Goal: Task Accomplishment & Management: Manage account settings

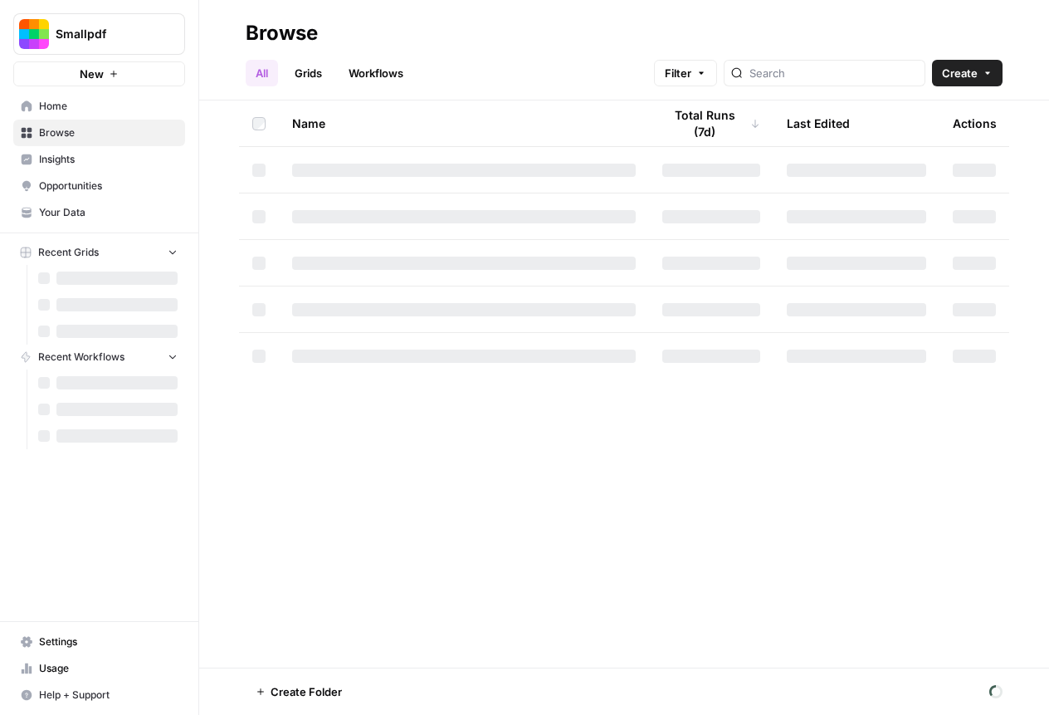
click at [50, 100] on span "Home" at bounding box center [108, 106] width 139 height 15
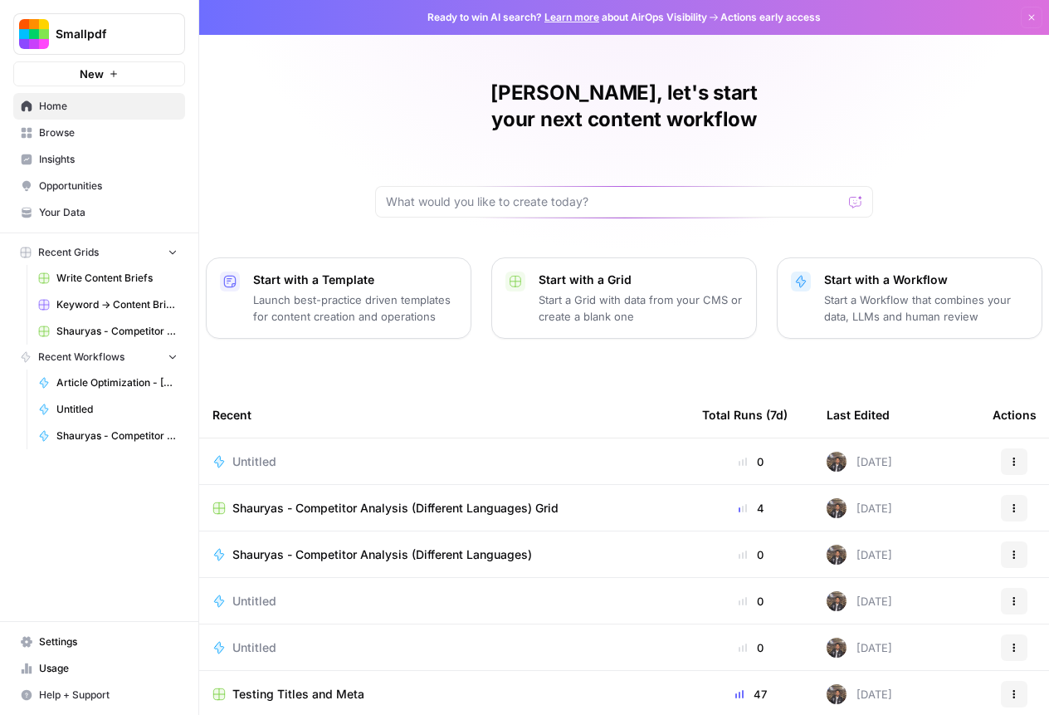
click at [111, 135] on span "Browse" at bounding box center [108, 132] width 139 height 15
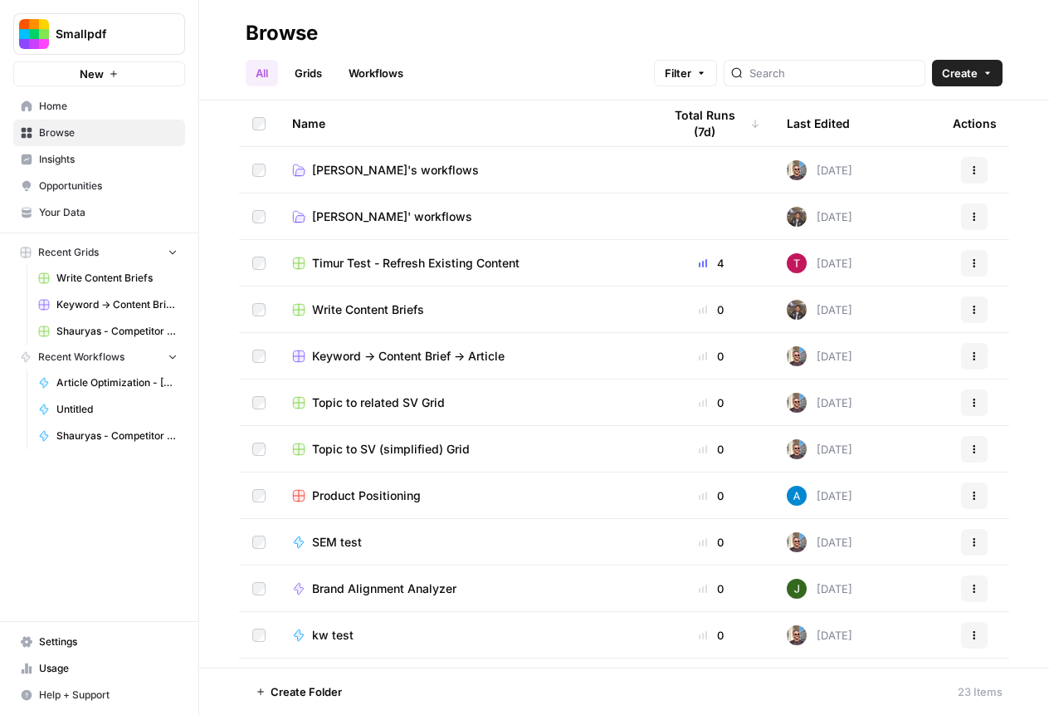
click at [93, 160] on span "Insights" at bounding box center [108, 159] width 139 height 15
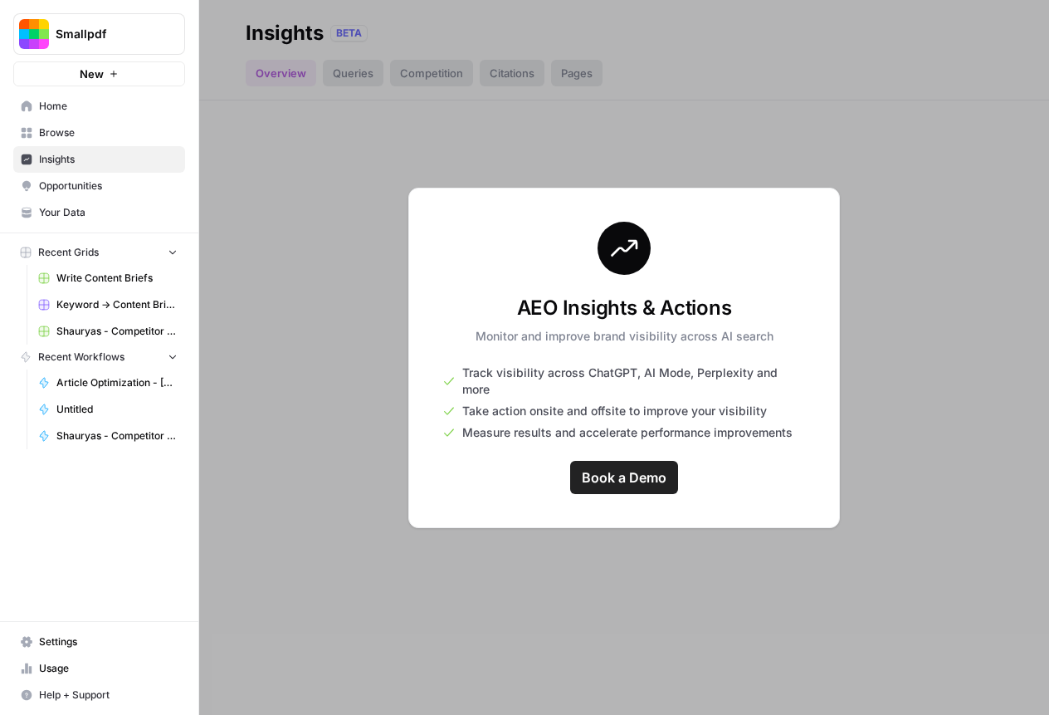
click at [105, 116] on link "Home" at bounding box center [99, 106] width 172 height 27
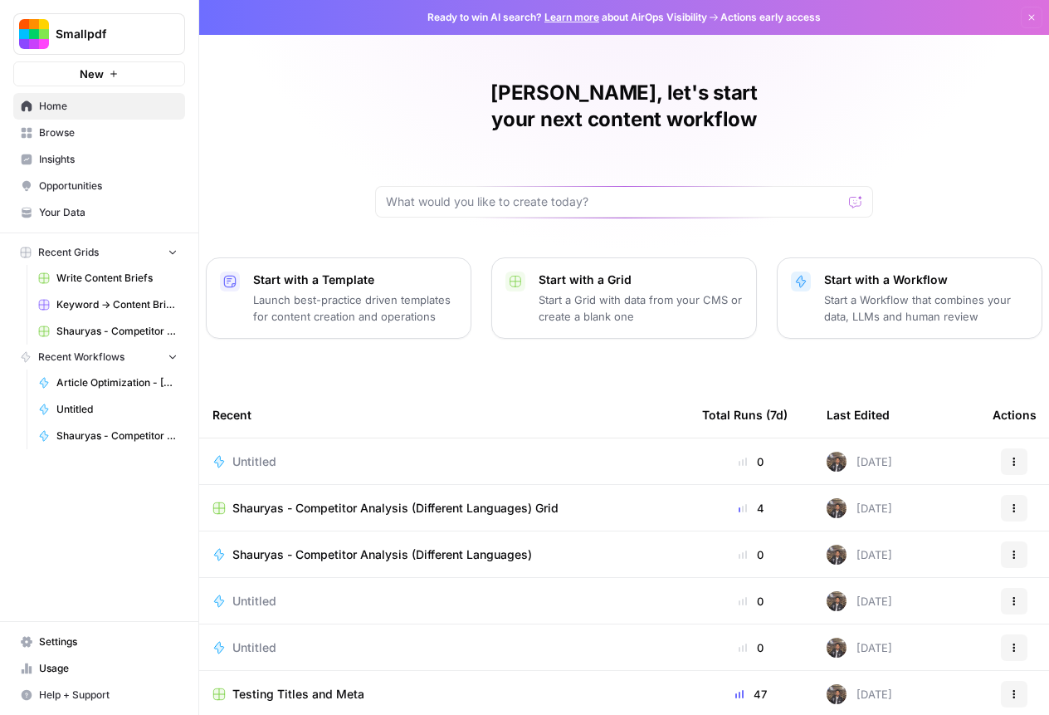
click at [105, 122] on link "Browse" at bounding box center [99, 133] width 172 height 27
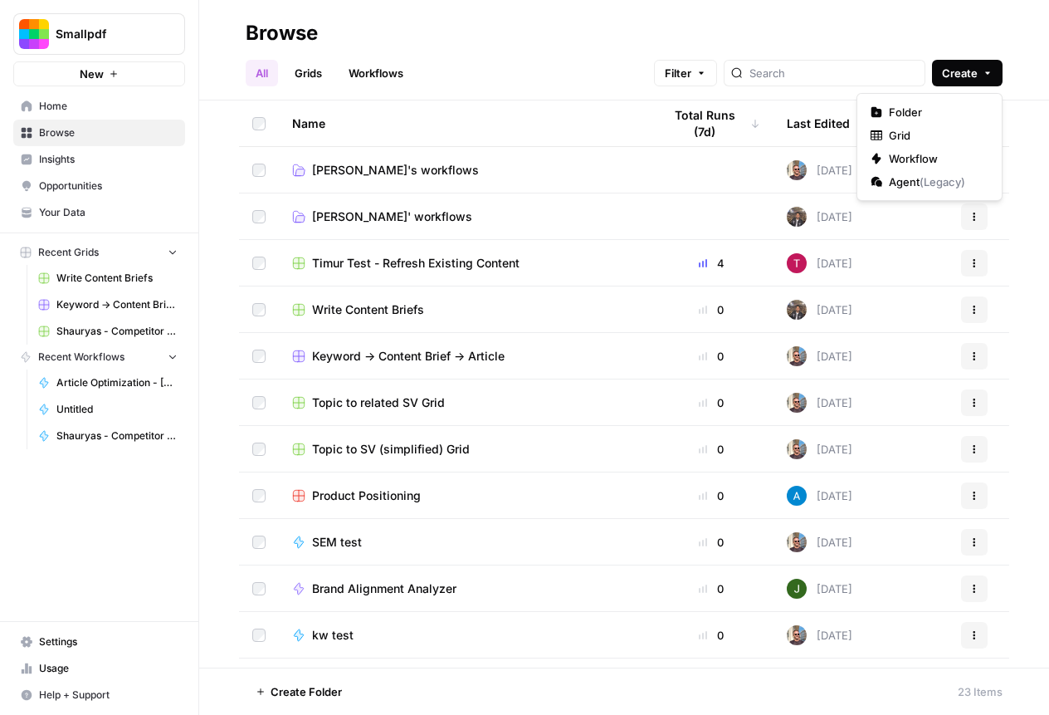
click at [955, 75] on span "Create" at bounding box center [960, 73] width 36 height 17
click at [891, 157] on span "Workflow" at bounding box center [935, 158] width 93 height 17
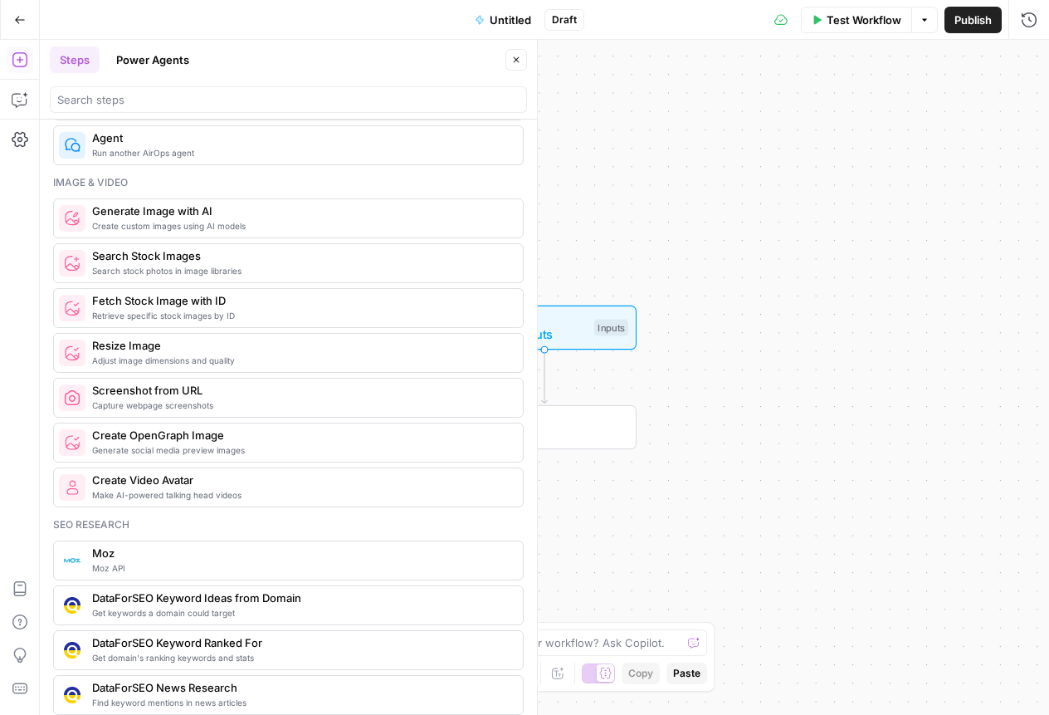
scroll to position [993, 0]
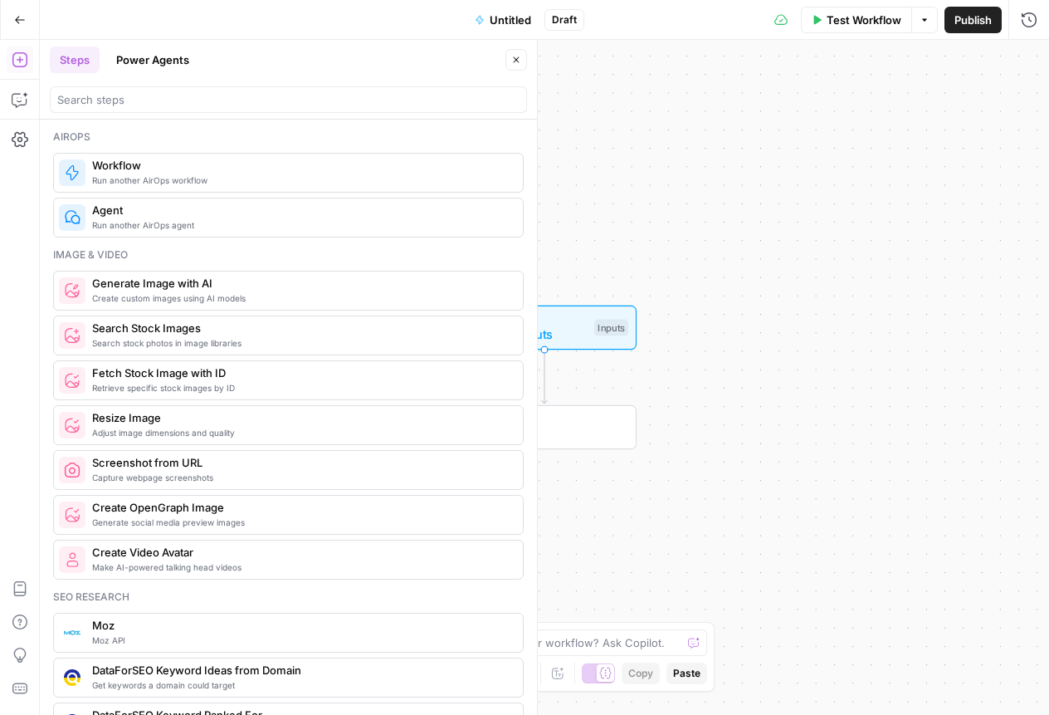
click at [25, 22] on button "Go Back" at bounding box center [20, 20] width 30 height 30
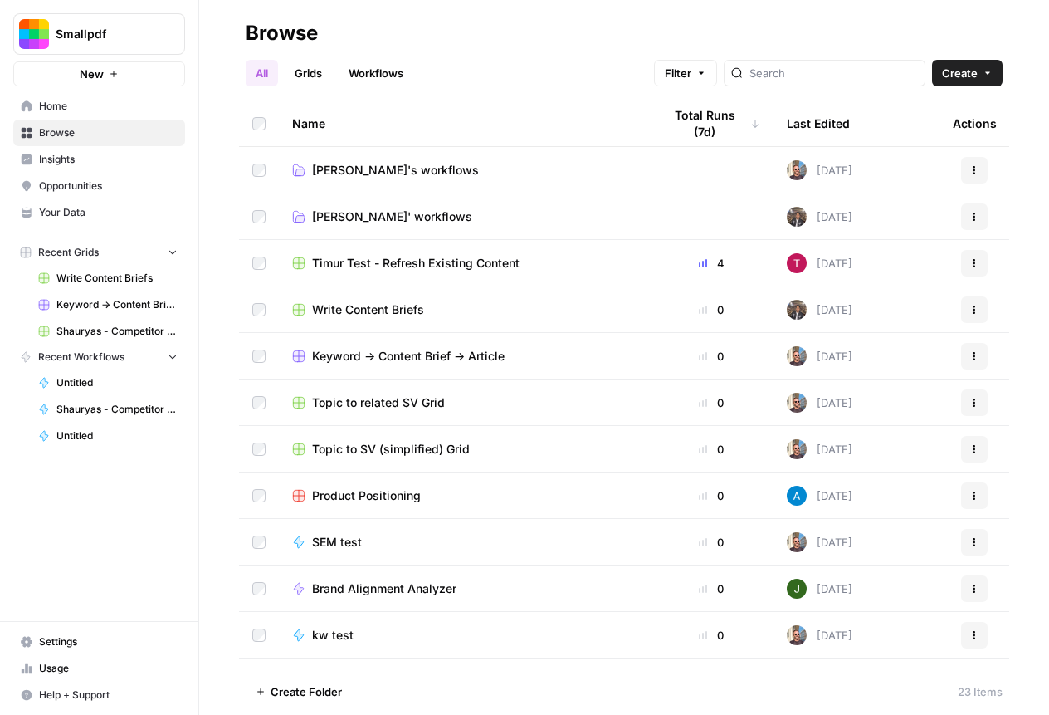
click at [368, 218] on span "[PERSON_NAME]' workflows" at bounding box center [392, 216] width 160 height 17
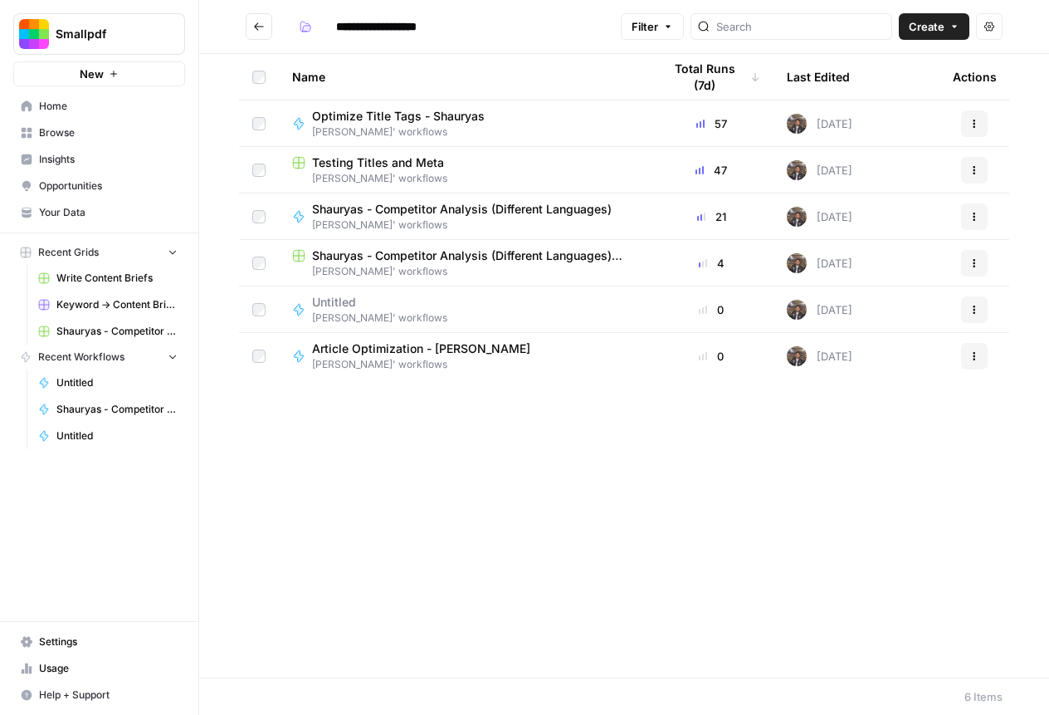
click at [383, 257] on span "Shauryas - Competitor Analysis (Different Languages) Grid" at bounding box center [474, 255] width 324 height 17
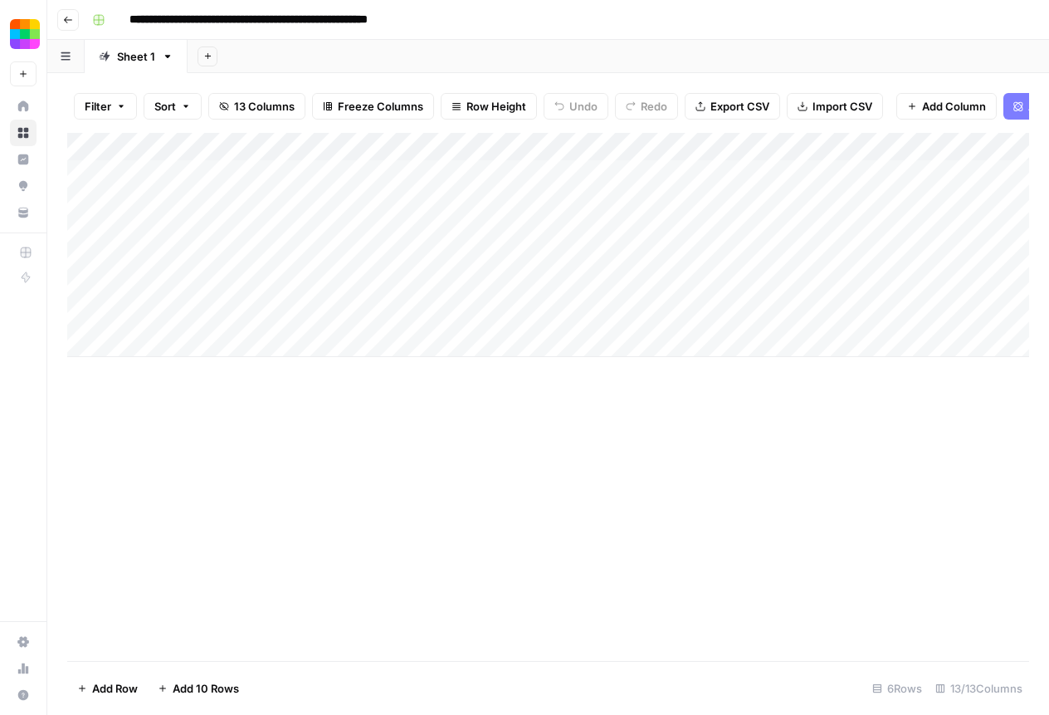
click at [313, 171] on div "Add Column" at bounding box center [548, 245] width 962 height 224
click at [291, 279] on div "Add Column" at bounding box center [548, 245] width 962 height 224
click at [451, 294] on div "Add Column" at bounding box center [548, 245] width 962 height 224
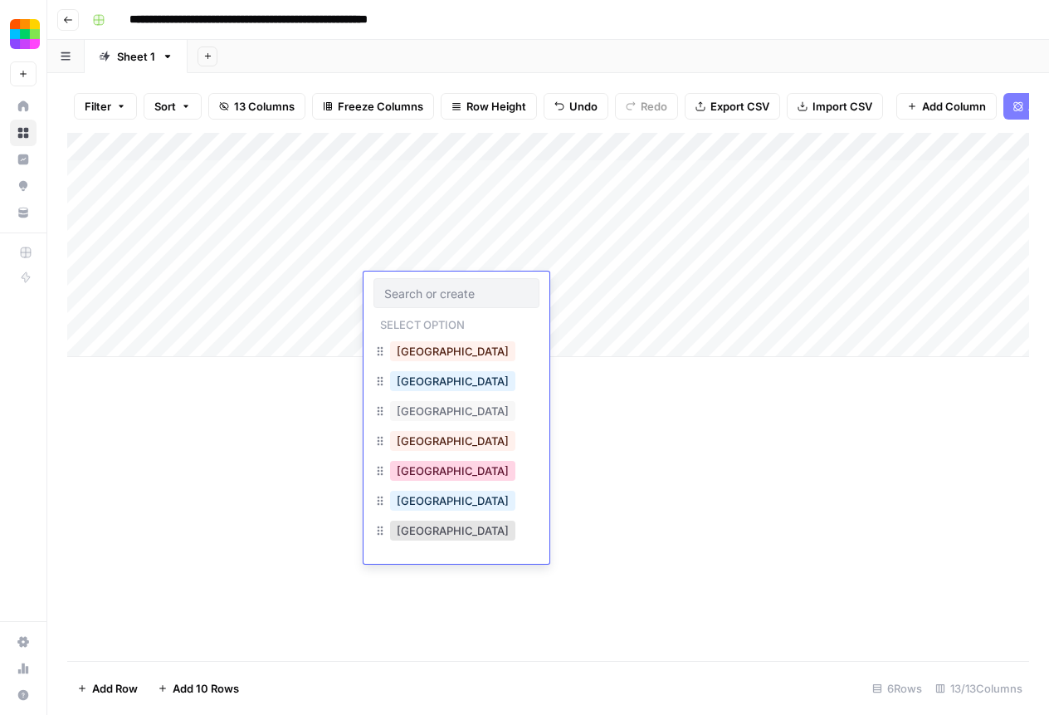
click at [437, 476] on button "Germany" at bounding box center [452, 471] width 125 height 20
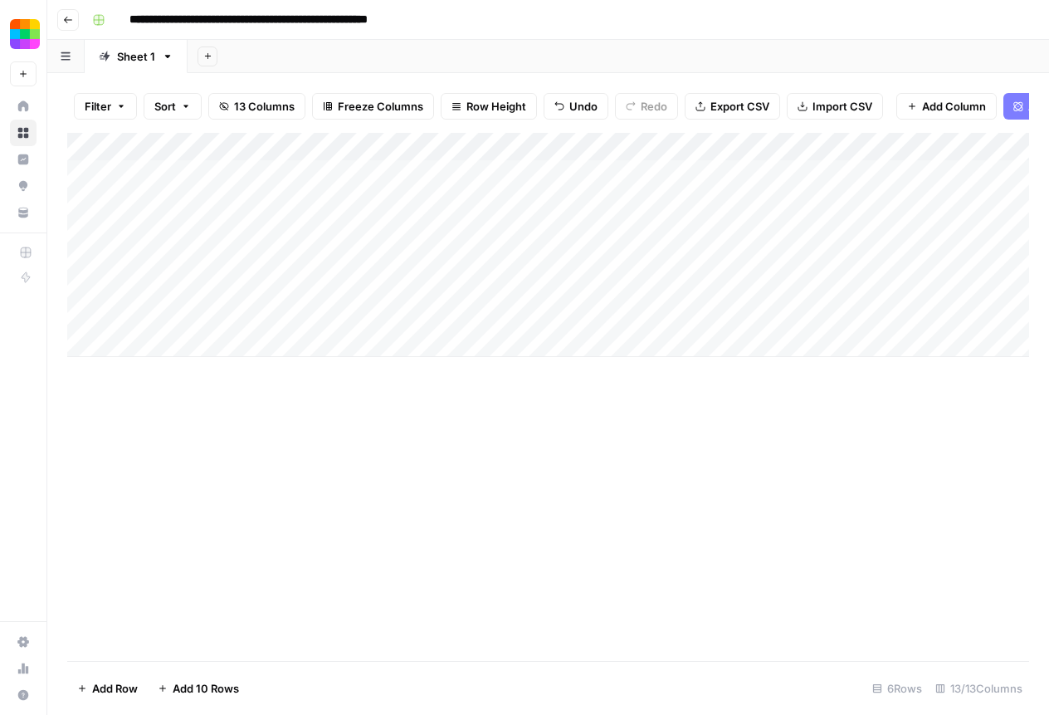
click at [603, 295] on div "Add Column" at bounding box center [548, 245] width 962 height 224
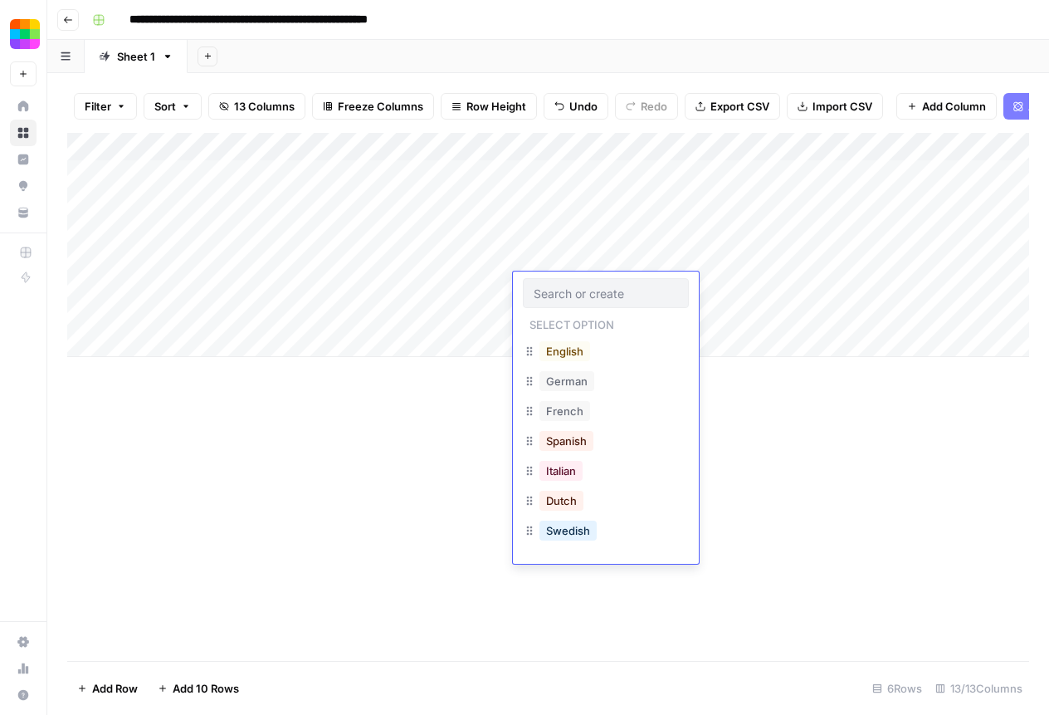
click at [591, 393] on div "German" at bounding box center [606, 383] width 166 height 30
click at [581, 385] on button "German" at bounding box center [567, 381] width 55 height 20
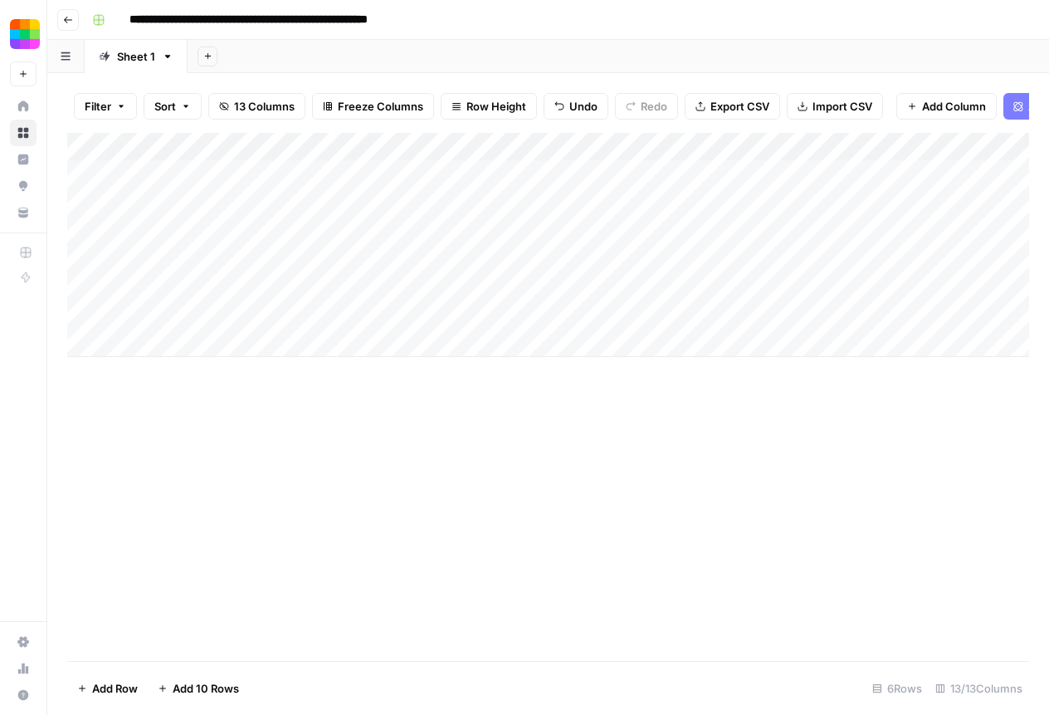
click at [839, 285] on div "Add Column" at bounding box center [548, 245] width 962 height 224
click at [501, 173] on div "Add Column" at bounding box center [548, 245] width 962 height 224
click at [469, 177] on div "Add Column" at bounding box center [548, 245] width 962 height 224
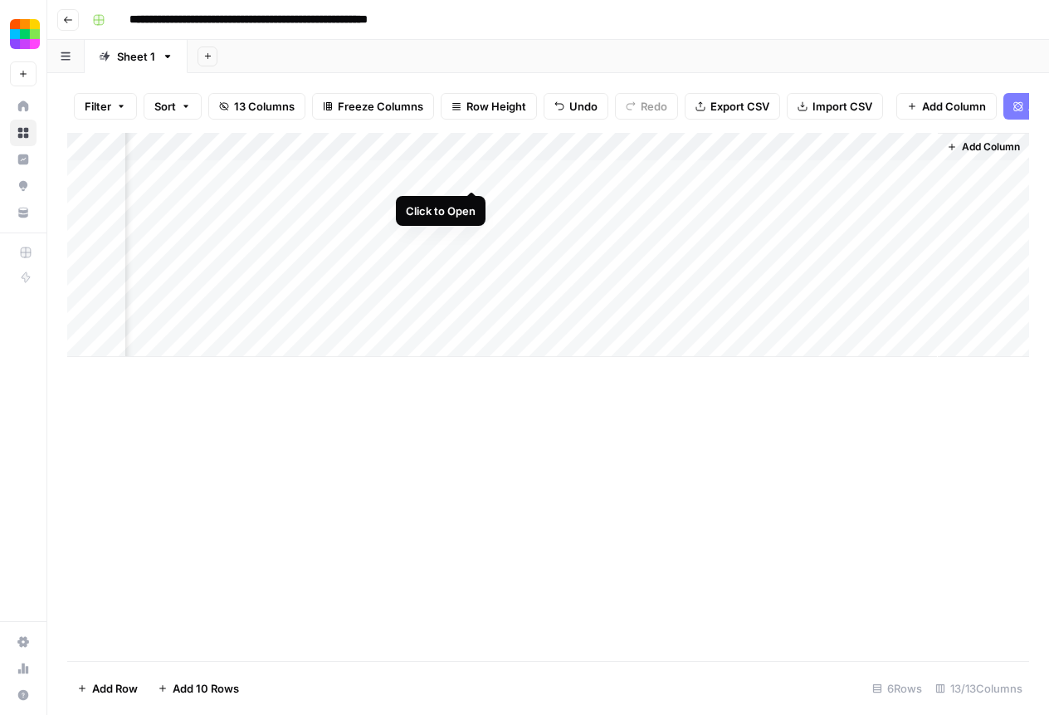
scroll to position [0, 1411]
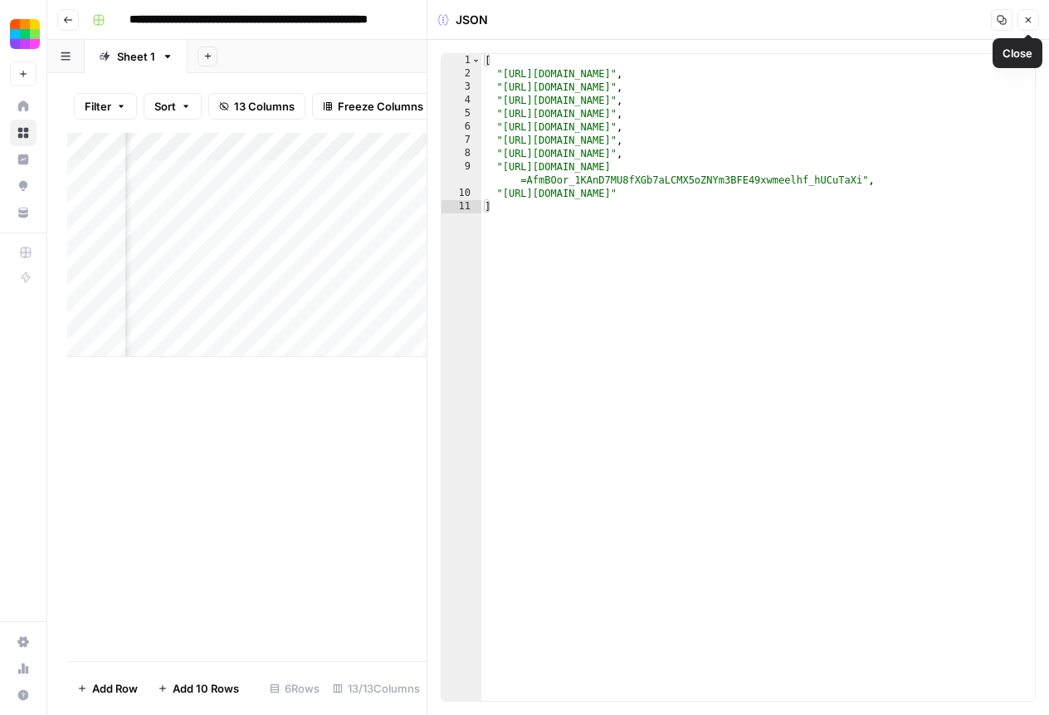
click at [1034, 21] on button "Close" at bounding box center [1029, 20] width 22 height 22
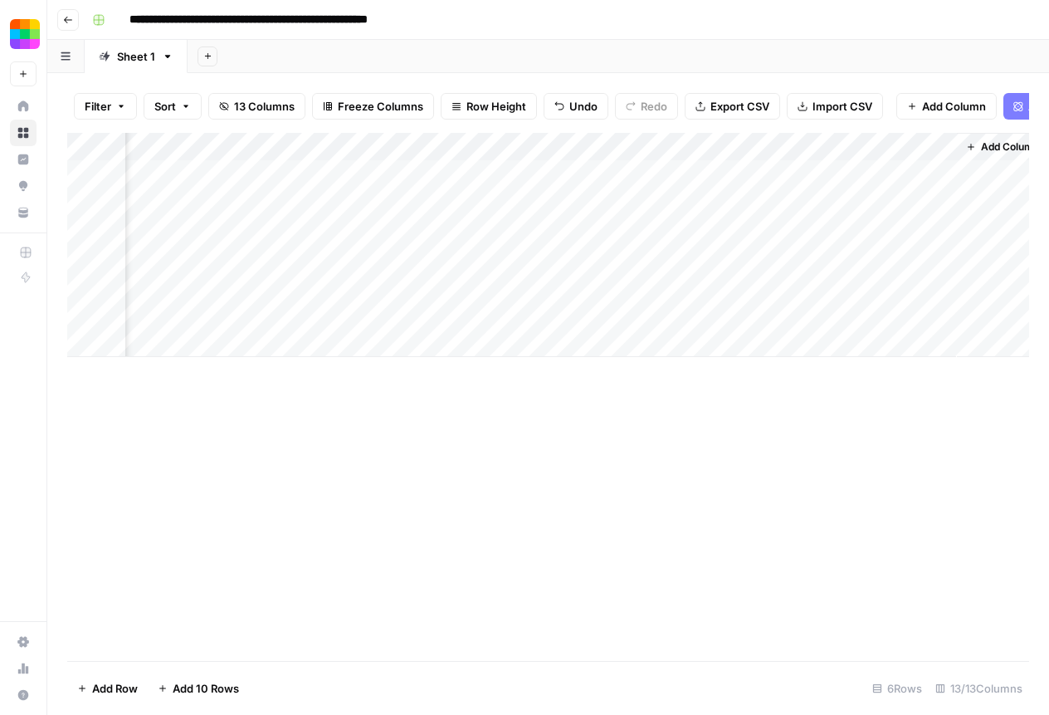
scroll to position [0, 1427]
click at [595, 179] on div "Add Column" at bounding box center [548, 245] width 962 height 224
click at [621, 172] on div "Add Column" at bounding box center [548, 245] width 962 height 224
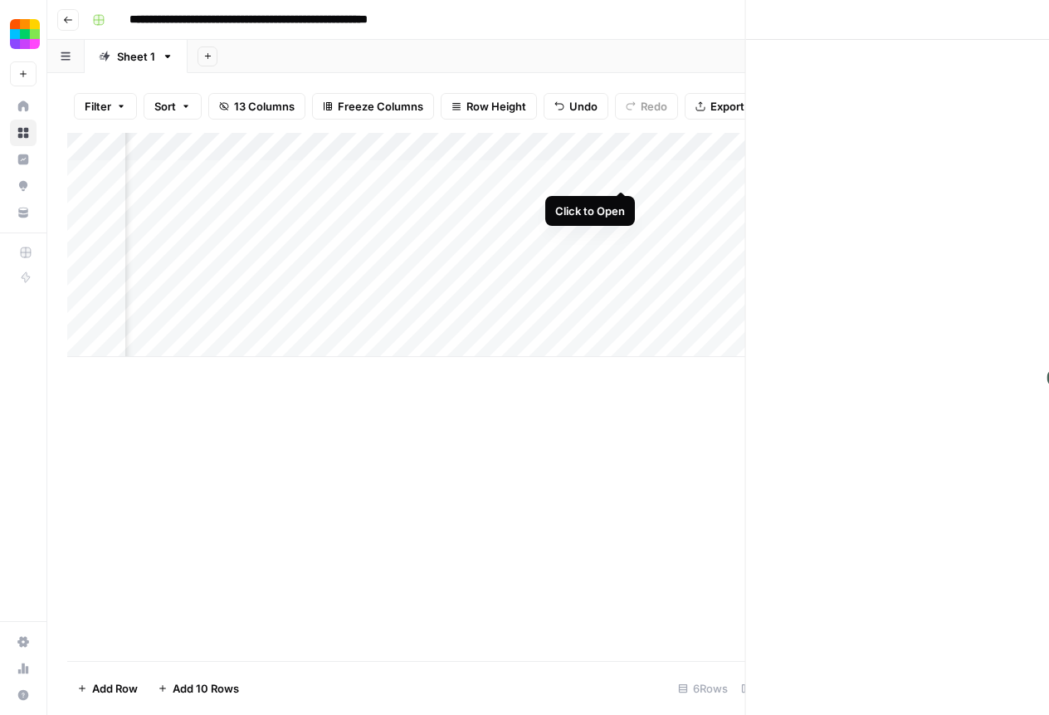
scroll to position [0, 1412]
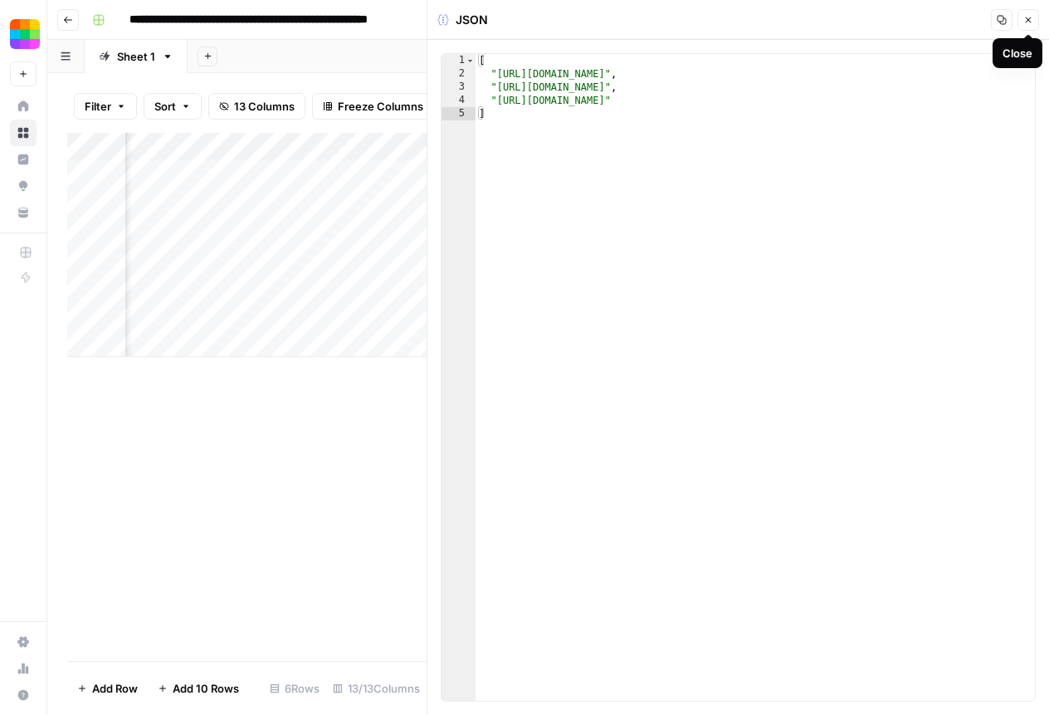
click at [1028, 26] on button "Close" at bounding box center [1029, 20] width 22 height 22
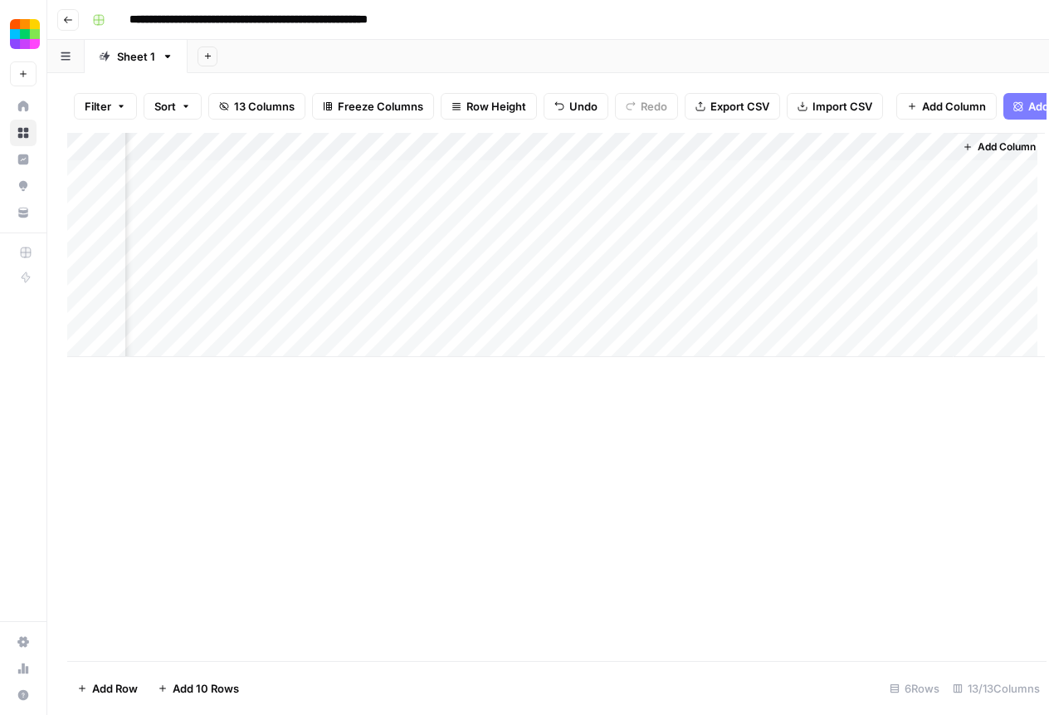
scroll to position [0, 1407]
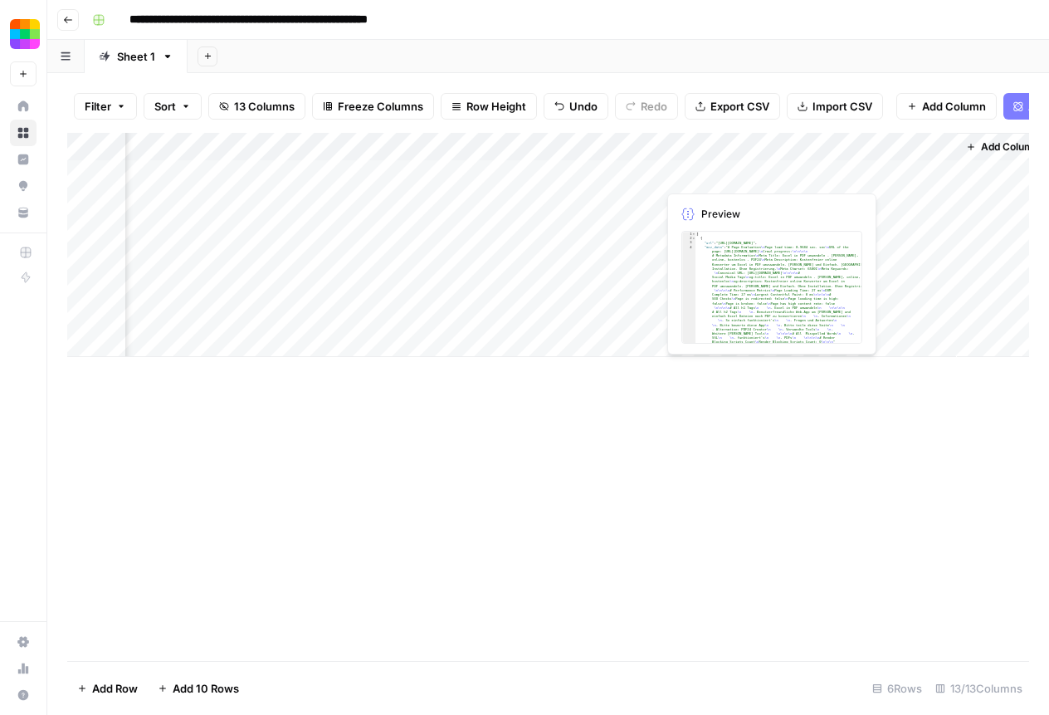
click at [711, 180] on div "Add Column" at bounding box center [548, 245] width 962 height 224
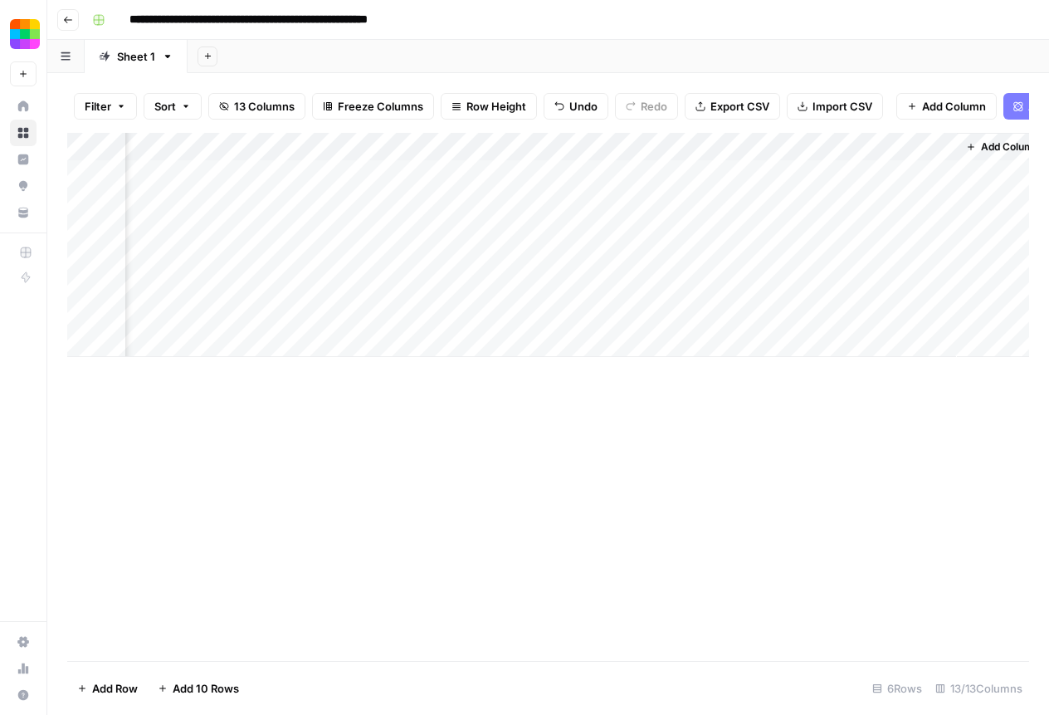
click at [791, 174] on div "Add Column" at bounding box center [548, 245] width 962 height 224
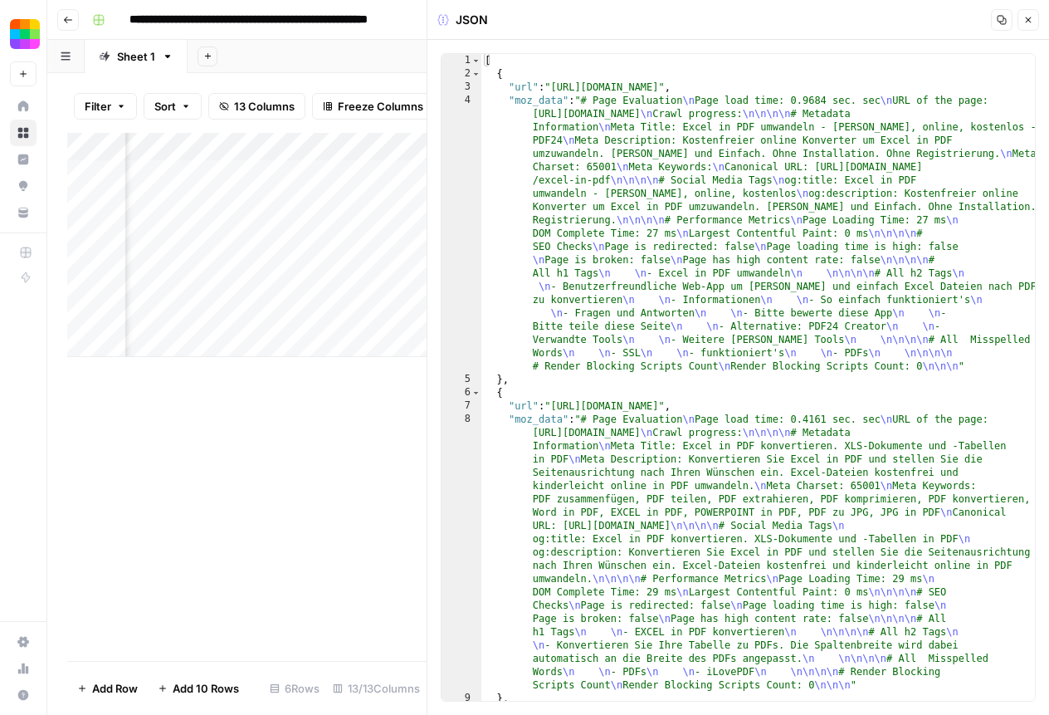
type textarea "**********"
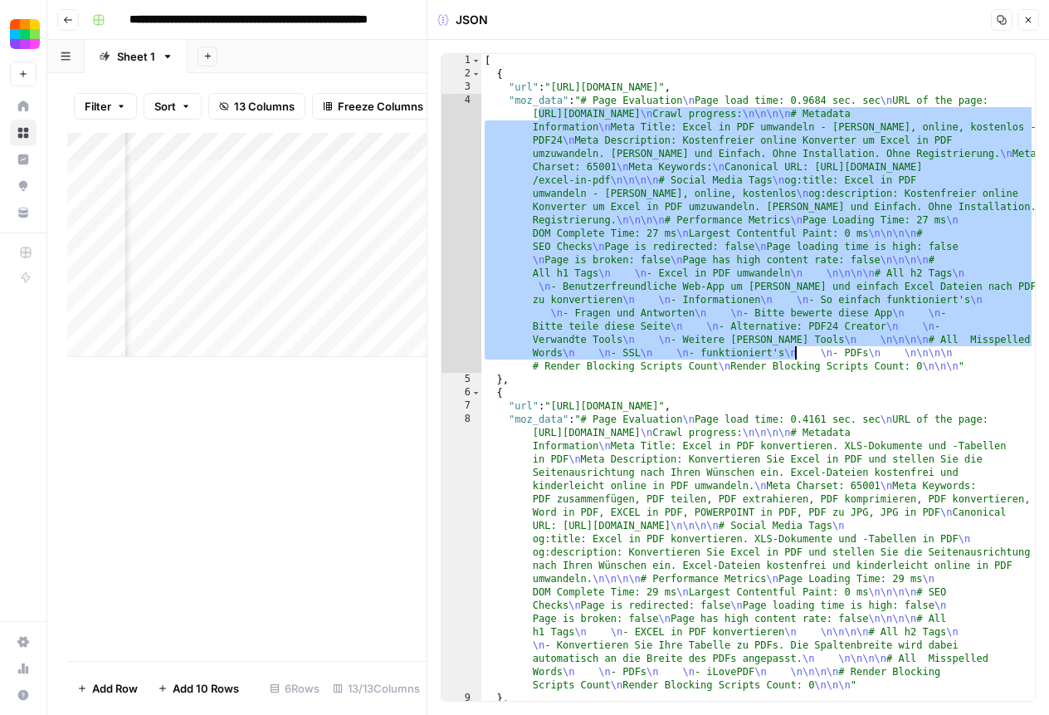
drag, startPoint x: 538, startPoint y: 114, endPoint x: 798, endPoint y: 350, distance: 352.0
click at [798, 350] on div "[ { "url" : "https://tools.pdf24.org/de/excel-in-pdf" , "moz_data" : "# Page Ev…" at bounding box center [758, 390] width 554 height 673
click at [1031, 21] on icon "button" at bounding box center [1028, 20] width 10 height 10
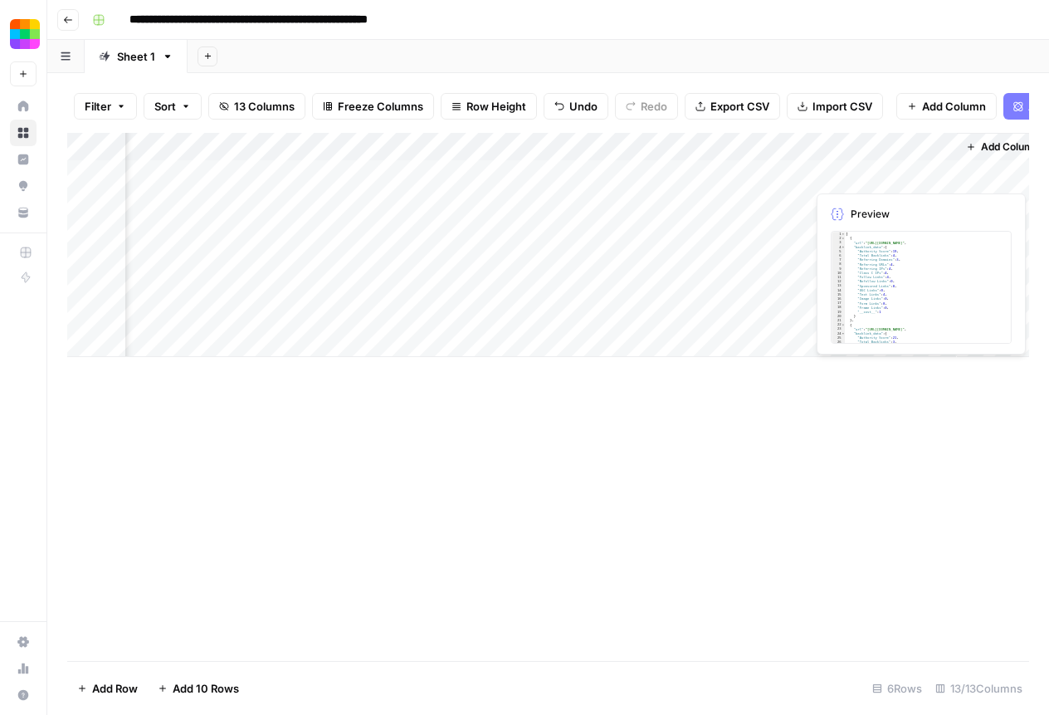
click at [870, 166] on div "Add Column" at bounding box center [548, 245] width 962 height 224
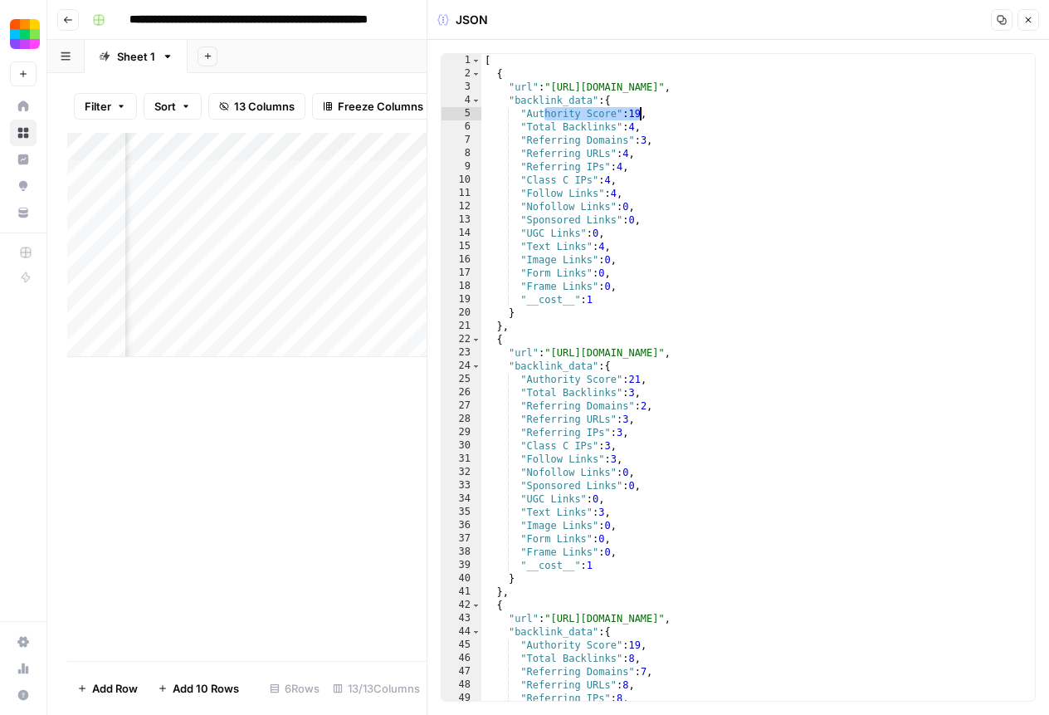
drag, startPoint x: 546, startPoint y: 118, endPoint x: 658, endPoint y: 118, distance: 112.1
click at [658, 118] on div "[ { "url" : "[URL][DOMAIN_NAME]" , "backlink_data" : { "Authority Score" : 19 ,…" at bounding box center [758, 390] width 554 height 673
drag, startPoint x: 556, startPoint y: 125, endPoint x: 662, endPoint y: 125, distance: 105.4
click at [662, 125] on div "[ { "url" : "[URL][DOMAIN_NAME]" , "backlink_data" : { "Authority Score" : 19 ,…" at bounding box center [758, 390] width 554 height 673
drag, startPoint x: 559, startPoint y: 144, endPoint x: 660, endPoint y: 144, distance: 101.3
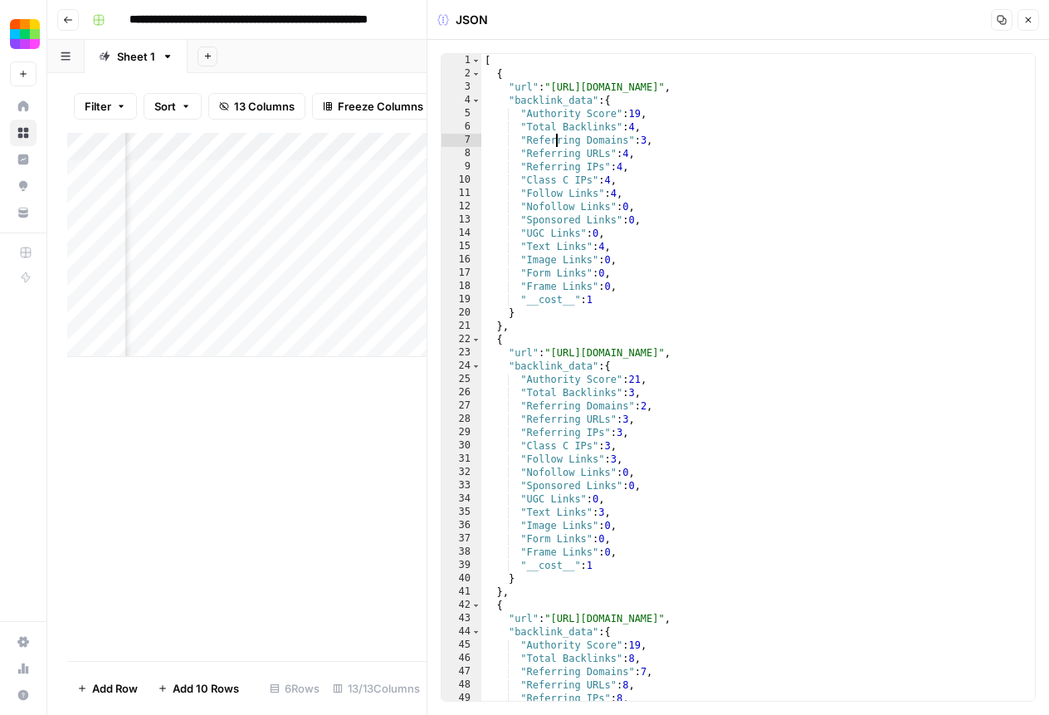
click at [660, 144] on div "[ { "url" : "[URL][DOMAIN_NAME]" , "backlink_data" : { "Authority Score" : 19 ,…" at bounding box center [758, 390] width 554 height 673
drag, startPoint x: 565, startPoint y: 154, endPoint x: 627, endPoint y: 154, distance: 62.3
click at [627, 154] on div "[ { "url" : "[URL][DOMAIN_NAME]" , "backlink_data" : { "Authority Score" : 19 ,…" at bounding box center [758, 390] width 554 height 673
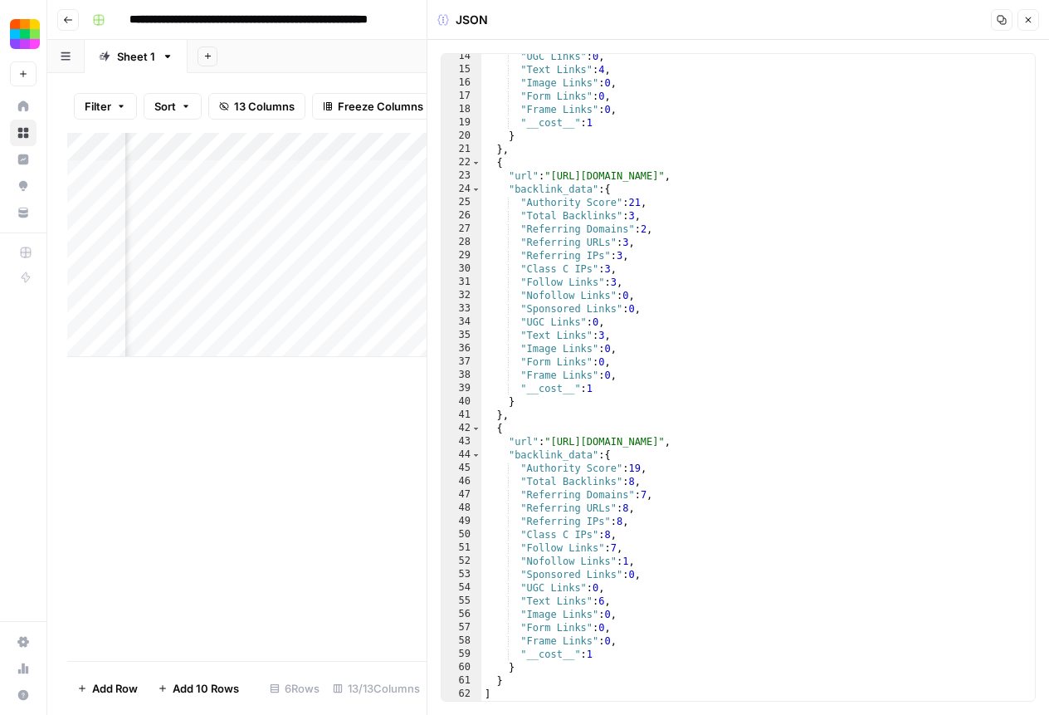
scroll to position [177, 0]
drag, startPoint x: 547, startPoint y: 471, endPoint x: 731, endPoint y: 487, distance: 184.9
click at [732, 487] on div ""UGC Links" : 0 , "Text Links" : 4 , "Image Links" : 0 , "Form Links" : 0 , "Fr…" at bounding box center [758, 386] width 554 height 673
type textarea "**********"
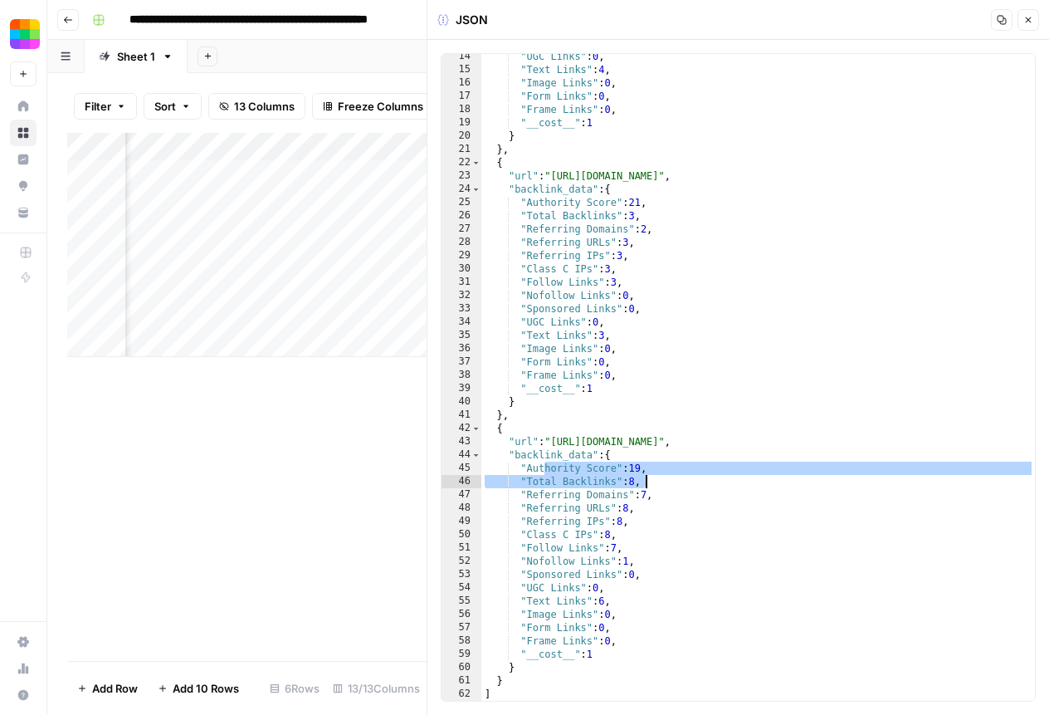
click at [1027, 21] on icon "button" at bounding box center [1029, 20] width 6 height 6
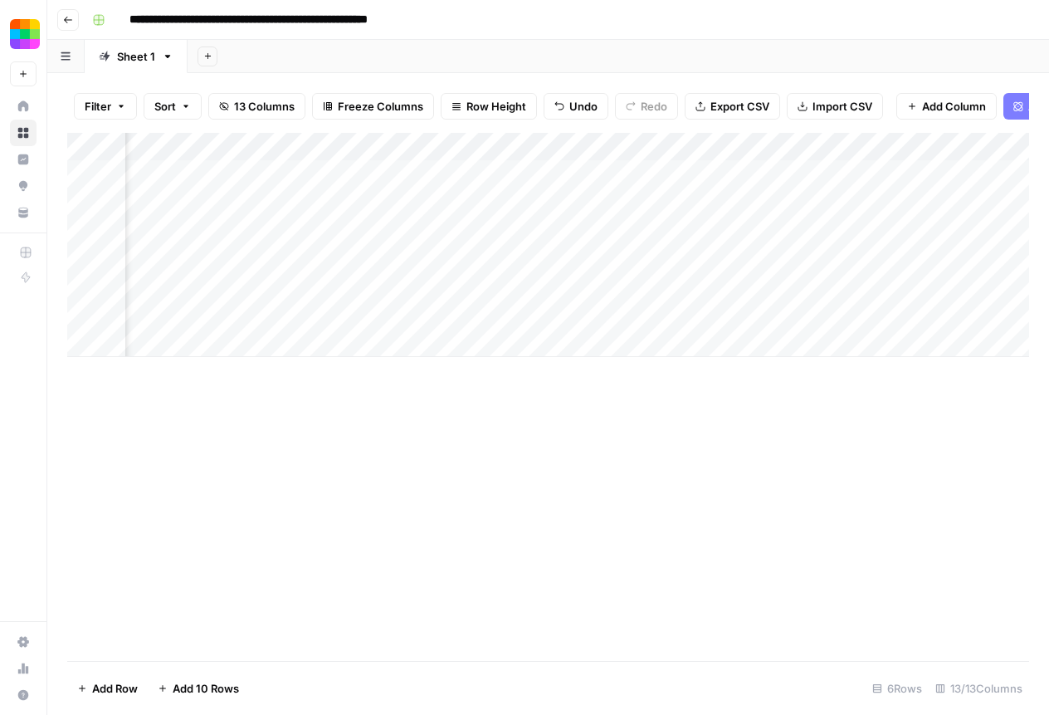
scroll to position [0, 2]
click at [779, 287] on div "Add Column" at bounding box center [548, 245] width 962 height 224
click at [1002, 289] on div "Add Column" at bounding box center [548, 245] width 962 height 224
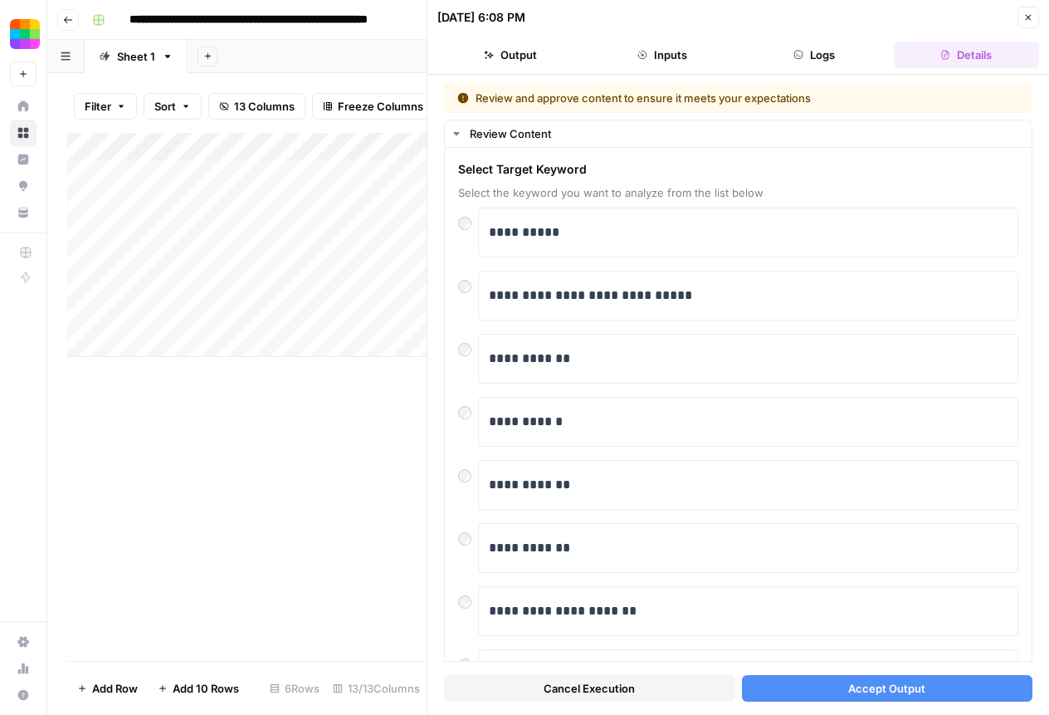
scroll to position [150, 0]
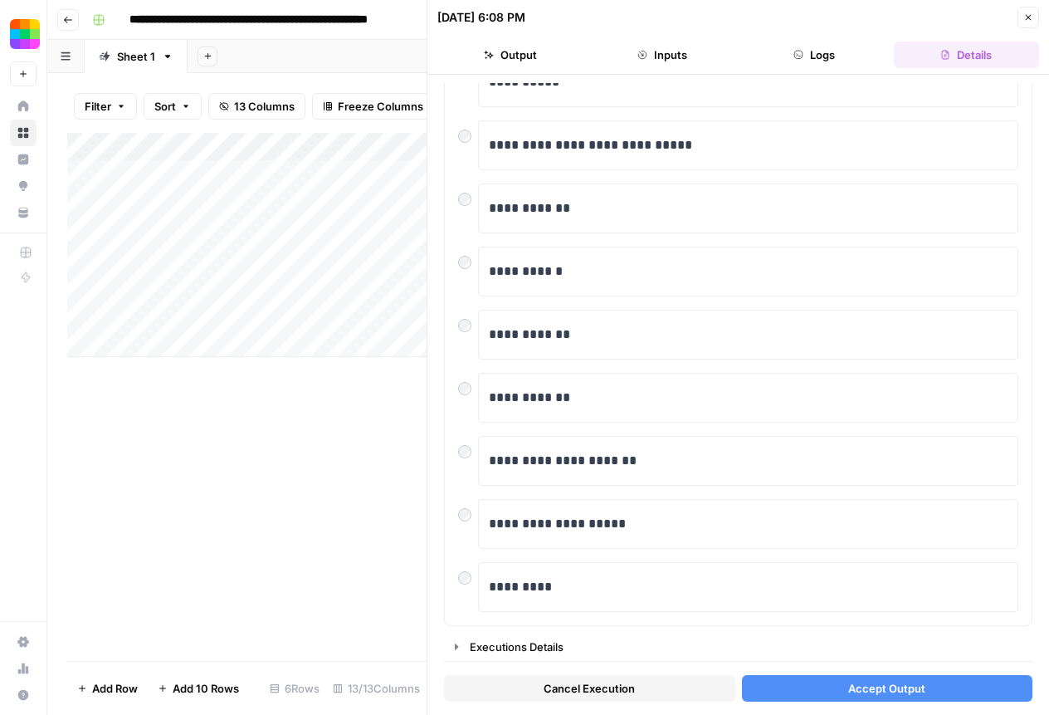
click at [875, 685] on span "Accept Output" at bounding box center [886, 688] width 77 height 17
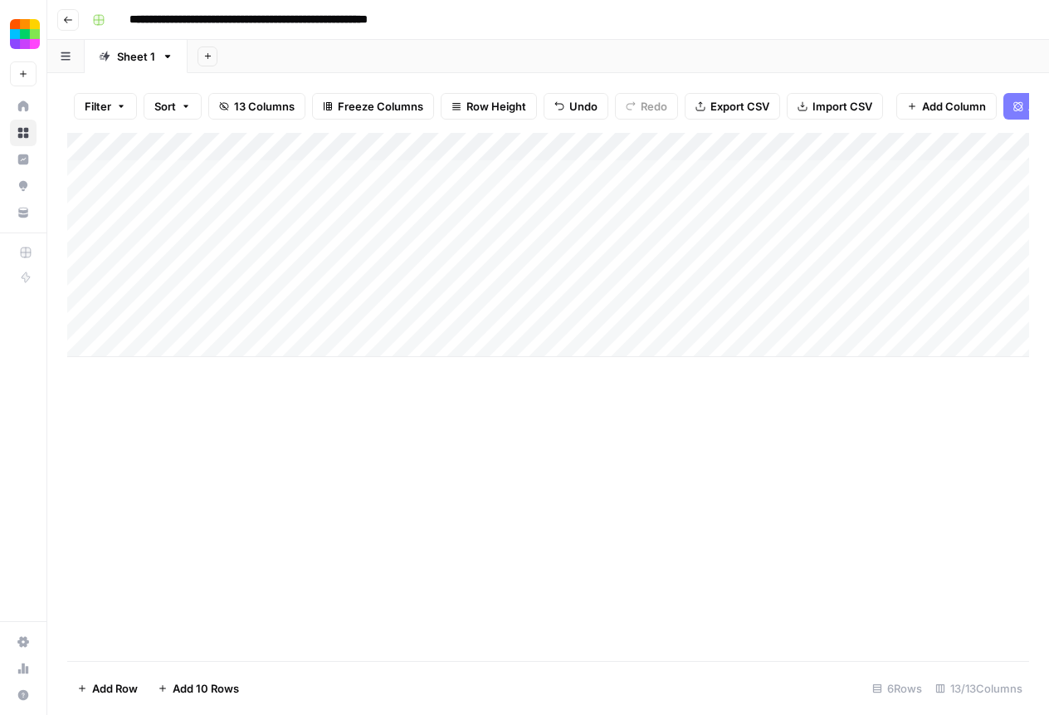
click at [896, 299] on div "Add Column" at bounding box center [548, 245] width 962 height 224
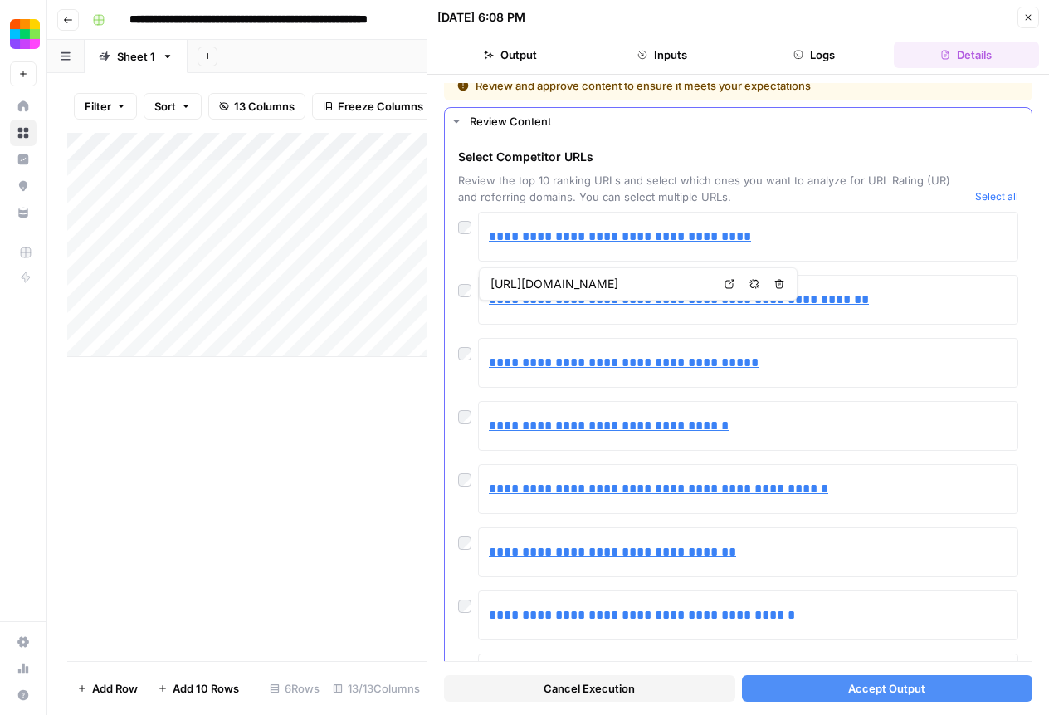
scroll to position [43, 0]
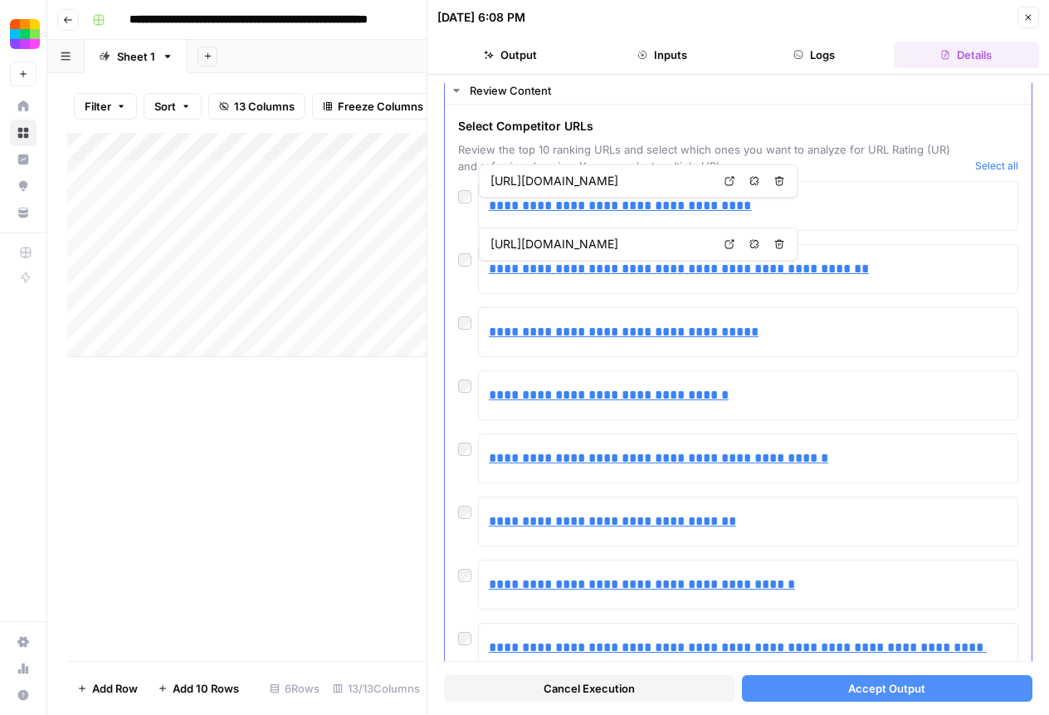
click at [466, 330] on div at bounding box center [468, 318] width 20 height 23
click at [466, 373] on div at bounding box center [468, 381] width 20 height 23
click at [466, 378] on div at bounding box center [468, 381] width 20 height 23
click at [896, 693] on span "Accept Output" at bounding box center [886, 688] width 77 height 17
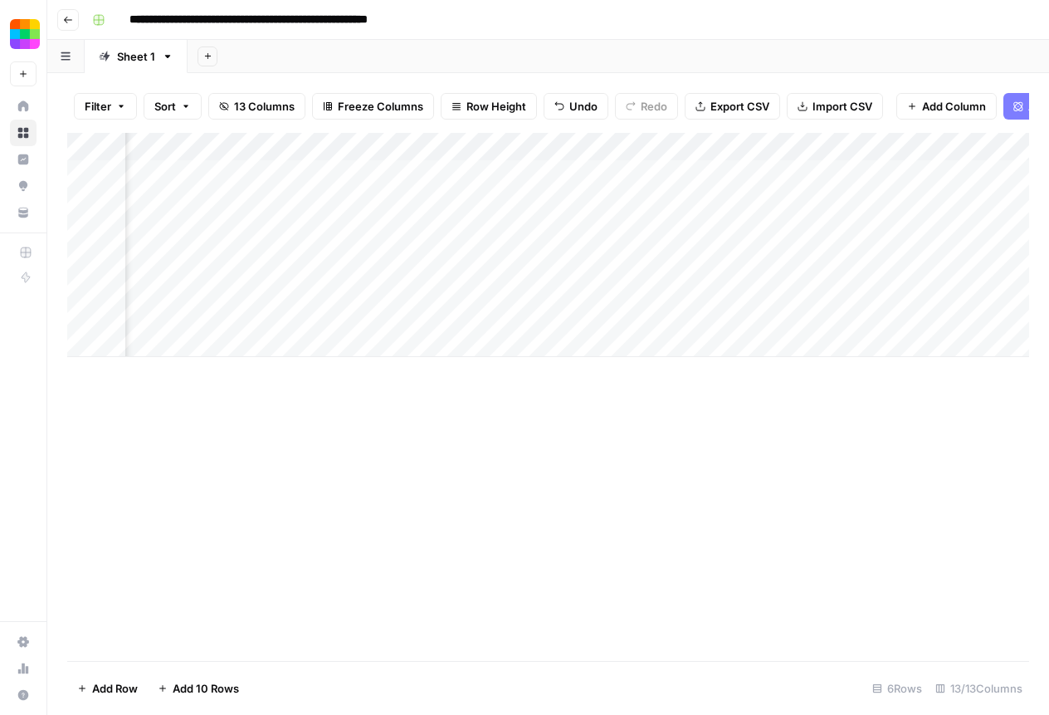
scroll to position [0, 1427]
click at [852, 281] on div "Add Column" at bounding box center [548, 245] width 962 height 224
click at [919, 284] on div "Add Column" at bounding box center [548, 245] width 962 height 224
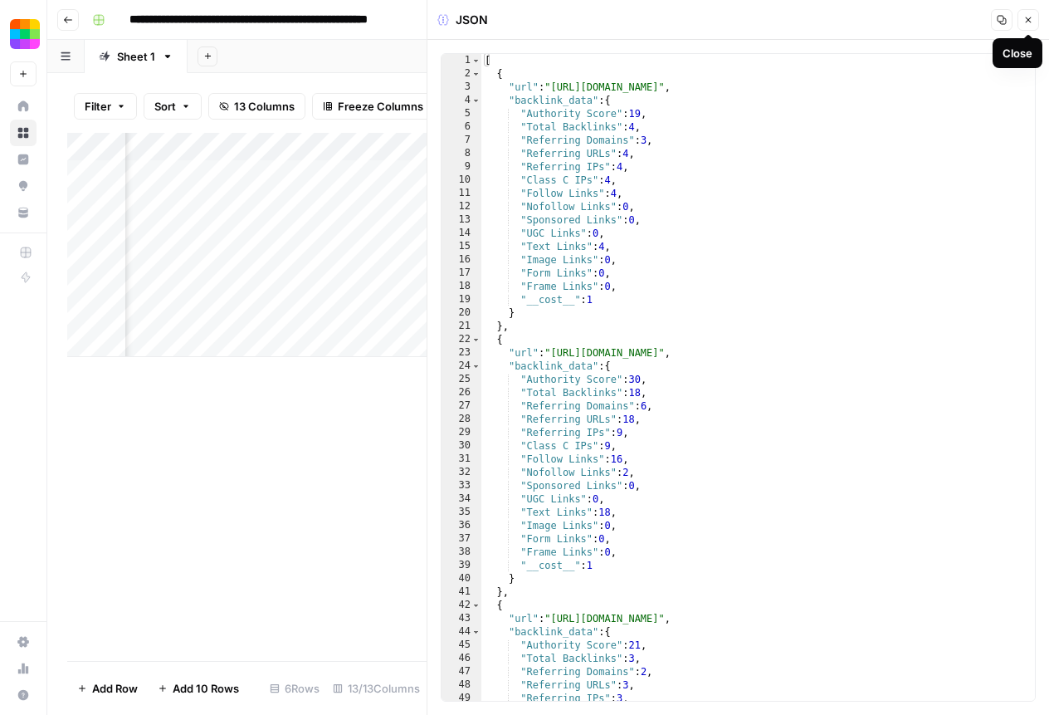
click at [1030, 27] on button "Close" at bounding box center [1029, 20] width 22 height 22
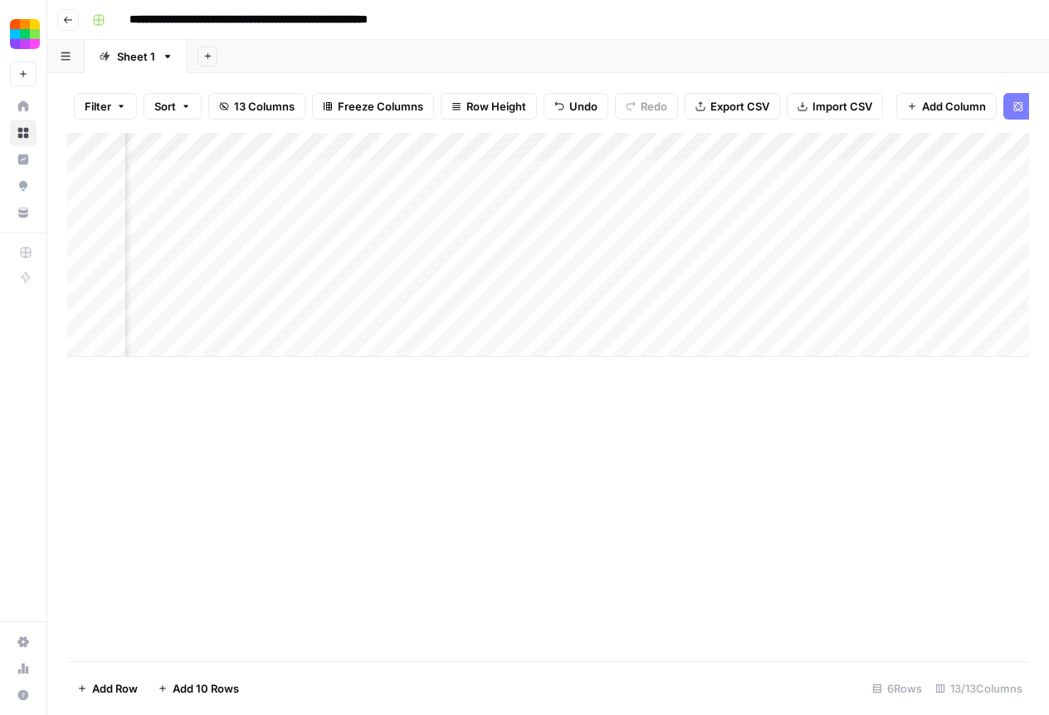
scroll to position [0, 125]
click at [71, 25] on button "Go back" at bounding box center [68, 20] width 22 height 22
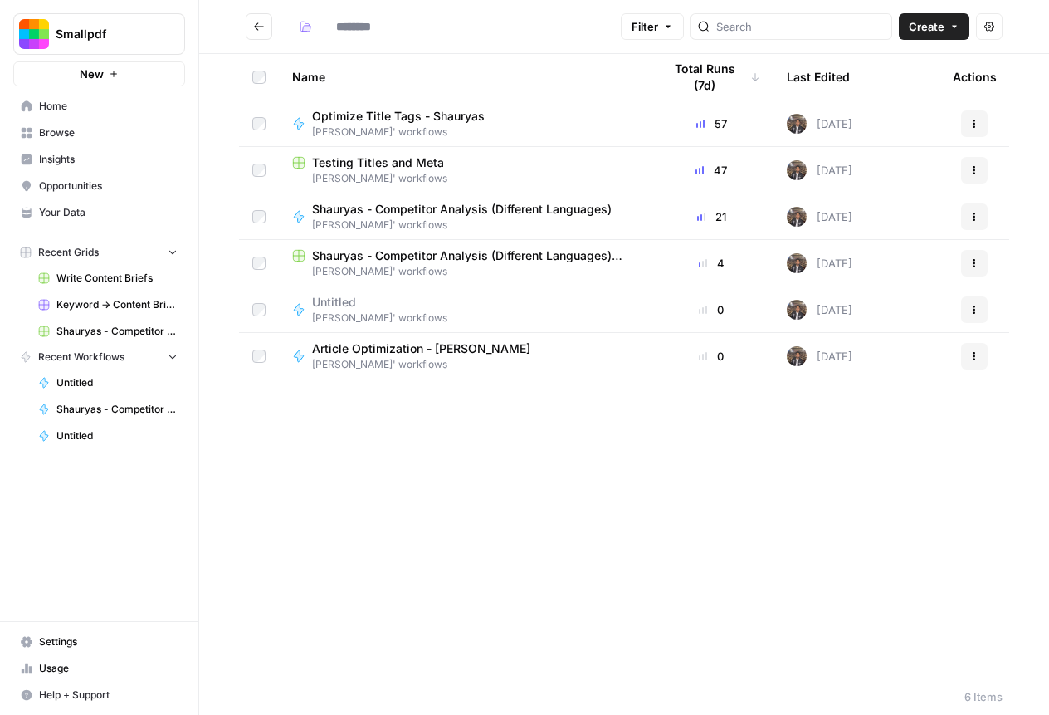
type input "**********"
click at [525, 256] on span "Shauryas - Competitor Analysis (Different Languages) Grid" at bounding box center [474, 255] width 324 height 17
click at [544, 214] on span "Shauryas - Competitor Analysis (Different Languages)" at bounding box center [462, 209] width 300 height 17
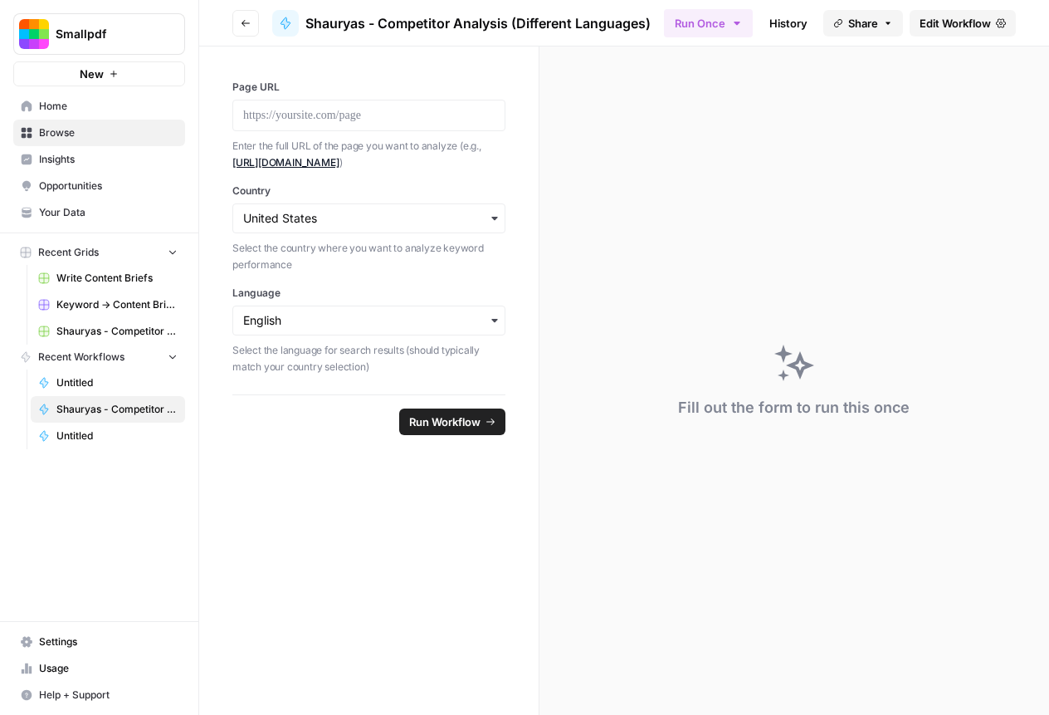
click at [926, 30] on span "Edit Workflow" at bounding box center [955, 23] width 71 height 17
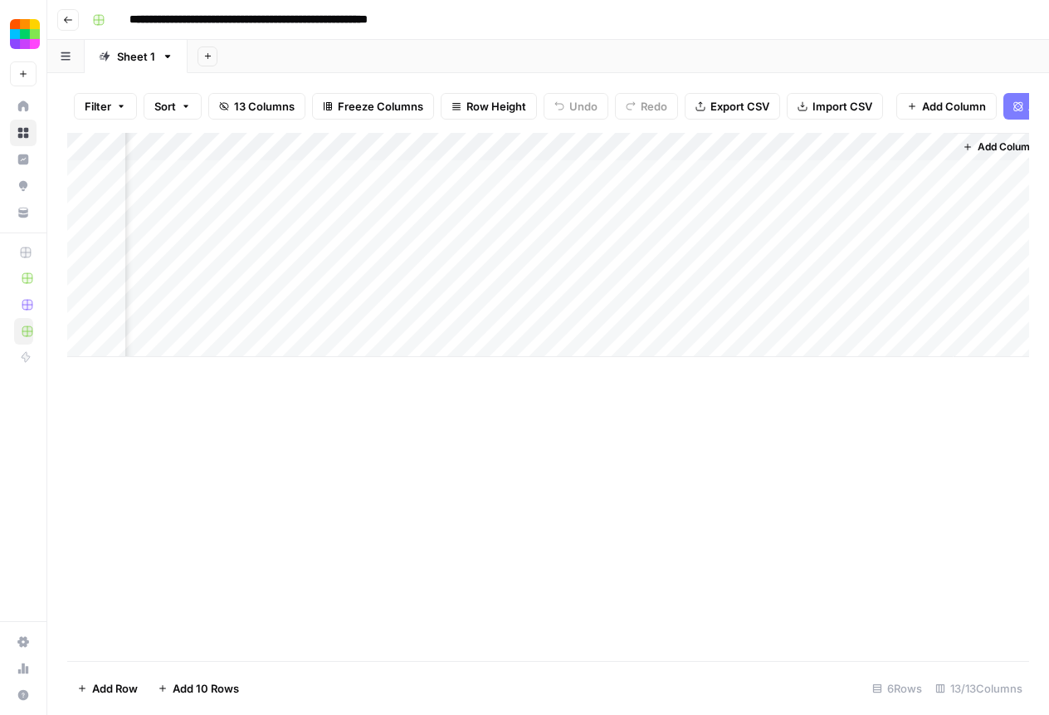
scroll to position [0, 1427]
click at [879, 280] on div "Add Column" at bounding box center [548, 245] width 962 height 224
click at [922, 286] on div "Add Column" at bounding box center [548, 245] width 962 height 224
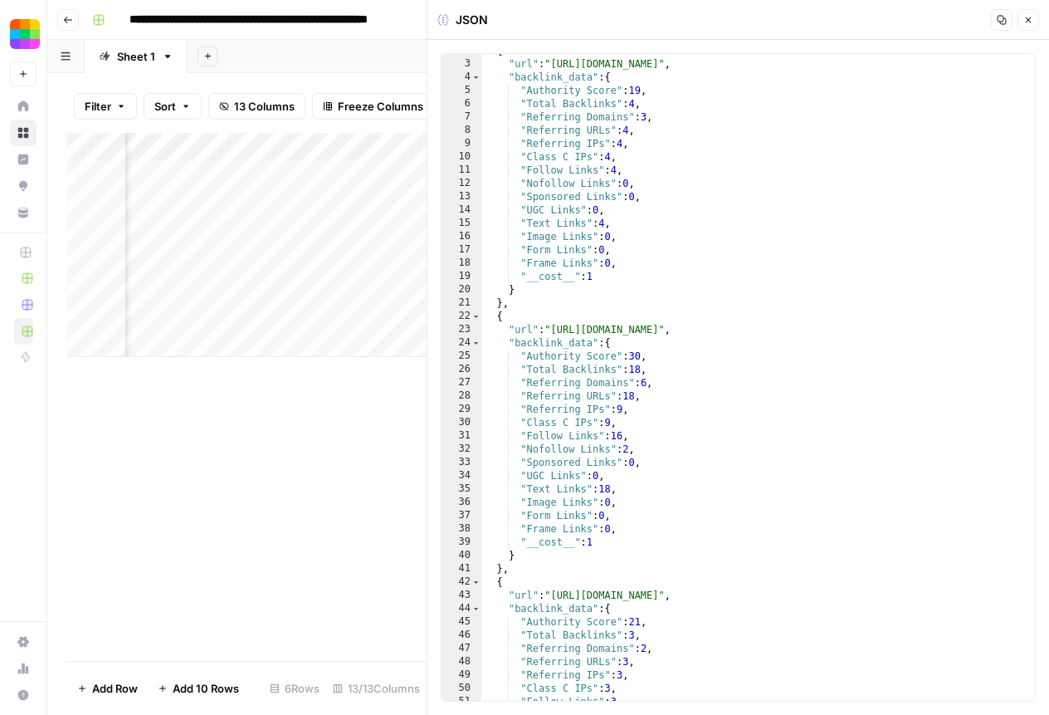
scroll to position [22, 0]
type textarea "**********"
drag, startPoint x: 524, startPoint y: 274, endPoint x: 612, endPoint y: 283, distance: 88.5
click at [612, 283] on div "{ "url" : "[URL][DOMAIN_NAME]" , "backlink_data" : { "Authority Score" : 19 , "…" at bounding box center [758, 380] width 554 height 673
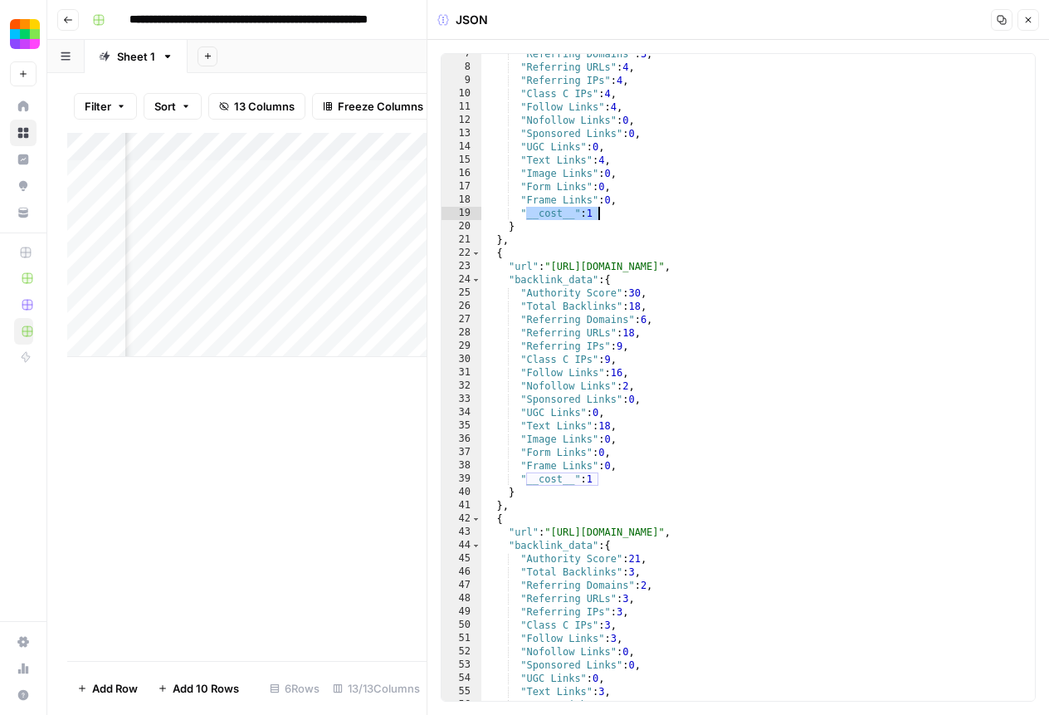
scroll to position [141, 0]
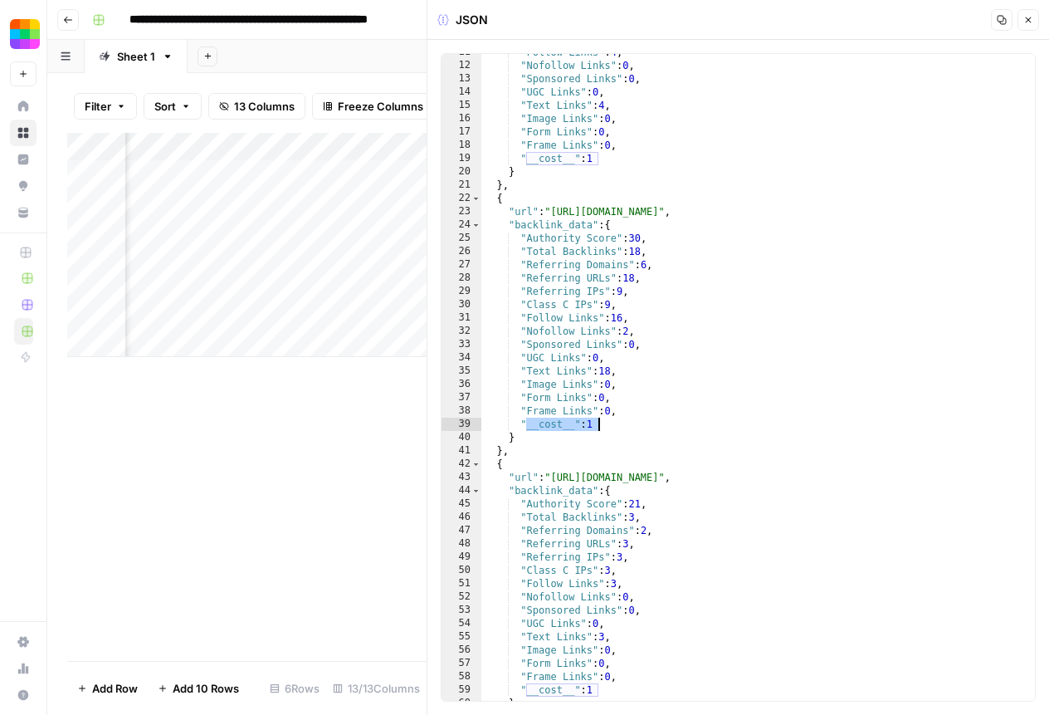
drag, startPoint x: 529, startPoint y: 422, endPoint x: 623, endPoint y: 430, distance: 94.2
click at [623, 430] on div ""Follow Links" : 4 , "Nofollow Links" : 0 , "Sponsored Links" : 0 , "UGC Links"…" at bounding box center [758, 382] width 554 height 673
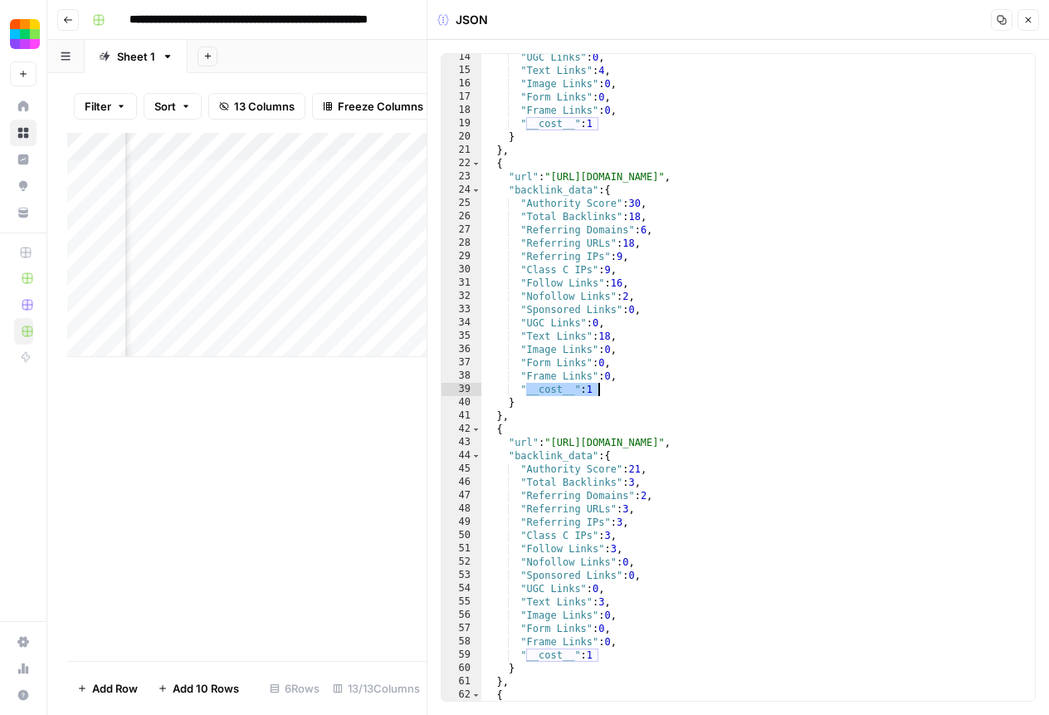
scroll to position [309, 0]
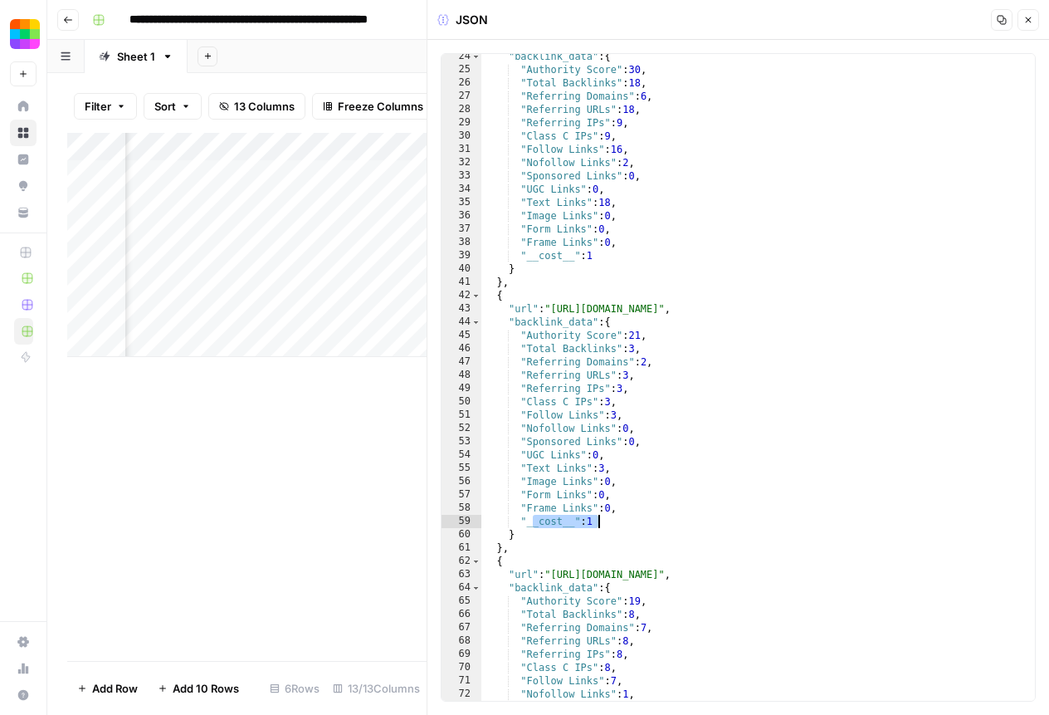
drag, startPoint x: 530, startPoint y: 520, endPoint x: 605, endPoint y: 520, distance: 74.7
click at [605, 520] on div ""backlink_data" : { "Authority Score" : 30 , "Total Backlinks" : 18 , "Referrin…" at bounding box center [758, 386] width 554 height 673
click at [404, 511] on div "Add Column" at bounding box center [246, 397] width 359 height 528
click at [1033, 21] on button "Close" at bounding box center [1029, 20] width 22 height 22
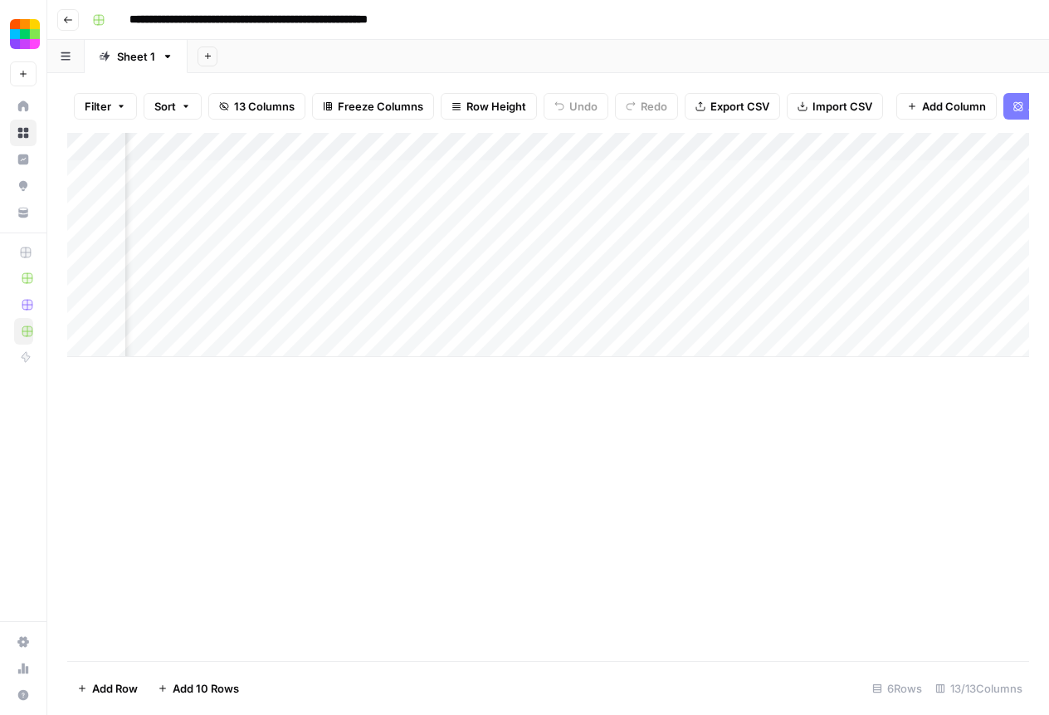
scroll to position [0, 1427]
click at [1007, 149] on span "Add Column" at bounding box center [991, 146] width 58 height 15
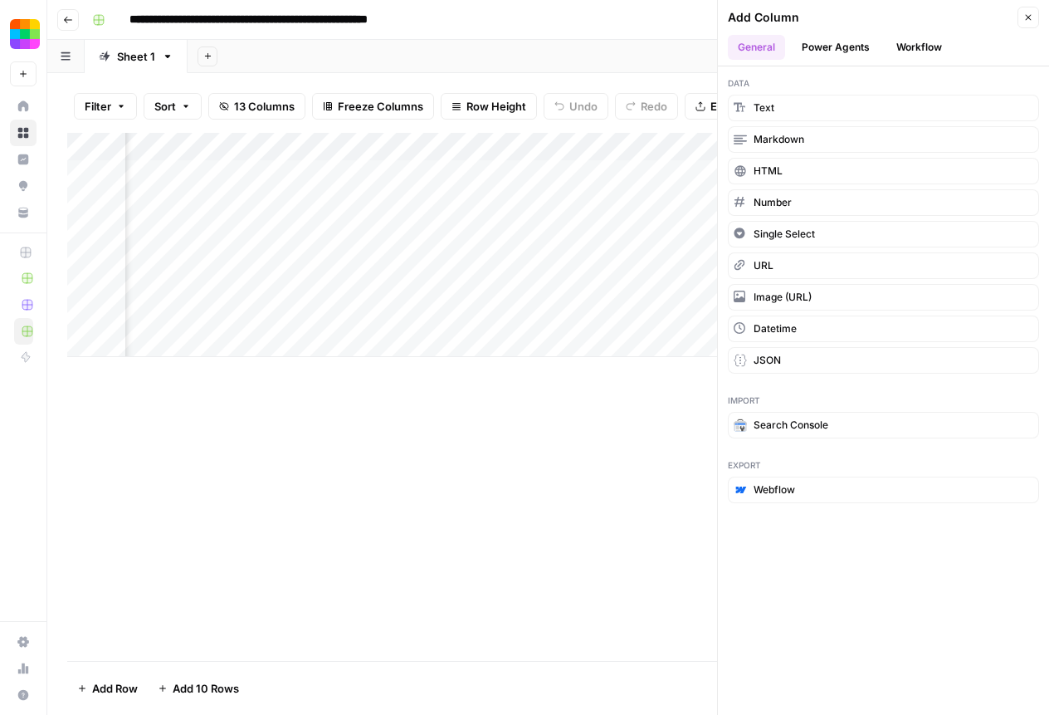
click at [935, 49] on button "Workflow" at bounding box center [919, 47] width 66 height 25
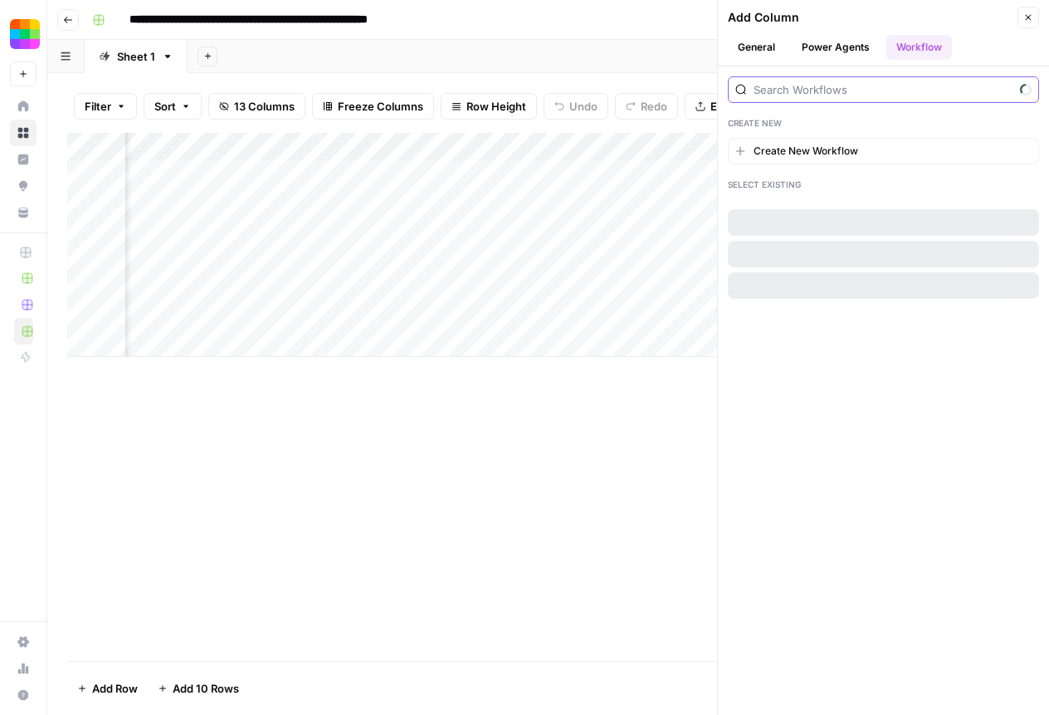
click at [840, 91] on input "search" at bounding box center [884, 89] width 260 height 17
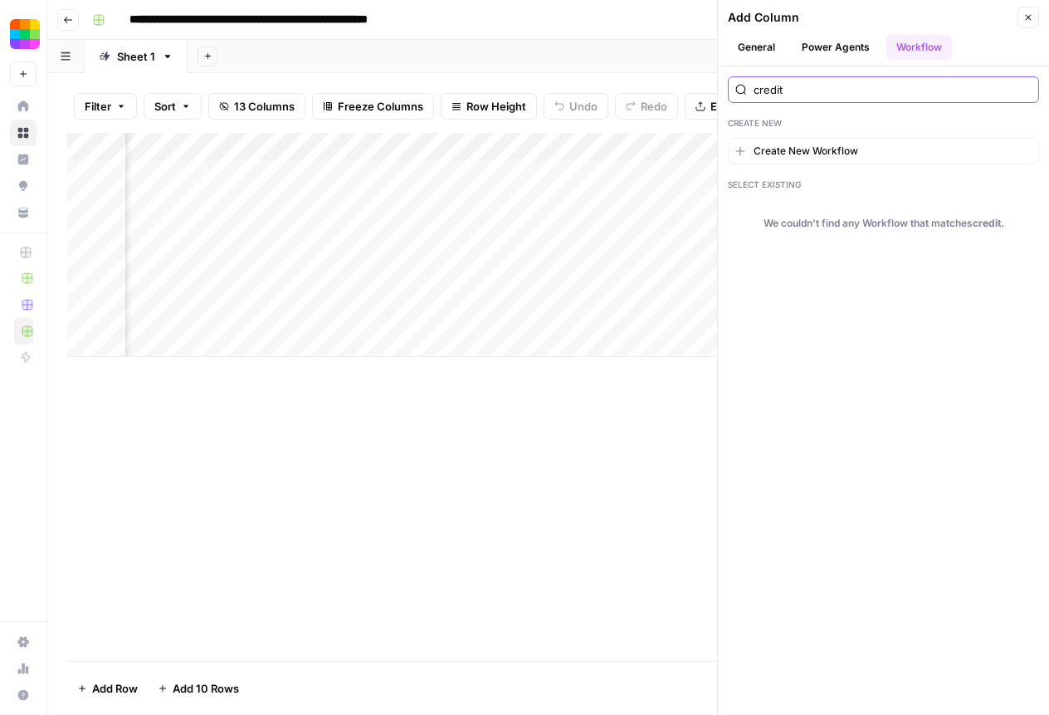
type input "credit"
click at [842, 56] on button "Power Agents" at bounding box center [836, 47] width 88 height 25
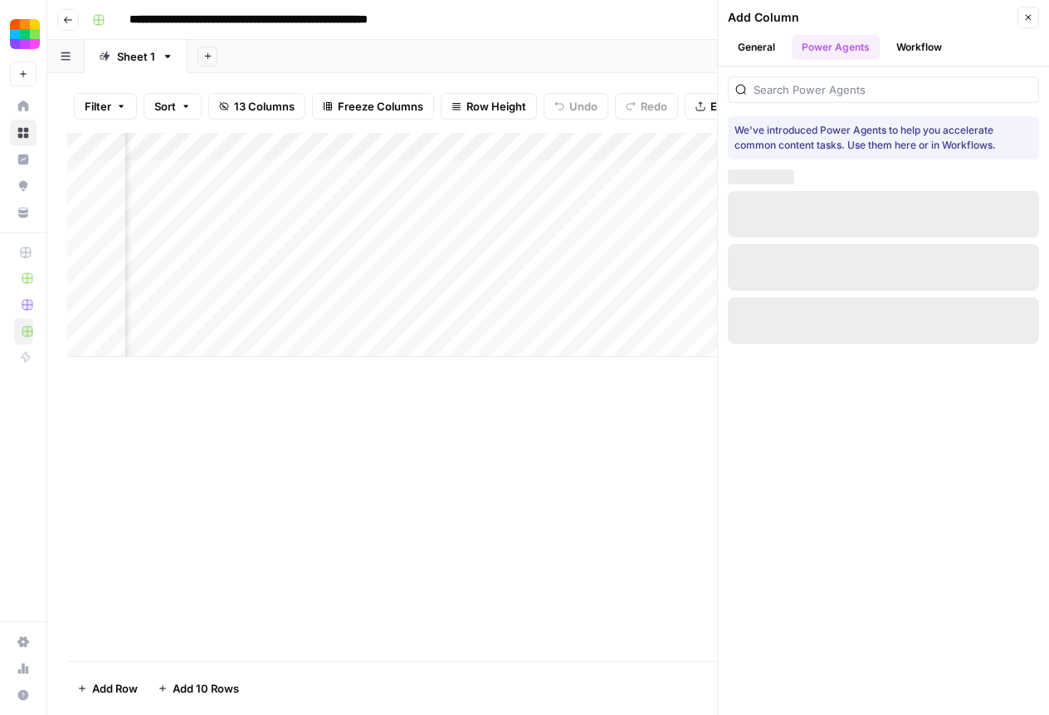
click at [825, 98] on div at bounding box center [883, 89] width 311 height 27
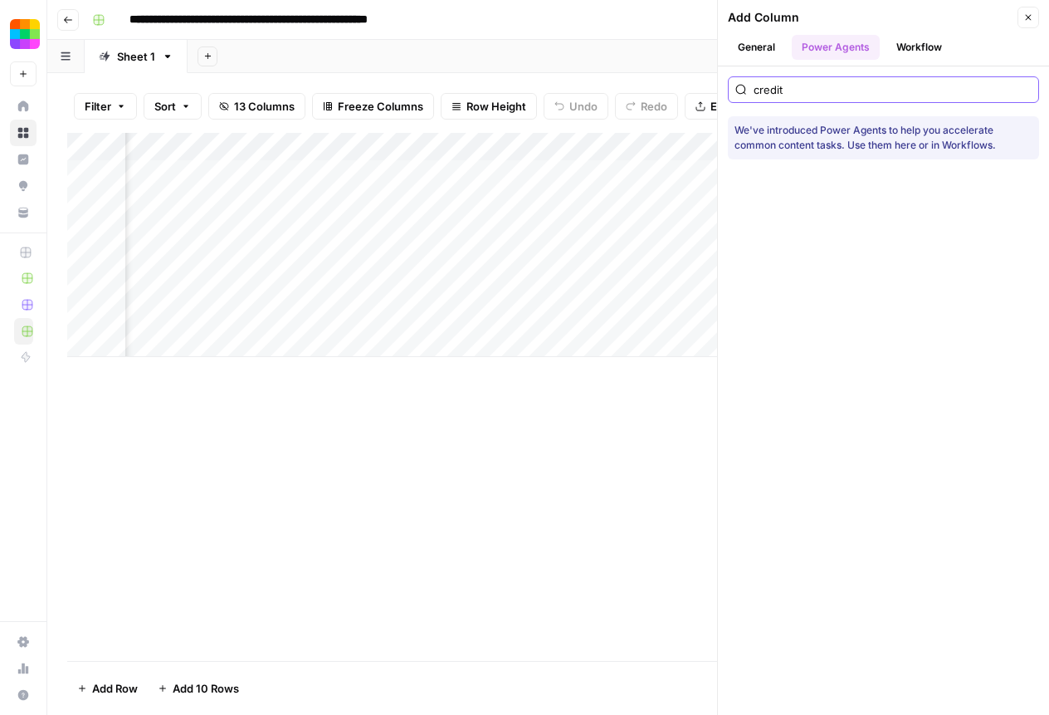
type input "credit"
click at [1028, 21] on icon "button" at bounding box center [1028, 17] width 10 height 10
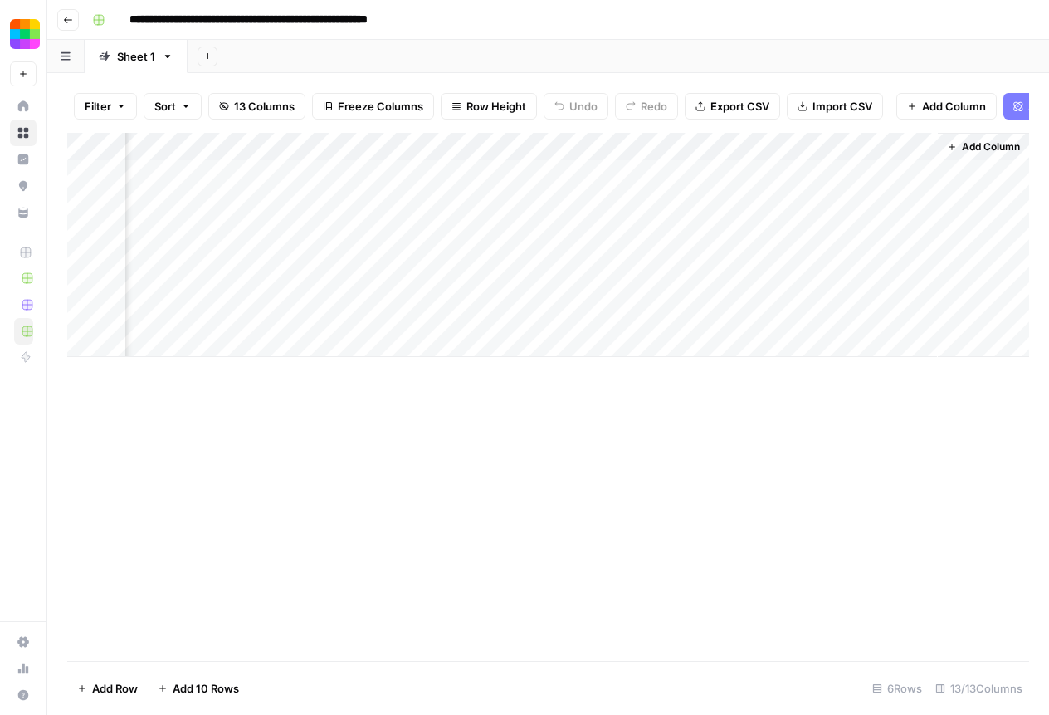
click at [987, 146] on span "Add Column" at bounding box center [991, 146] width 58 height 15
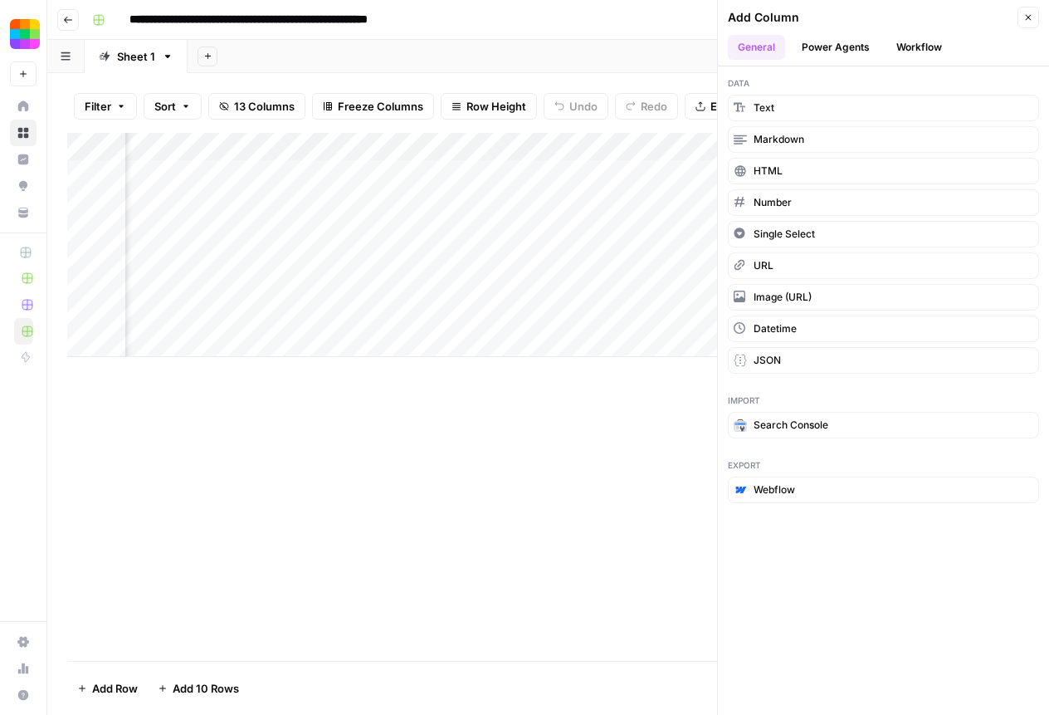
click at [637, 473] on div "Add Column" at bounding box center [548, 397] width 962 height 528
click at [1030, 17] on icon "button" at bounding box center [1028, 17] width 10 height 10
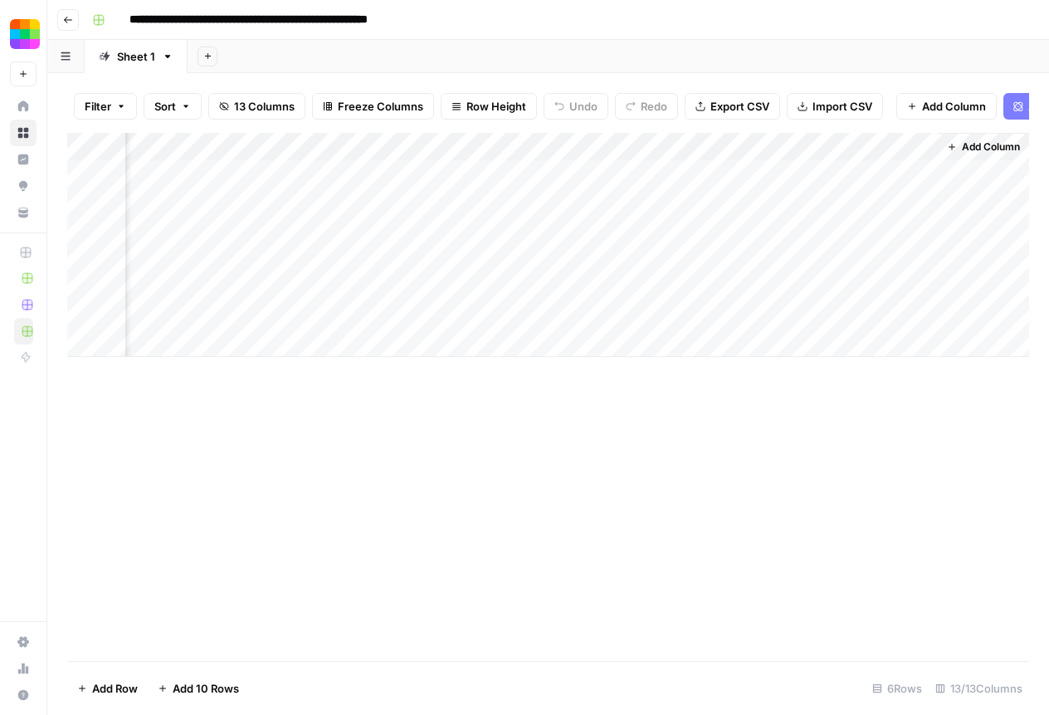
drag, startPoint x: 975, startPoint y: 175, endPoint x: 970, endPoint y: 269, distance: 93.9
click at [970, 269] on div "Add Column" at bounding box center [983, 245] width 91 height 224
click at [1003, 147] on span "Add Column" at bounding box center [991, 146] width 58 height 15
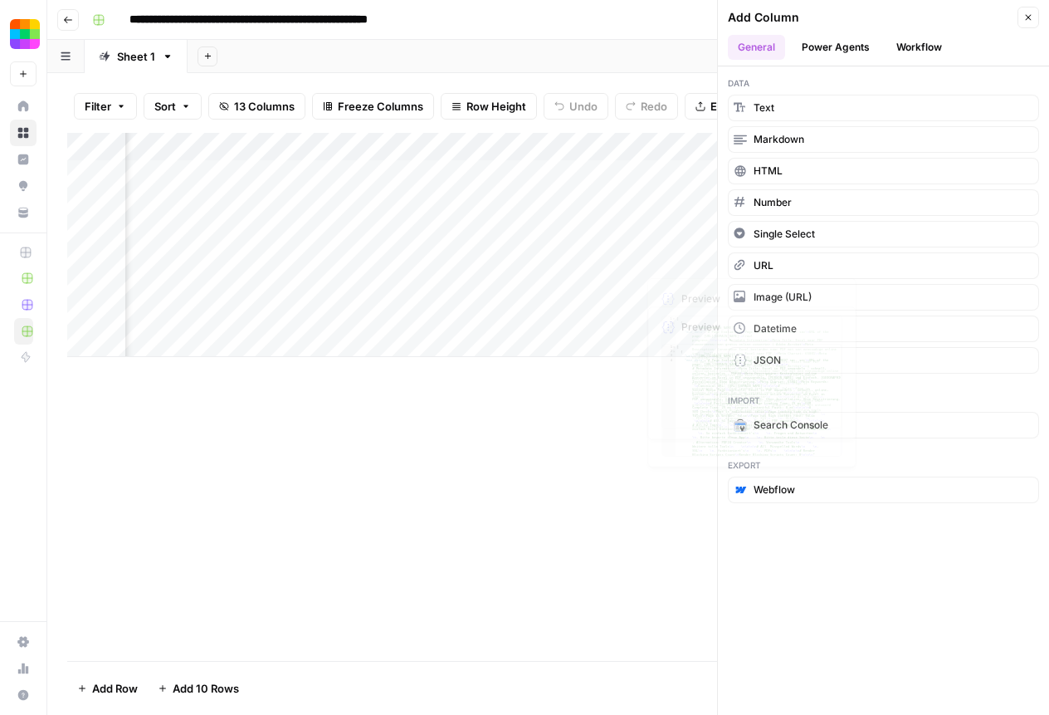
click at [605, 382] on div "Add Column" at bounding box center [548, 397] width 962 height 528
click at [1036, 16] on button "Close" at bounding box center [1029, 18] width 22 height 22
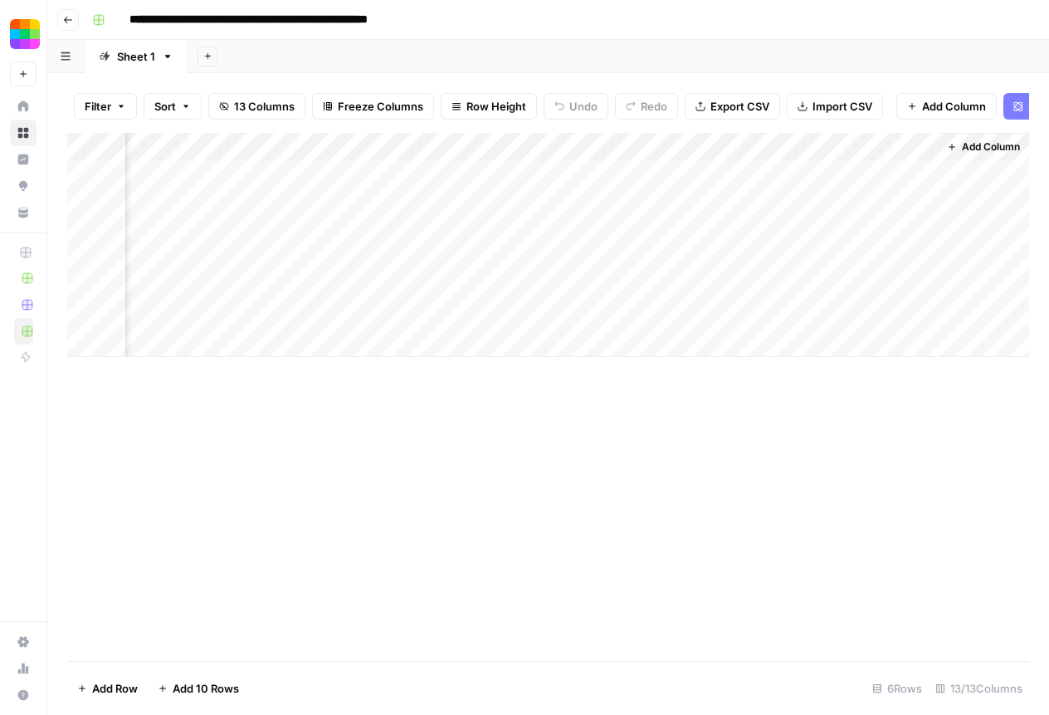
click at [881, 174] on div "Add Column" at bounding box center [548, 245] width 962 height 224
click at [920, 178] on div "Add Column" at bounding box center [548, 245] width 962 height 224
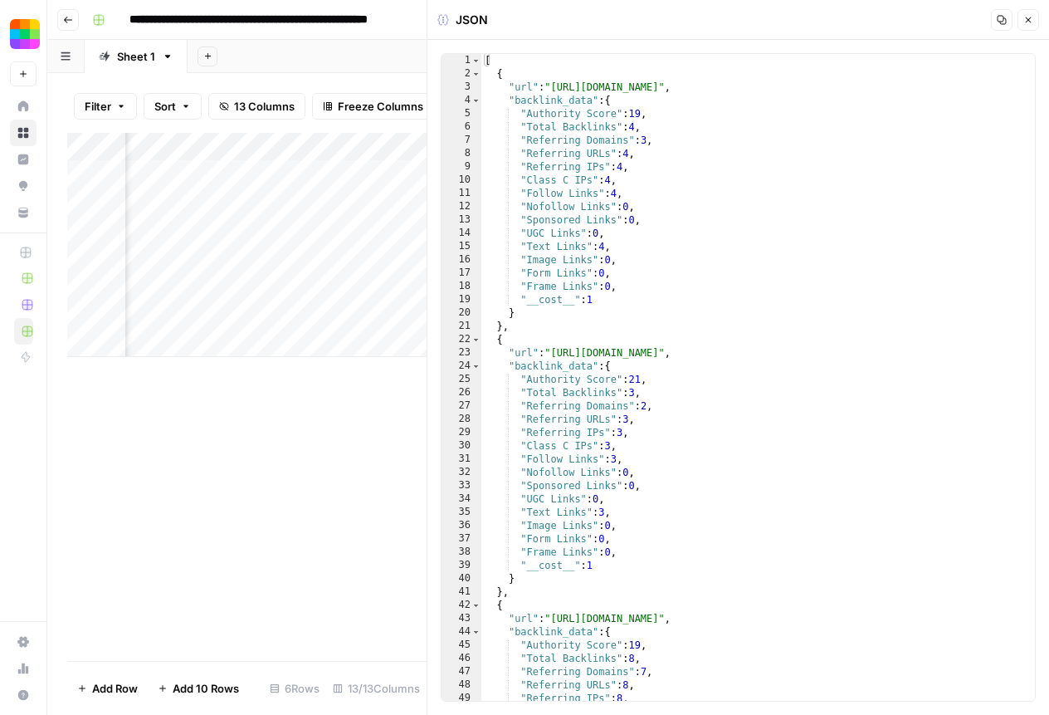
type textarea "**********"
drag, startPoint x: 600, startPoint y: 301, endPoint x: 499, endPoint y: 302, distance: 101.3
click at [499, 302] on div "[ { "url" : "[URL][DOMAIN_NAME]" , "backlink_data" : { "Authority Score" : 19 ,…" at bounding box center [758, 390] width 554 height 673
click at [1033, 20] on span "Close" at bounding box center [1033, 20] width 1 height 1
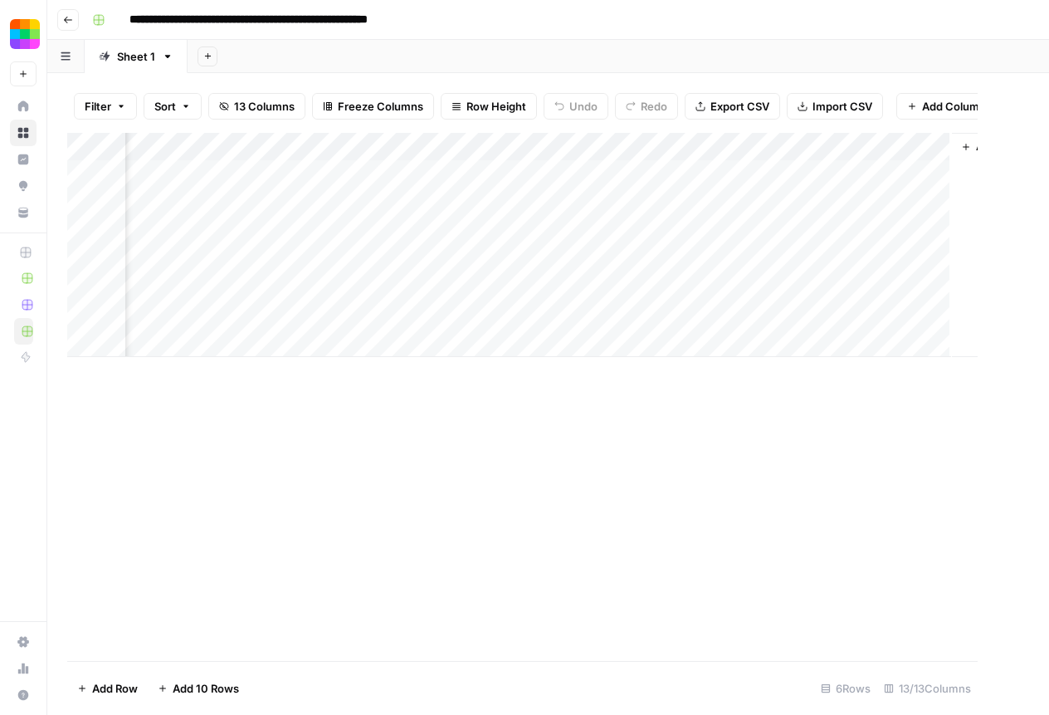
scroll to position [0, 1407]
drag, startPoint x: 976, startPoint y: 180, endPoint x: 976, endPoint y: 235, distance: 54.8
click at [976, 237] on div "Add Column" at bounding box center [1002, 245] width 91 height 224
click at [992, 140] on span "Add Column" at bounding box center [991, 146] width 58 height 15
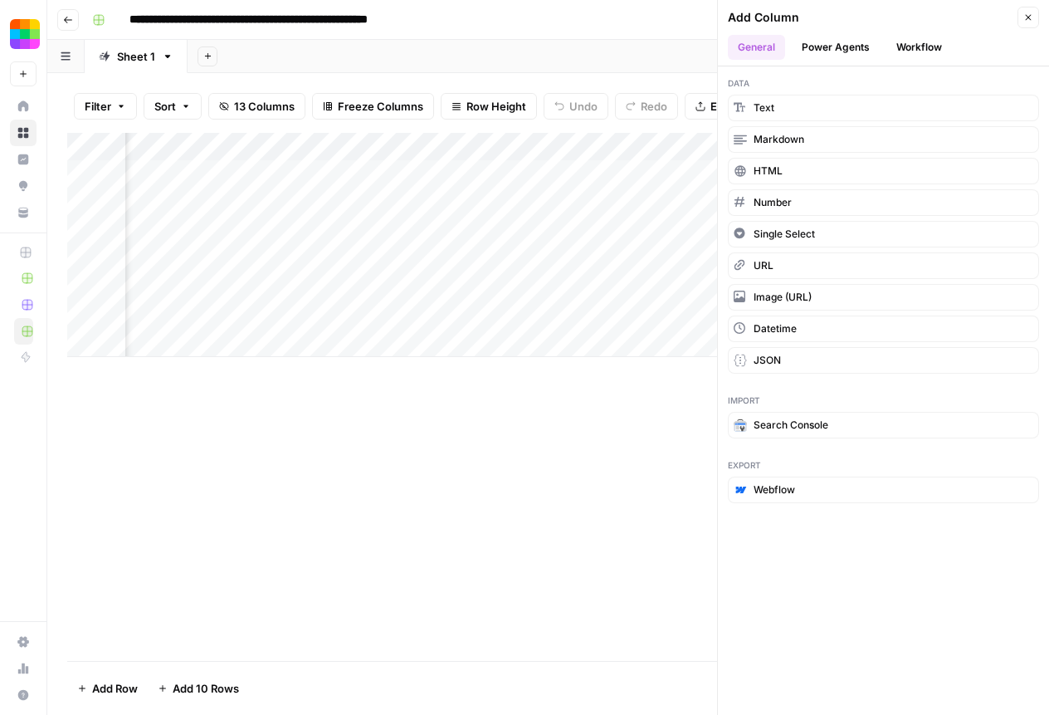
click at [1037, 12] on button "Close" at bounding box center [1029, 18] width 22 height 22
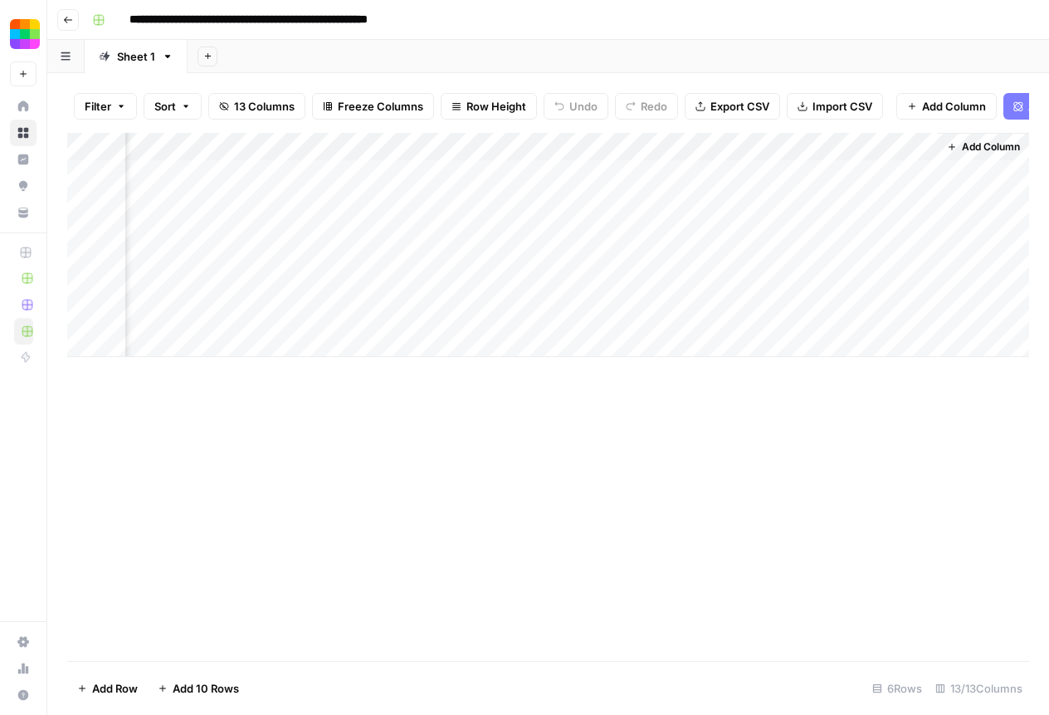
click at [976, 175] on div "Add Column" at bounding box center [983, 245] width 91 height 224
click at [75, 27] on button "Go back" at bounding box center [68, 20] width 22 height 22
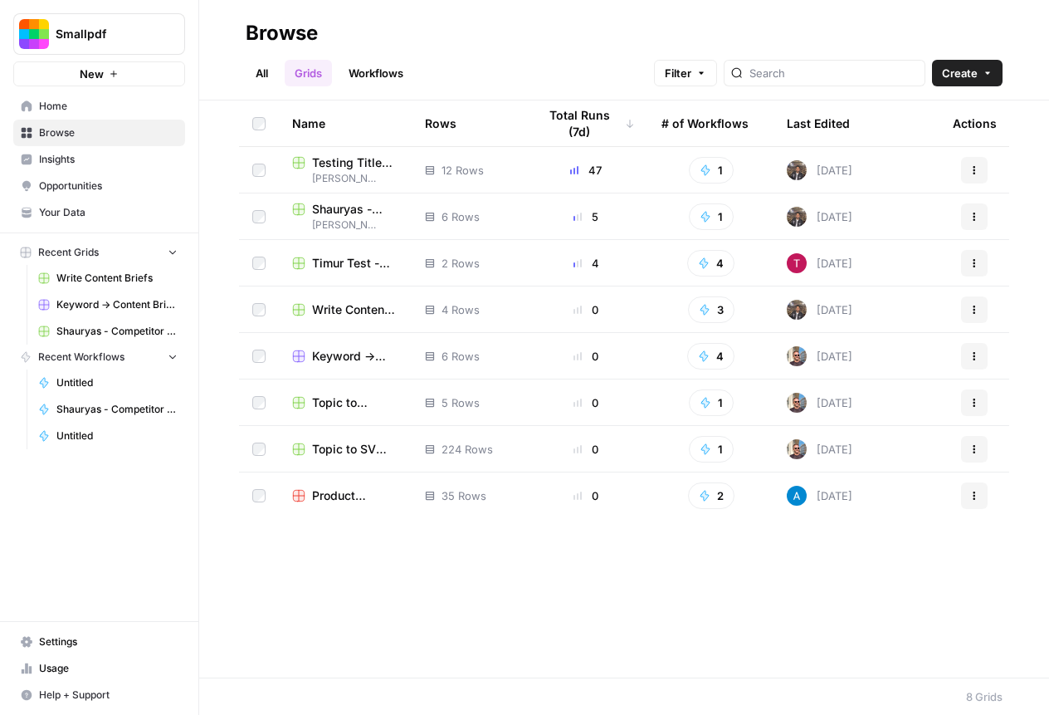
click at [368, 166] on span "Testing Titles and Meta" at bounding box center [355, 162] width 86 height 17
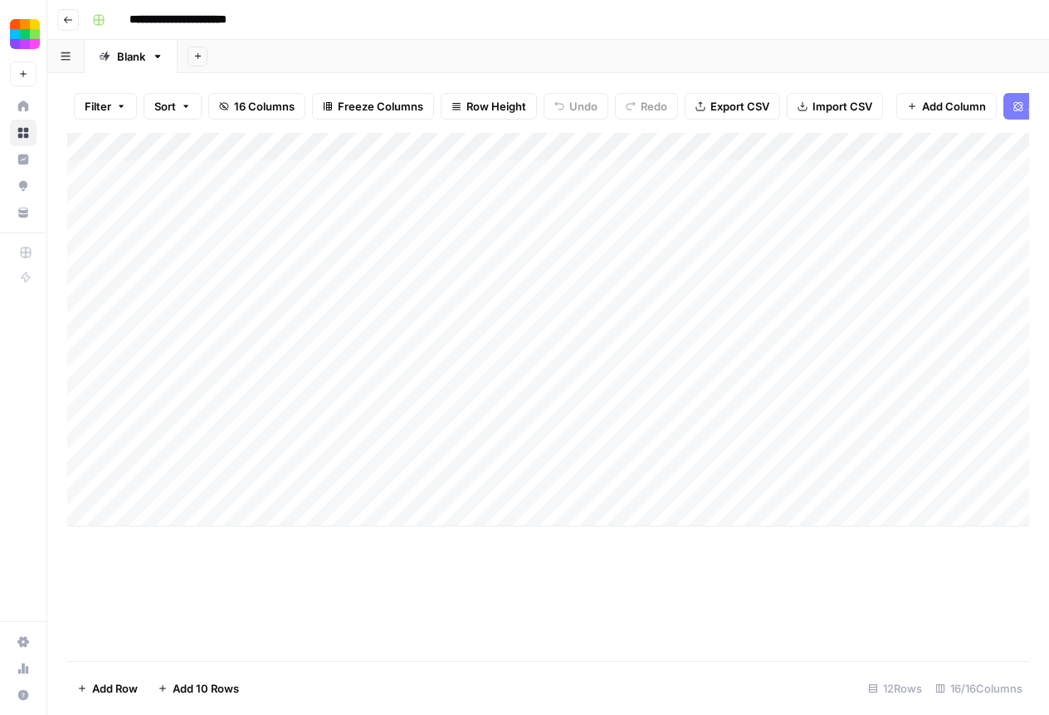
drag, startPoint x: 313, startPoint y: 254, endPoint x: 314, endPoint y: 369, distance: 115.4
click at [315, 372] on div "Add Column" at bounding box center [548, 329] width 962 height 393
click at [598, 177] on div "Add Column" at bounding box center [548, 329] width 962 height 393
drag, startPoint x: 468, startPoint y: 176, endPoint x: 461, endPoint y: 403, distance: 226.7
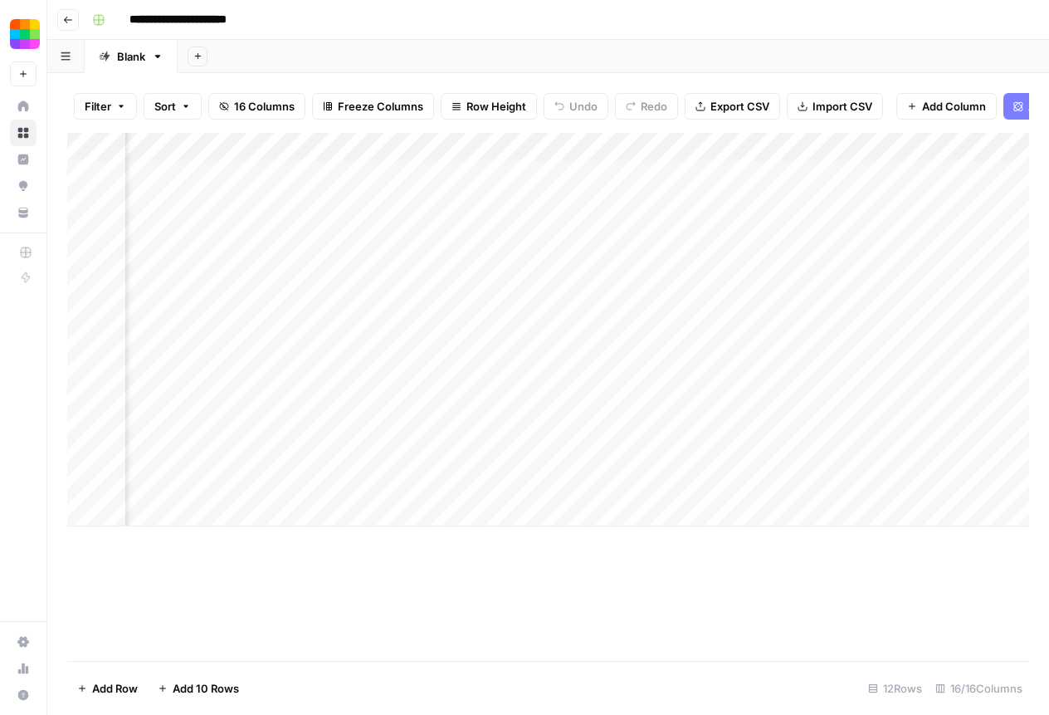
click at [461, 403] on div "Add Column" at bounding box center [548, 329] width 962 height 393
drag, startPoint x: 455, startPoint y: 181, endPoint x: 437, endPoint y: 433, distance: 252.9
click at [437, 434] on div "Add Column" at bounding box center [548, 329] width 962 height 393
drag, startPoint x: 850, startPoint y: 171, endPoint x: 848, endPoint y: 444, distance: 273.1
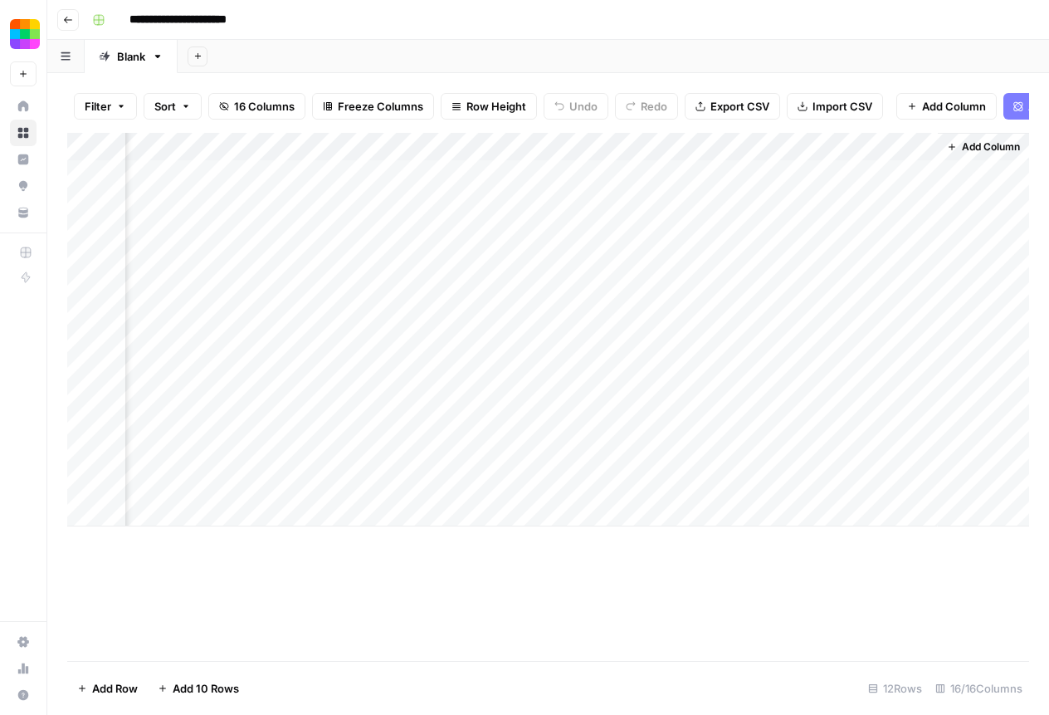
click at [848, 444] on div "Add Column" at bounding box center [548, 329] width 962 height 393
click at [549, 170] on div "Add Column" at bounding box center [548, 329] width 962 height 393
click at [432, 523] on div "Add Column" at bounding box center [548, 329] width 962 height 393
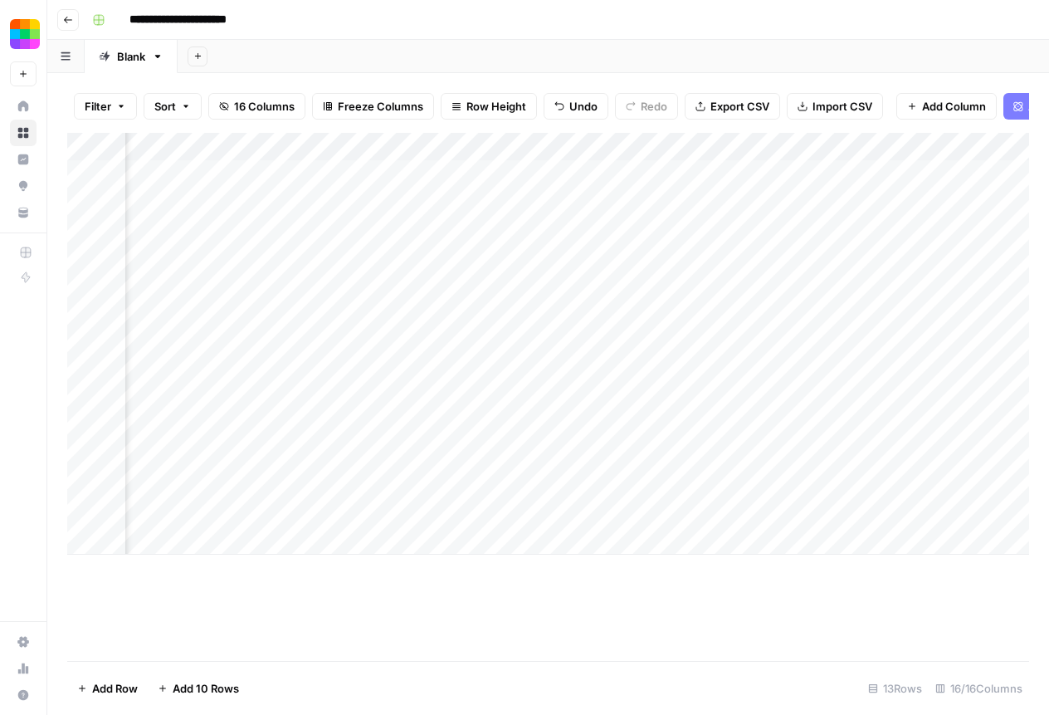
click at [518, 588] on div "Add Column" at bounding box center [548, 397] width 962 height 528
click at [359, 170] on div "Add Column" at bounding box center [548, 344] width 962 height 422
click at [353, 199] on div "Add Column" at bounding box center [548, 344] width 962 height 422
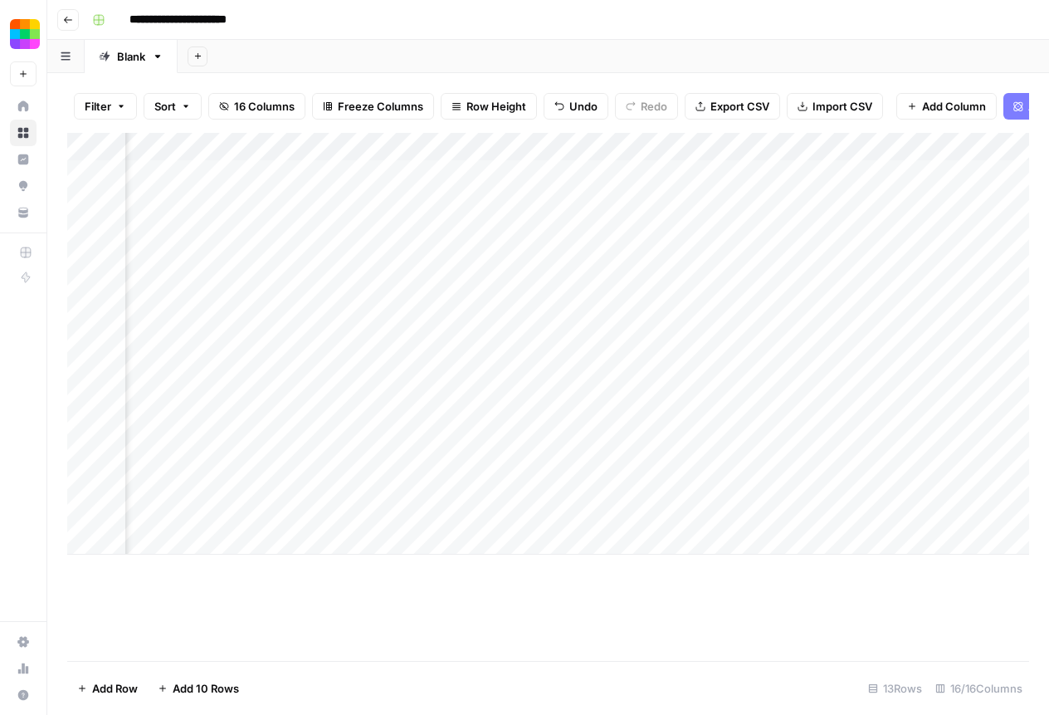
click at [637, 203] on div "Add Column" at bounding box center [548, 344] width 962 height 422
click at [496, 204] on div "Add Column" at bounding box center [548, 344] width 962 height 422
click at [69, 22] on icon "button" at bounding box center [68, 20] width 10 height 10
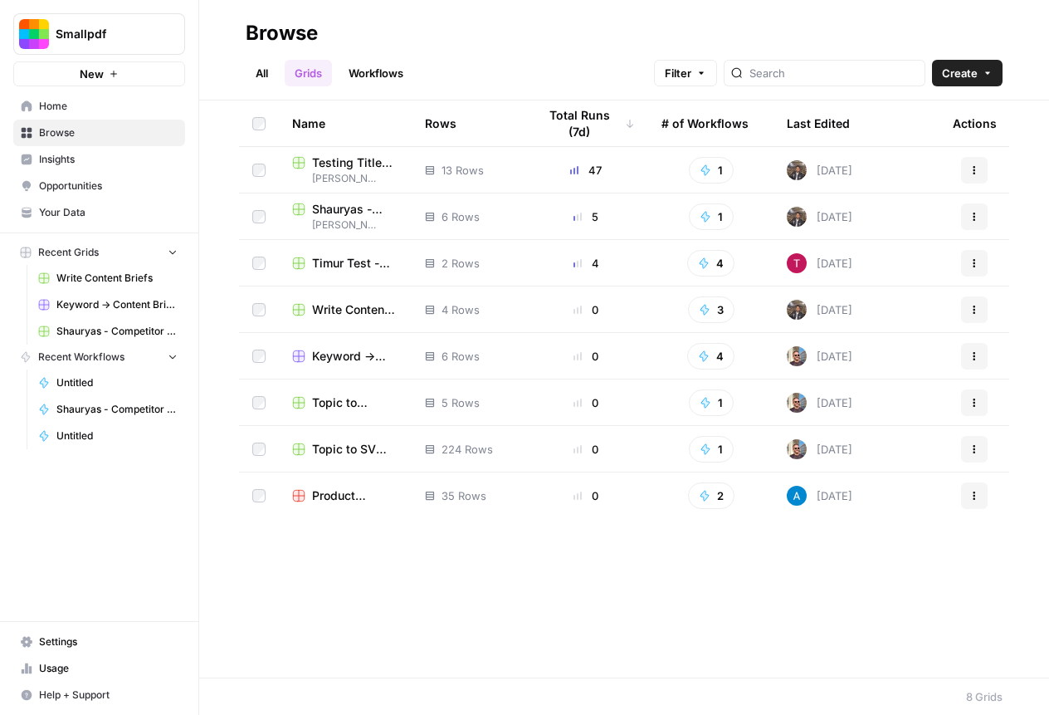
click at [330, 211] on span "Shauryas - Competitor Analysis (Different Languages) Grid" at bounding box center [355, 209] width 86 height 17
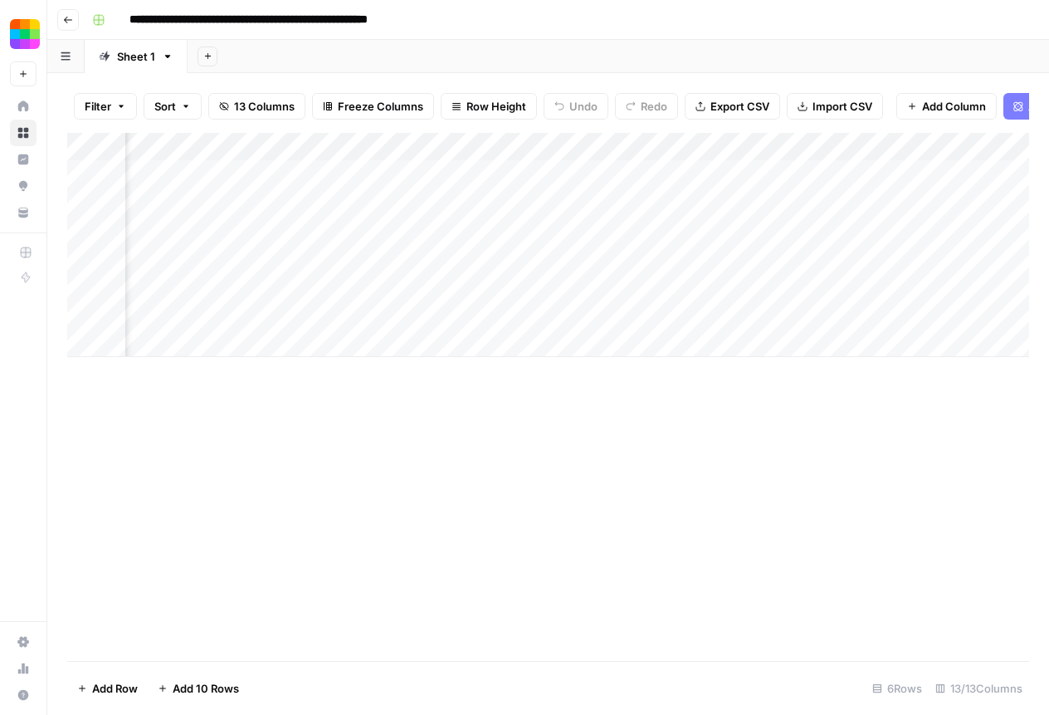
scroll to position [0, 1427]
click at [929, 147] on div "Add Column" at bounding box center [548, 245] width 962 height 224
click at [561, 413] on div "Add Column" at bounding box center [548, 397] width 962 height 528
click at [73, 24] on button "Go back" at bounding box center [68, 20] width 22 height 22
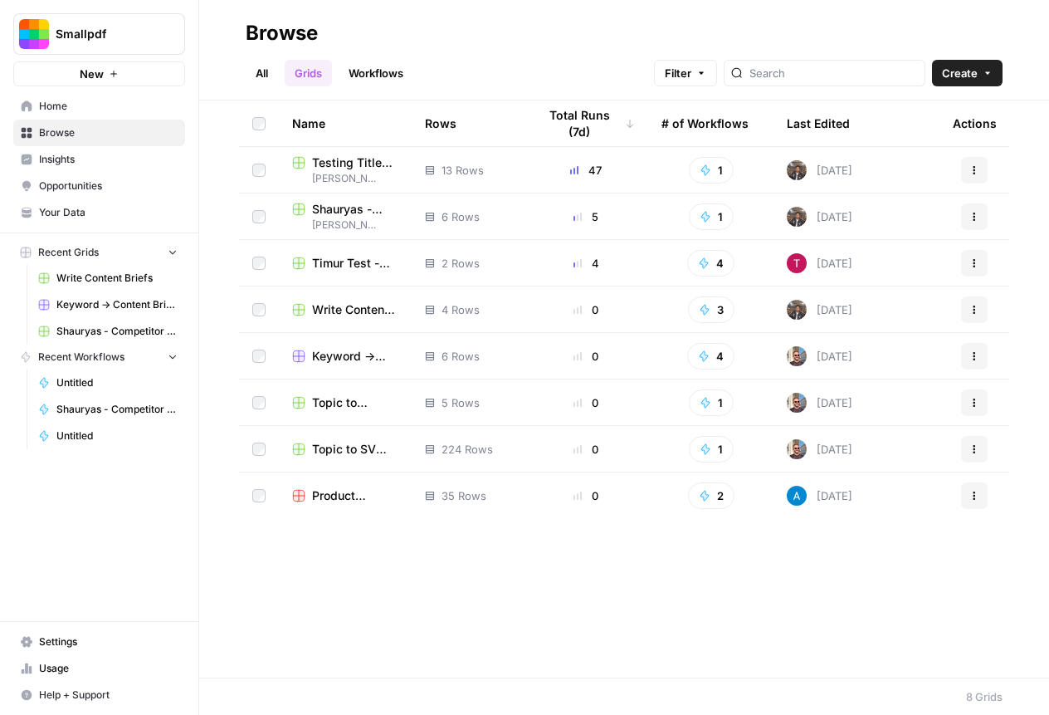
click at [270, 71] on link "All" at bounding box center [262, 73] width 32 height 27
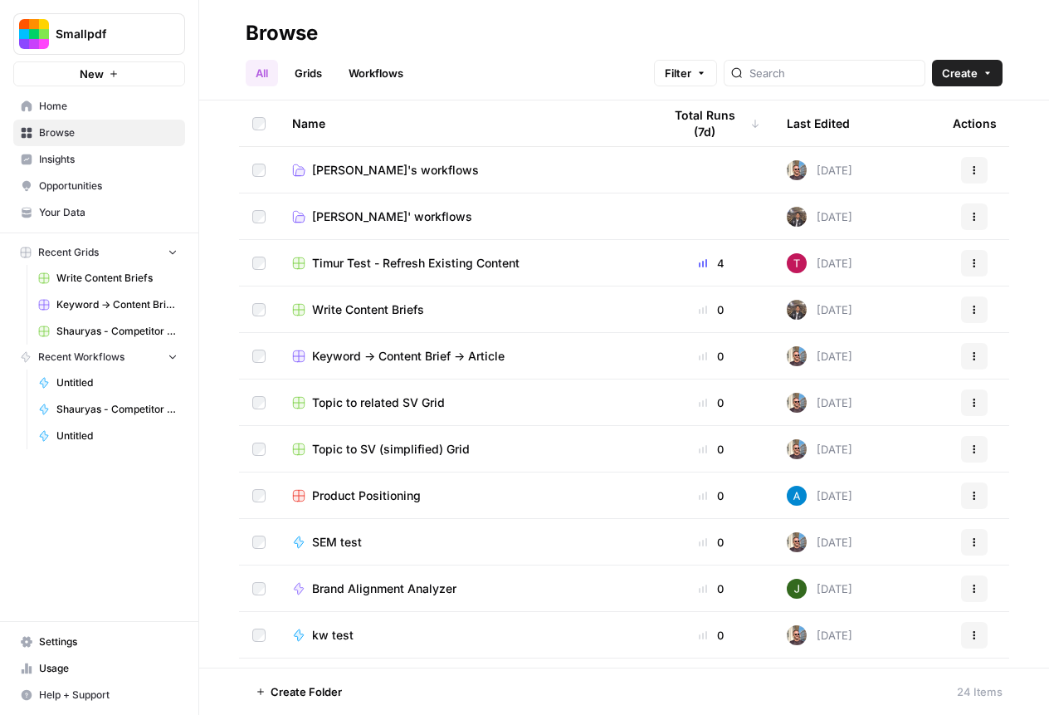
click at [373, 214] on span "[PERSON_NAME]' workflows" at bounding box center [392, 216] width 160 height 17
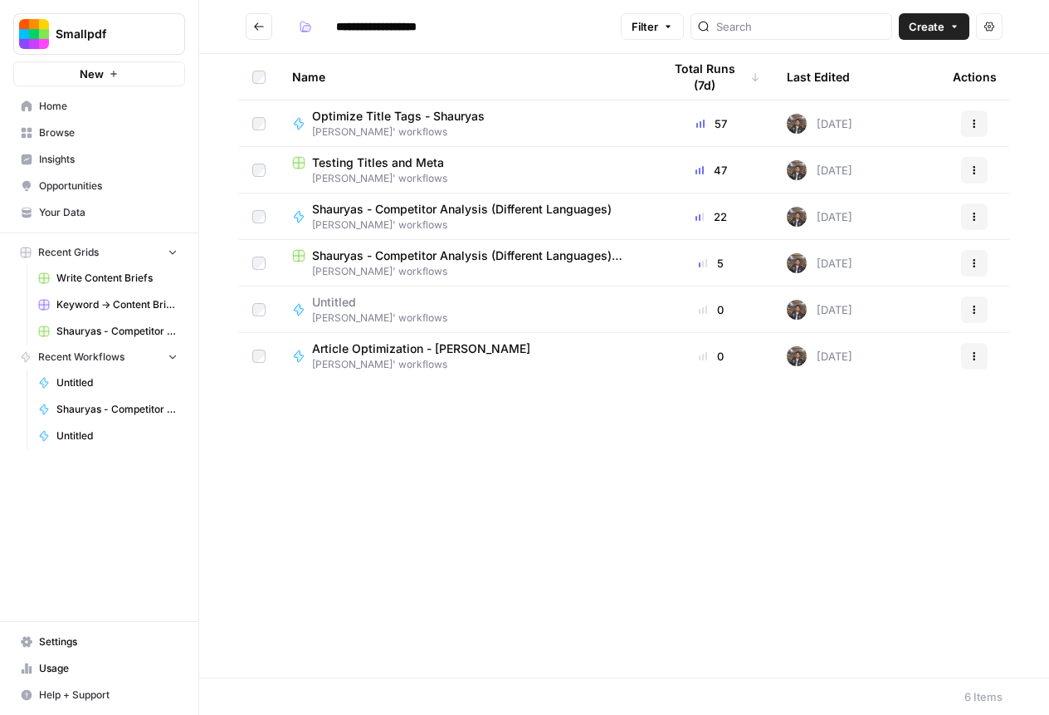
click at [411, 115] on span "Optimize Title Tags - Shauryas" at bounding box center [398, 116] width 173 height 17
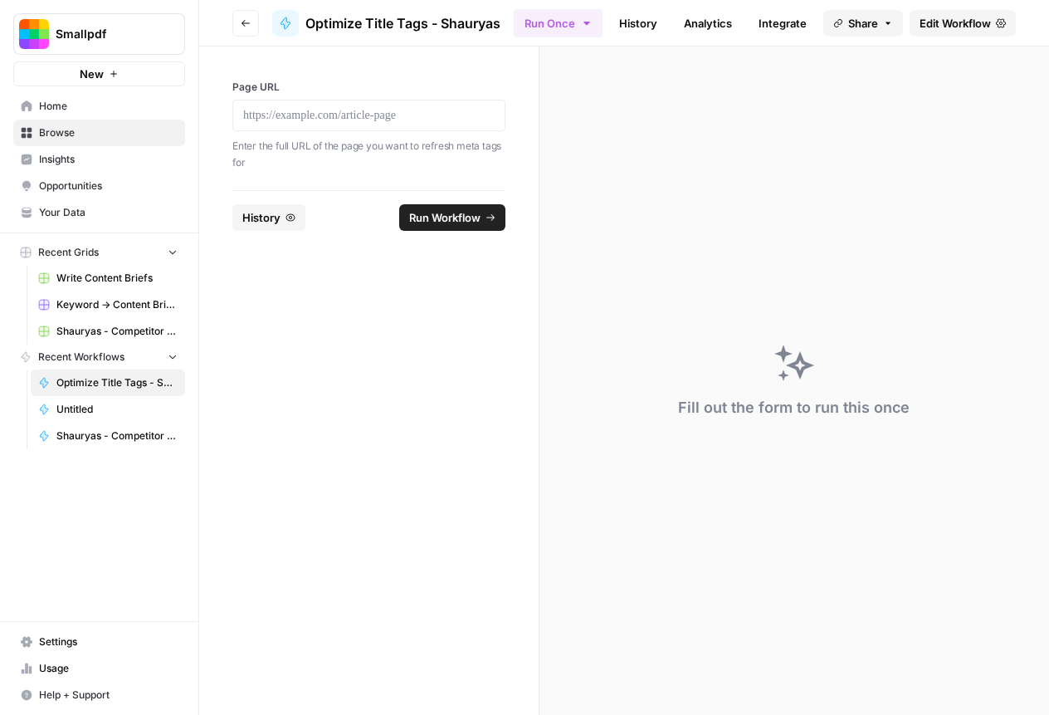
click at [933, 24] on span "Edit Workflow" at bounding box center [955, 23] width 71 height 17
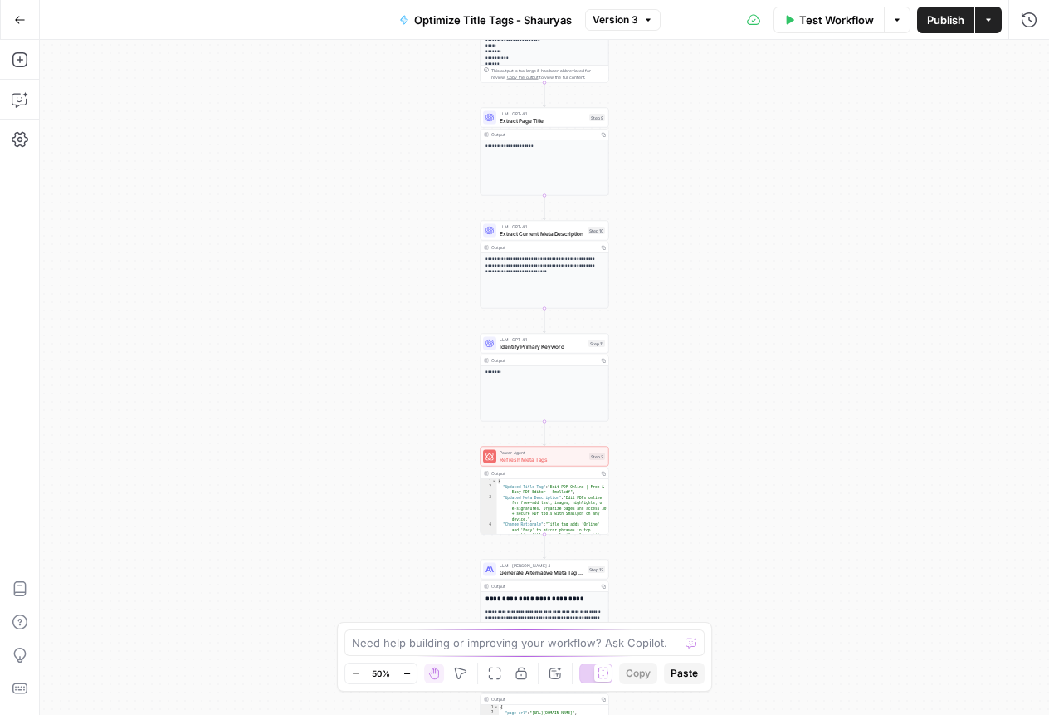
click at [20, 25] on icon "button" at bounding box center [20, 20] width 12 height 12
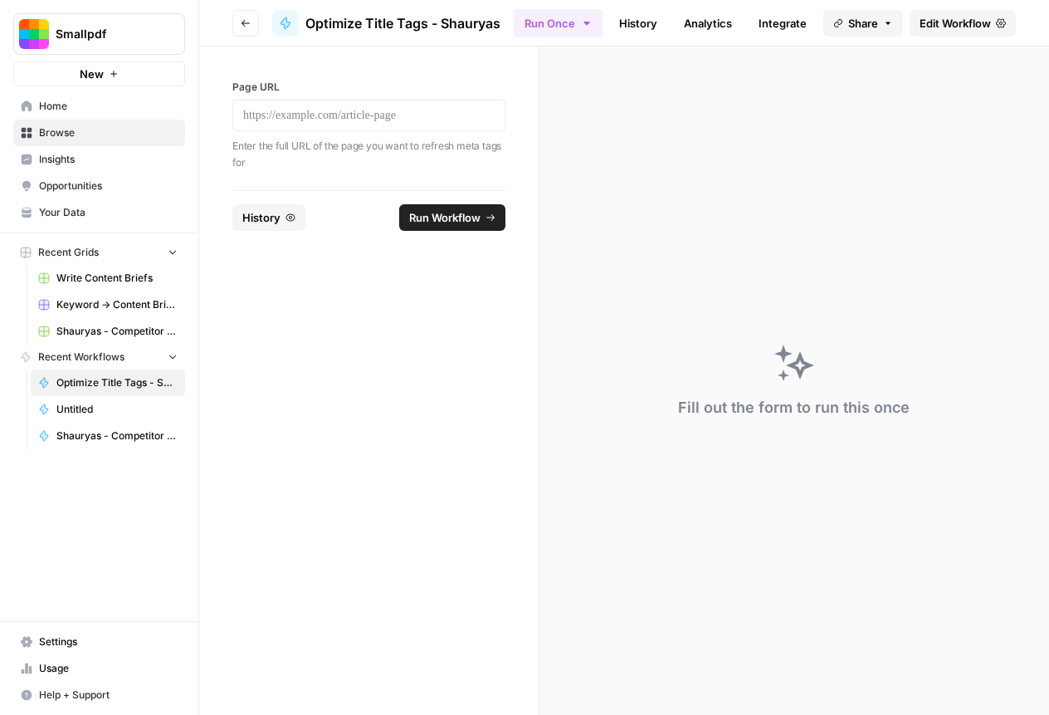
click at [247, 23] on icon "button" at bounding box center [246, 23] width 10 height 10
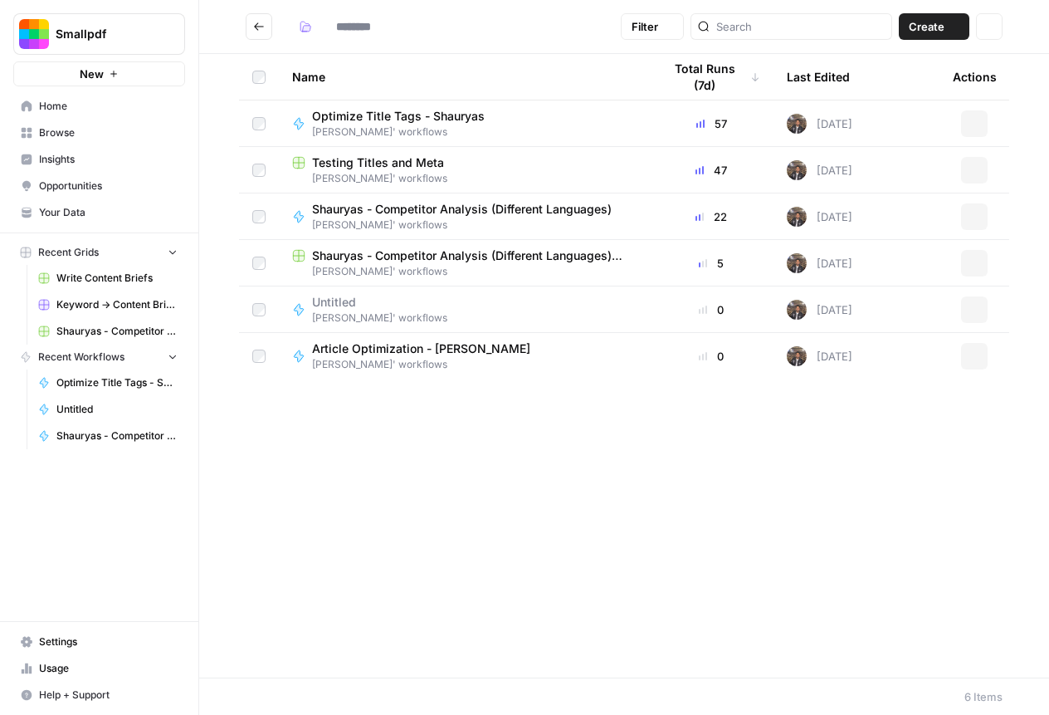
type input "**********"
click at [929, 32] on span "Create" at bounding box center [927, 26] width 36 height 17
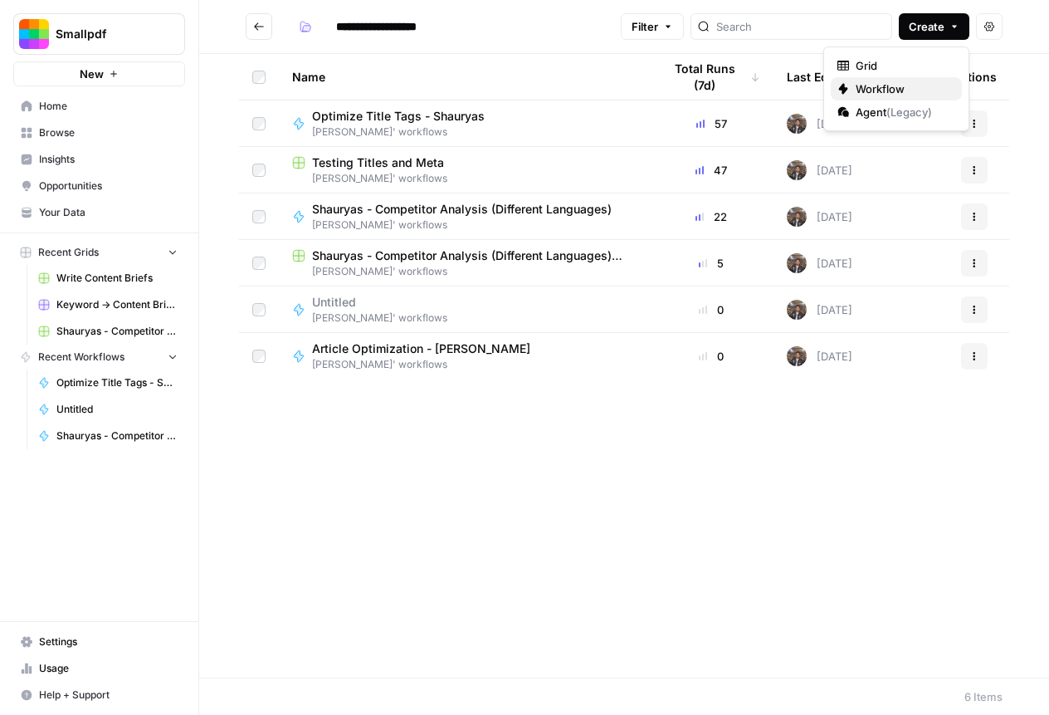
click at [898, 89] on span "Workflow" at bounding box center [902, 89] width 93 height 17
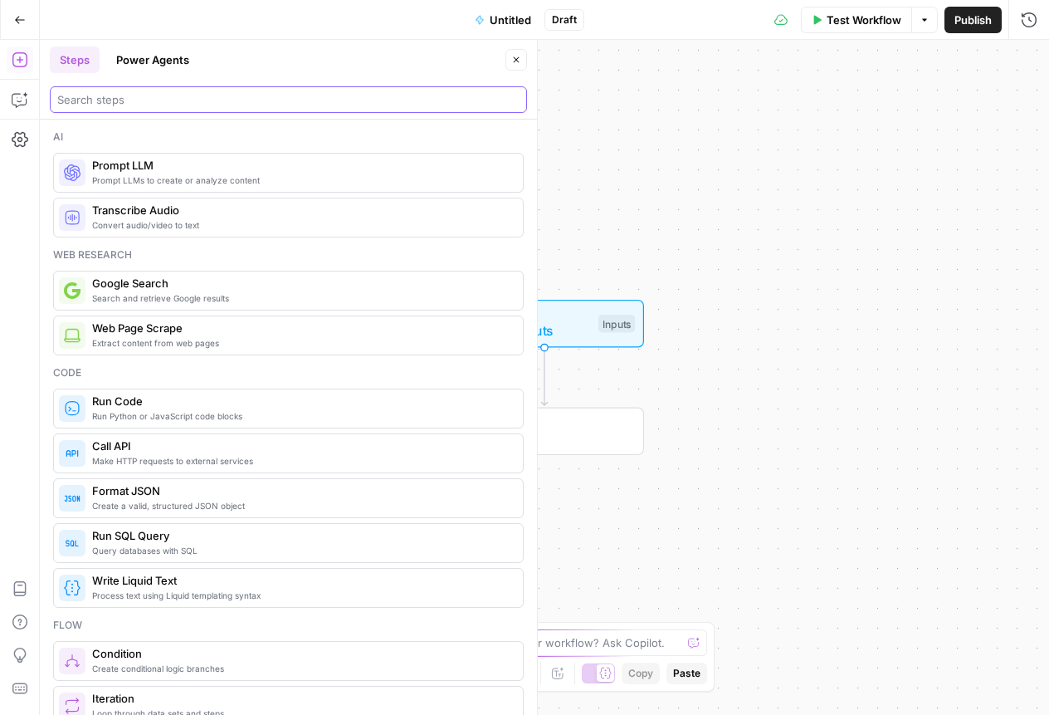
click at [203, 103] on input "search" at bounding box center [288, 99] width 462 height 17
type input "h"
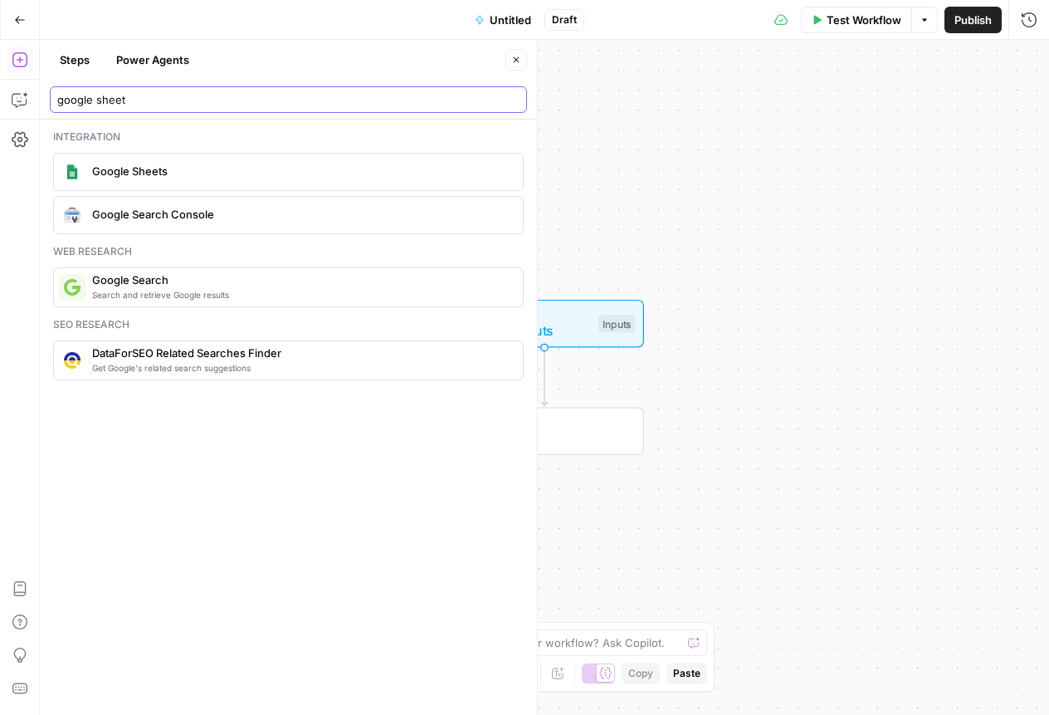
type input "google sheet"
click at [22, 15] on icon "button" at bounding box center [20, 20] width 12 height 12
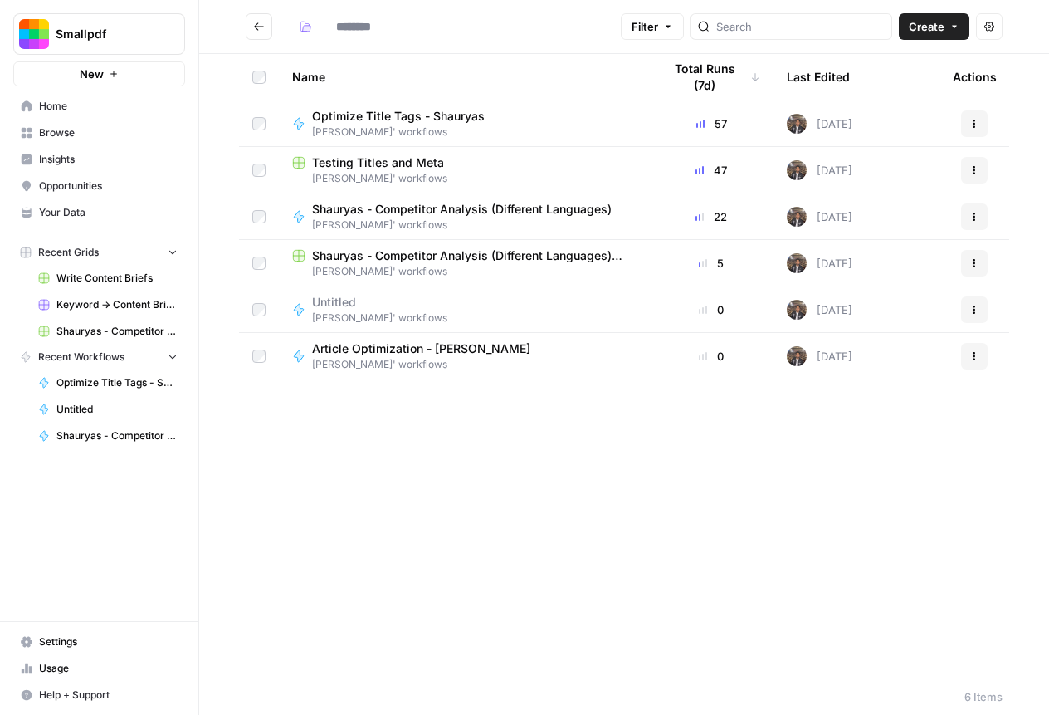
type input "**********"
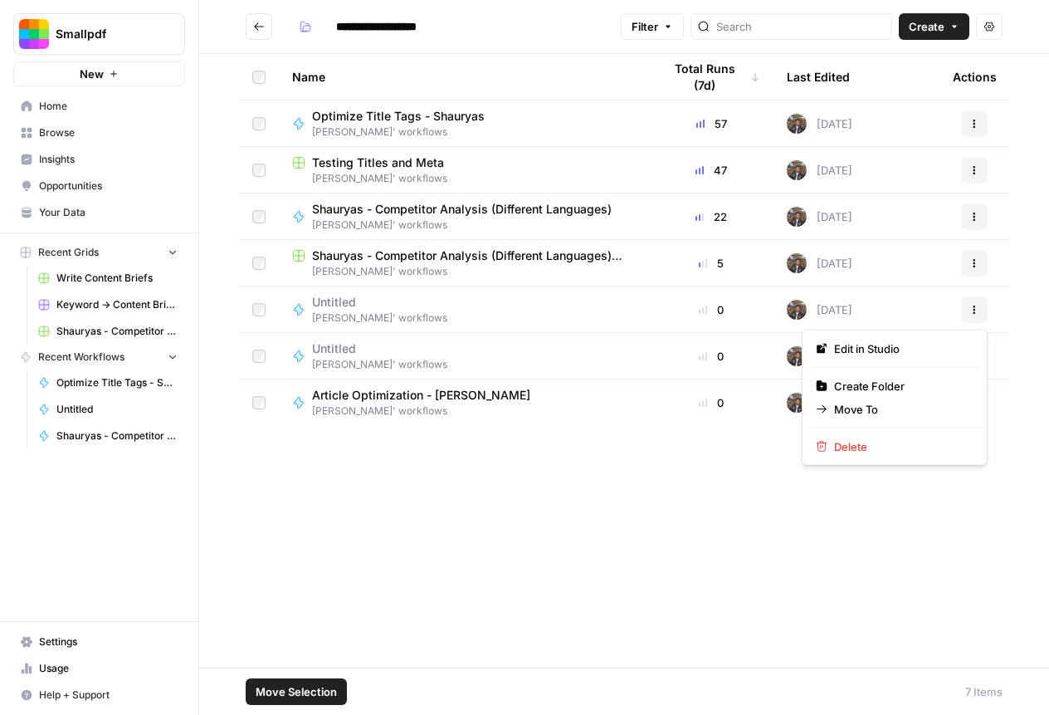
click at [982, 308] on button "Actions" at bounding box center [974, 309] width 27 height 27
click at [868, 456] on button "Delete" at bounding box center [894, 446] width 171 height 23
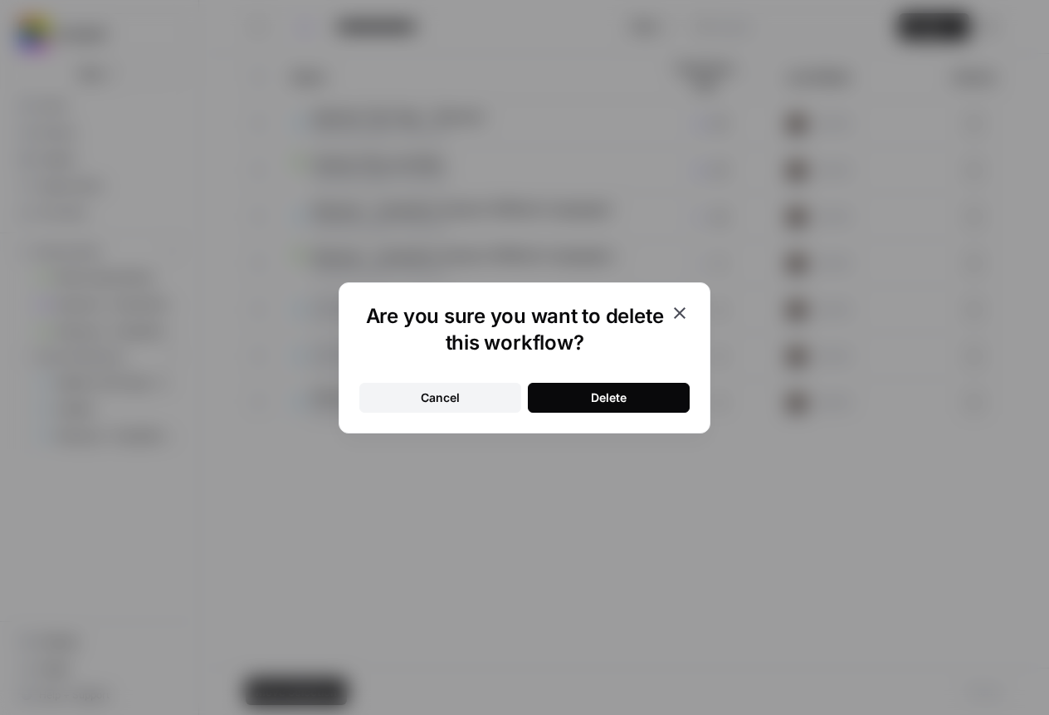
click at [659, 399] on button "Delete" at bounding box center [609, 398] width 162 height 30
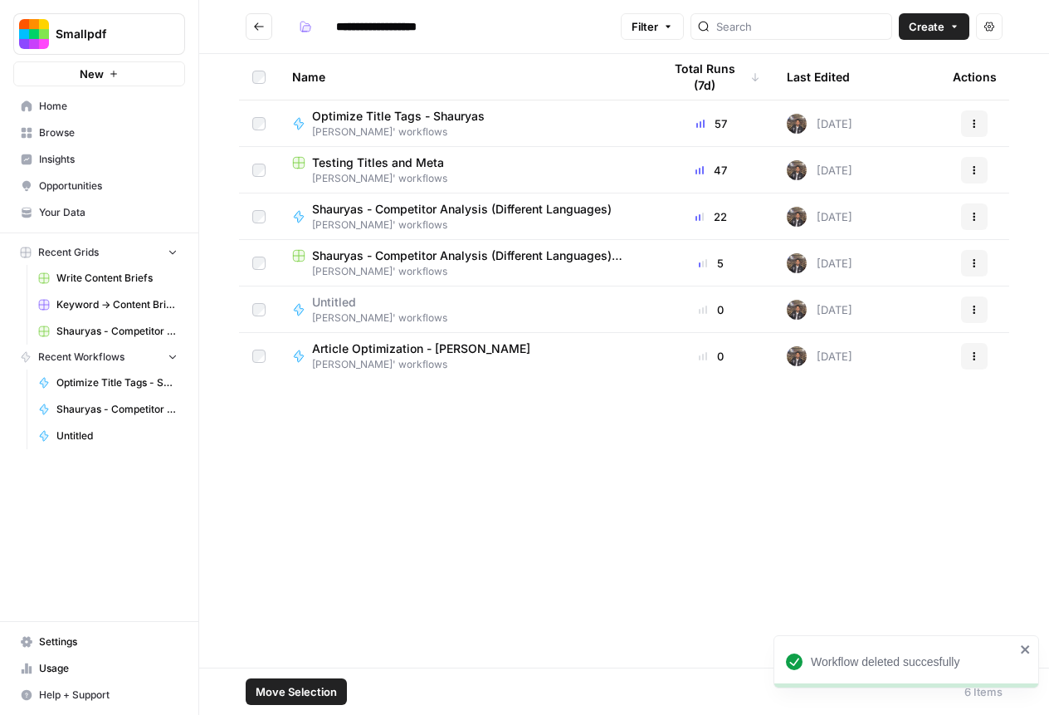
click at [974, 307] on icon "button" at bounding box center [974, 310] width 10 height 10
click at [895, 443] on span "Delete" at bounding box center [900, 446] width 133 height 17
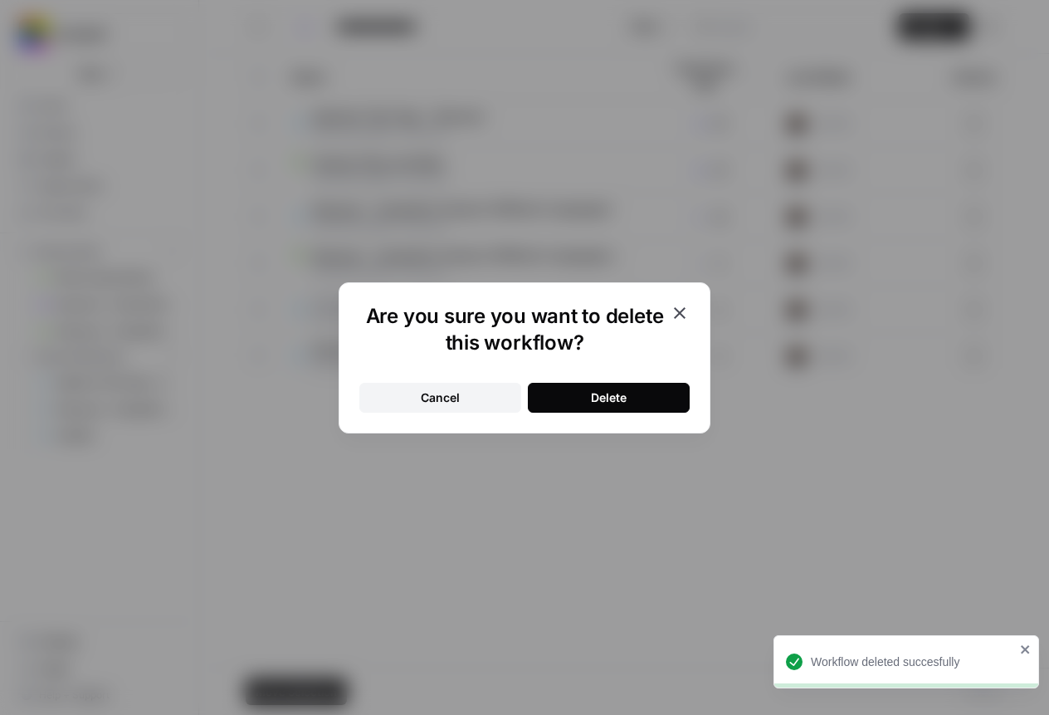
click at [647, 388] on button "Delete" at bounding box center [609, 398] width 162 height 30
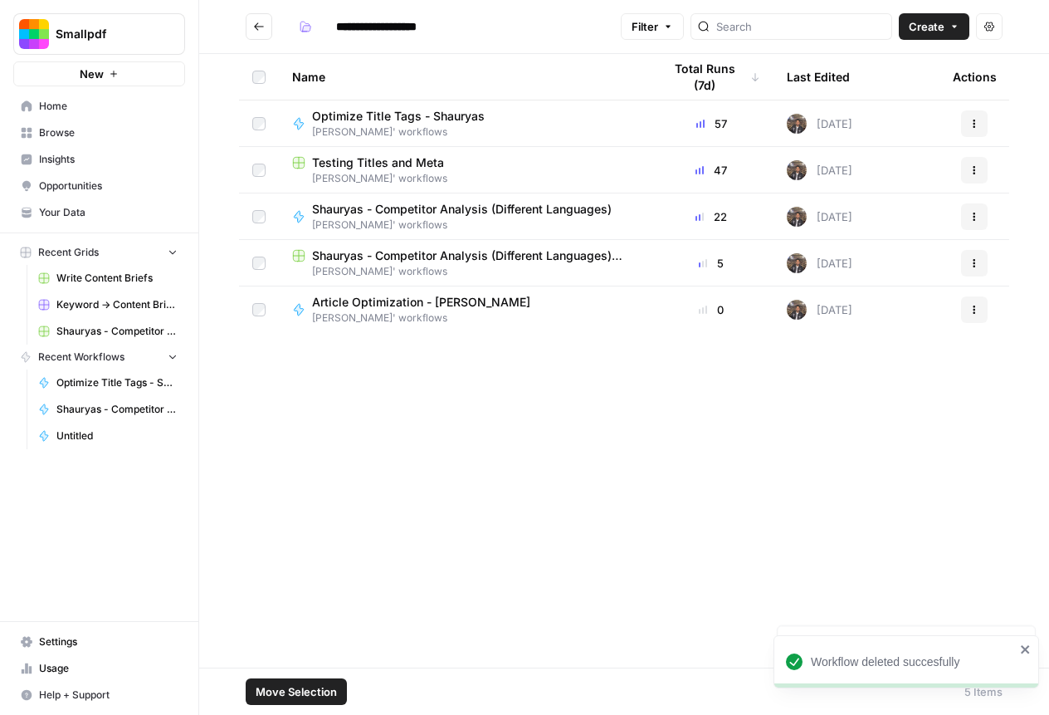
click at [430, 249] on span "Shauryas - Competitor Analysis (Different Languages) Grid" at bounding box center [474, 255] width 324 height 17
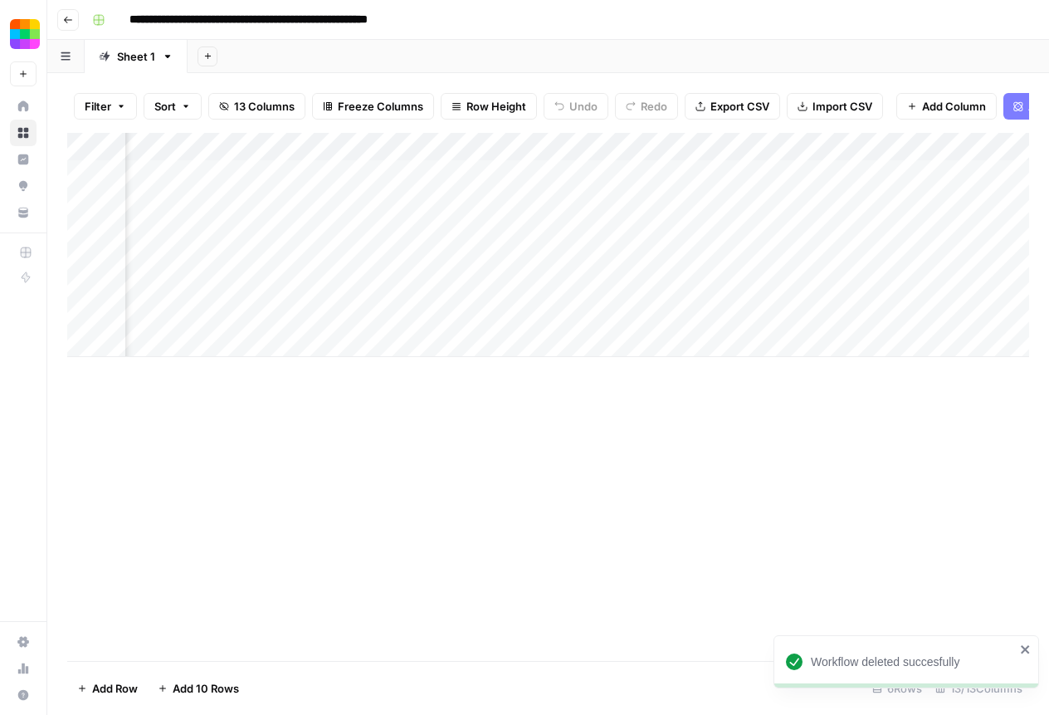
scroll to position [0, 1427]
click at [919, 177] on div "Add Column" at bounding box center [548, 245] width 962 height 224
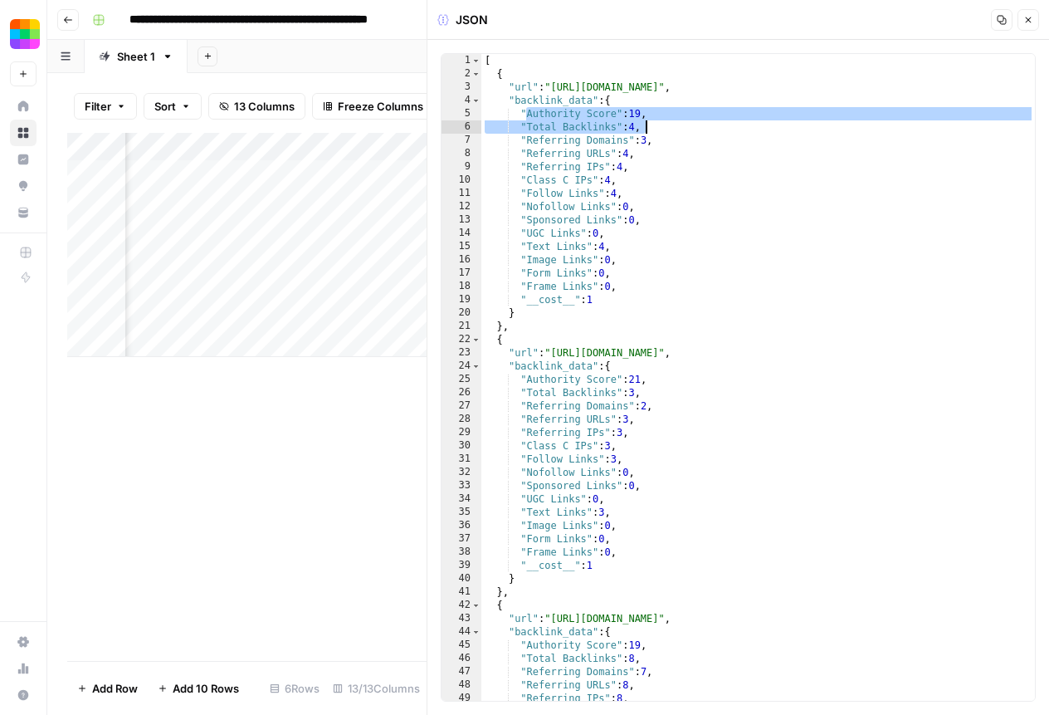
drag, startPoint x: 527, startPoint y: 110, endPoint x: 652, endPoint y: 132, distance: 126.5
click at [652, 132] on div "[ { "url" : "[URL][DOMAIN_NAME]" , "backlink_data" : { "Authority Score" : 19 ,…" at bounding box center [758, 390] width 554 height 673
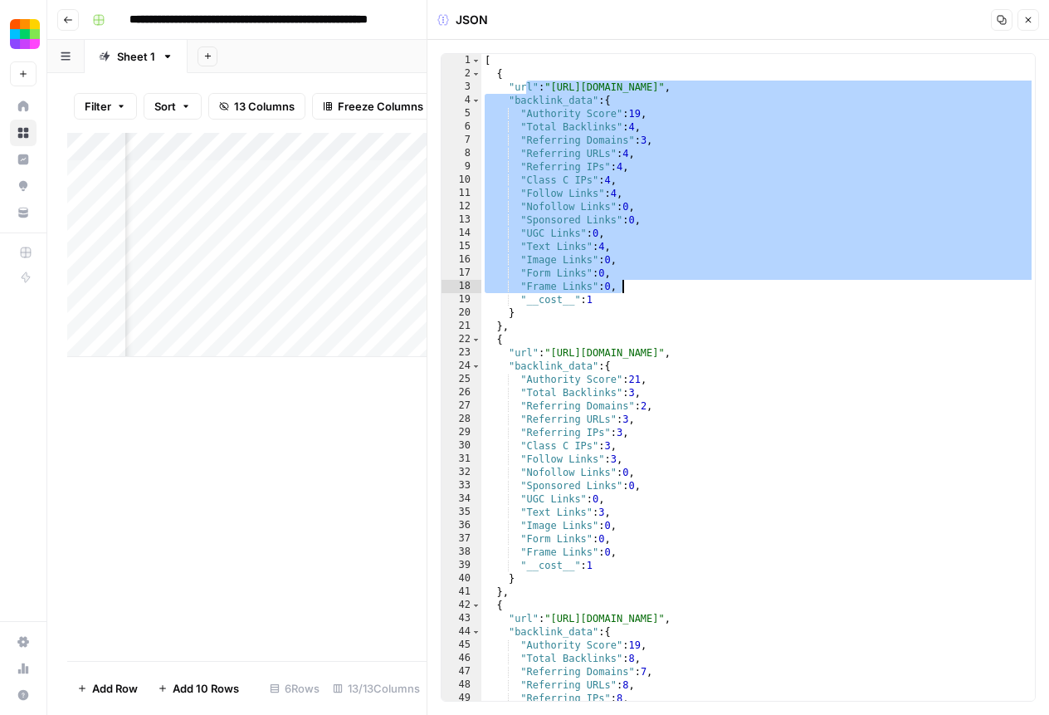
drag, startPoint x: 530, startPoint y: 93, endPoint x: 699, endPoint y: 291, distance: 260.2
click at [699, 291] on div "[ { "url" : "[URL][DOMAIN_NAME]" , "backlink_data" : { "Authority Score" : 19 ,…" at bounding box center [758, 390] width 554 height 673
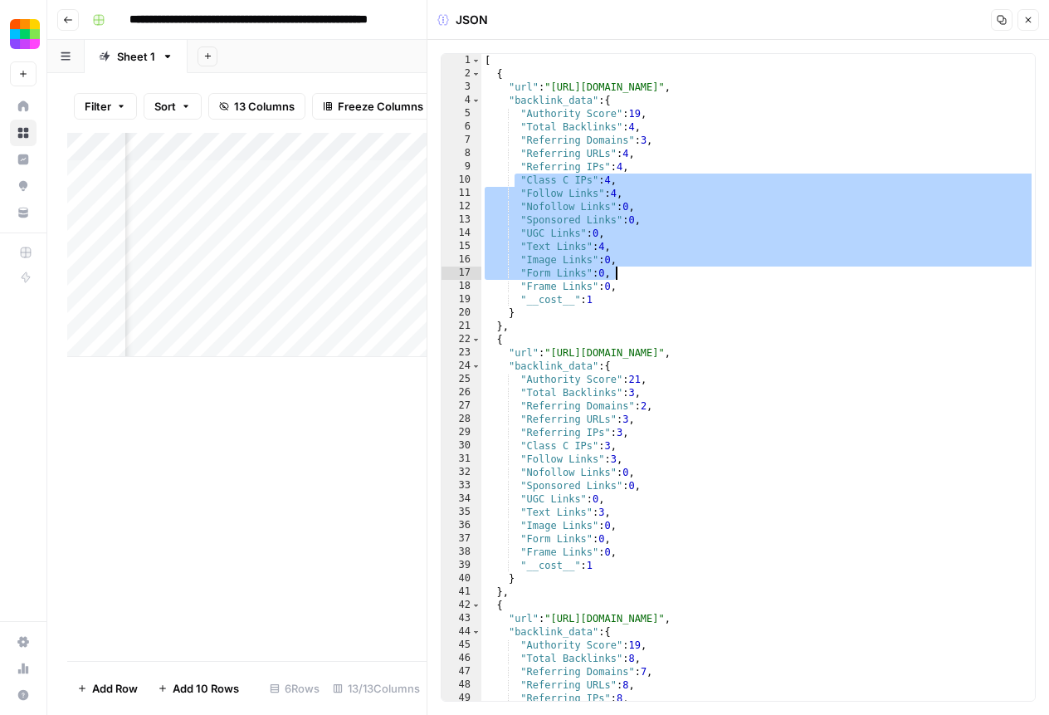
drag, startPoint x: 517, startPoint y: 182, endPoint x: 639, endPoint y: 292, distance: 164.5
click at [639, 294] on div "[ { "url" : "[URL][DOMAIN_NAME]" , "backlink_data" : { "Authority Score" : 19 ,…" at bounding box center [758, 390] width 554 height 673
type textarea "**********"
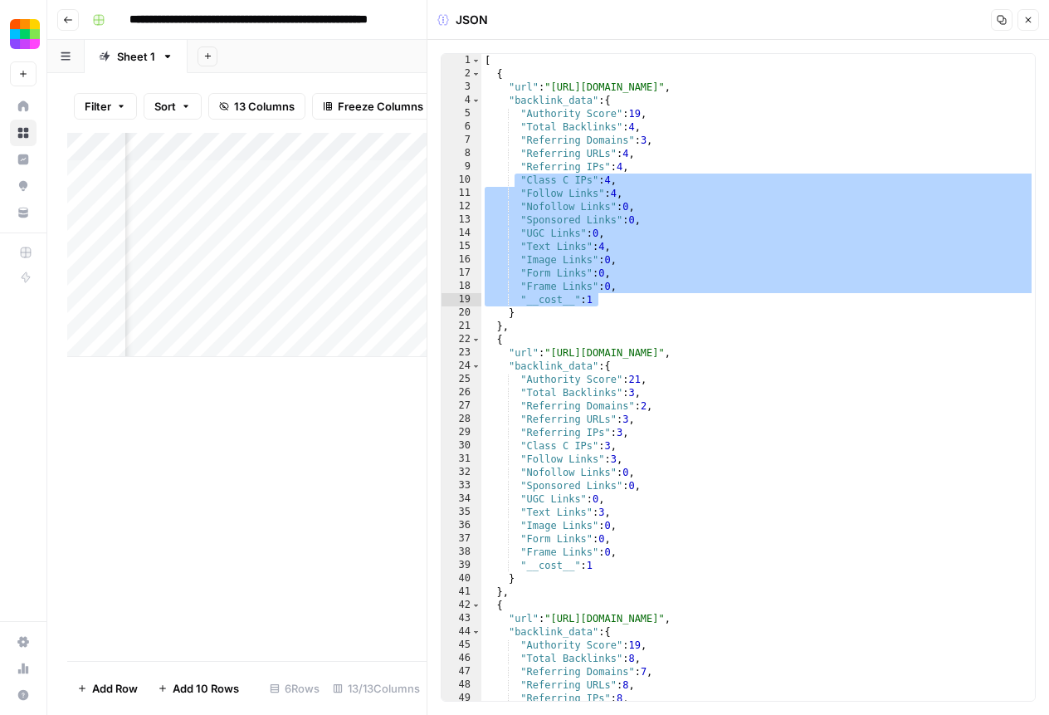
click at [1026, 21] on icon "button" at bounding box center [1028, 20] width 10 height 10
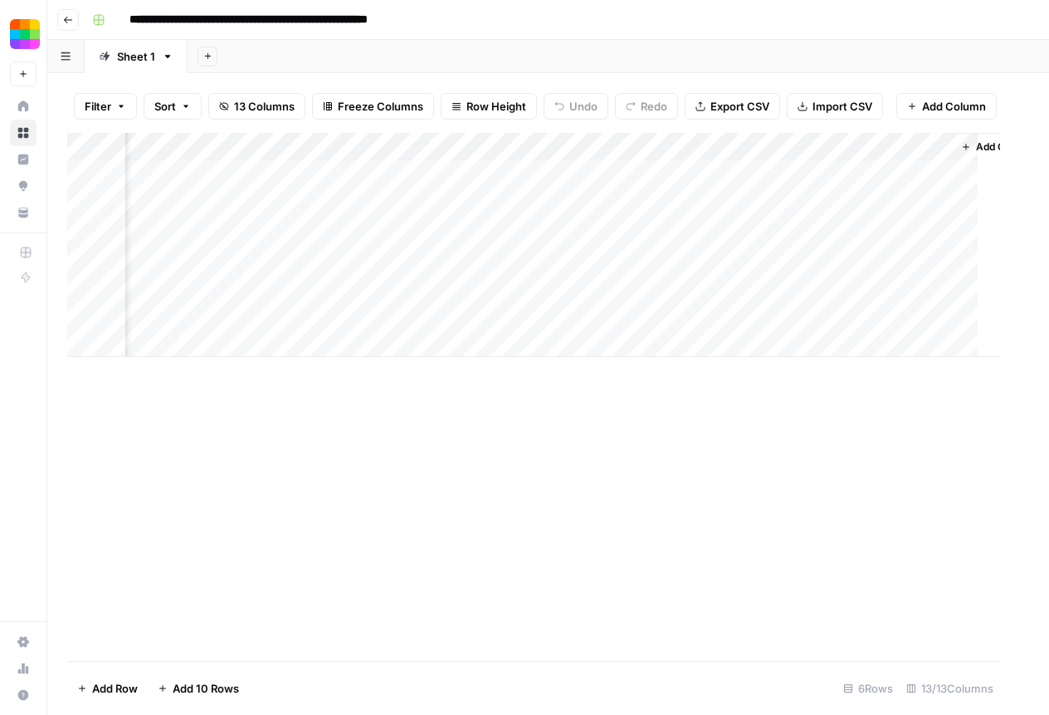
scroll to position [0, 1407]
click at [887, 171] on div "Add Column" at bounding box center [548, 245] width 962 height 224
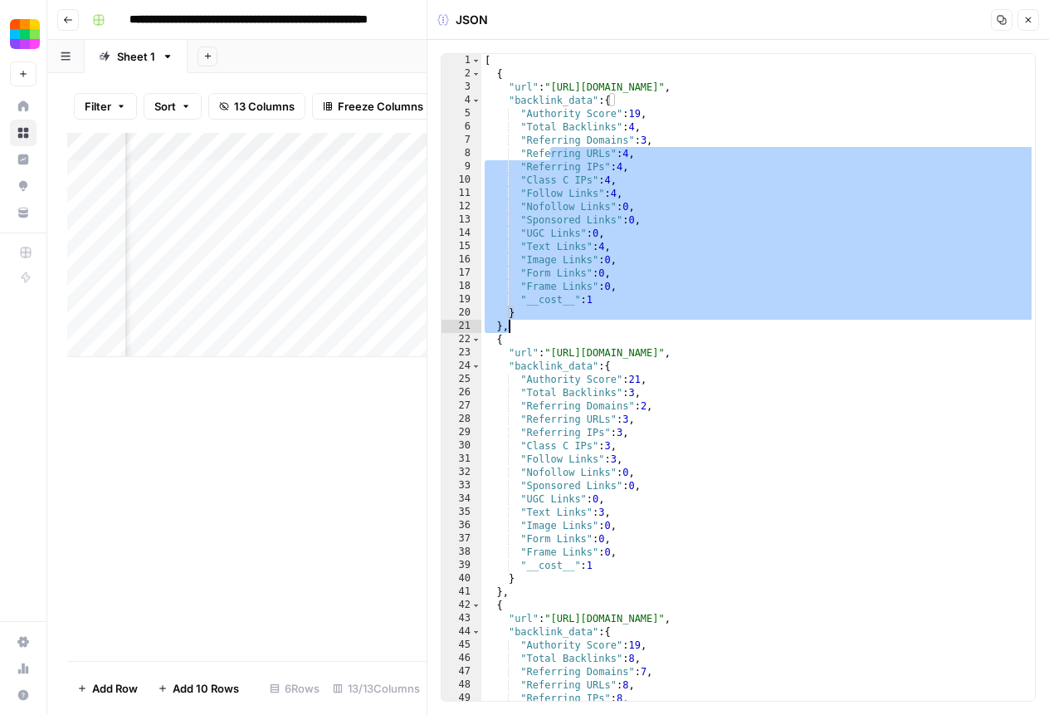
drag, startPoint x: 549, startPoint y: 147, endPoint x: 674, endPoint y: 318, distance: 212.0
click at [674, 318] on div "[ { "url" : "[URL][DOMAIN_NAME]" , "backlink_data" : { "Authority Score" : 19 ,…" at bounding box center [758, 390] width 554 height 673
type textarea "**********"
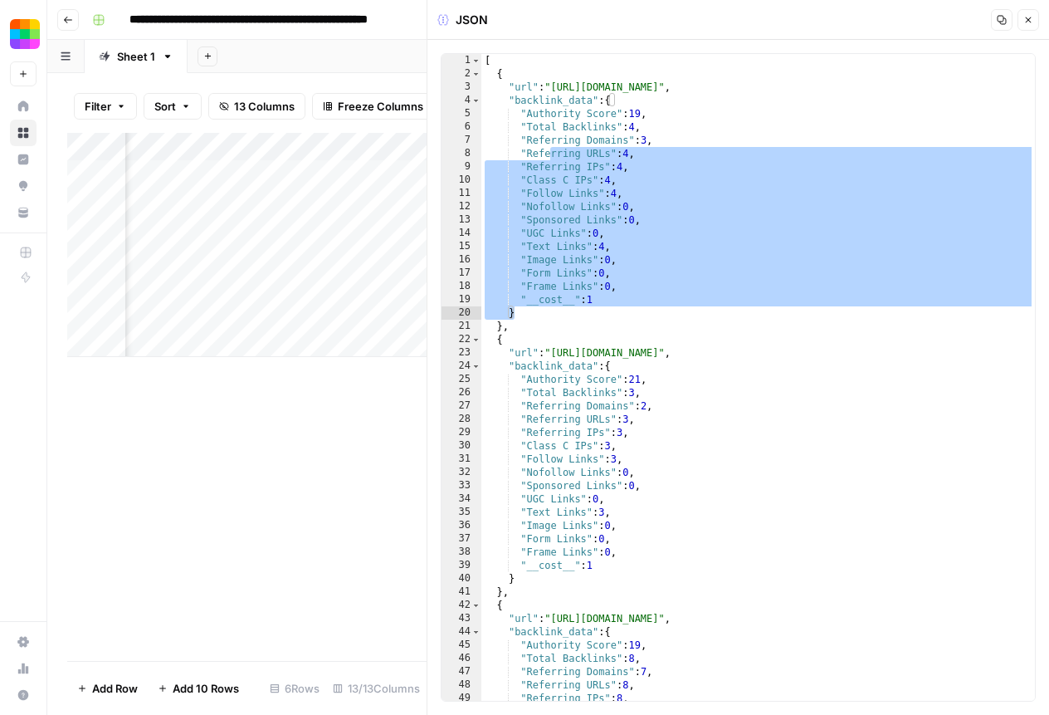
click at [1028, 20] on icon "button" at bounding box center [1029, 20] width 6 height 6
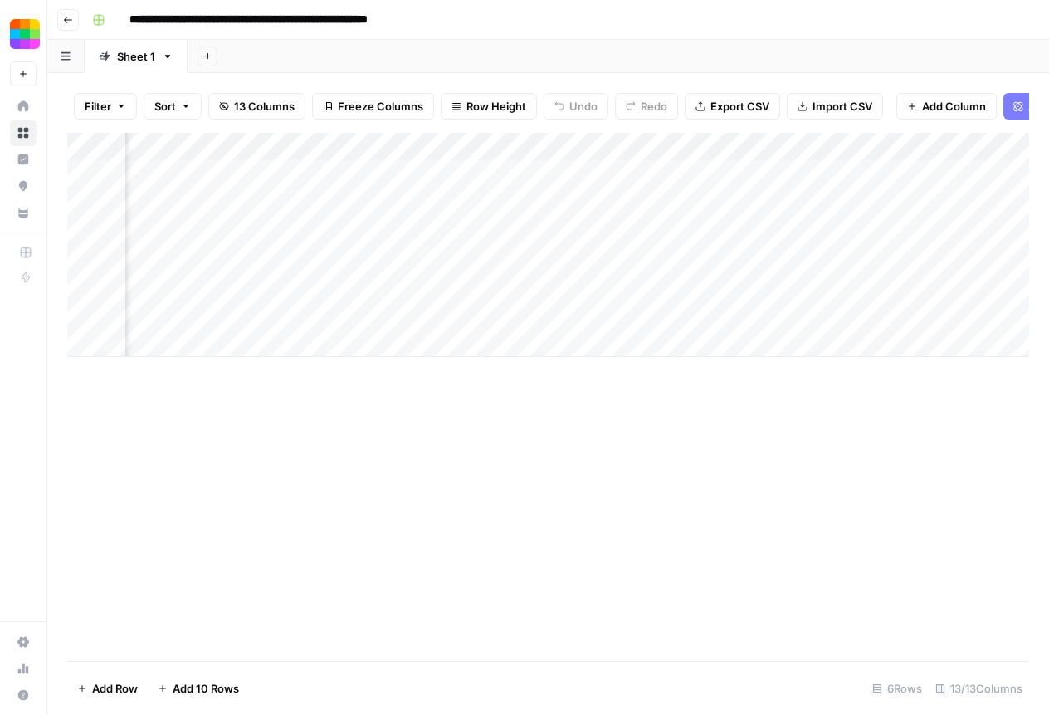
scroll to position [0, 828]
click at [590, 171] on div "Add Column" at bounding box center [548, 245] width 962 height 224
click at [773, 169] on div "Add Column" at bounding box center [548, 245] width 962 height 224
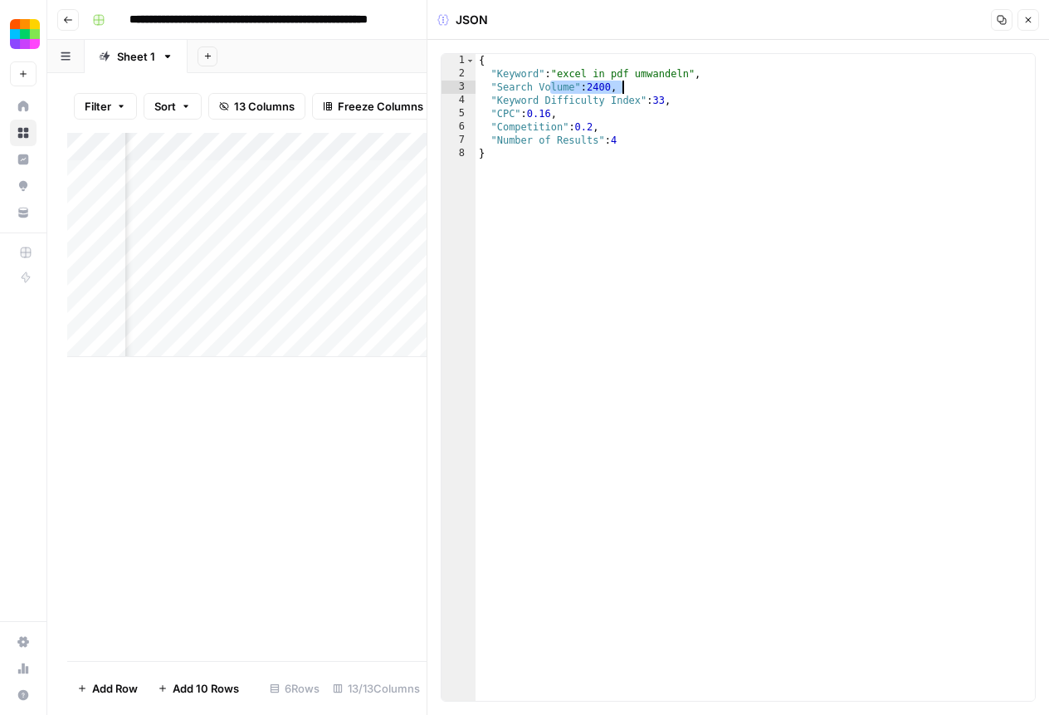
drag, startPoint x: 552, startPoint y: 88, endPoint x: 637, endPoint y: 88, distance: 84.7
click at [637, 88] on div "{ "Keyword" : "excel in pdf umwandeln" , "Search Volume" : 2400 , "Keyword Diff…" at bounding box center [755, 390] width 559 height 673
drag, startPoint x: 524, startPoint y: 110, endPoint x: 588, endPoint y: 115, distance: 65.0
click at [588, 115] on div "{ "Keyword" : "excel in pdf umwandeln" , "Search Volume" : 2400 , "Keyword Diff…" at bounding box center [755, 390] width 559 height 673
drag, startPoint x: 495, startPoint y: 152, endPoint x: 569, endPoint y: 153, distance: 74.7
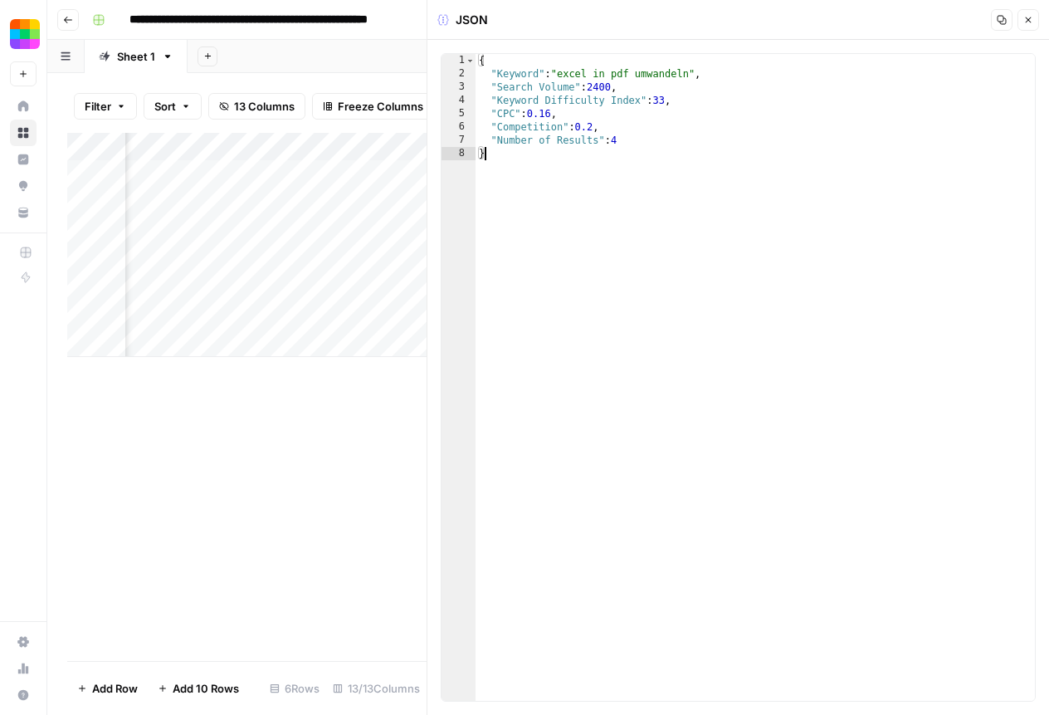
click at [569, 153] on div "{ "Keyword" : "excel in pdf umwandeln" , "Search Volume" : 2400 , "Keyword Diff…" at bounding box center [755, 390] width 559 height 673
type textarea "*"
click at [1035, 16] on button "Close" at bounding box center [1029, 20] width 22 height 22
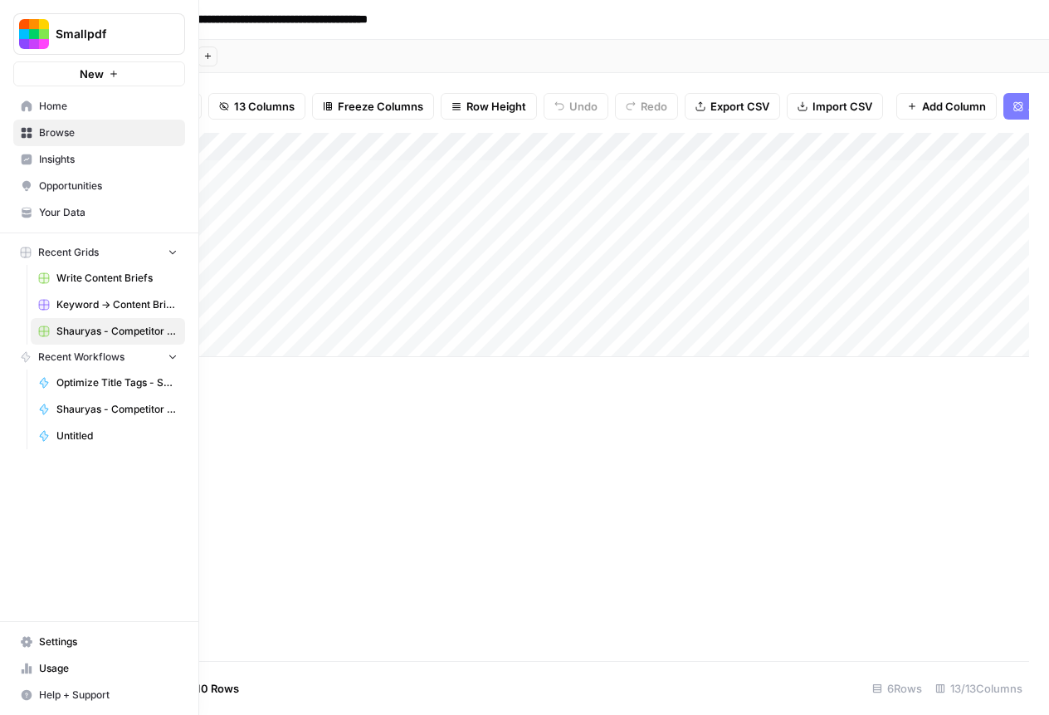
click at [20, 115] on link "Home" at bounding box center [99, 106] width 172 height 27
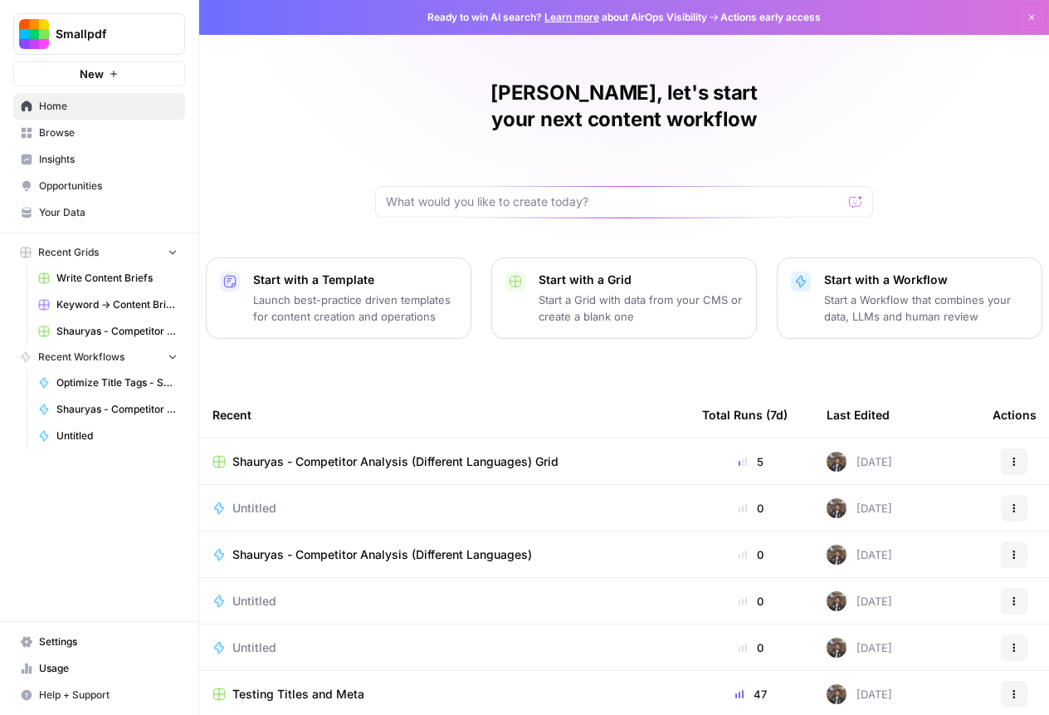
click at [108, 153] on span "Insights" at bounding box center [108, 159] width 139 height 15
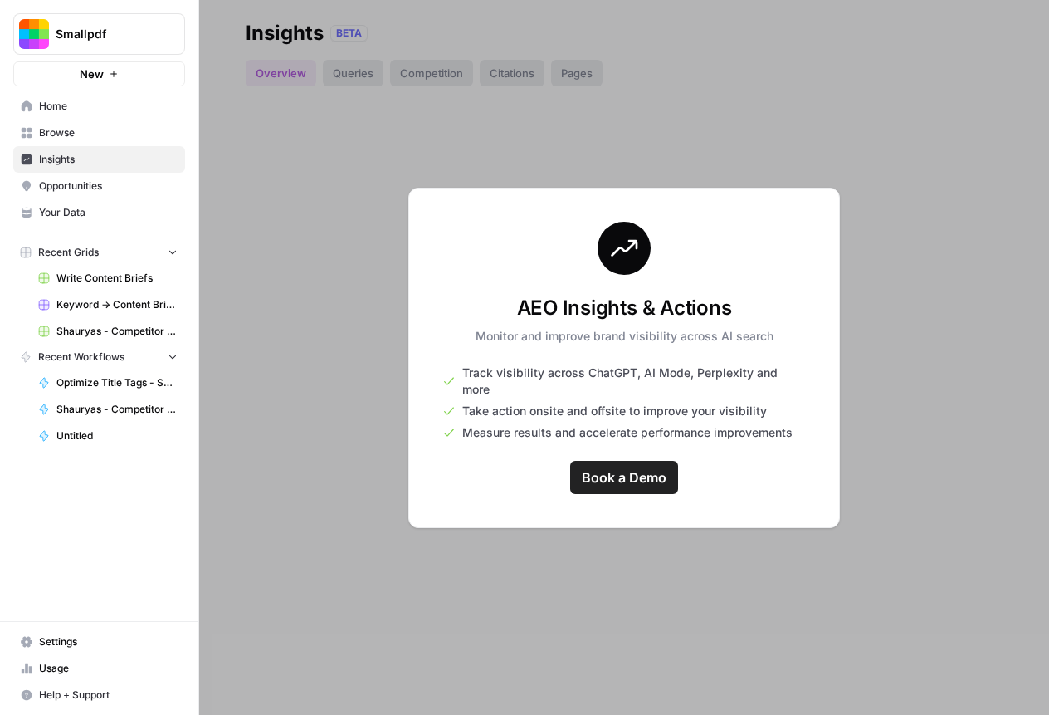
click at [116, 187] on span "Opportunities" at bounding box center [108, 185] width 139 height 15
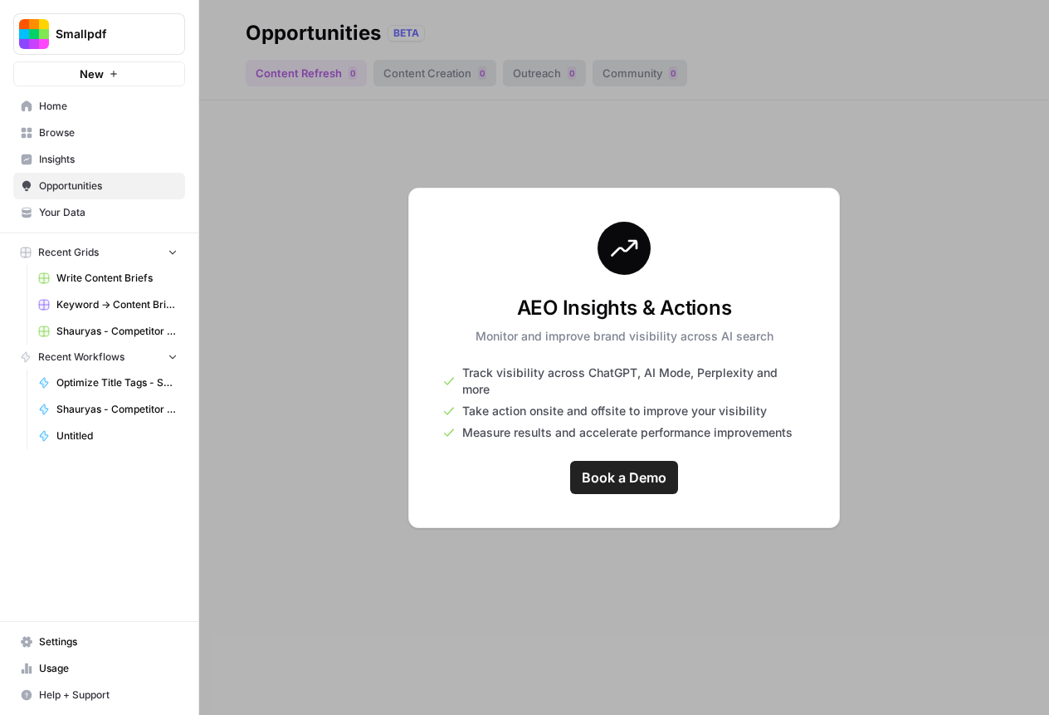
click at [106, 208] on span "Your Data" at bounding box center [108, 212] width 139 height 15
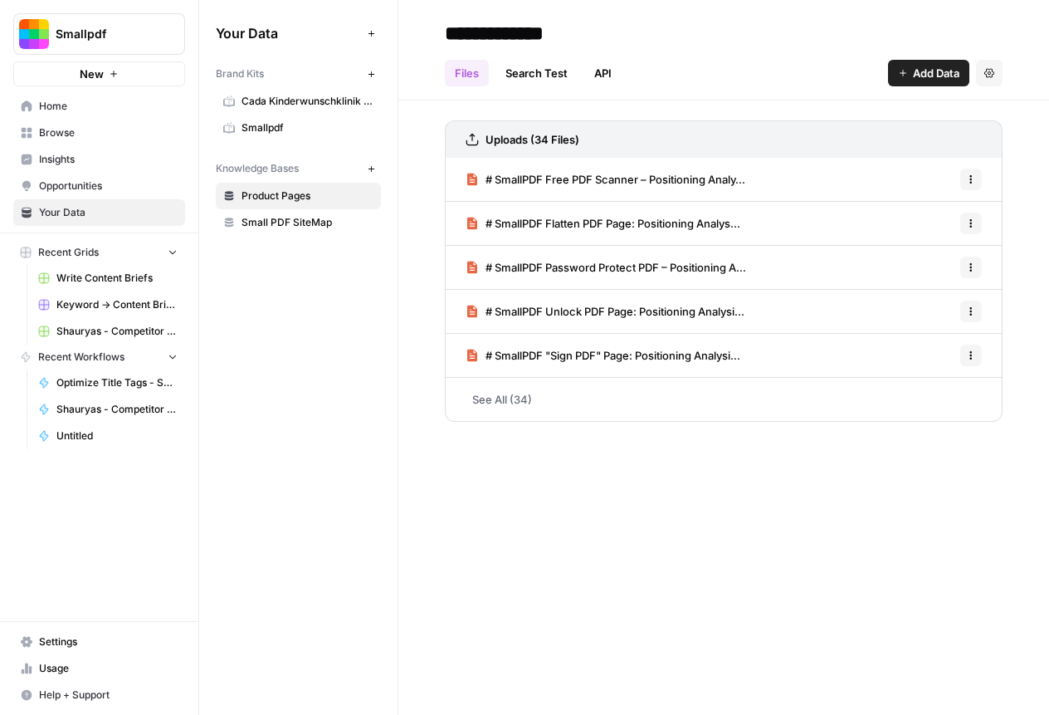
click at [100, 115] on link "Home" at bounding box center [99, 106] width 172 height 27
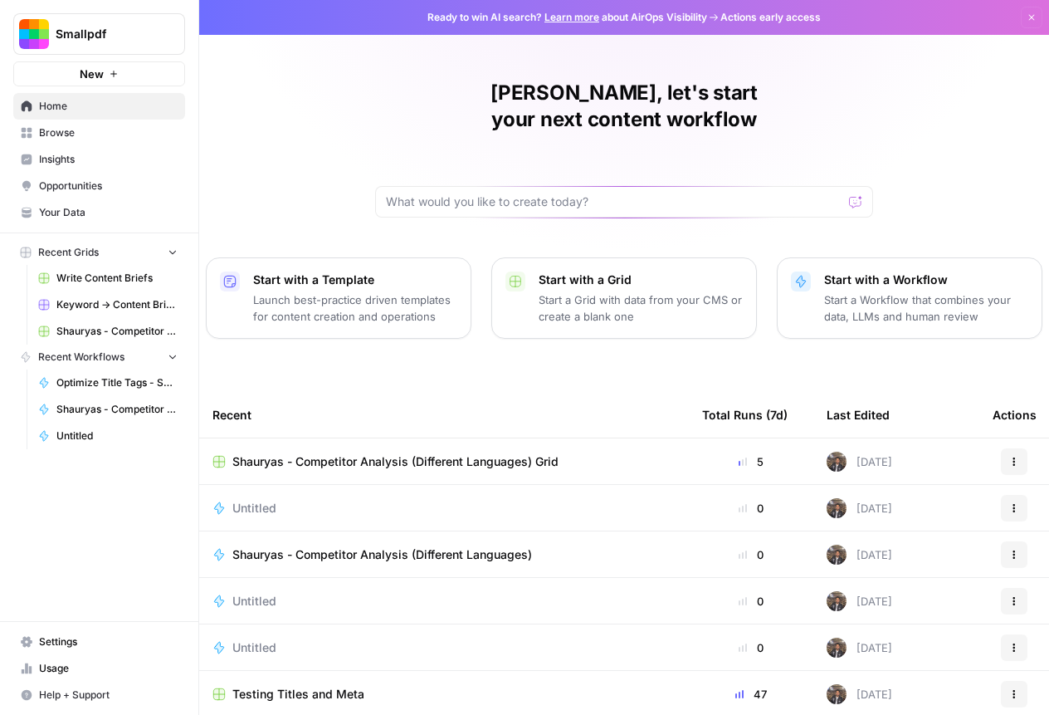
drag, startPoint x: 758, startPoint y: 437, endPoint x: 771, endPoint y: 437, distance: 13.3
click at [771, 453] on div "5" at bounding box center [751, 461] width 98 height 17
click at [764, 453] on div "5" at bounding box center [751, 461] width 98 height 17
drag, startPoint x: 748, startPoint y: 666, endPoint x: 768, endPoint y: 666, distance: 19.9
click at [769, 686] on div "47" at bounding box center [751, 694] width 98 height 17
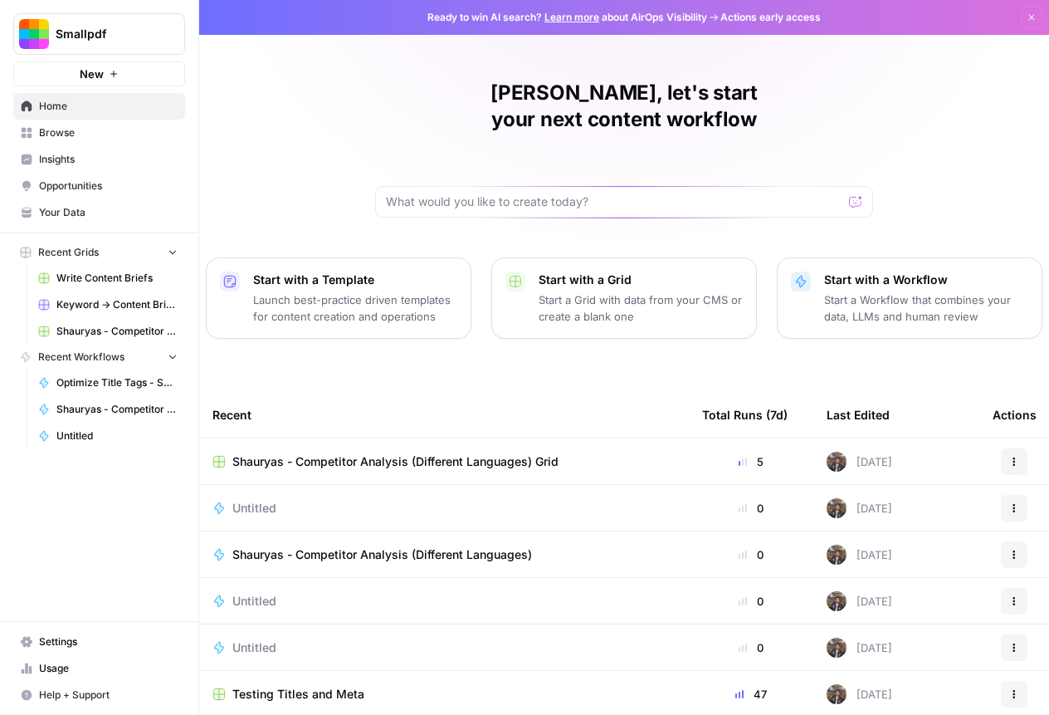
drag, startPoint x: 768, startPoint y: 666, endPoint x: 753, endPoint y: 666, distance: 14.9
click at [753, 686] on div "47" at bounding box center [751, 694] width 98 height 17
click at [102, 133] on span "Browse" at bounding box center [108, 132] width 139 height 15
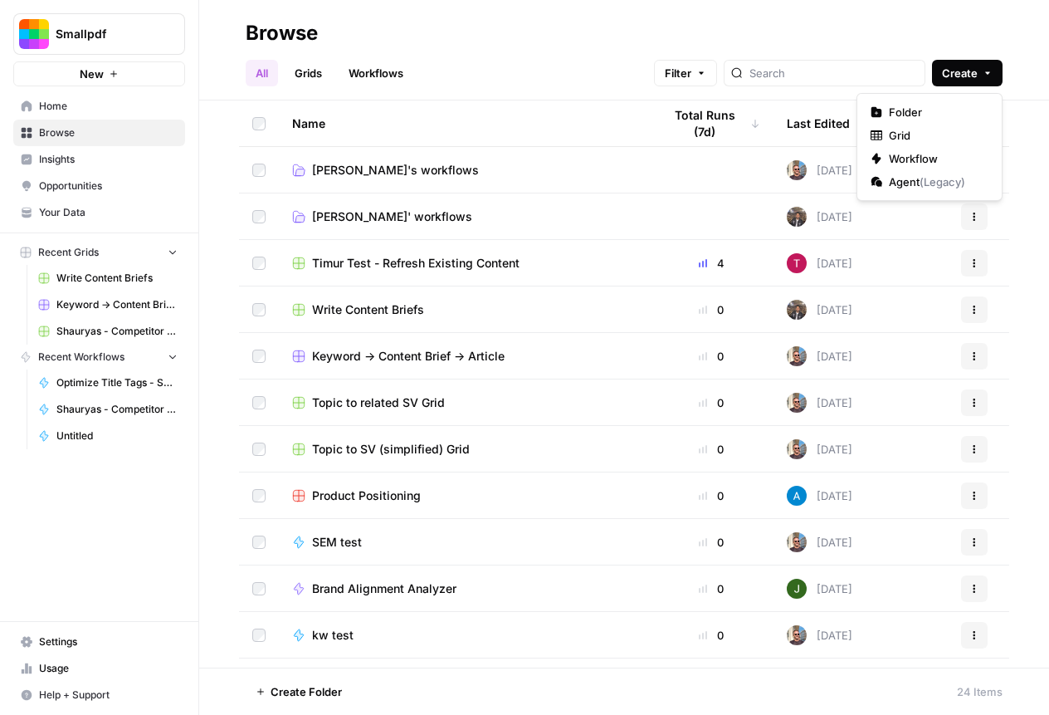
click at [951, 81] on span "Create" at bounding box center [960, 73] width 36 height 17
click at [913, 110] on span "Folder" at bounding box center [935, 112] width 93 height 17
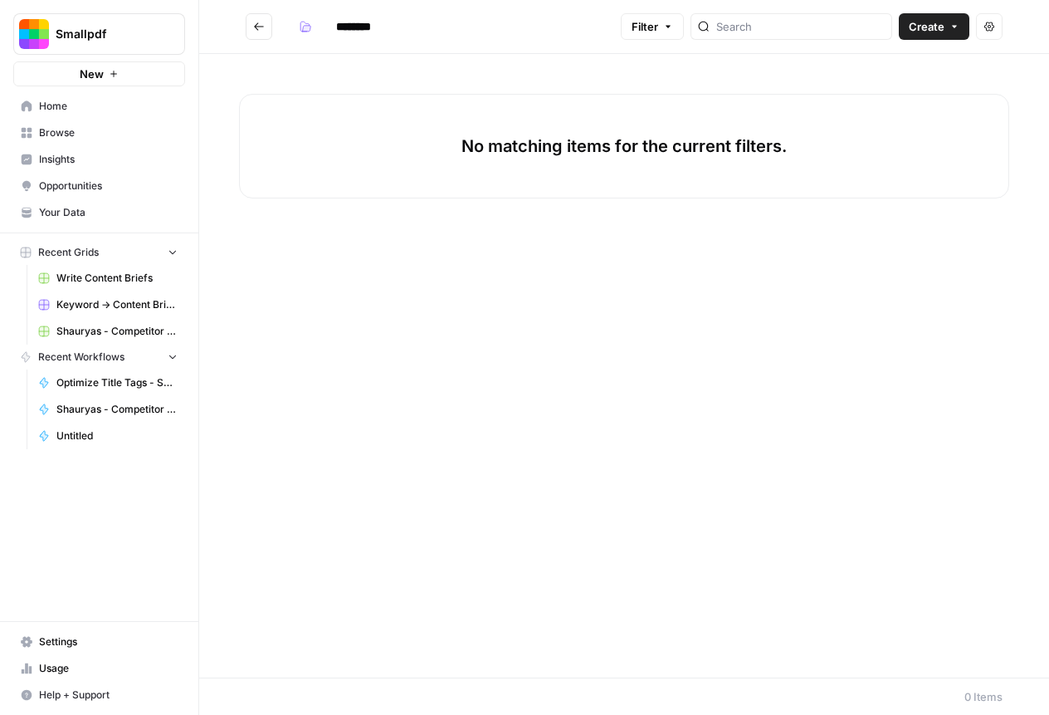
click at [265, 27] on button "Go back" at bounding box center [259, 26] width 27 height 27
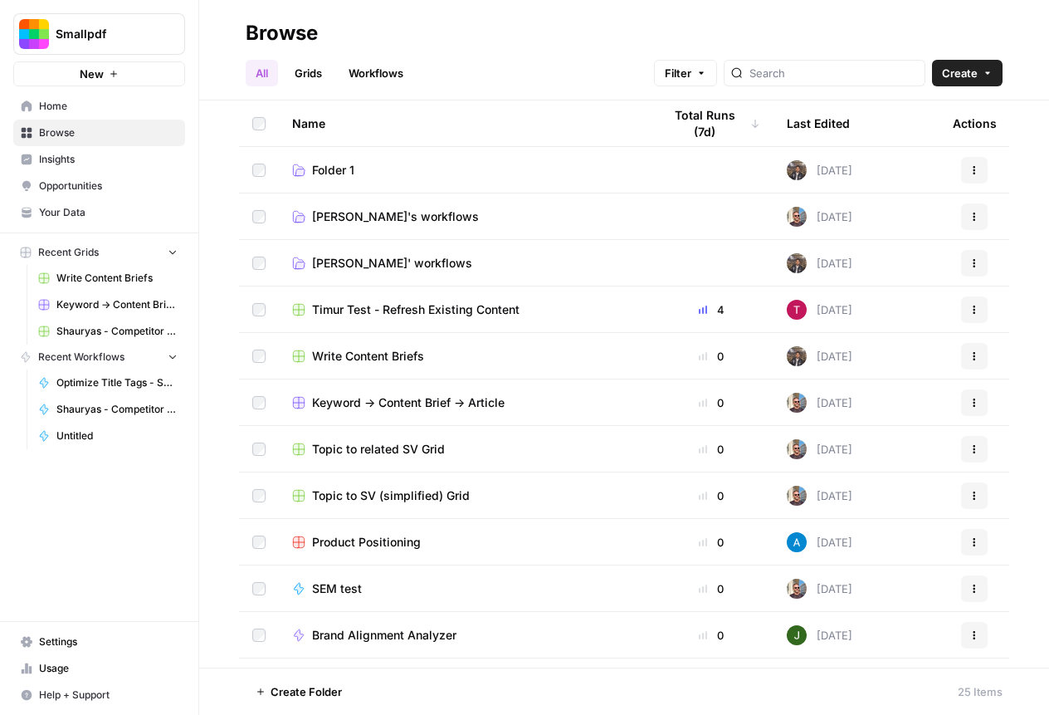
click at [977, 173] on icon "button" at bounding box center [974, 170] width 10 height 10
click at [873, 235] on span "[PERSON_NAME]" at bounding box center [900, 232] width 133 height 17
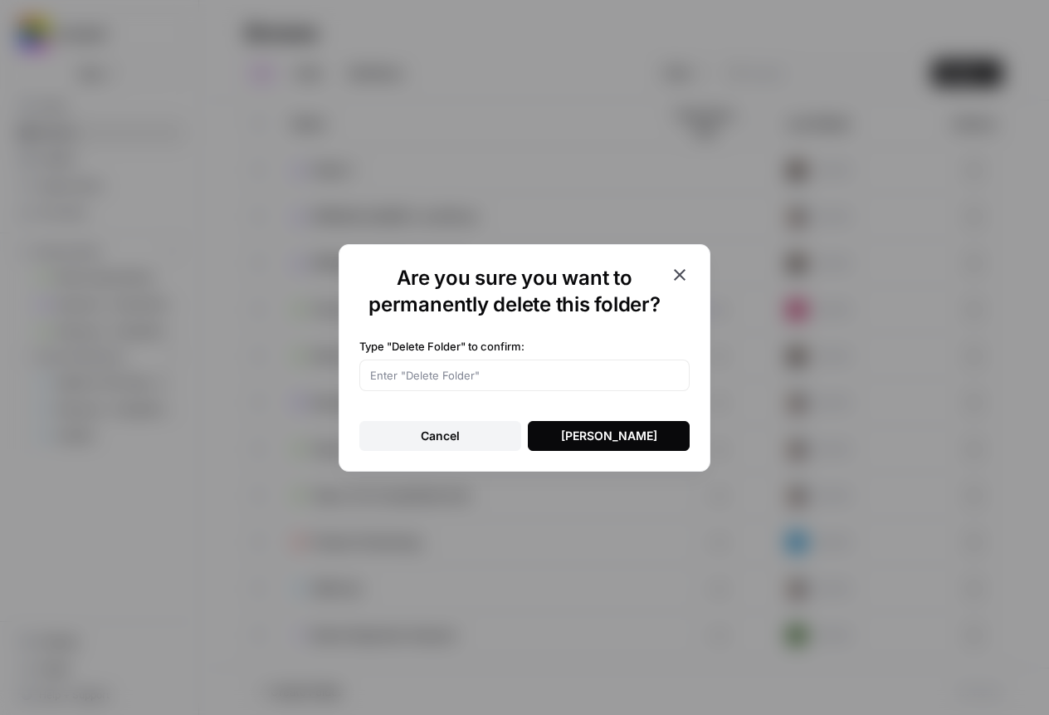
click at [610, 447] on button "[PERSON_NAME]" at bounding box center [609, 436] width 162 height 30
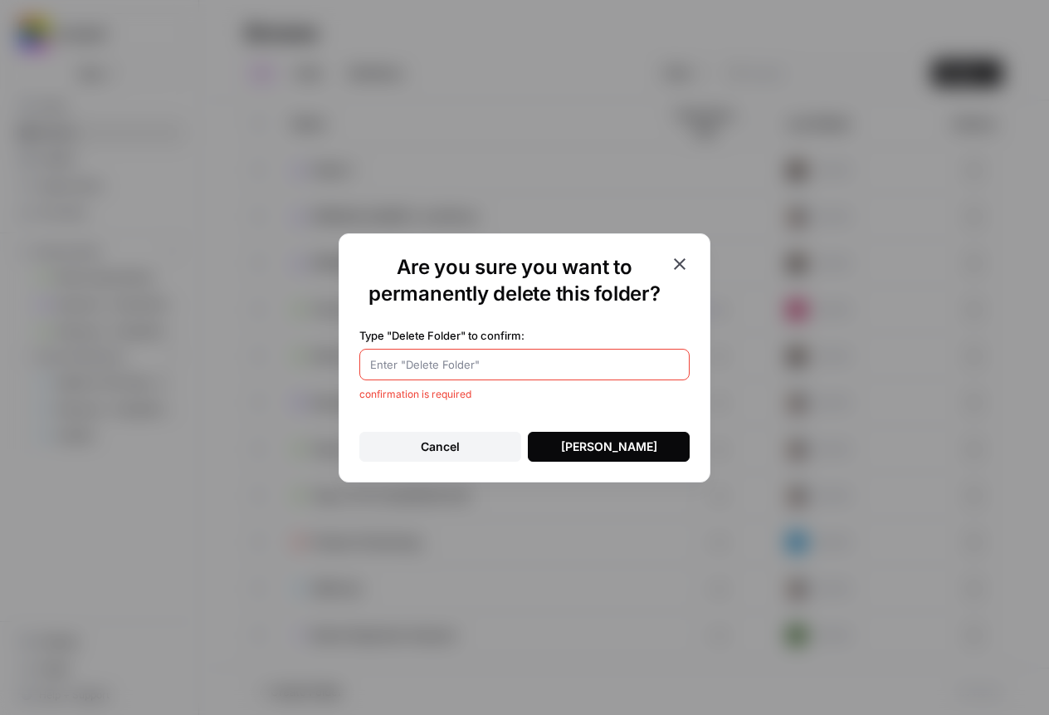
click at [686, 262] on icon "button" at bounding box center [680, 264] width 20 height 20
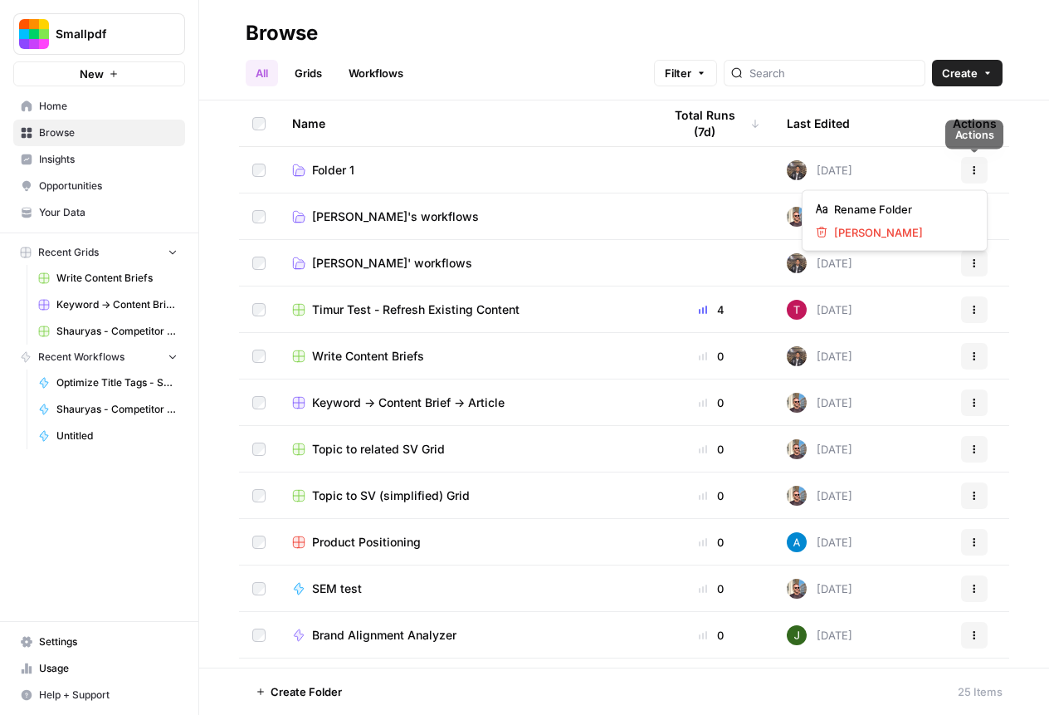
click at [976, 160] on button "Actions" at bounding box center [974, 170] width 27 height 27
click at [882, 227] on span "[PERSON_NAME]" at bounding box center [900, 232] width 133 height 17
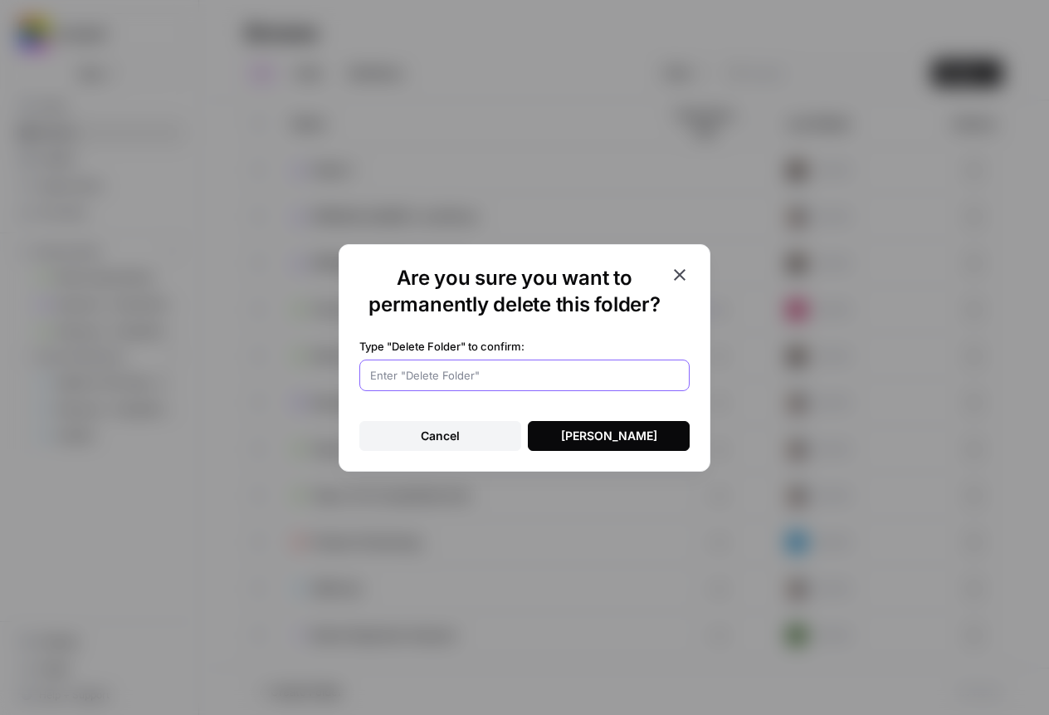
click at [533, 374] on input "Type "Delete Folder" to confirm:" at bounding box center [524, 375] width 309 height 17
type input "F"
type input "[PERSON_NAME]"
click at [544, 437] on button "[PERSON_NAME]" at bounding box center [609, 436] width 162 height 30
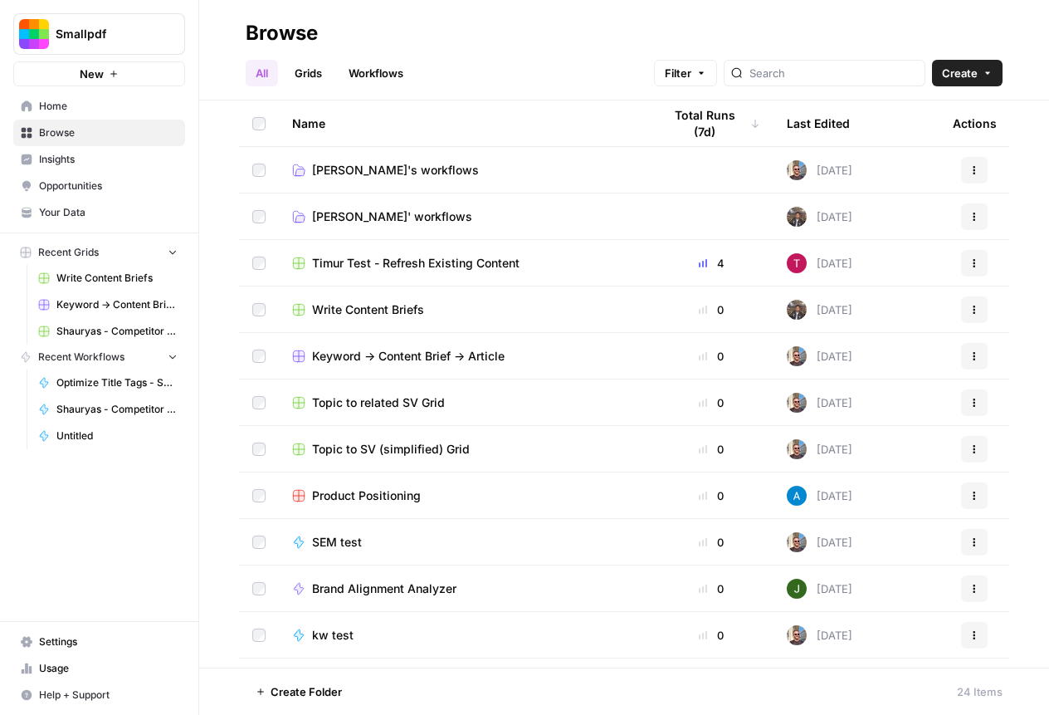
click at [327, 81] on link "Grids" at bounding box center [308, 73] width 47 height 27
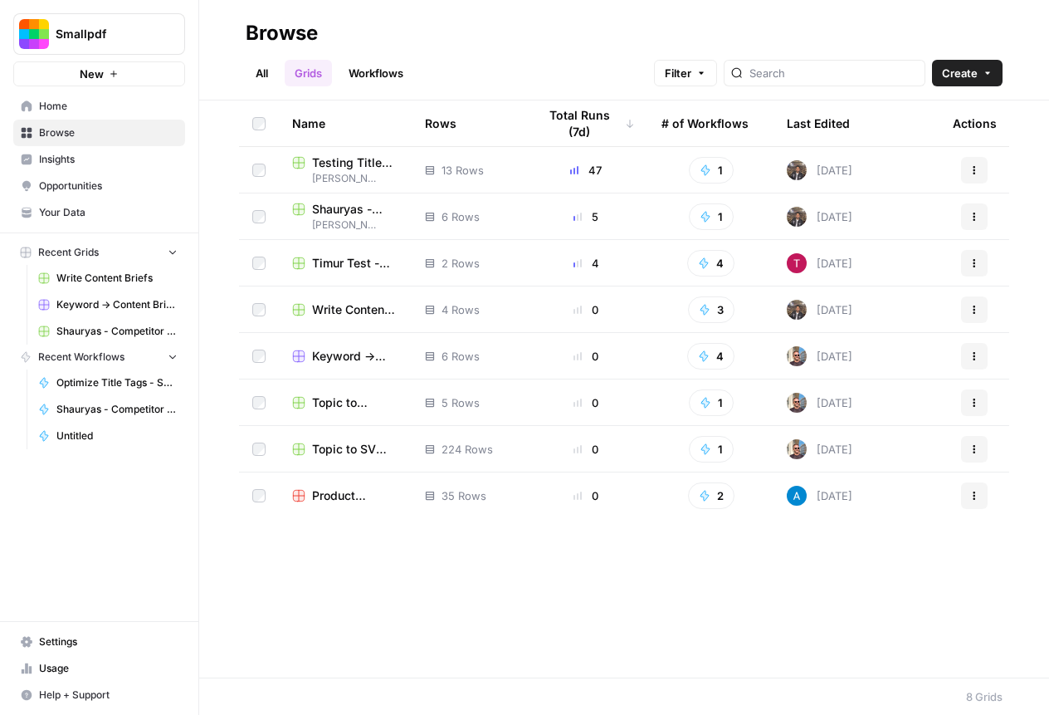
click at [399, 77] on link "Workflows" at bounding box center [376, 73] width 75 height 27
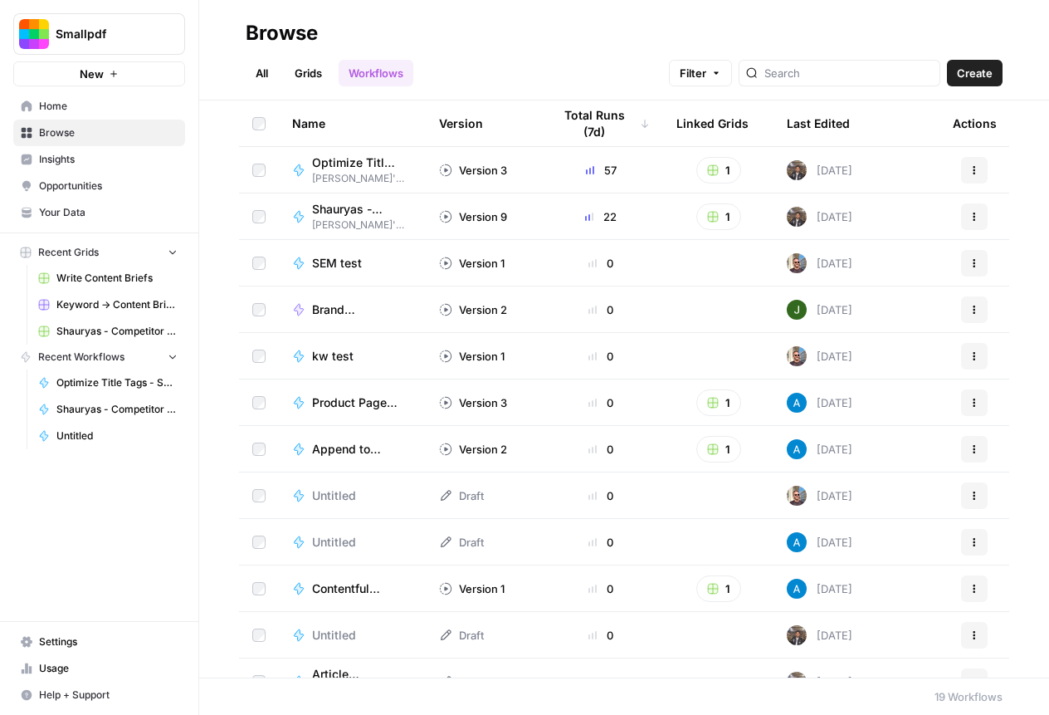
click at [330, 75] on link "Grids" at bounding box center [308, 73] width 47 height 27
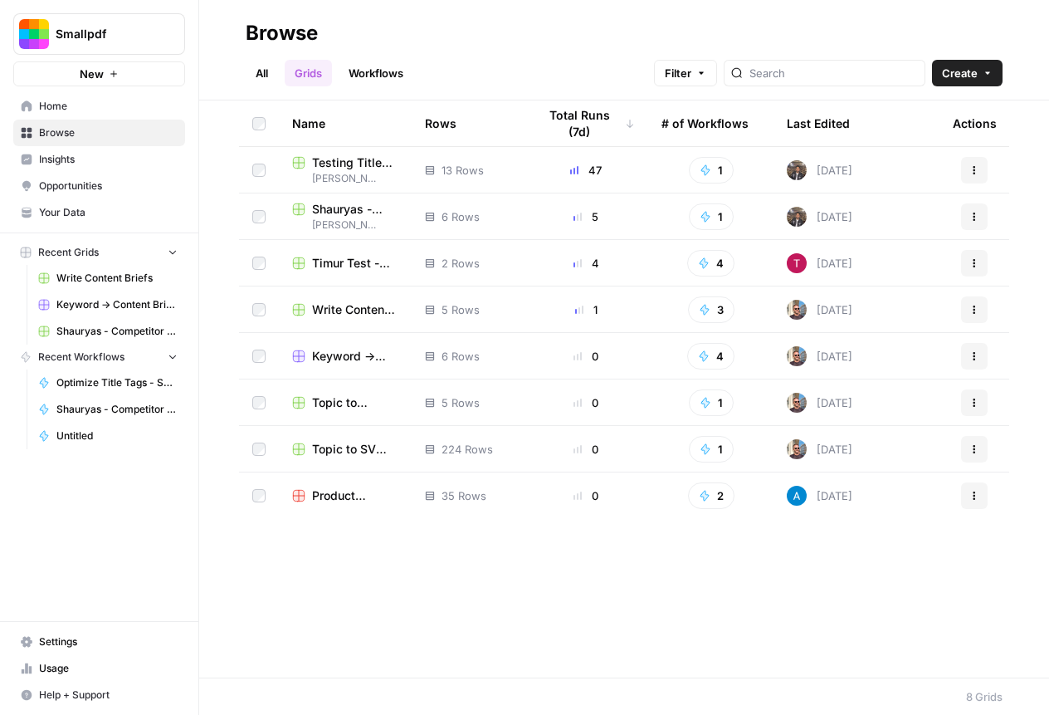
click at [120, 109] on span "Home" at bounding box center [108, 106] width 139 height 15
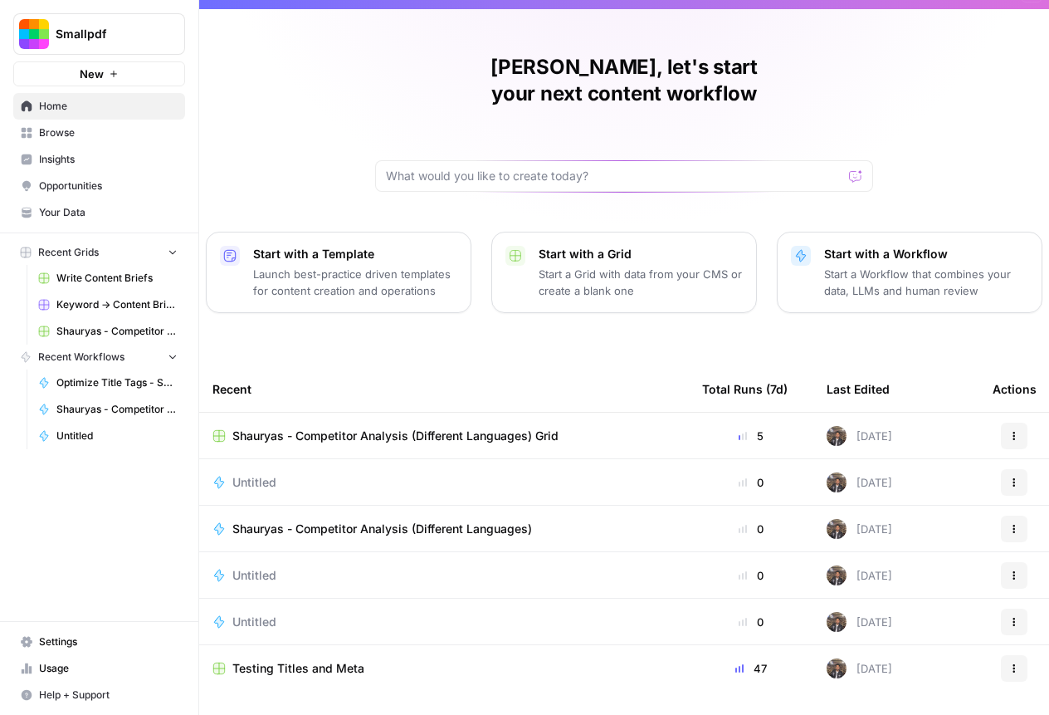
scroll to position [49, 0]
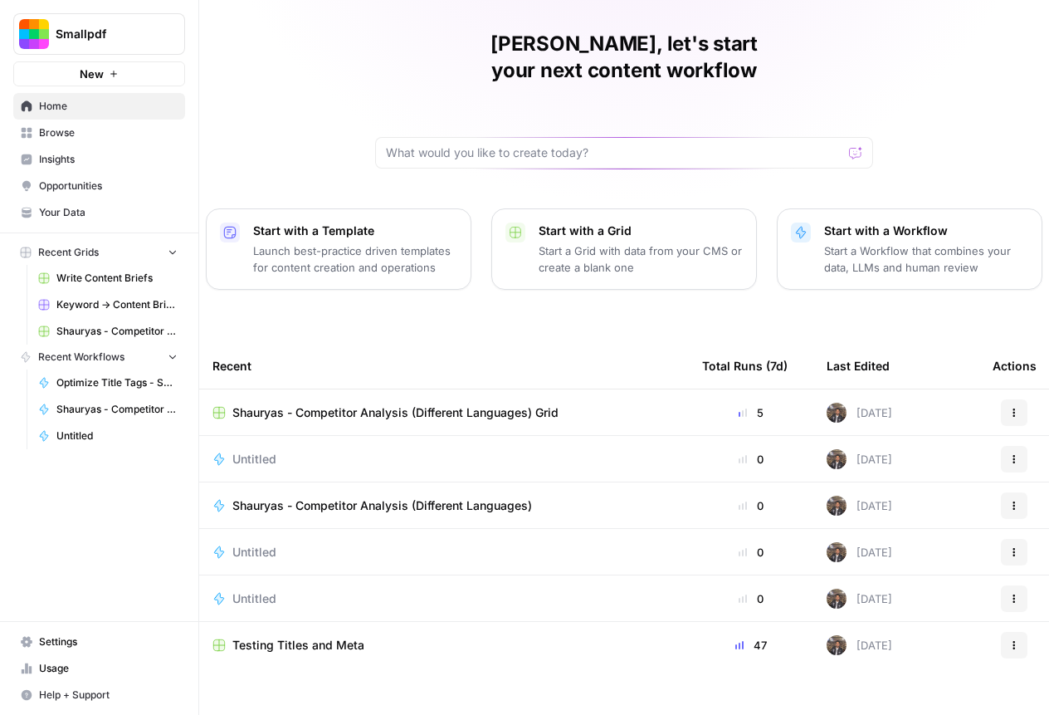
click at [98, 208] on span "Your Data" at bounding box center [108, 212] width 139 height 15
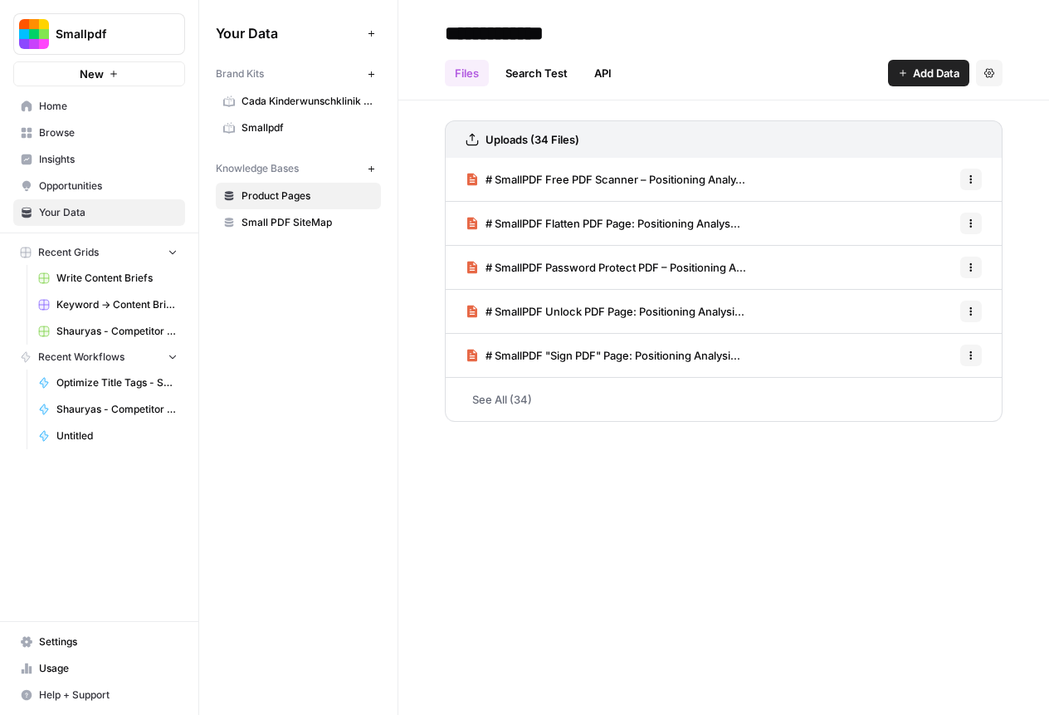
click at [330, 220] on span "Small PDF SiteMap" at bounding box center [308, 222] width 132 height 15
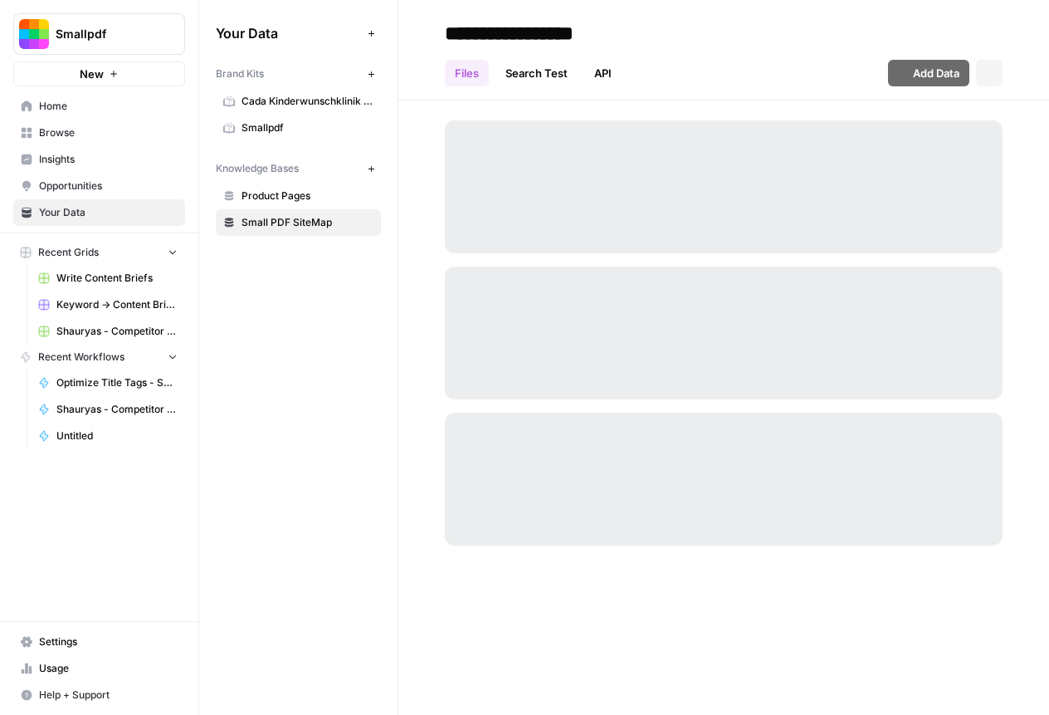
click at [81, 156] on span "Insights" at bounding box center [108, 159] width 139 height 15
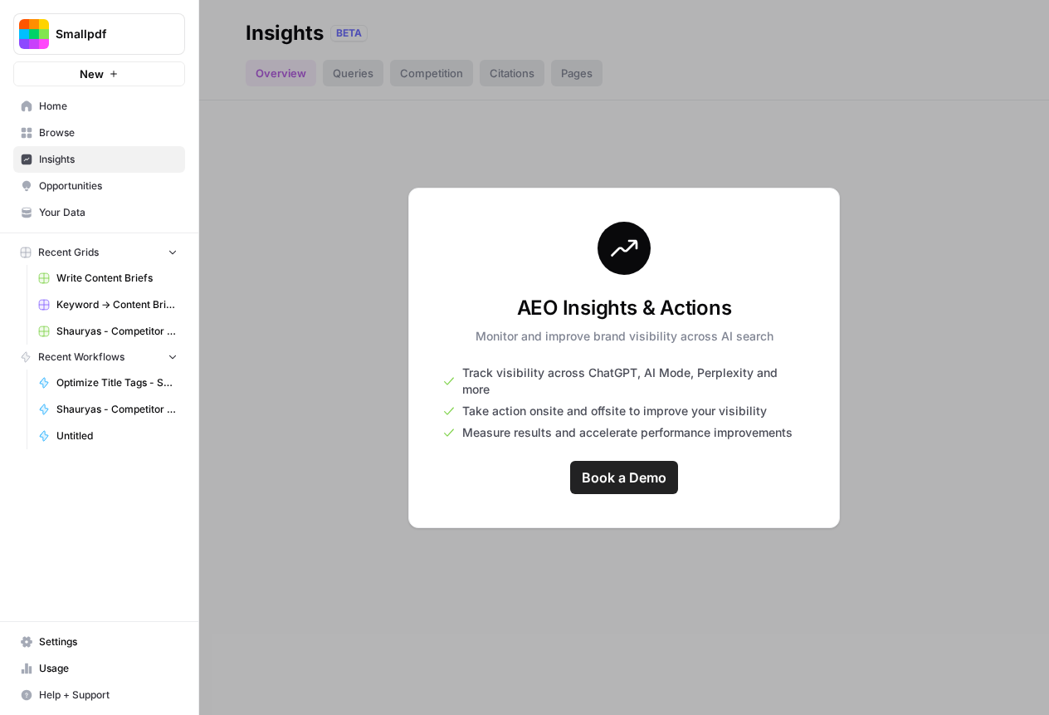
click at [108, 106] on span "Home" at bounding box center [108, 106] width 139 height 15
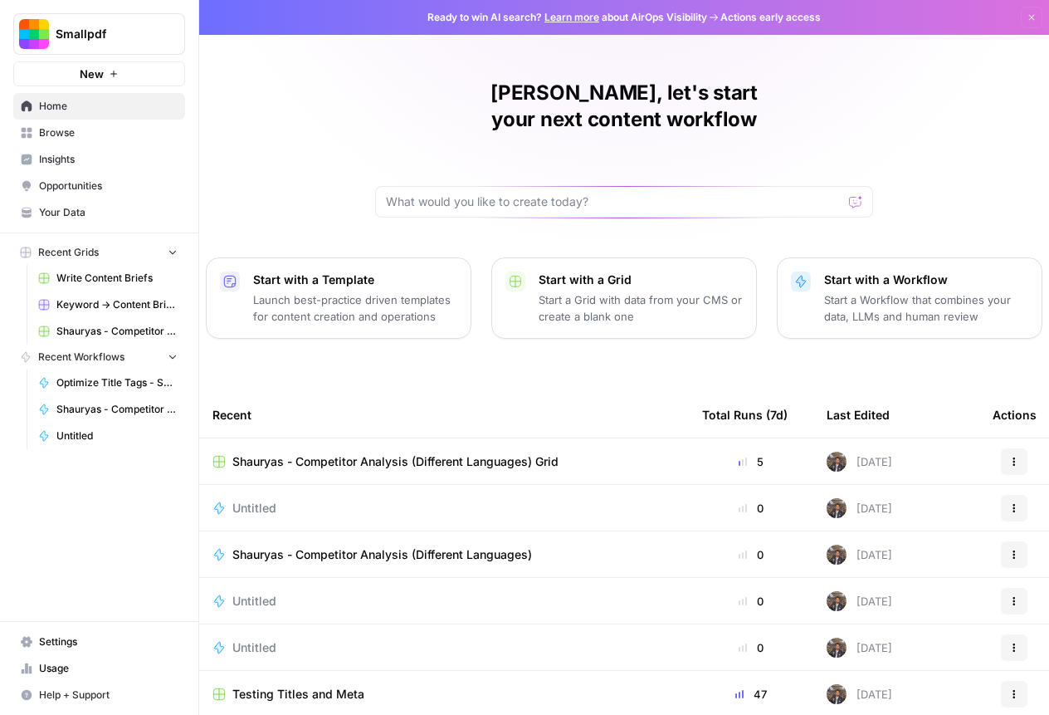
click at [81, 47] on button "Smallpdf" at bounding box center [99, 34] width 172 height 42
click at [66, 101] on span "Home" at bounding box center [108, 106] width 139 height 15
click at [98, 143] on link "Browse" at bounding box center [99, 133] width 172 height 27
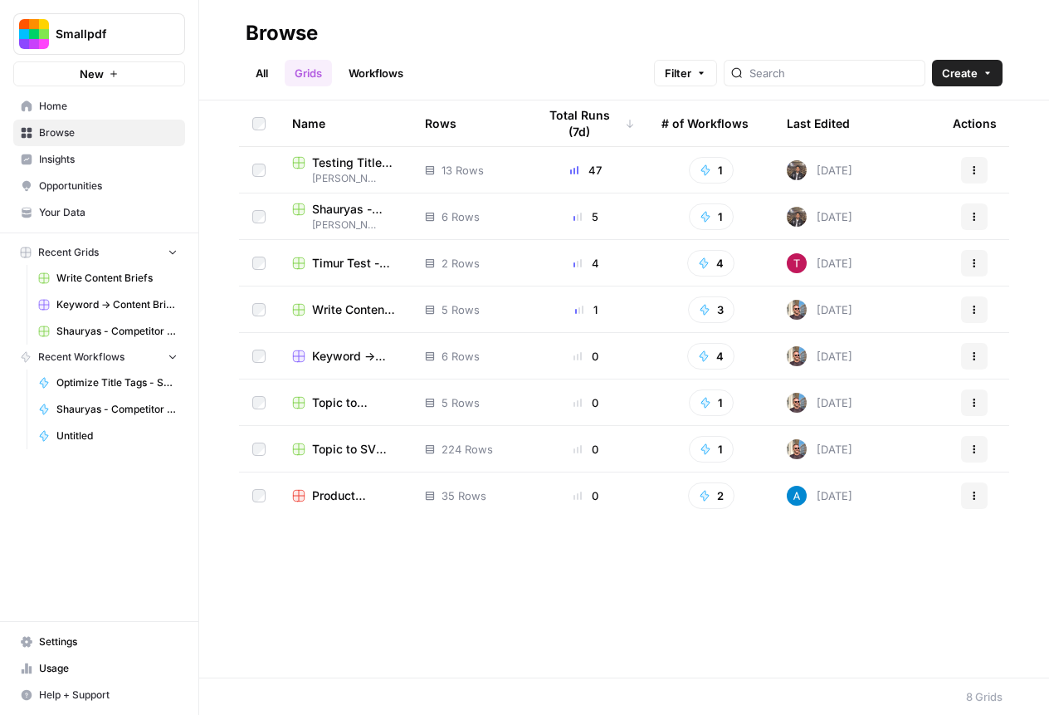
click at [104, 142] on link "Browse" at bounding box center [99, 133] width 172 height 27
click at [254, 81] on link "All" at bounding box center [262, 73] width 32 height 27
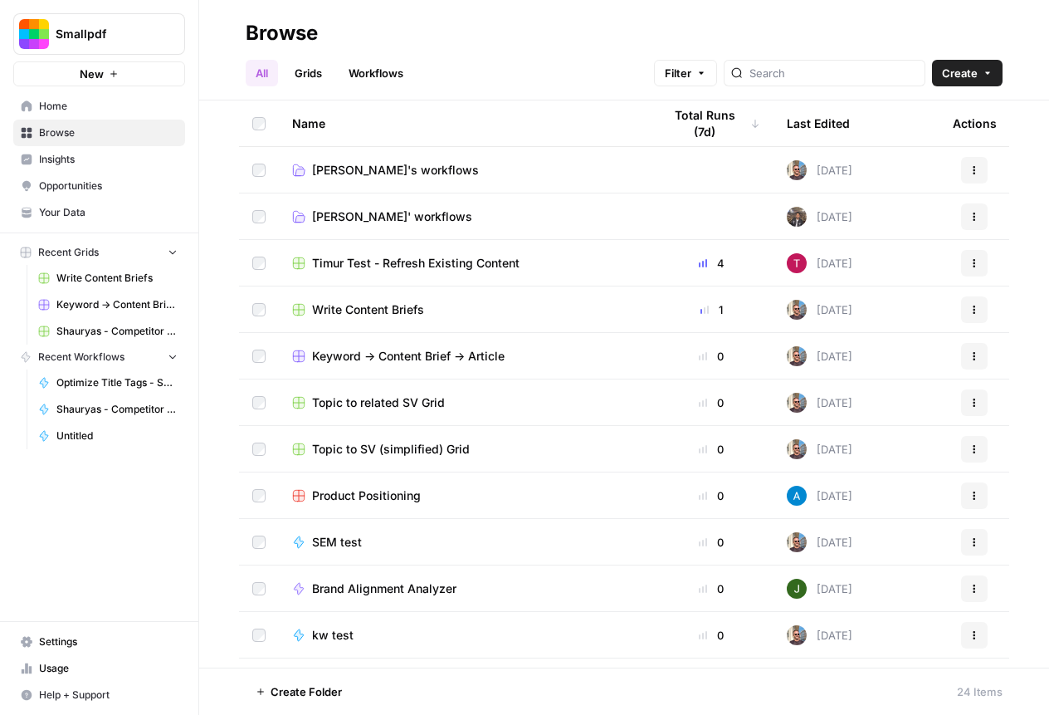
click at [110, 107] on span "Home" at bounding box center [108, 106] width 139 height 15
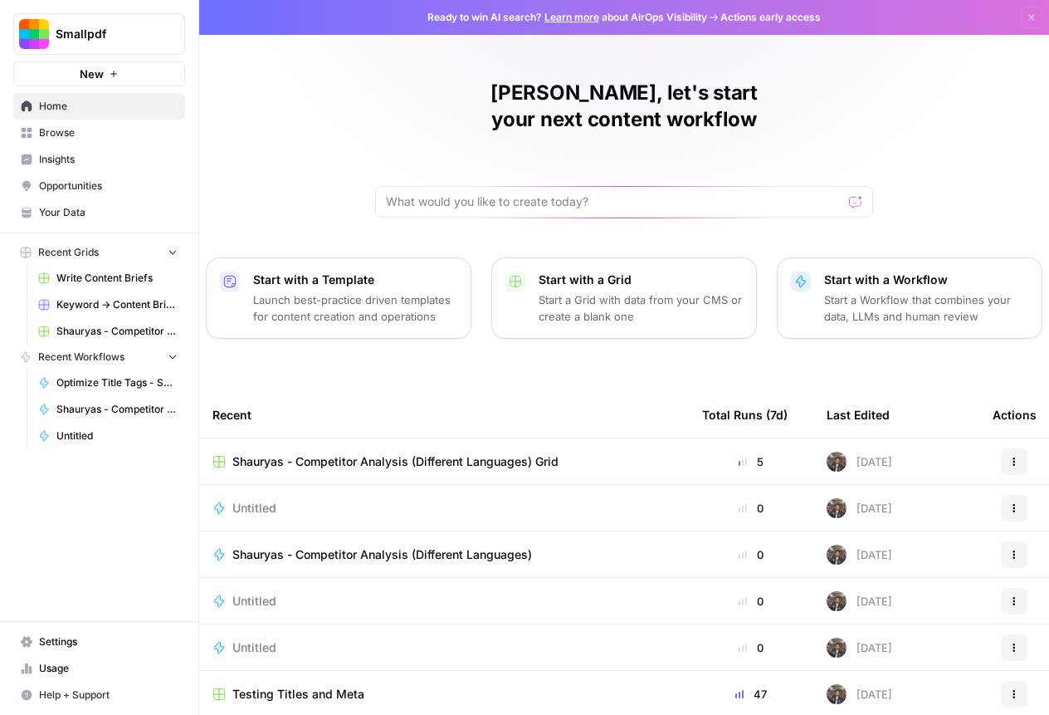
click at [125, 134] on span "Browse" at bounding box center [108, 132] width 139 height 15
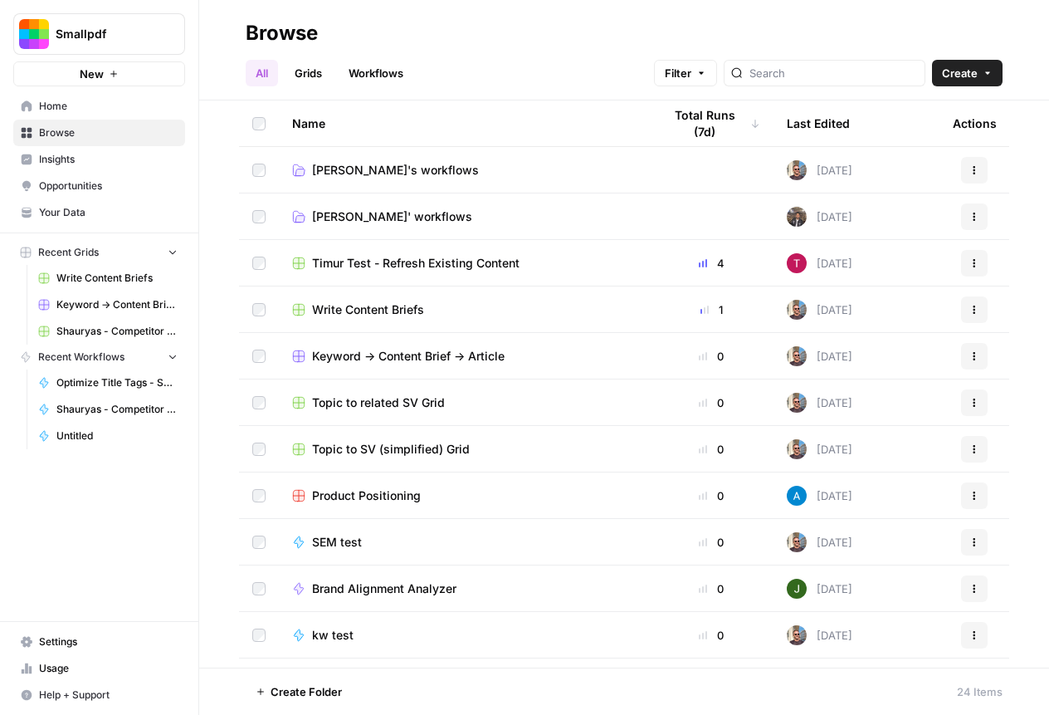
click at [123, 106] on span "Home" at bounding box center [108, 106] width 139 height 15
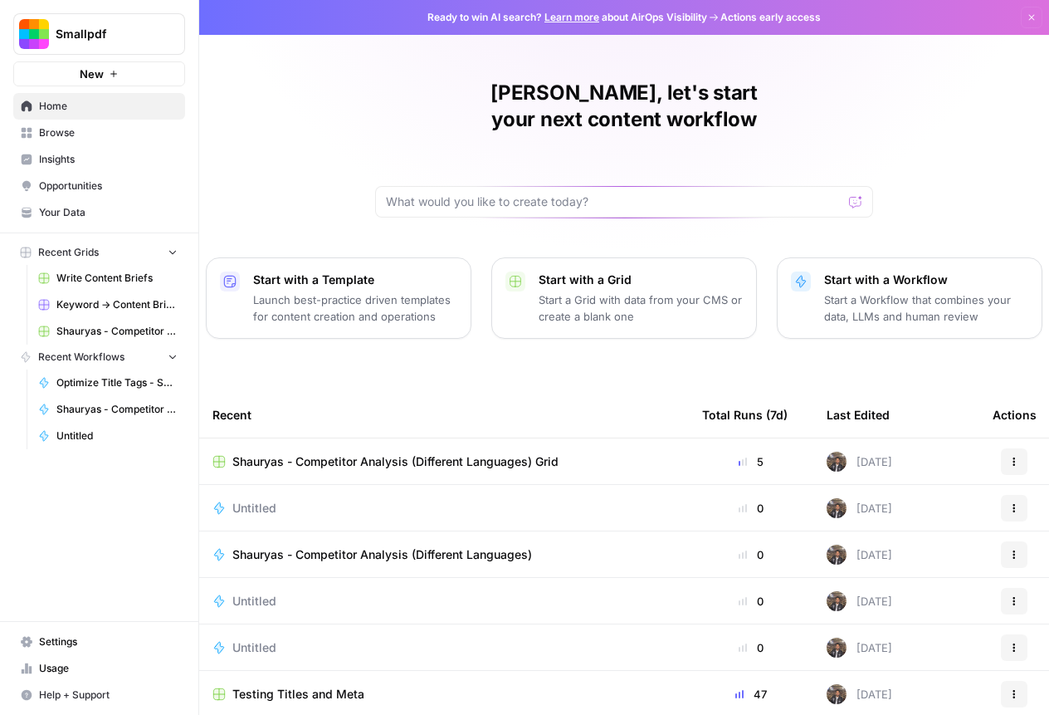
click at [99, 105] on span "Home" at bounding box center [108, 106] width 139 height 15
click at [82, 140] on link "Browse" at bounding box center [99, 133] width 172 height 27
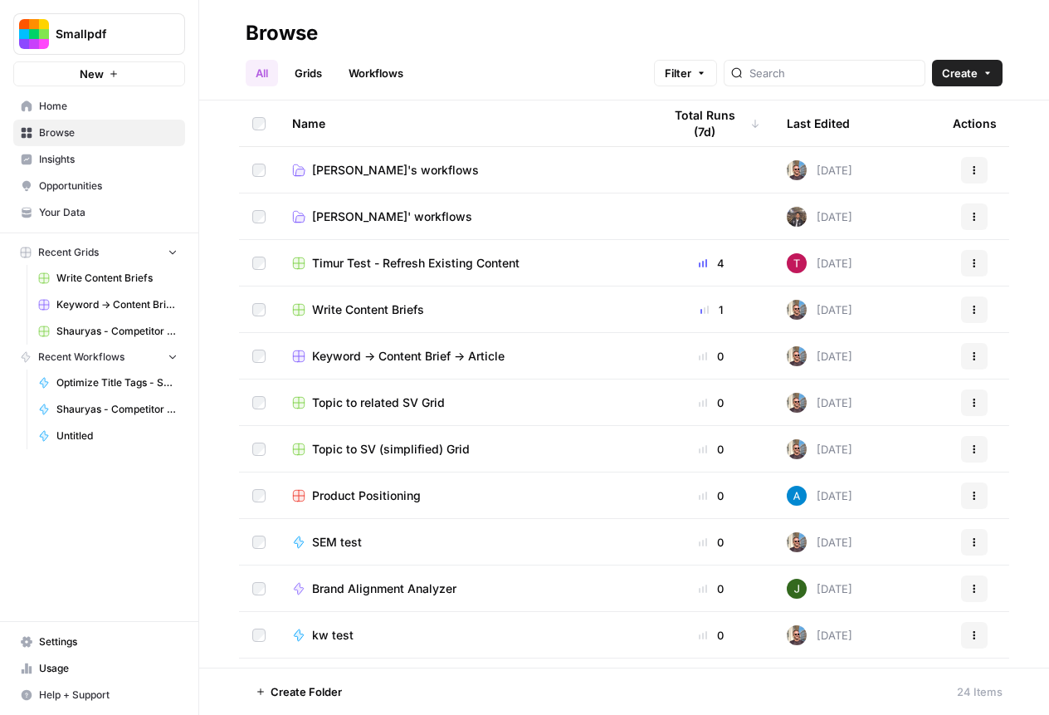
click at [73, 642] on span "Settings" at bounding box center [108, 641] width 139 height 15
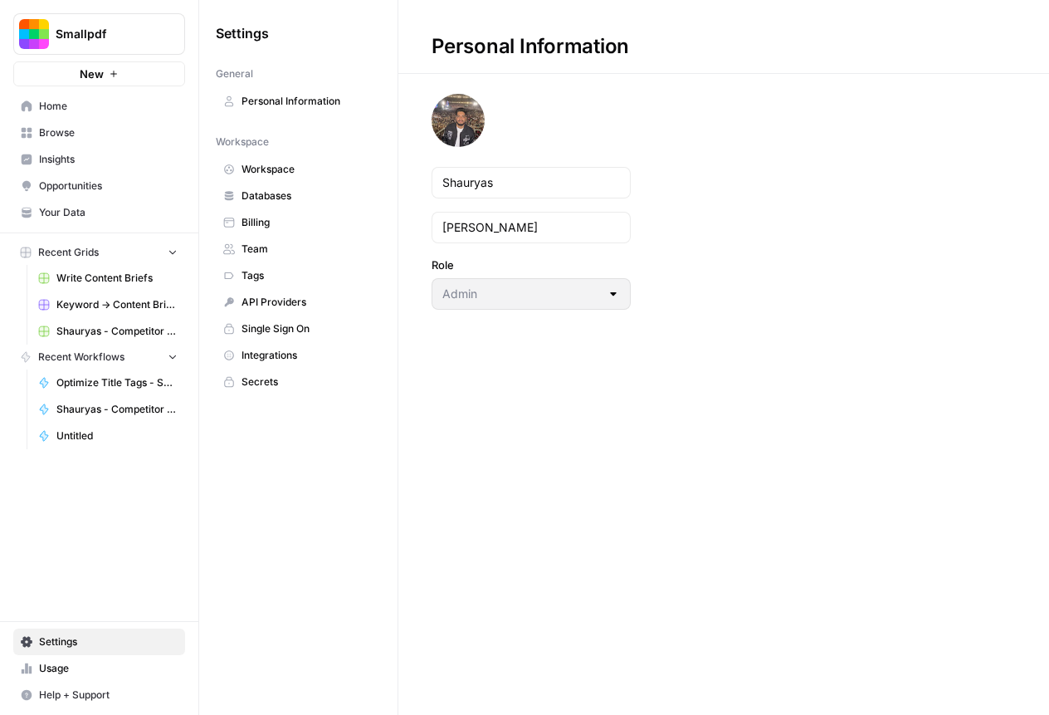
click at [311, 171] on span "Workspace" at bounding box center [308, 169] width 132 height 15
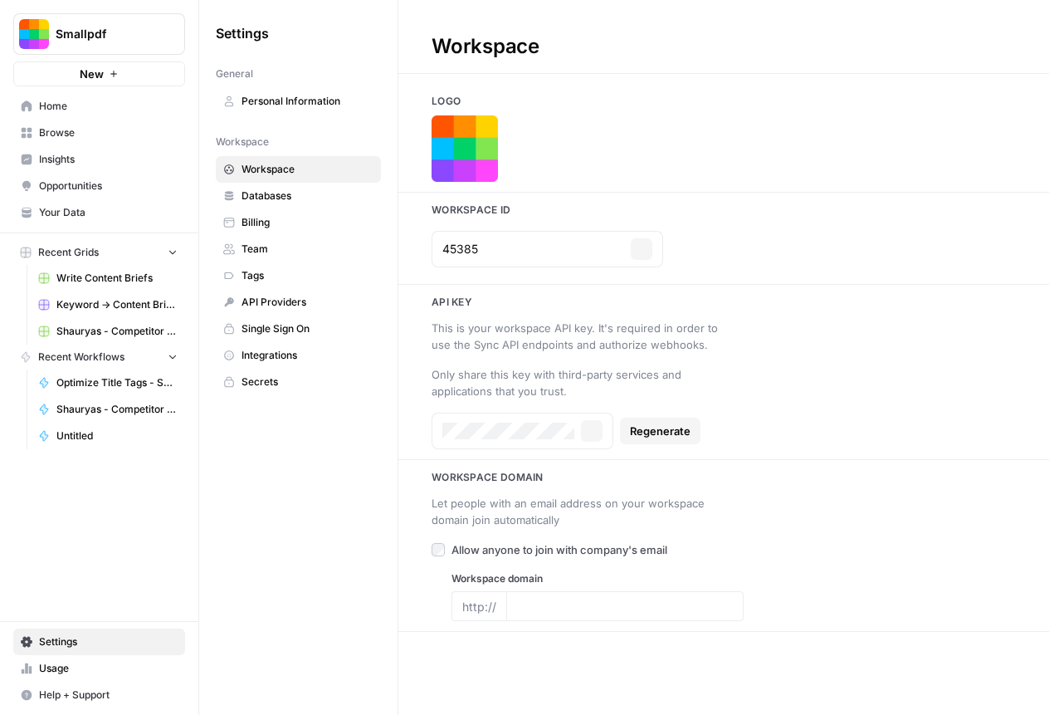
type input "[DOMAIN_NAME]"
click at [296, 218] on span "Billing" at bounding box center [308, 222] width 132 height 15
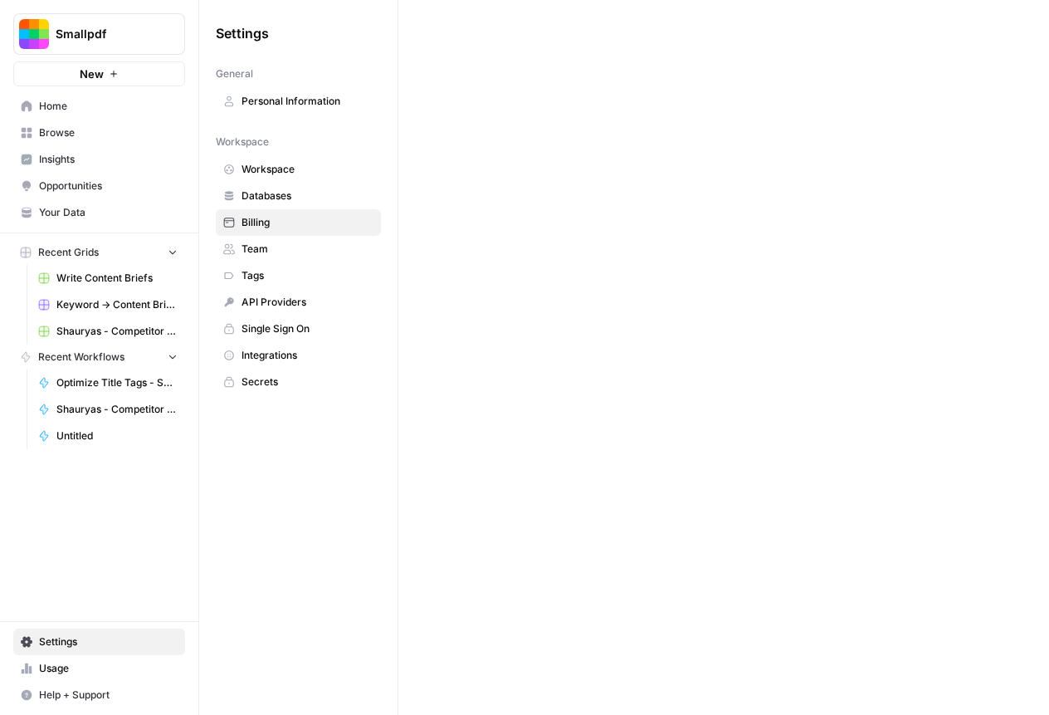
click at [294, 191] on span "Databases" at bounding box center [308, 195] width 132 height 15
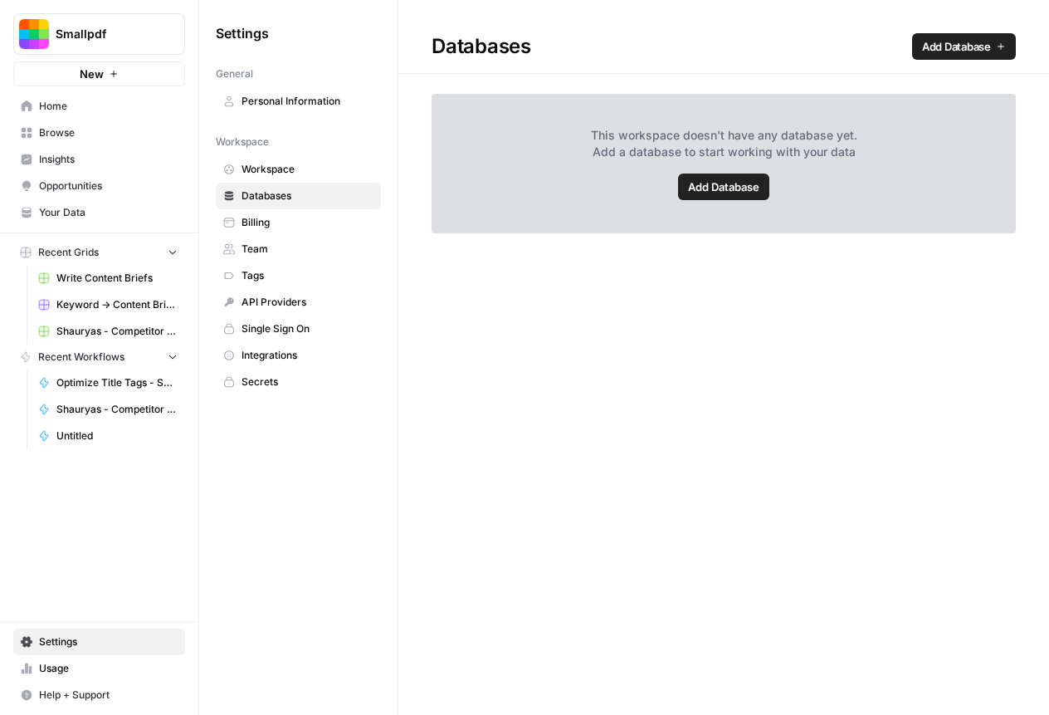
click at [283, 247] on span "Team" at bounding box center [308, 249] width 132 height 15
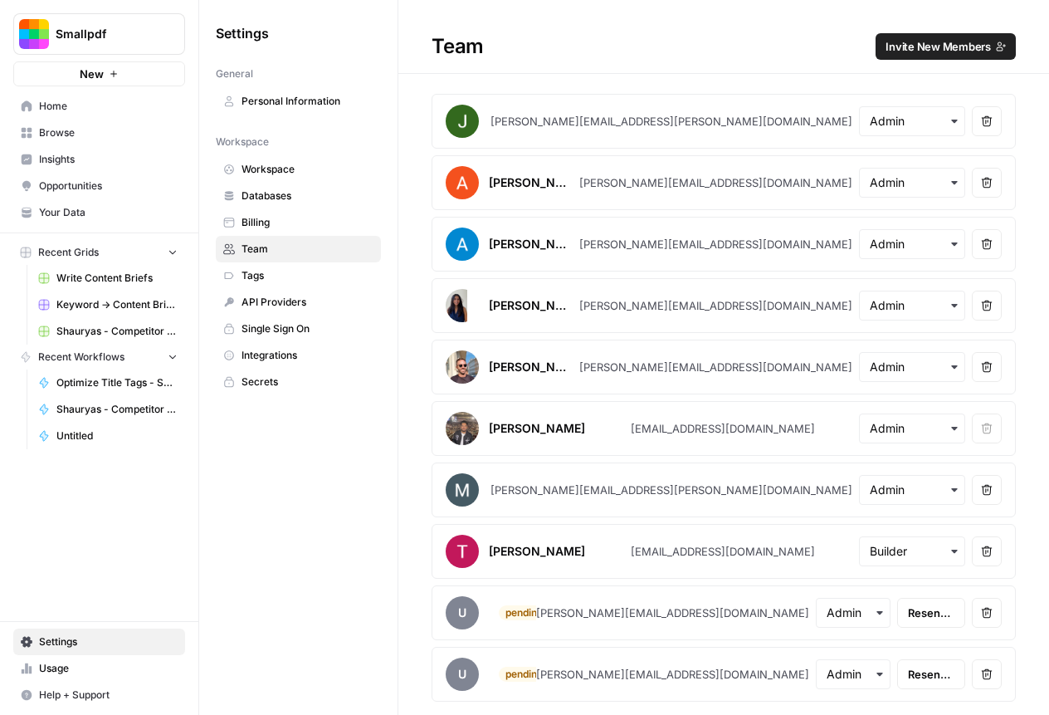
click at [970, 53] on span "Invite New Members" at bounding box center [938, 46] width 105 height 17
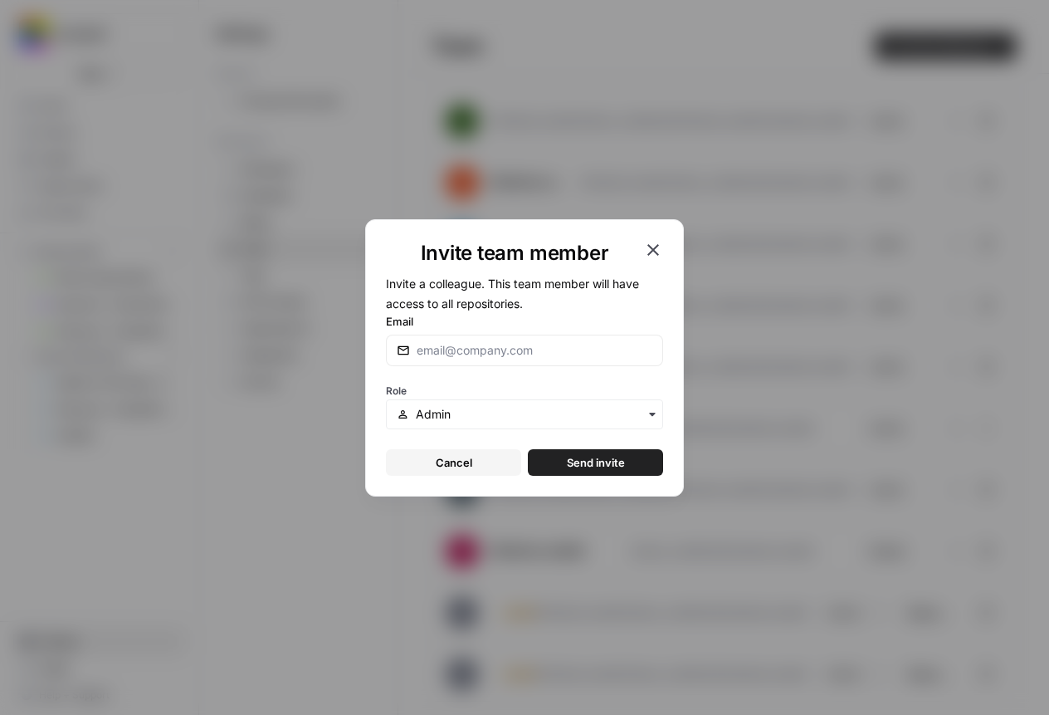
click at [489, 337] on div at bounding box center [524, 350] width 277 height 32
type input "[PERSON_NAME][EMAIL_ADDRESS][PERSON_NAME][DOMAIN_NAME]"
click at [508, 416] on input "text" at bounding box center [534, 414] width 237 height 17
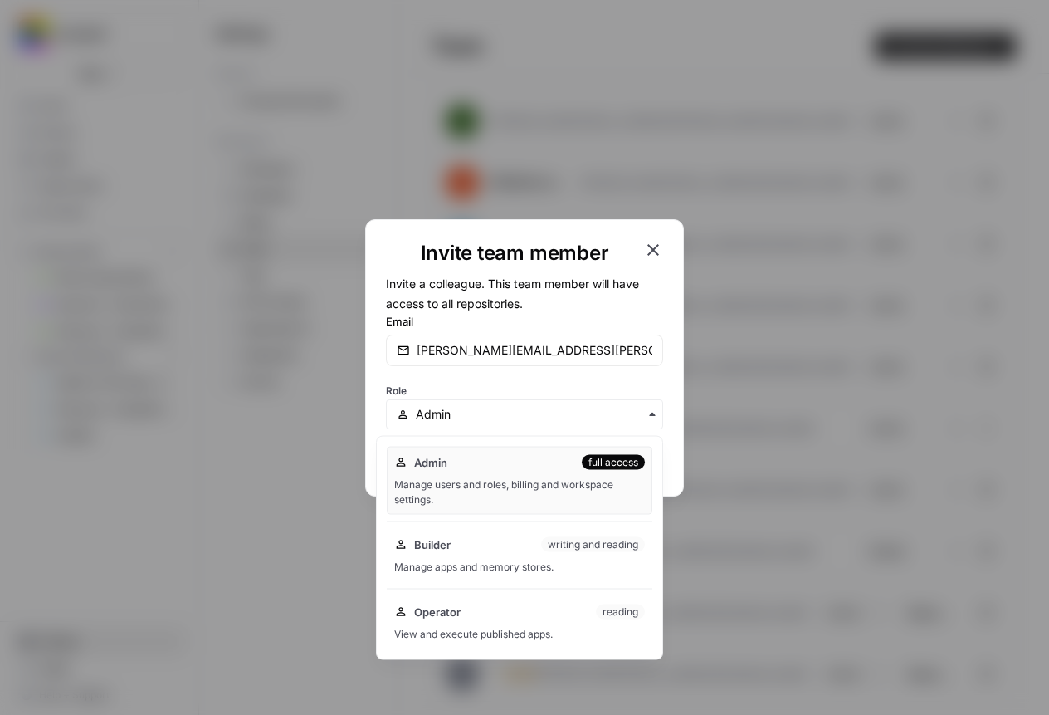
click at [651, 247] on icon "button" at bounding box center [653, 250] width 12 height 12
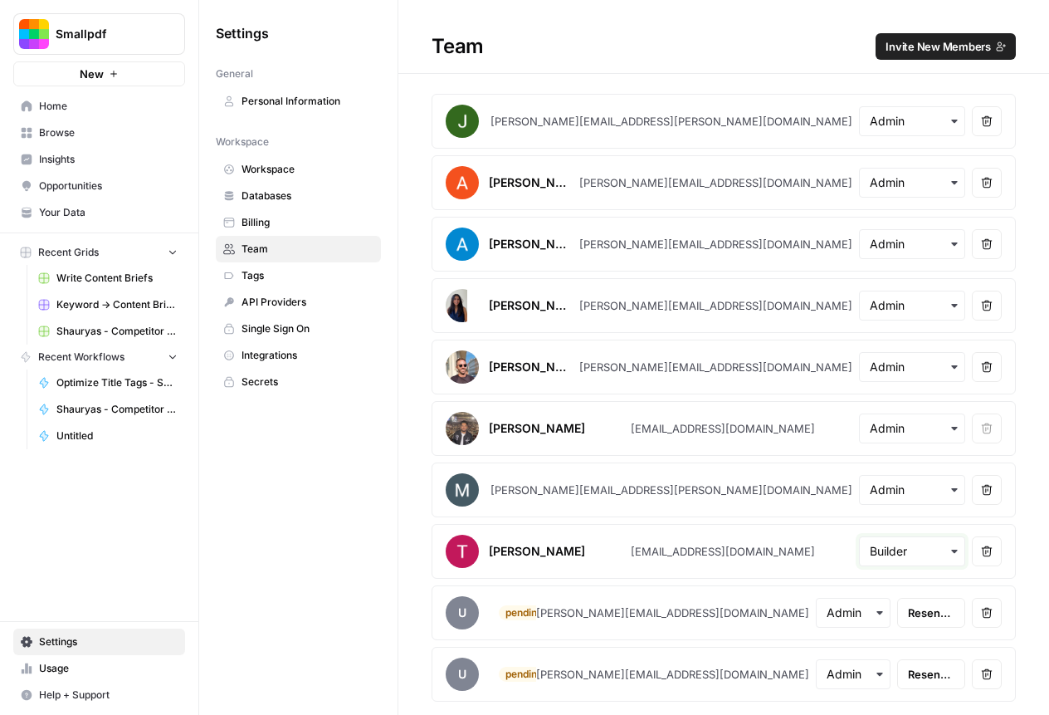
click at [921, 551] on input "text" at bounding box center [912, 551] width 85 height 17
click at [579, 301] on div "[PERSON_NAME]" at bounding box center [513, 305] width 134 height 33
click at [947, 51] on span "Invite New Members" at bounding box center [938, 46] width 105 height 17
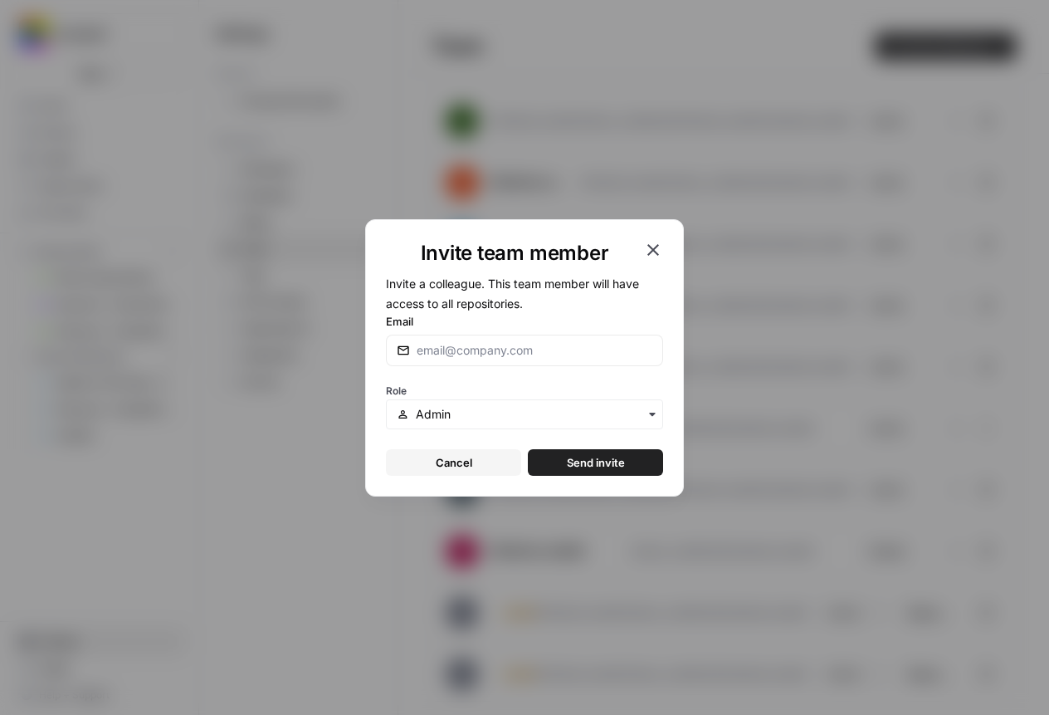
click at [457, 334] on div at bounding box center [524, 350] width 277 height 32
type input "[PERSON_NAME][EMAIL_ADDRESS][PERSON_NAME][DOMAIN_NAME]"
click at [464, 407] on input "text" at bounding box center [534, 414] width 237 height 17
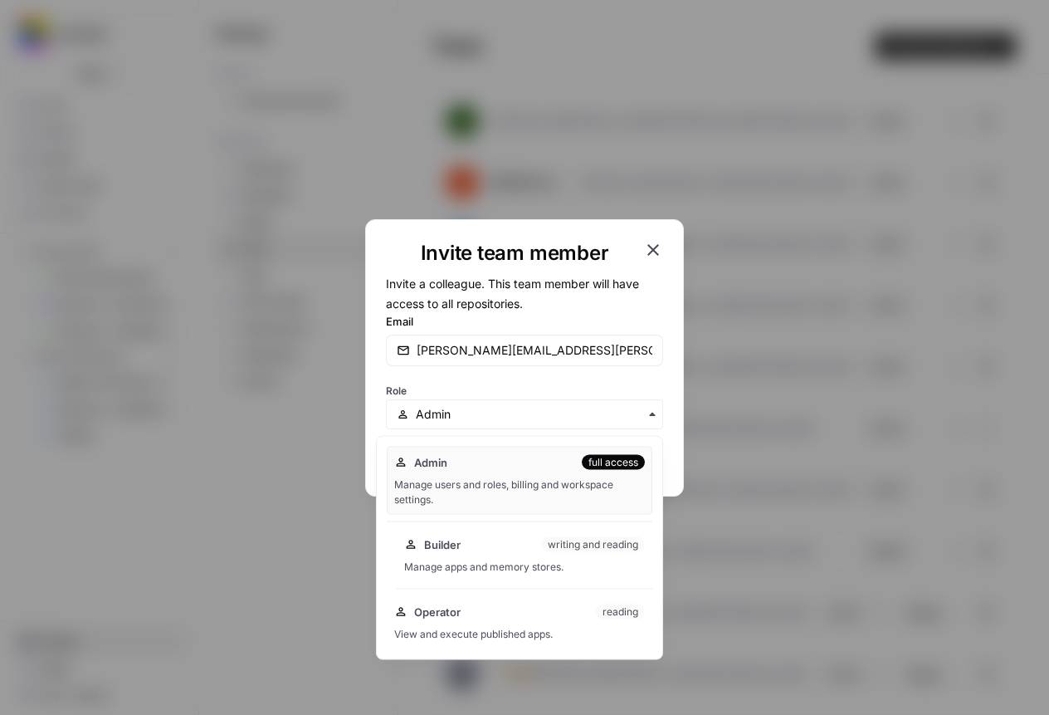
click at [460, 544] on span "Builder" at bounding box center [442, 544] width 37 height 17
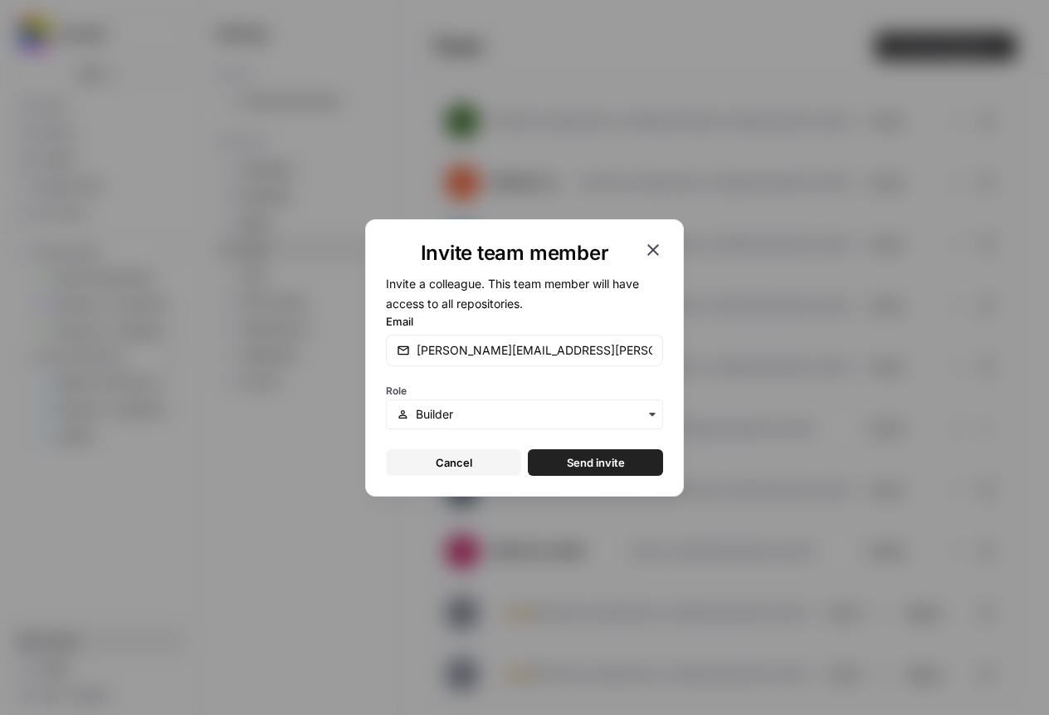
click at [616, 457] on span "Send invite" at bounding box center [596, 462] width 58 height 17
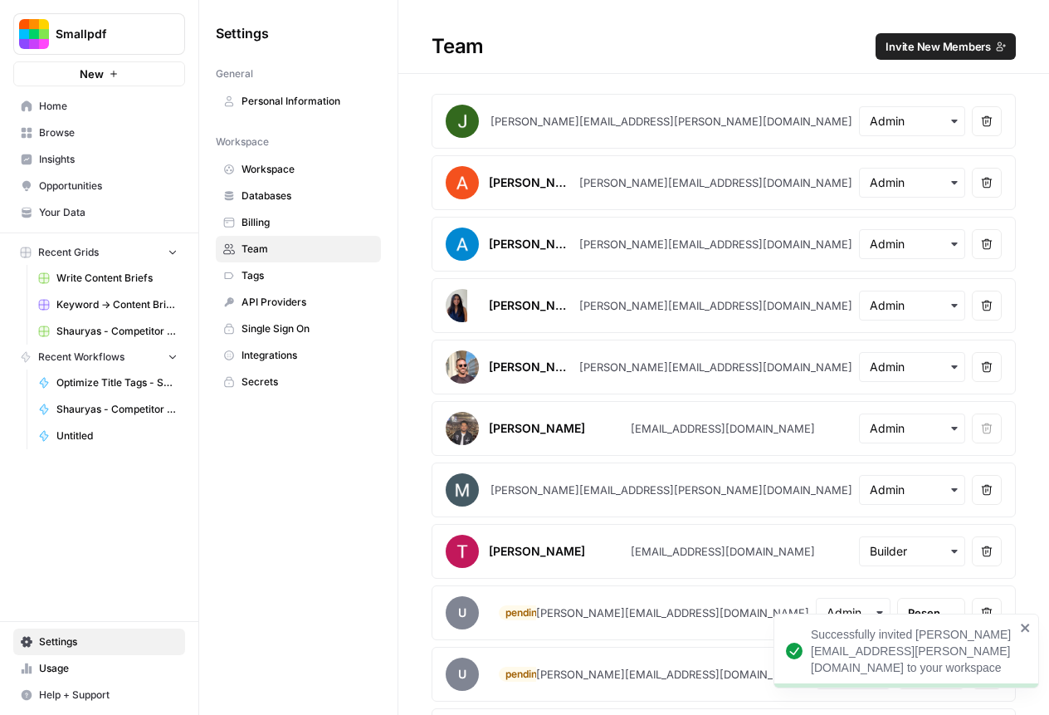
click at [926, 54] on span "Invite New Members" at bounding box center [938, 46] width 105 height 17
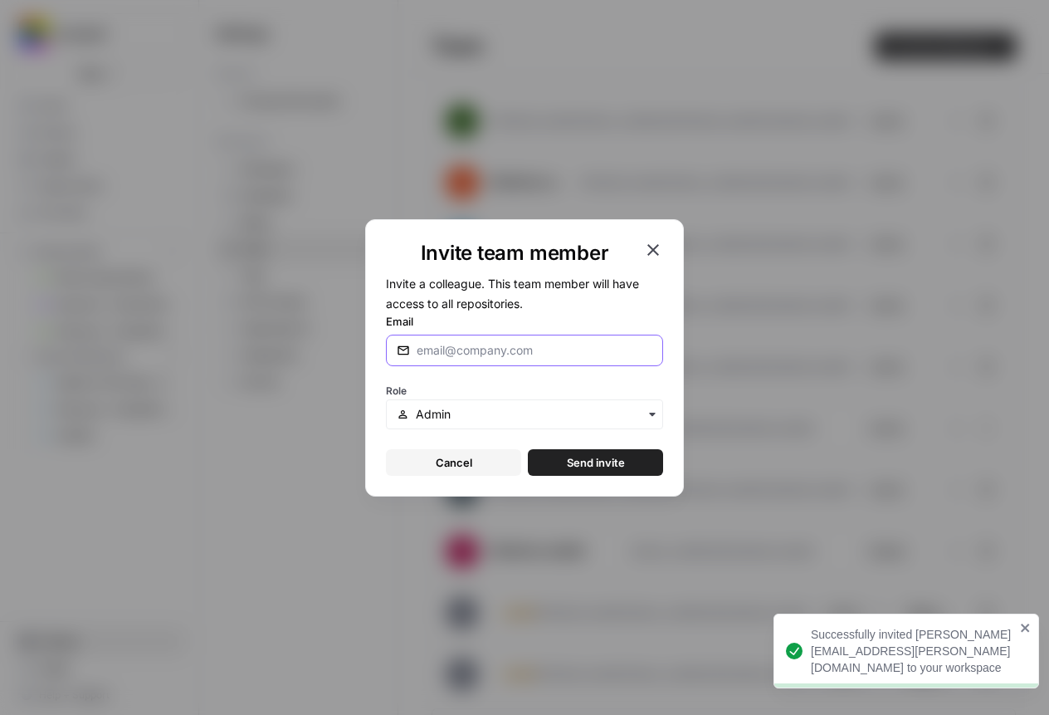
click at [447, 350] on input "Email" at bounding box center [535, 350] width 236 height 17
type input "e"
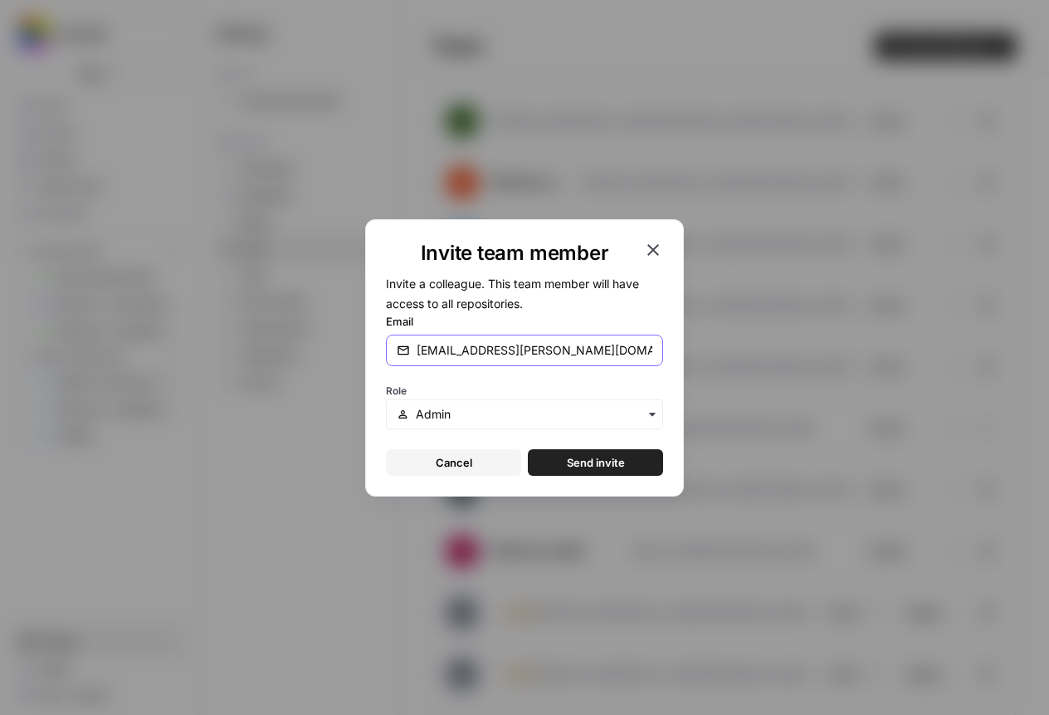
type input "[EMAIL_ADDRESS][PERSON_NAME][DOMAIN_NAME]"
click at [434, 415] on input "text" at bounding box center [534, 414] width 237 height 17
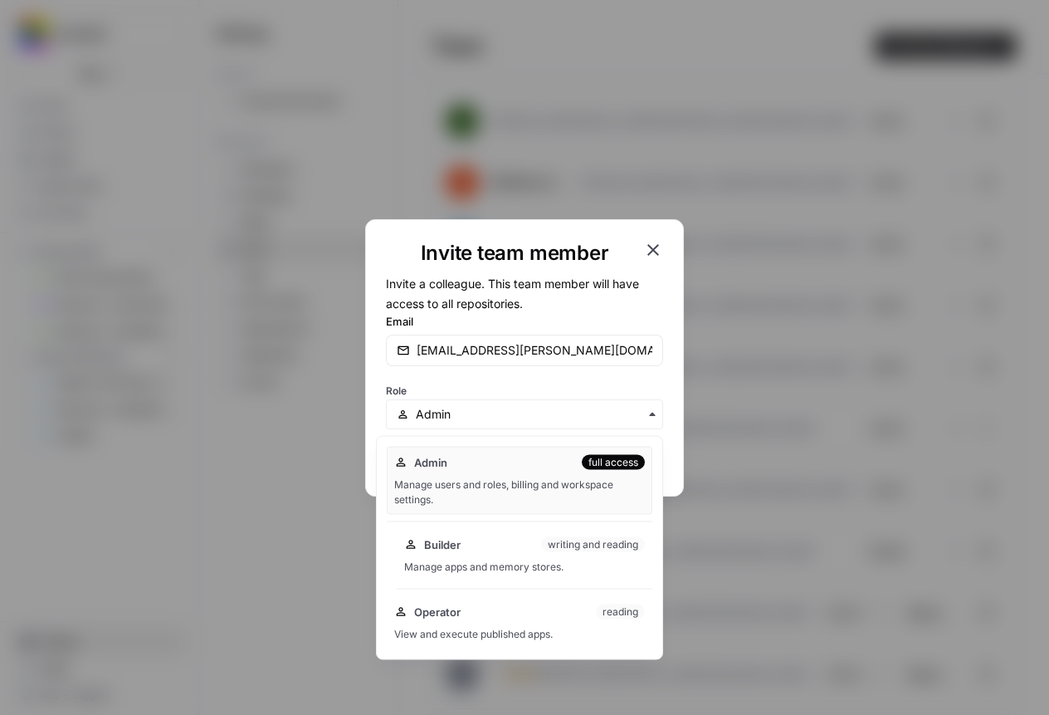
click at [479, 554] on div "Builder writing and reading Manage apps and memory stores." at bounding box center [525, 555] width 256 height 53
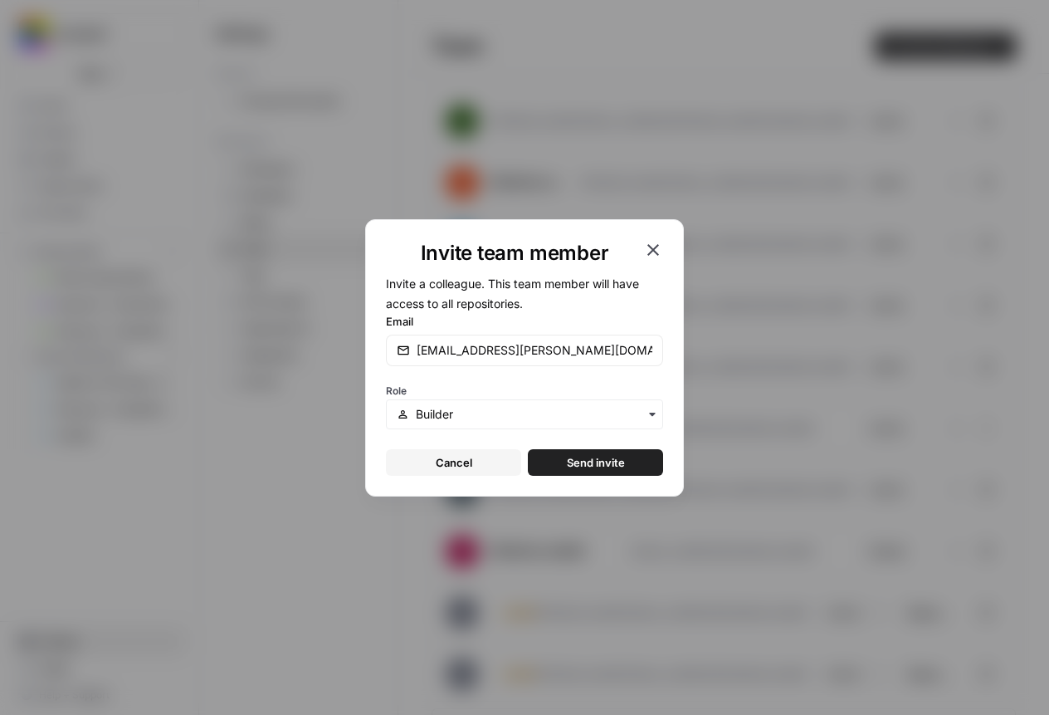
click at [595, 457] on span "Send invite" at bounding box center [596, 462] width 58 height 17
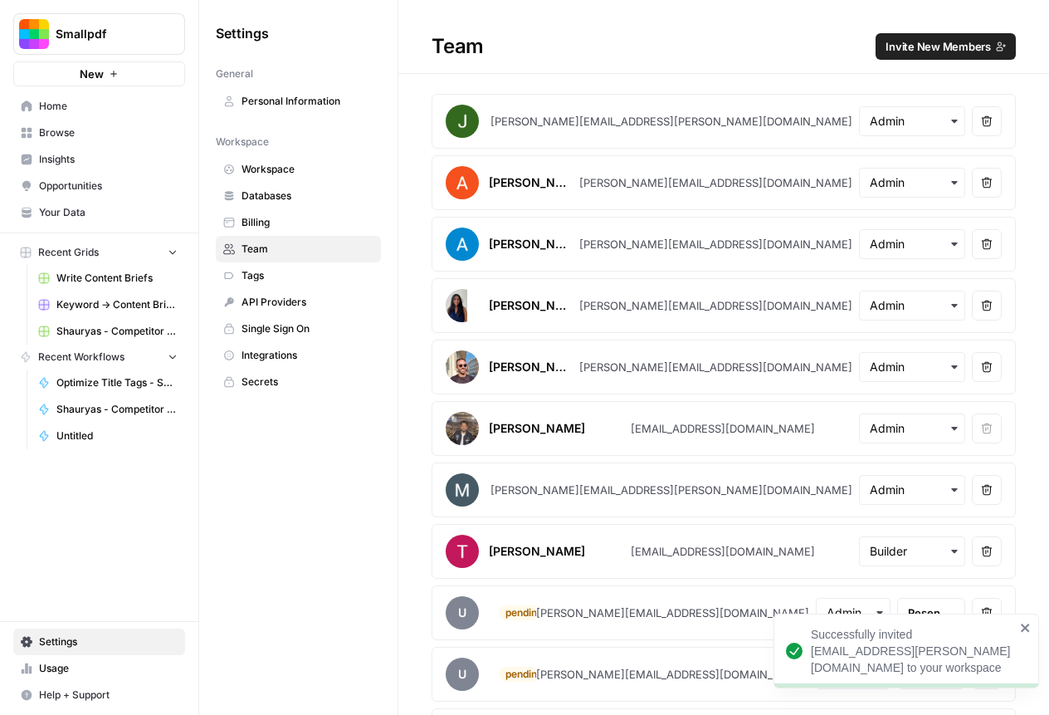
scroll to position [116, 0]
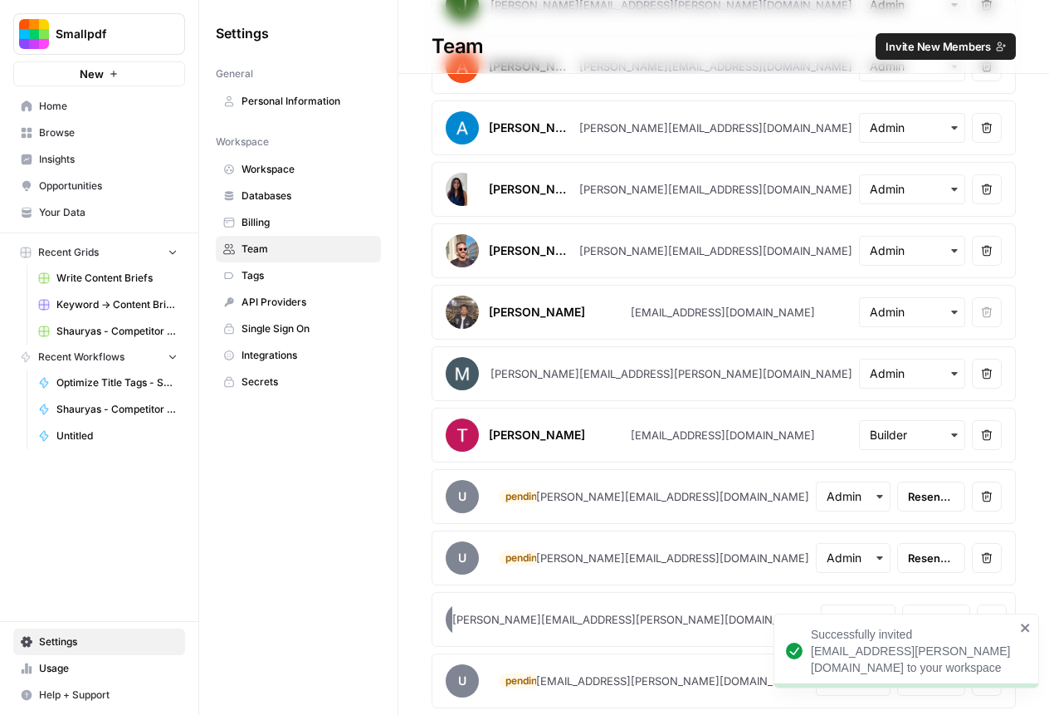
click at [1020, 625] on icon "close" at bounding box center [1026, 627] width 12 height 13
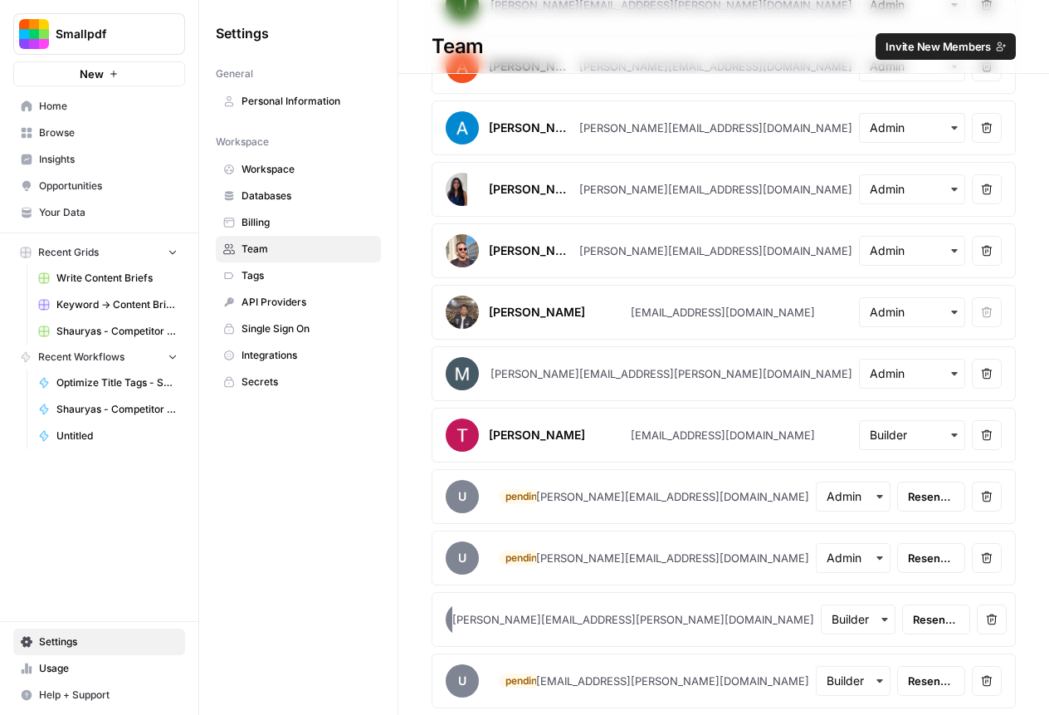
click at [987, 502] on button "Remove user" at bounding box center [987, 496] width 30 height 30
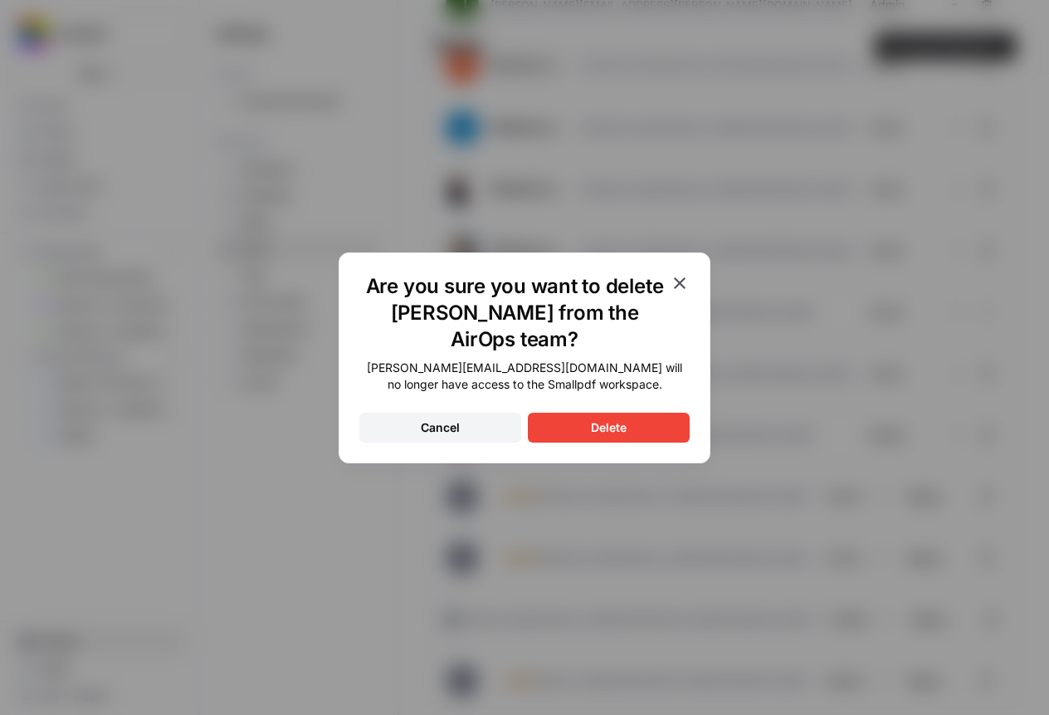
click at [664, 413] on button "Delete" at bounding box center [609, 428] width 162 height 30
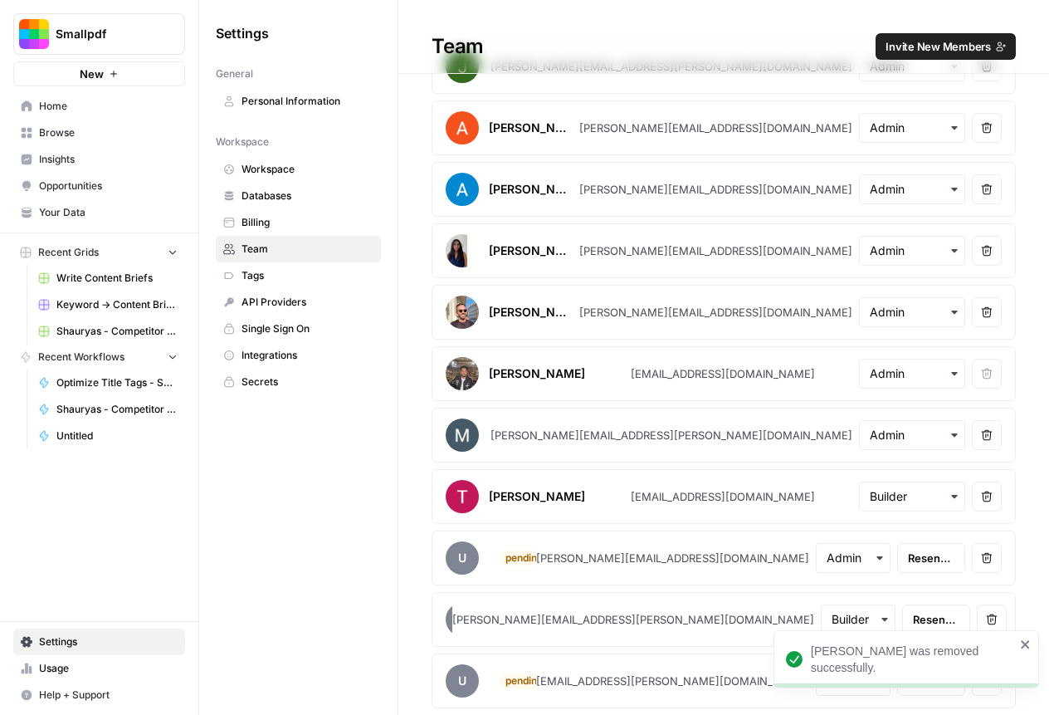
scroll to position [55, 0]
click at [983, 560] on icon "button" at bounding box center [987, 558] width 11 height 11
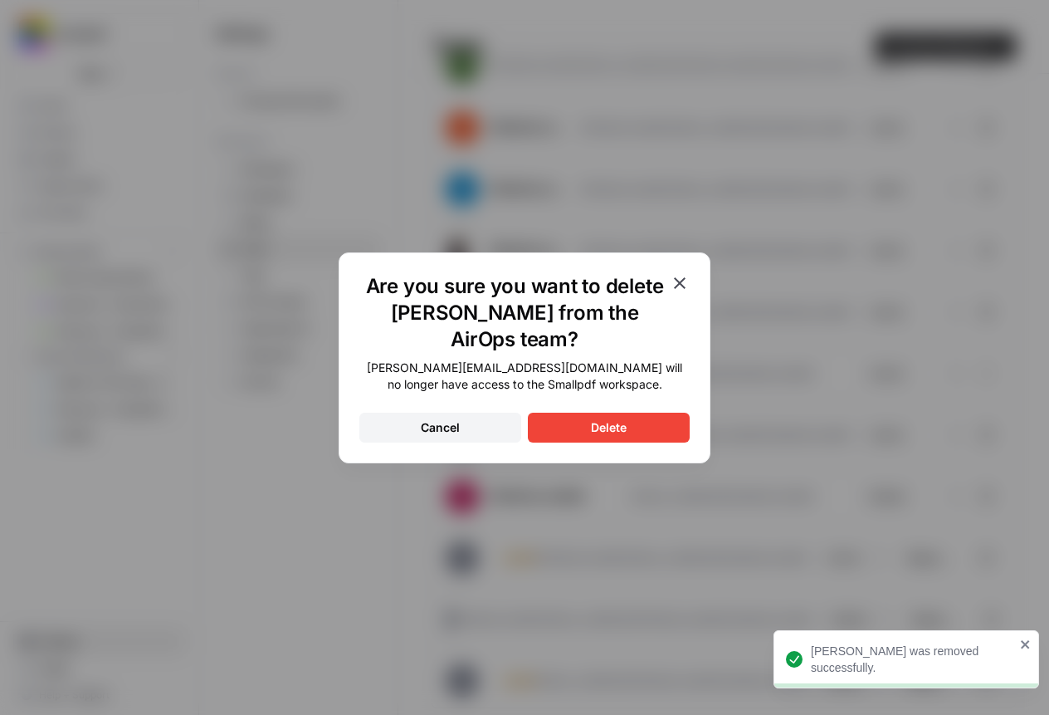
click at [616, 419] on div "Delete" at bounding box center [609, 427] width 36 height 17
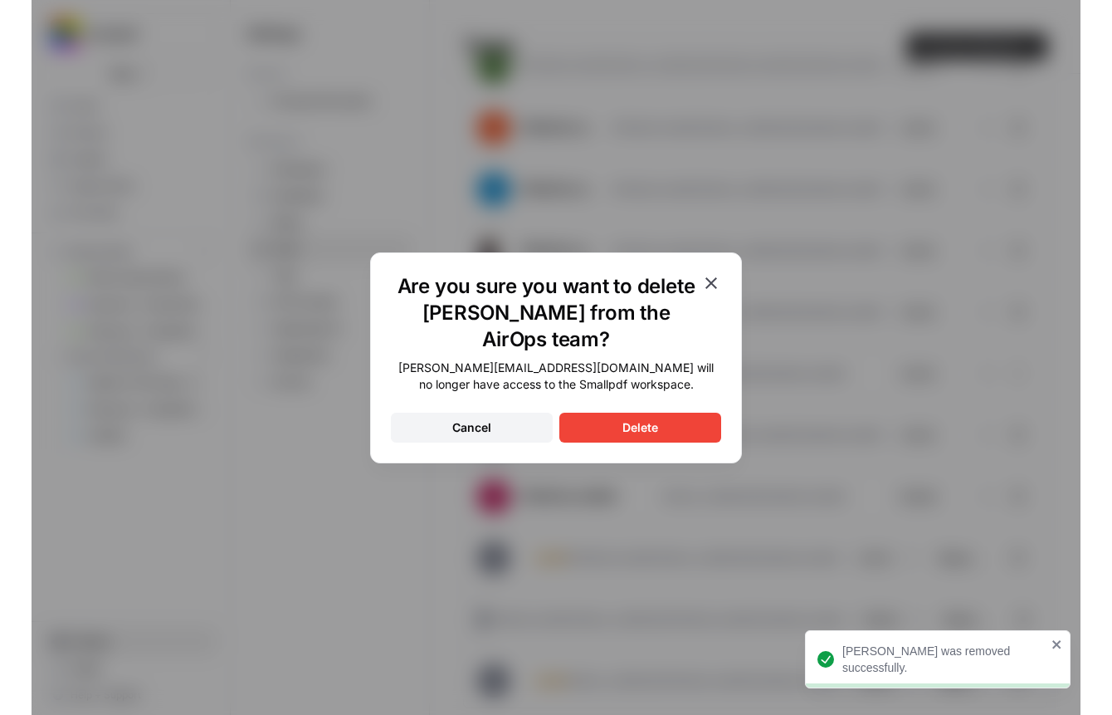
scroll to position [0, 0]
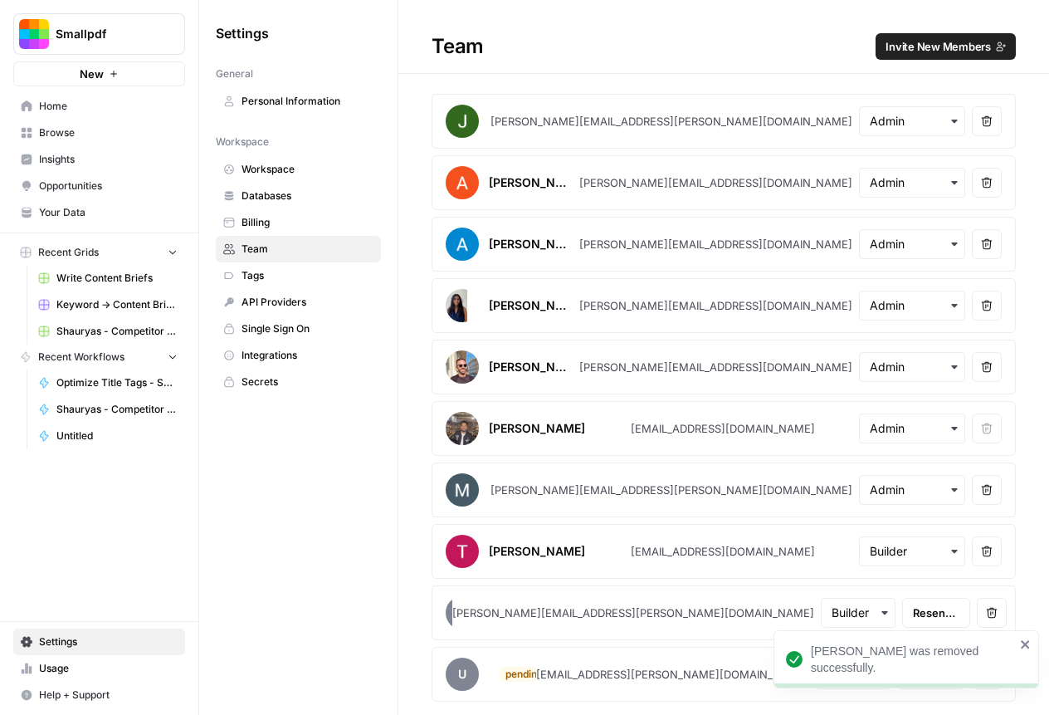
click at [1030, 650] on icon "close" at bounding box center [1026, 643] width 12 height 13
click at [99, 110] on span "Home" at bounding box center [108, 106] width 139 height 15
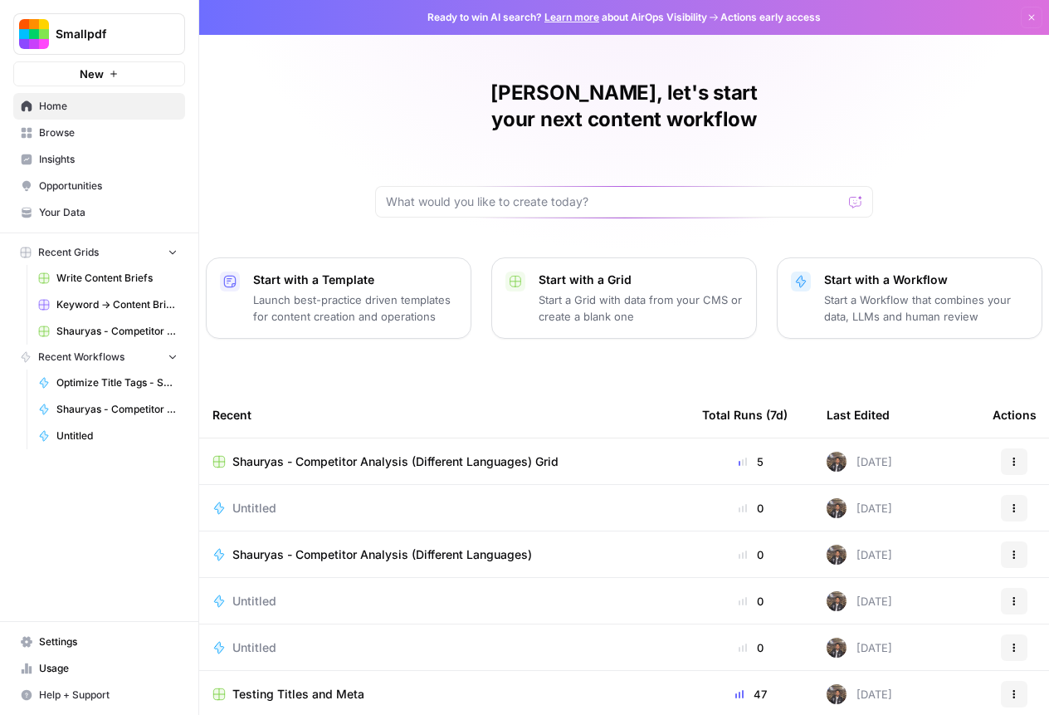
click at [71, 135] on span "Browse" at bounding box center [108, 132] width 139 height 15
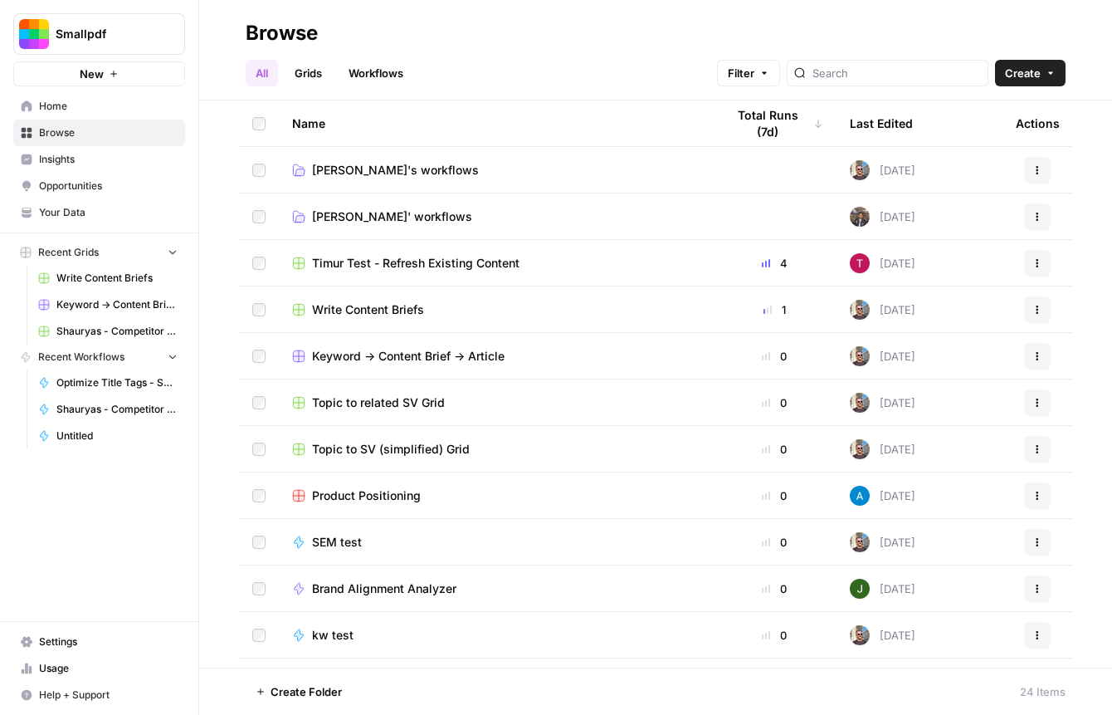
click at [630, 52] on div "All Grids Workflows Filter Create" at bounding box center [656, 66] width 820 height 40
click at [1018, 66] on span "Create" at bounding box center [1023, 73] width 36 height 17
click at [966, 115] on span "Folder" at bounding box center [998, 112] width 93 height 17
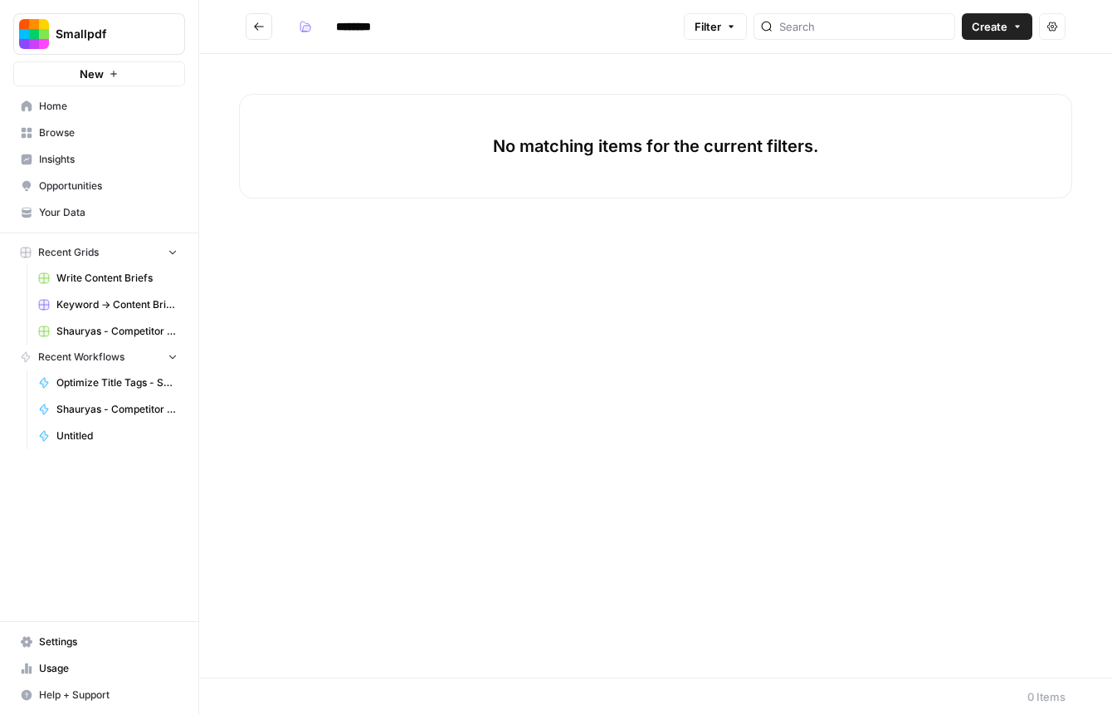
click at [346, 26] on input "********" at bounding box center [375, 26] width 93 height 27
type input "**********"
click at [257, 17] on button "Go back" at bounding box center [259, 26] width 27 height 27
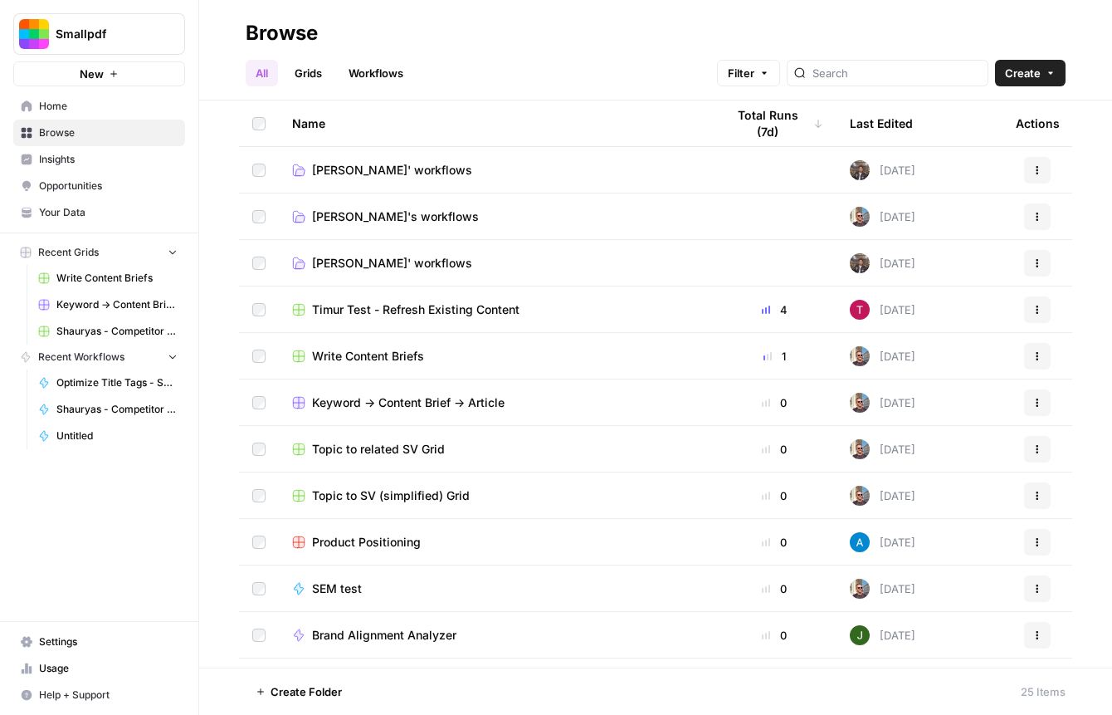
click at [411, 177] on span "[PERSON_NAME]' workflows" at bounding box center [392, 170] width 160 height 17
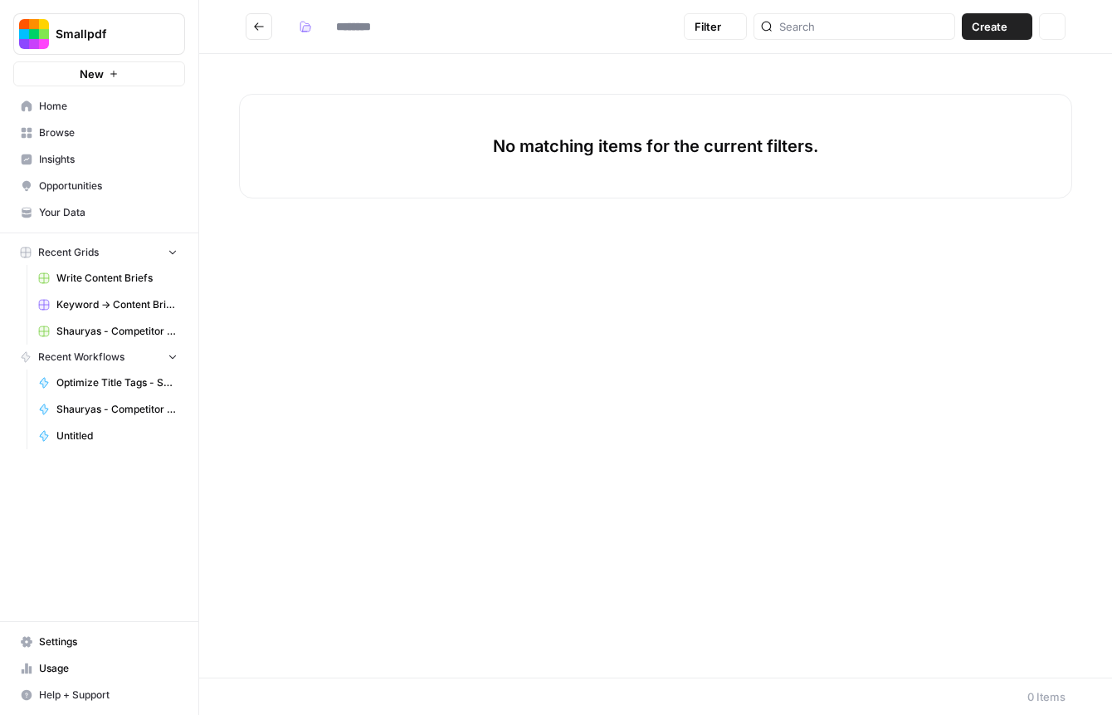
click at [411, 177] on div "No matching items for the current filters." at bounding box center [655, 146] width 833 height 105
type input "**********"
click at [263, 22] on icon "Go back" at bounding box center [259, 27] width 12 height 12
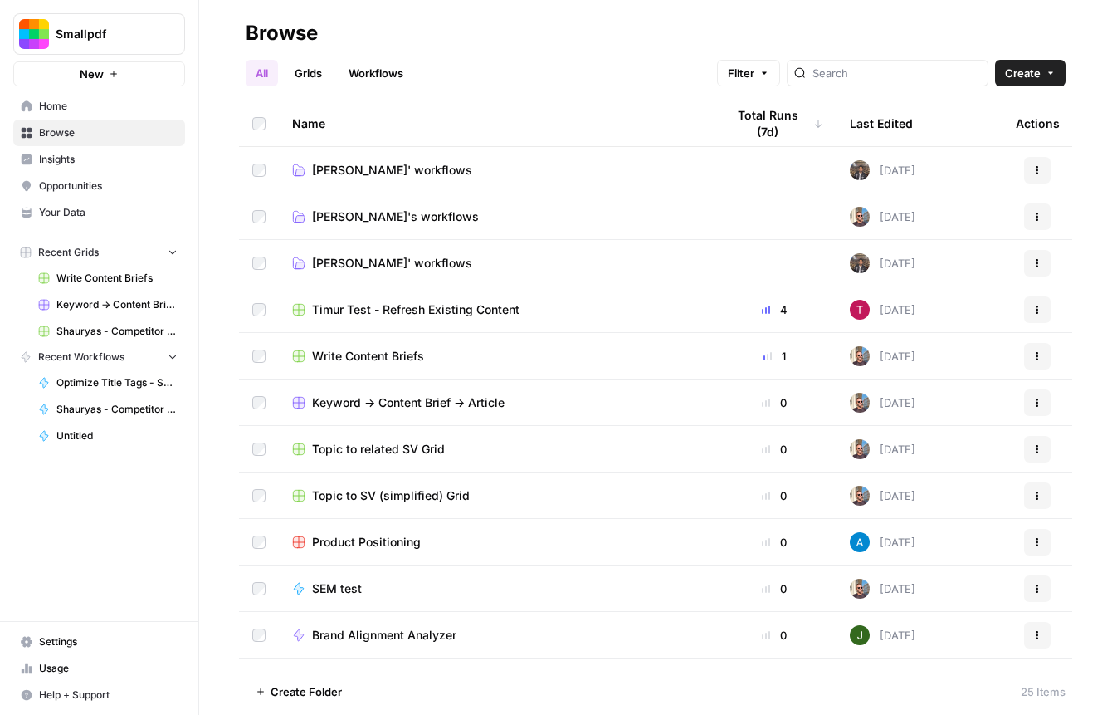
click at [793, 121] on div "Total Runs (7d)" at bounding box center [774, 123] width 98 height 46
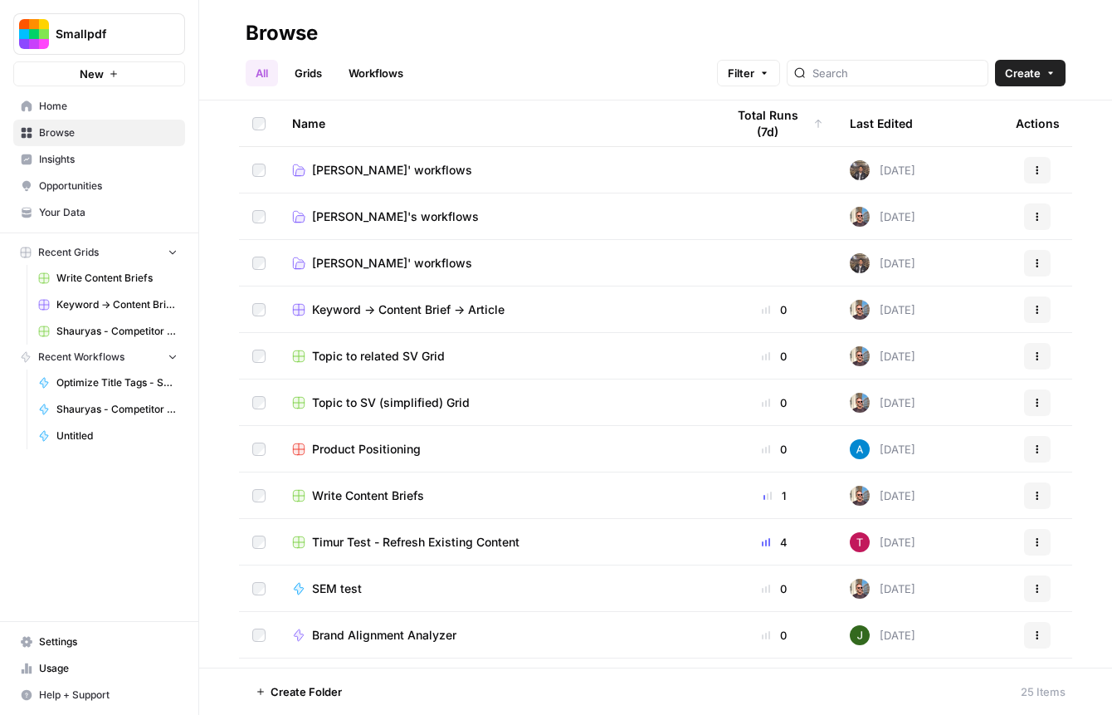
click at [776, 129] on div "Total Runs (7d)" at bounding box center [774, 123] width 98 height 46
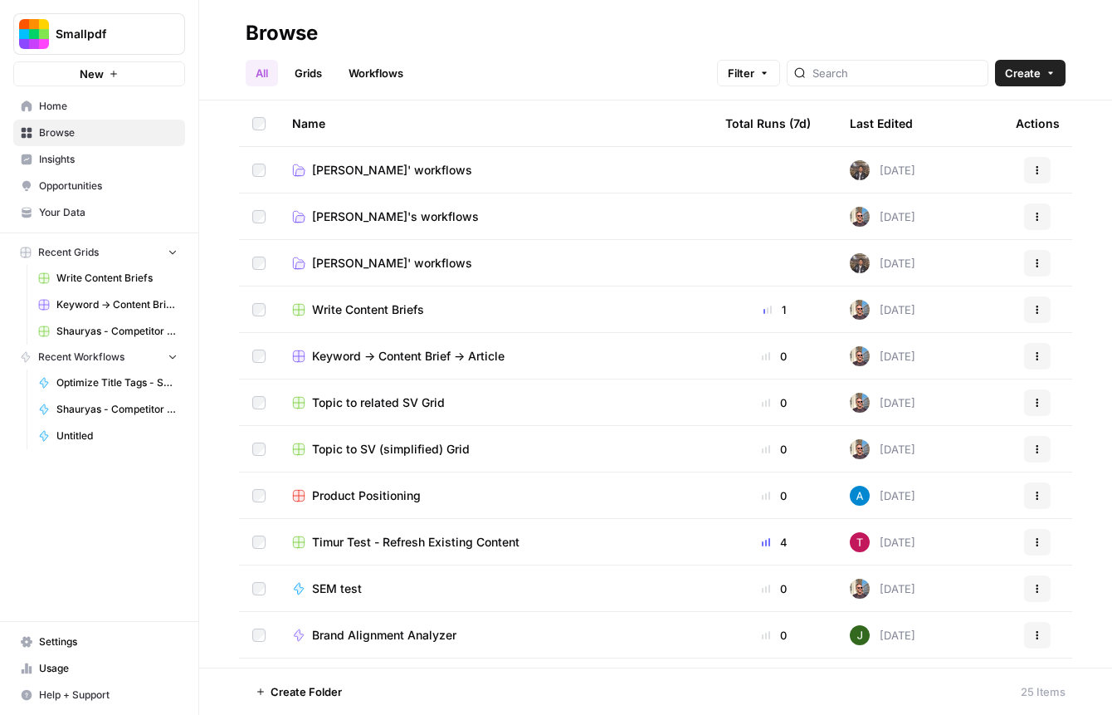
click at [776, 129] on div "Total Runs (7d)" at bounding box center [767, 123] width 85 height 46
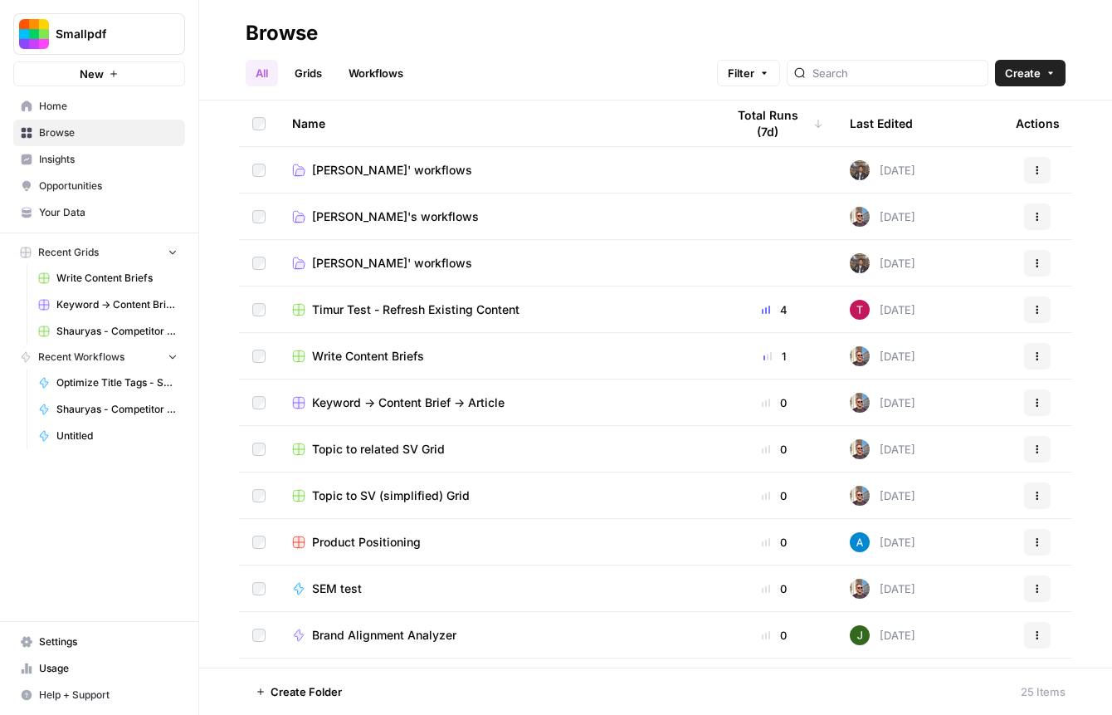
click at [328, 128] on div "Name" at bounding box center [495, 123] width 407 height 46
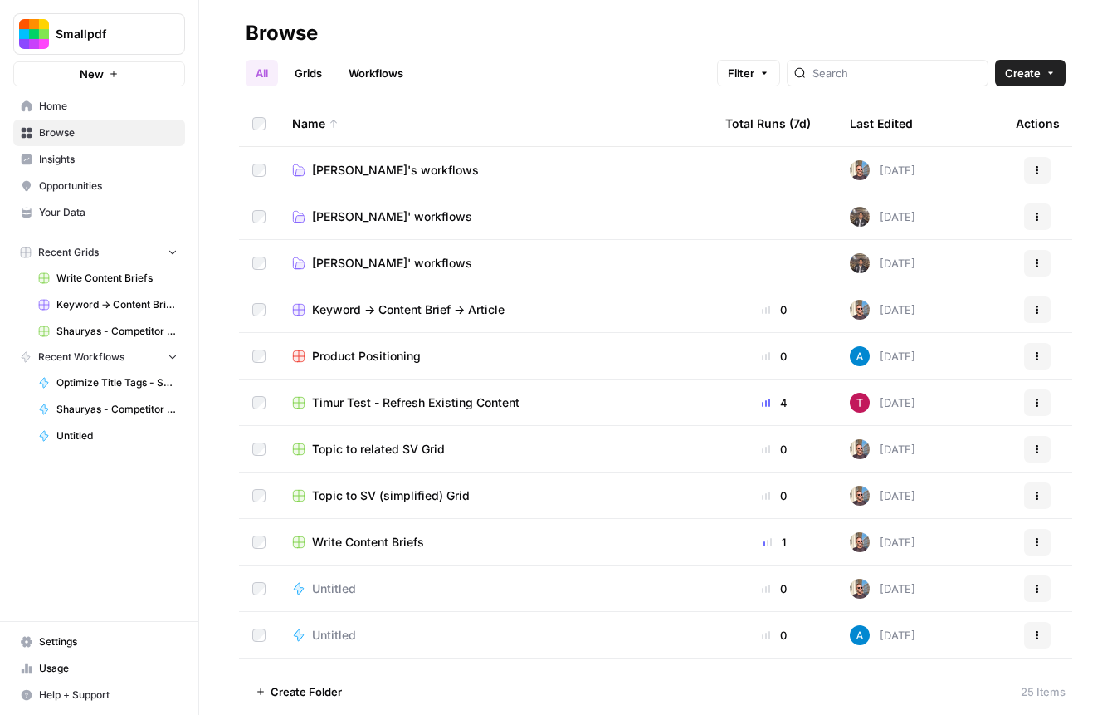
click at [534, 73] on div "All Grids Workflows Filter Create" at bounding box center [656, 66] width 820 height 40
click at [351, 261] on span "[PERSON_NAME]' workflows" at bounding box center [392, 263] width 160 height 17
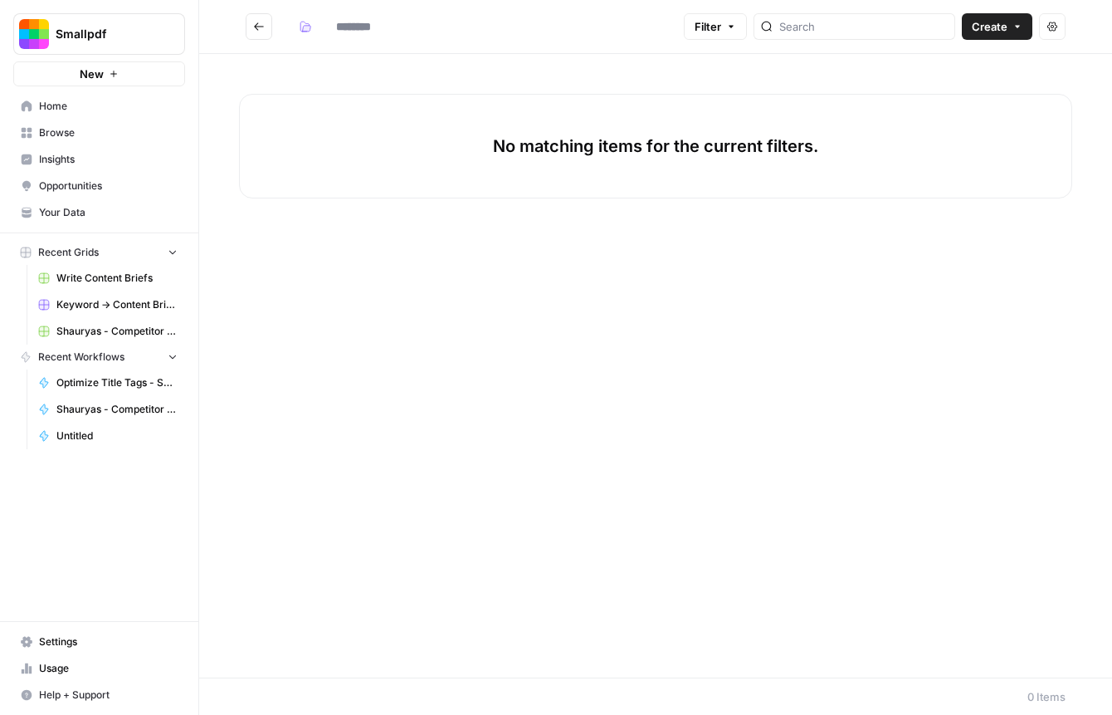
click at [1003, 32] on span "Create" at bounding box center [990, 26] width 36 height 17
type input "**********"
click at [937, 94] on span "Workflow" at bounding box center [965, 89] width 93 height 17
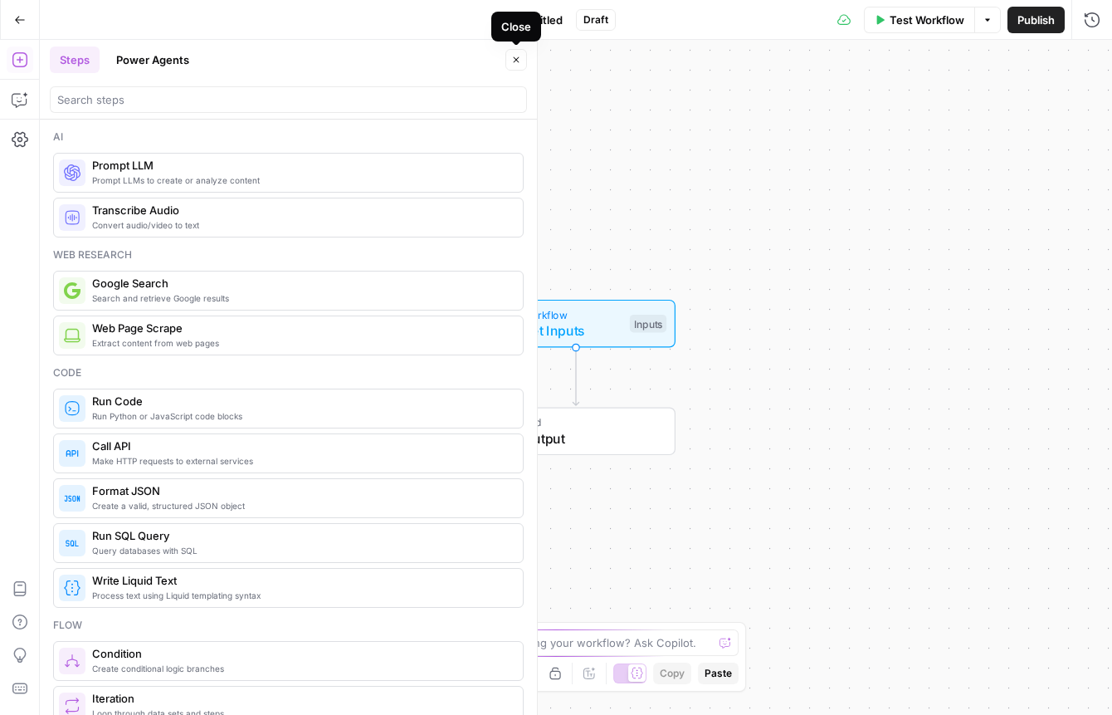
click at [524, 68] on button "Close" at bounding box center [516, 60] width 22 height 22
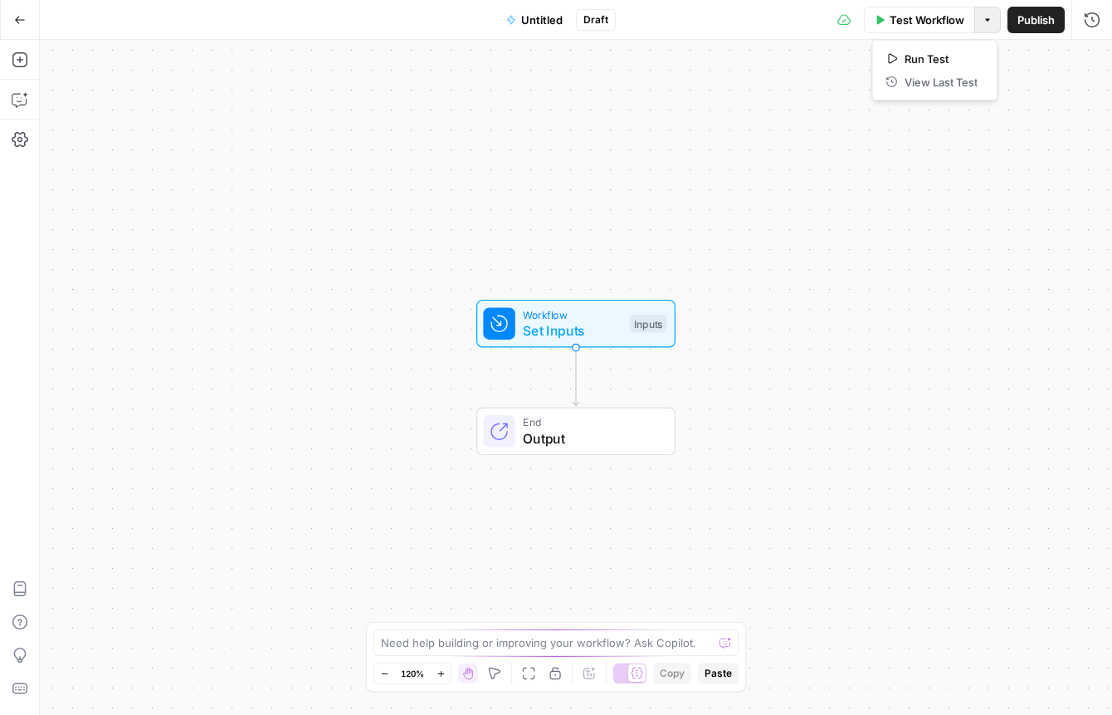
click at [991, 22] on icon "button" at bounding box center [988, 20] width 10 height 10
click at [20, 16] on icon "button" at bounding box center [20, 20] width 12 height 12
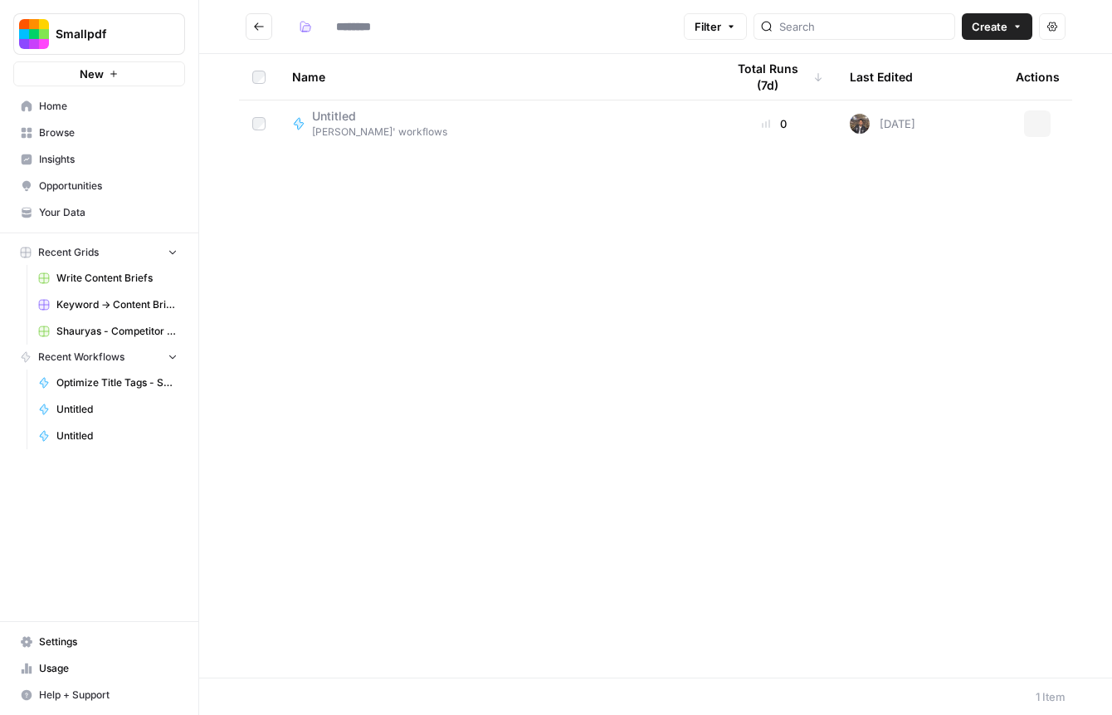
type input "**********"
click at [96, 113] on span "Home" at bounding box center [108, 106] width 139 height 15
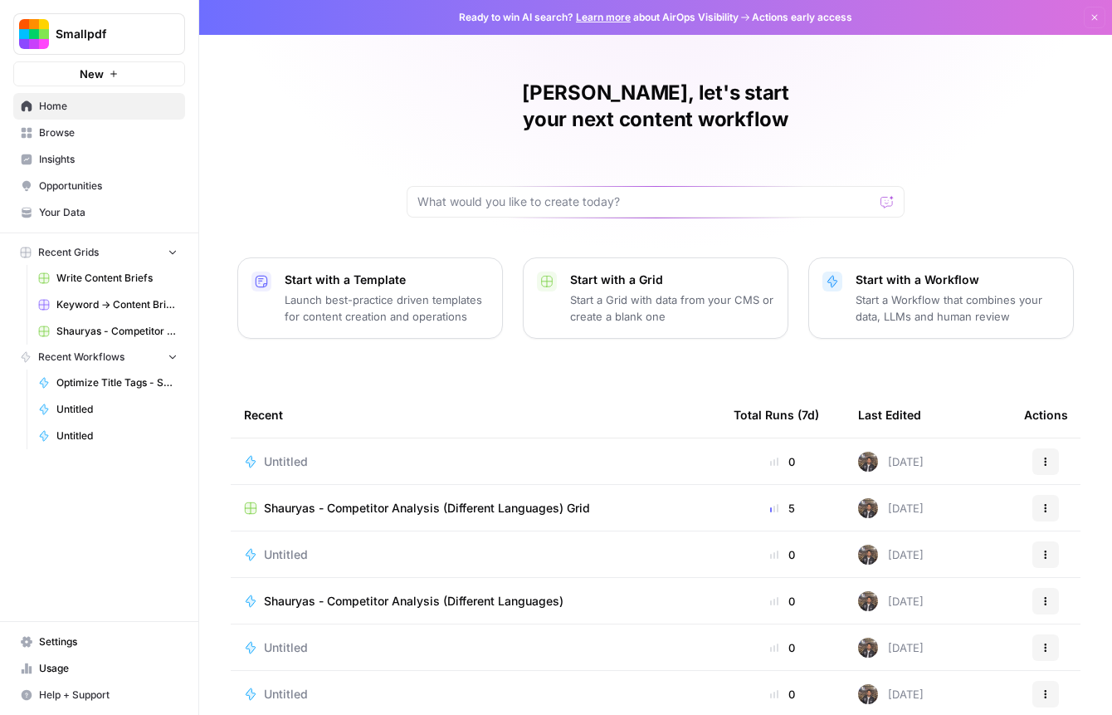
click at [89, 134] on span "Browse" at bounding box center [108, 132] width 139 height 15
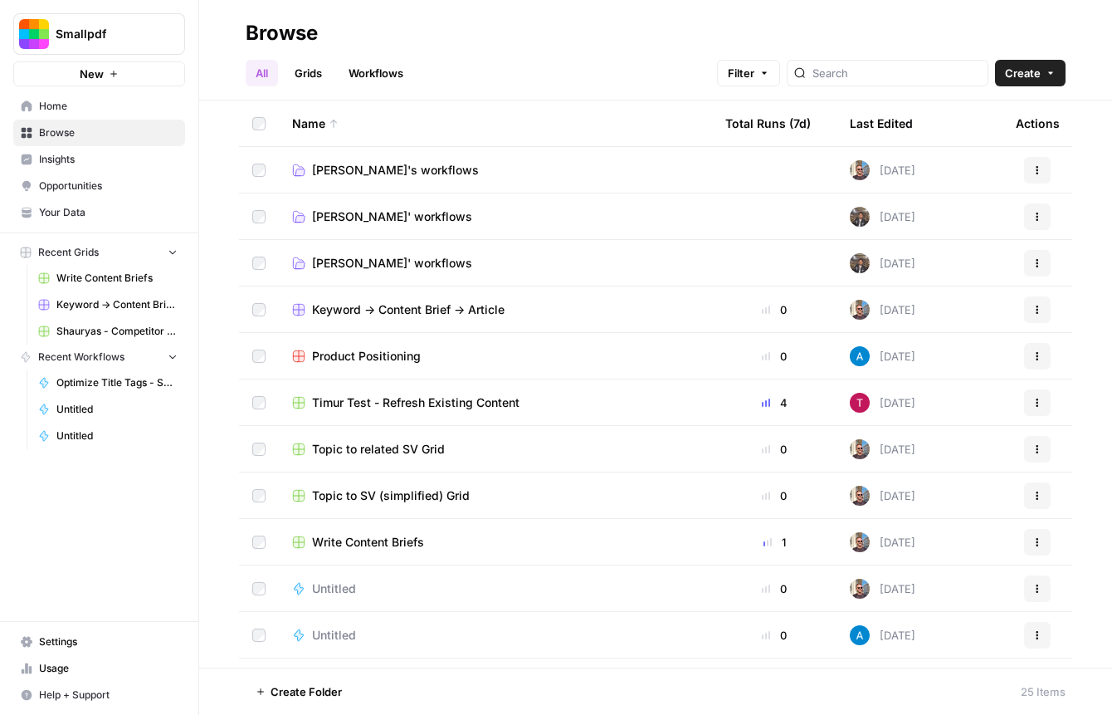
click at [399, 218] on span "[PERSON_NAME]' workflows" at bounding box center [392, 216] width 160 height 17
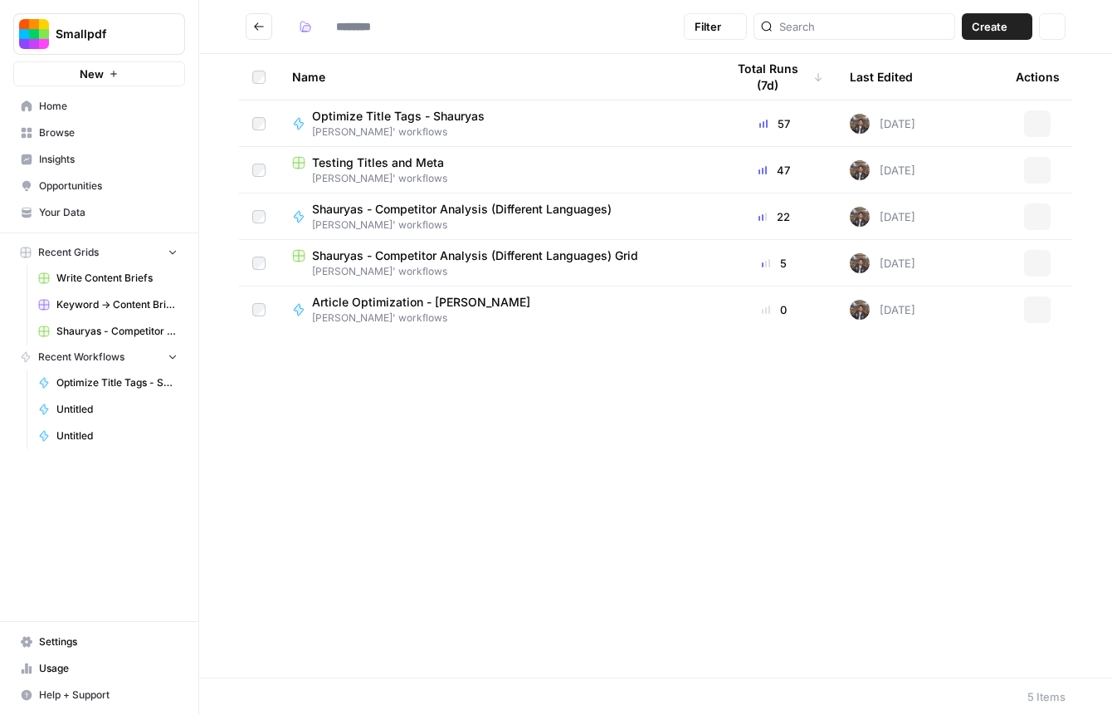
type input "**********"
click at [464, 211] on span "Shauryas - Competitor Analysis (Different Languages)" at bounding box center [462, 209] width 300 height 17
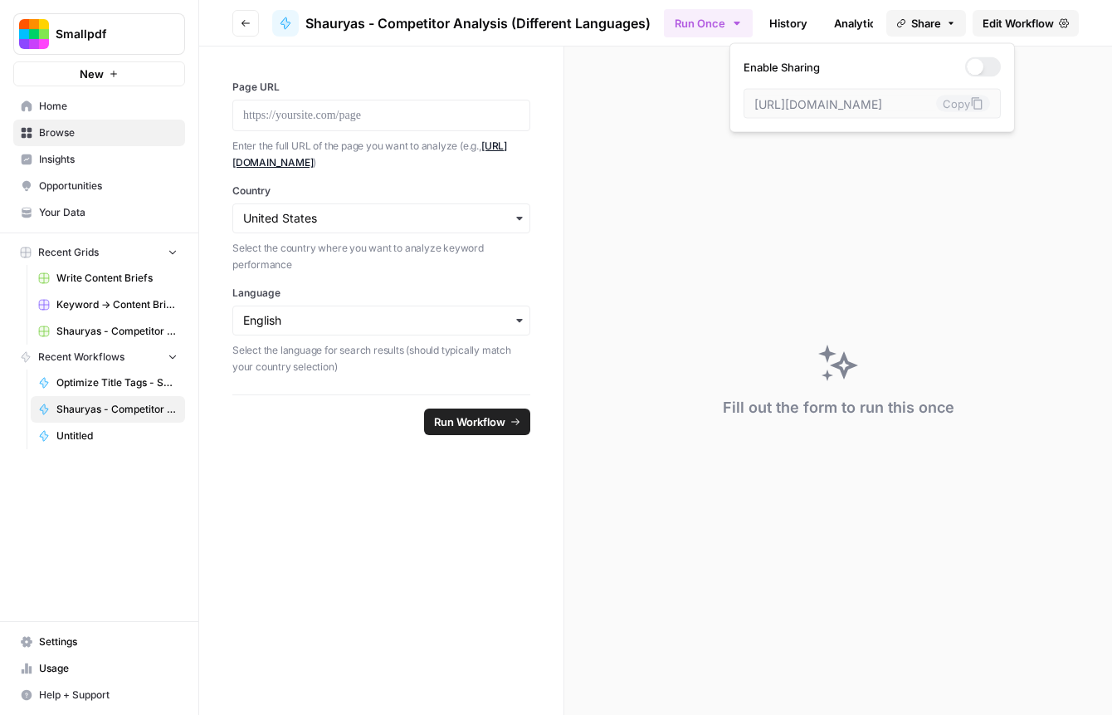
click at [952, 28] on button "Share" at bounding box center [926, 23] width 80 height 27
click at [730, 25] on button "Run Once" at bounding box center [708, 23] width 89 height 28
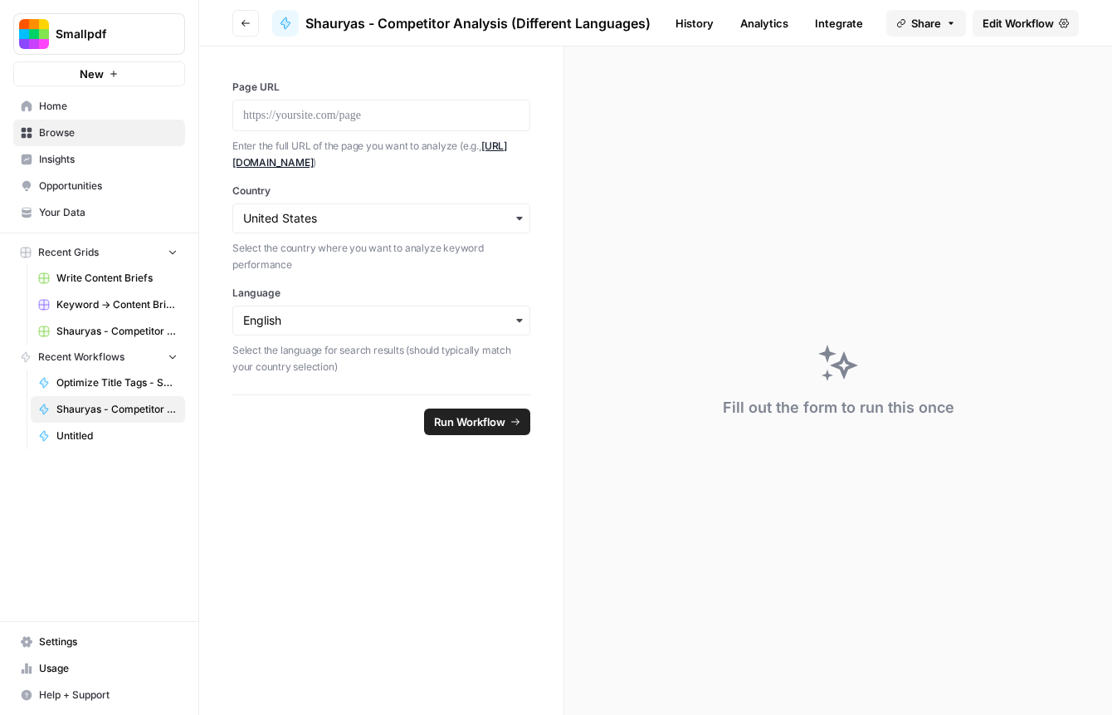
click at [1010, 24] on span "Edit Workflow" at bounding box center [1018, 23] width 71 height 17
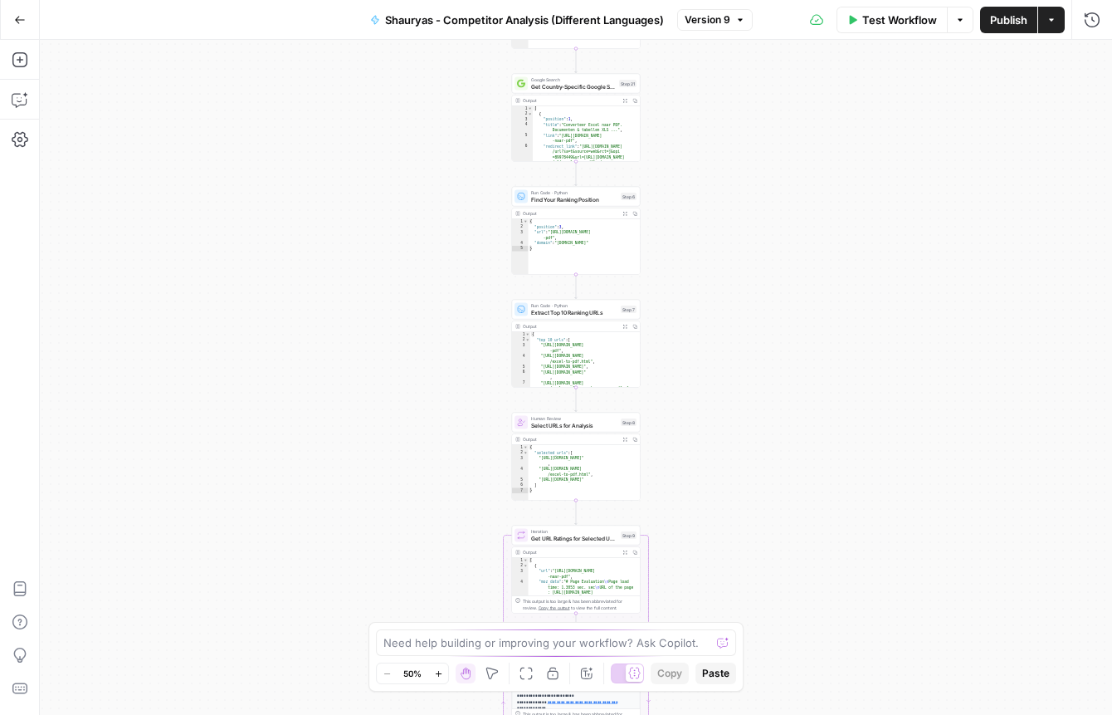
click at [956, 24] on button "Options" at bounding box center [960, 20] width 27 height 27
click at [1048, 19] on icon "button" at bounding box center [1052, 20] width 10 height 10
click at [20, 12] on button "Go Back" at bounding box center [20, 20] width 30 height 30
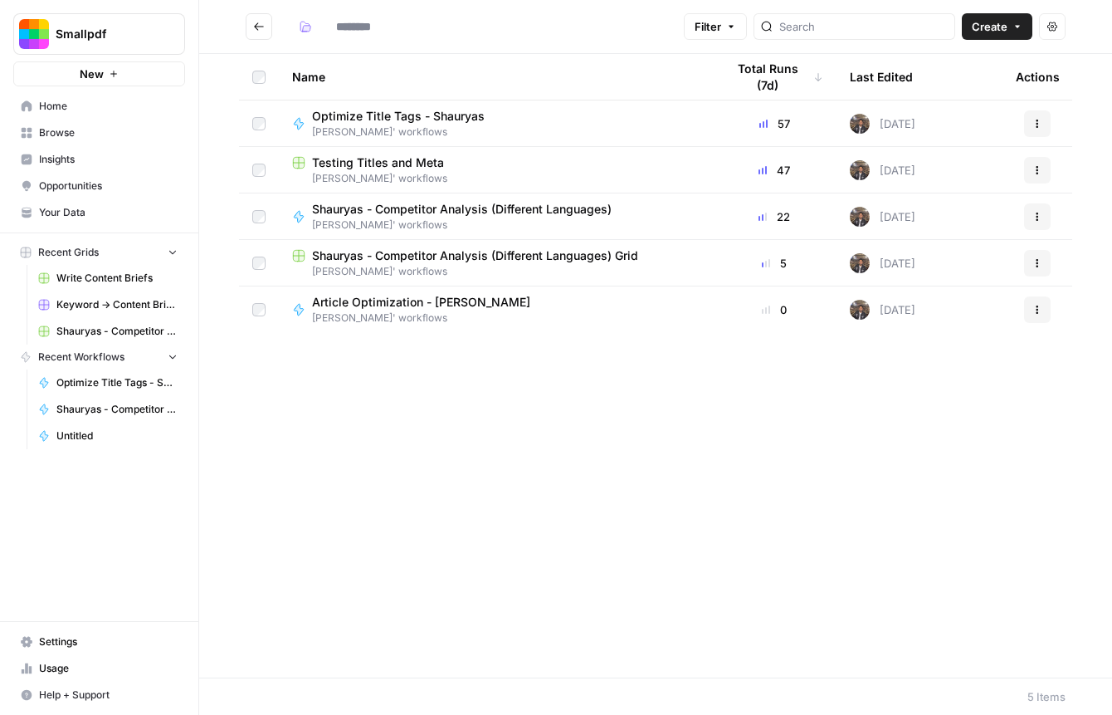
type input "**********"
click at [415, 261] on span "Shauryas - Competitor Analysis (Different Languages) Grid" at bounding box center [475, 255] width 326 height 17
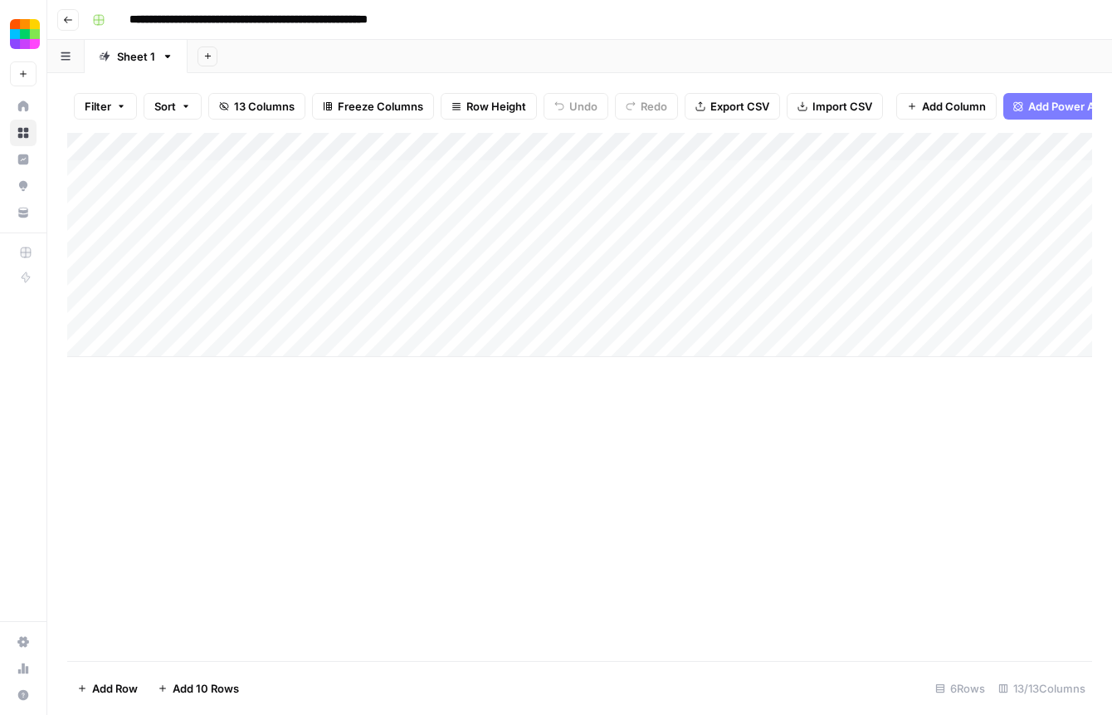
click at [68, 29] on button "Go back" at bounding box center [68, 20] width 22 height 22
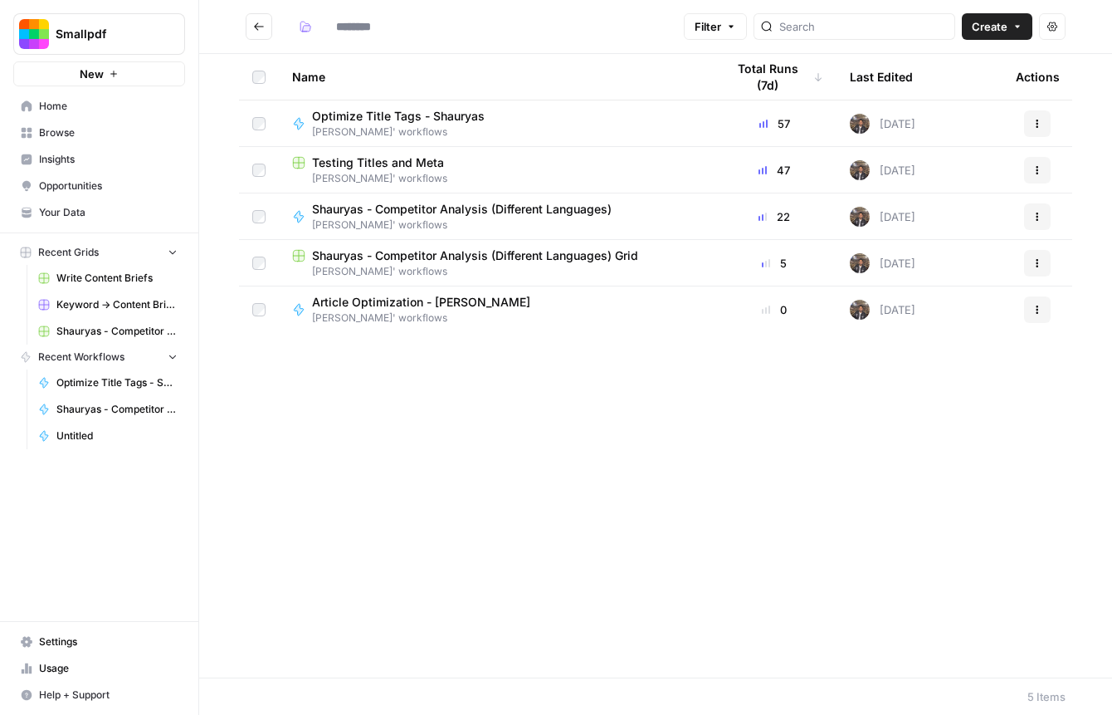
type input "**********"
click at [120, 102] on span "Home" at bounding box center [108, 106] width 139 height 15
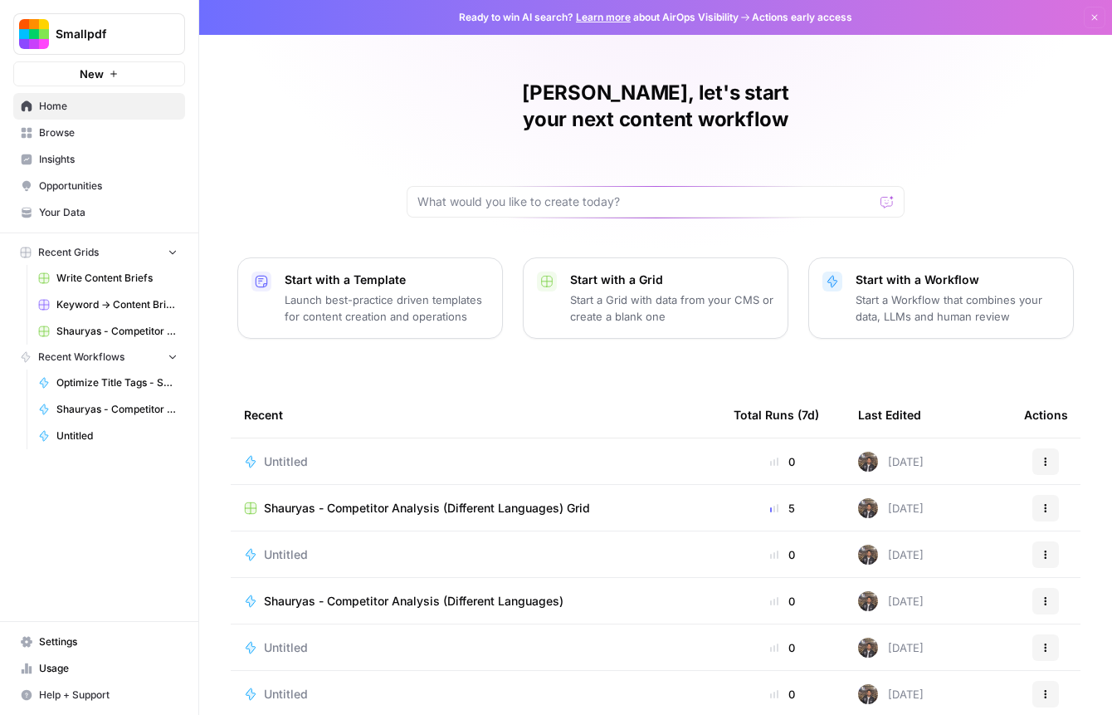
click at [298, 453] on span "Untitled" at bounding box center [286, 461] width 44 height 17
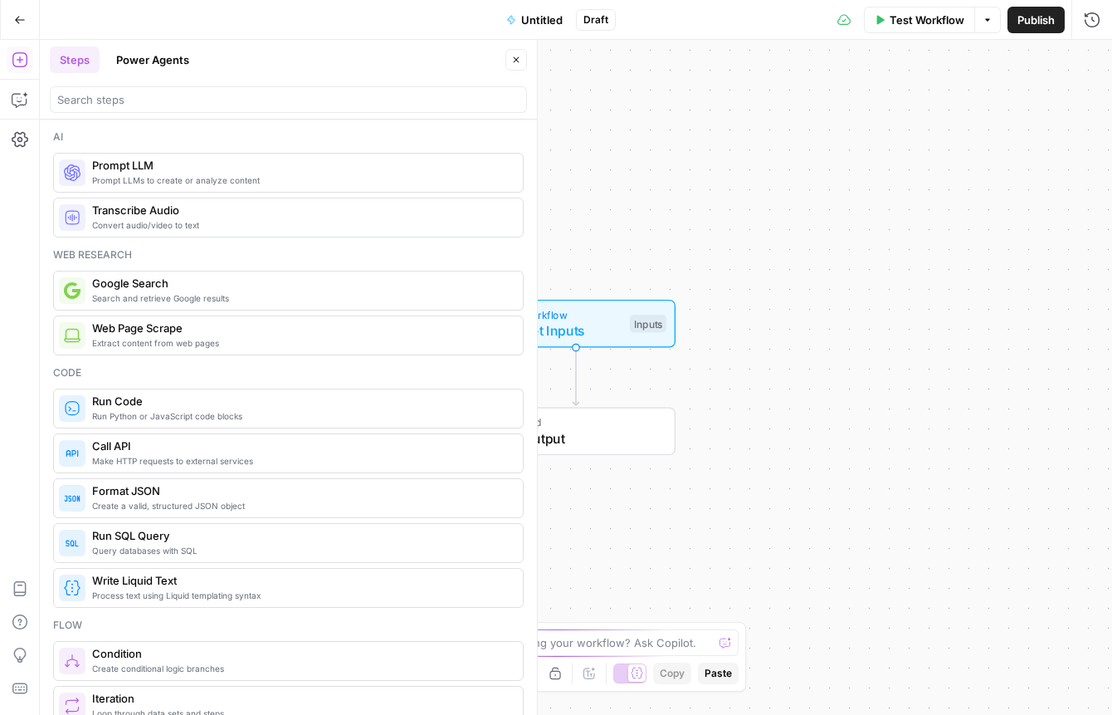
click at [211, 338] on span "Extract content from web pages" at bounding box center [300, 342] width 417 height 13
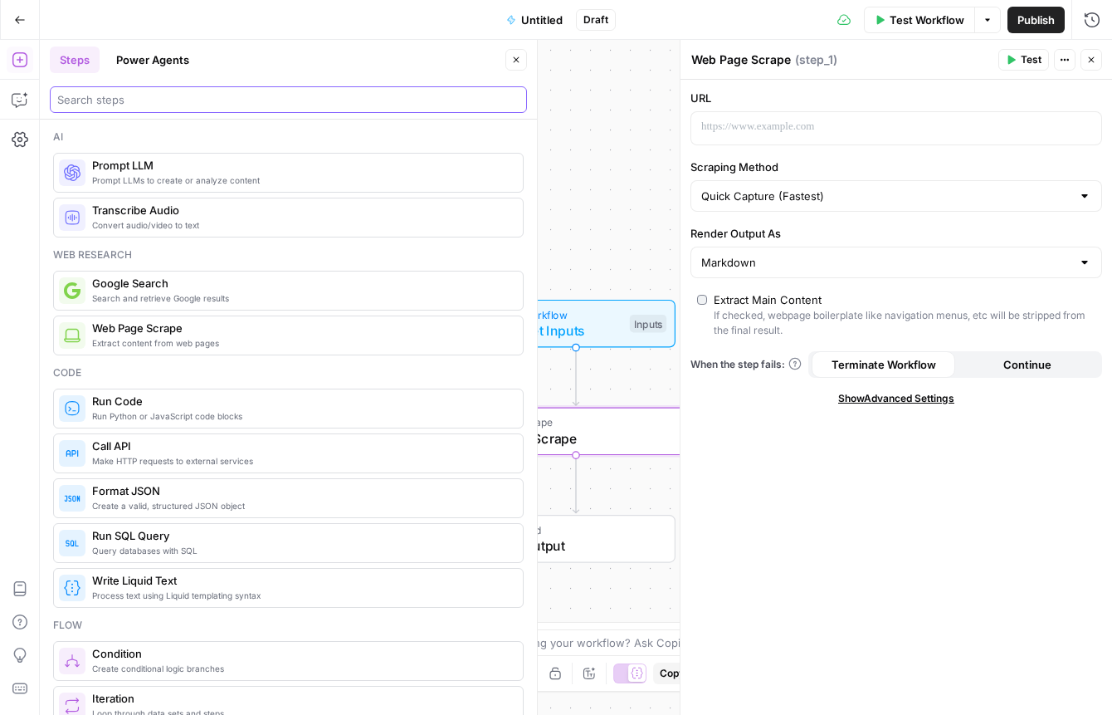
click at [333, 103] on input "search" at bounding box center [288, 99] width 462 height 17
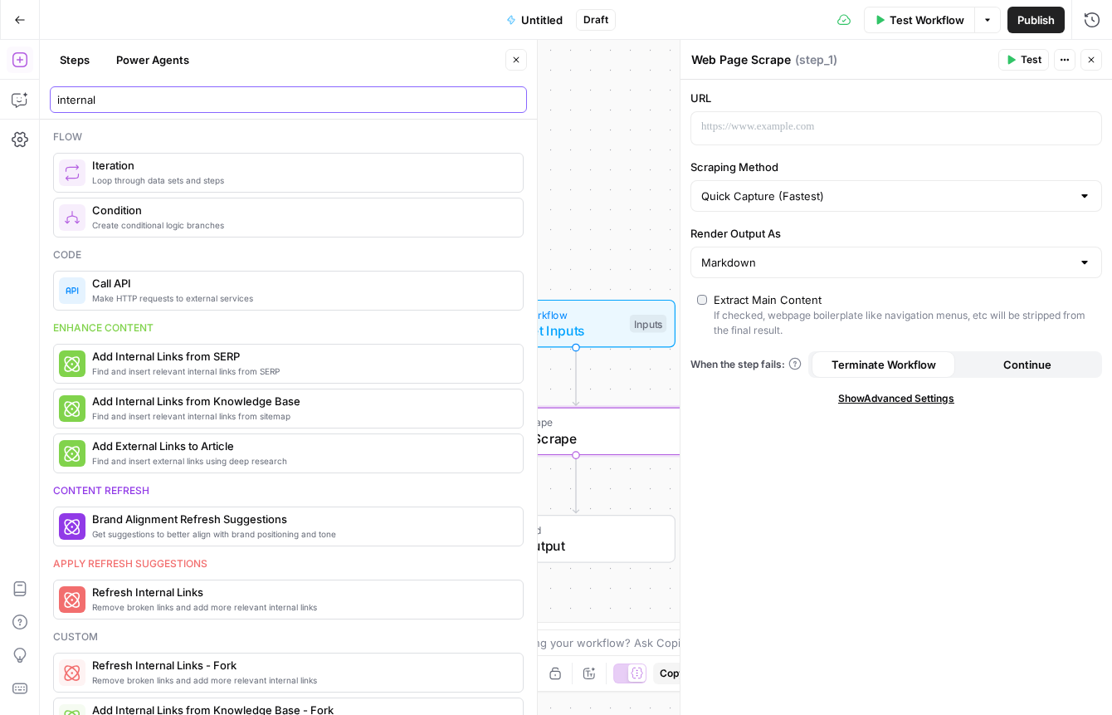
type input "internal"
click at [1048, 61] on button "Close" at bounding box center [1092, 60] width 22 height 22
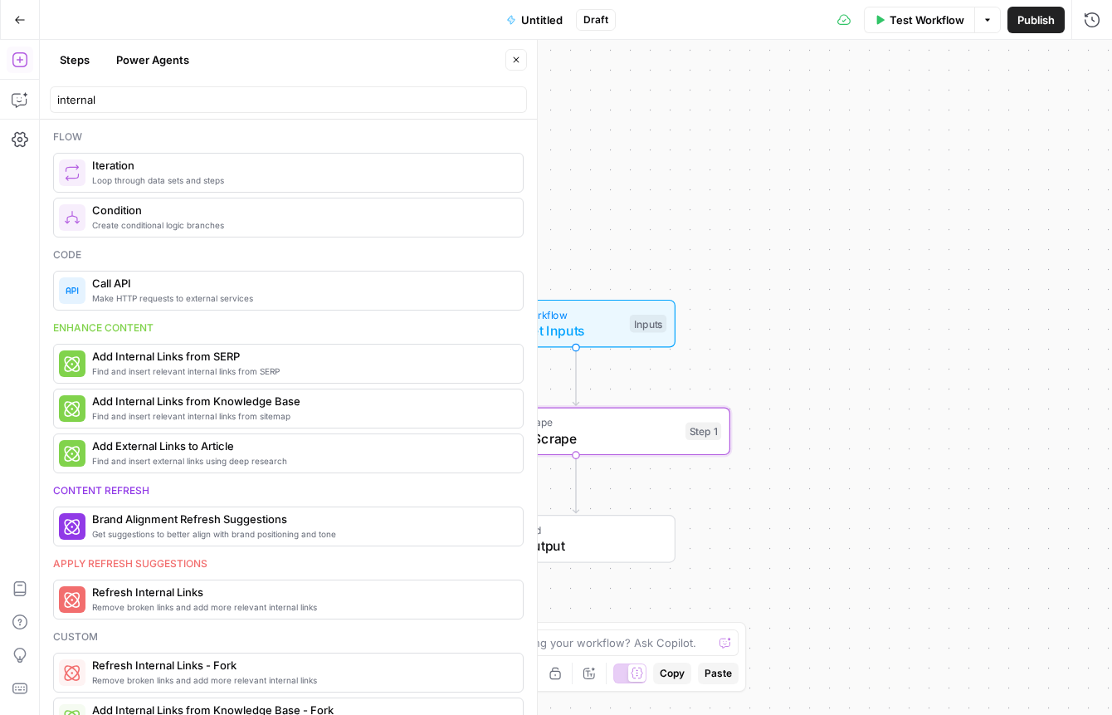
click at [21, 22] on icon "button" at bounding box center [20, 20] width 12 height 12
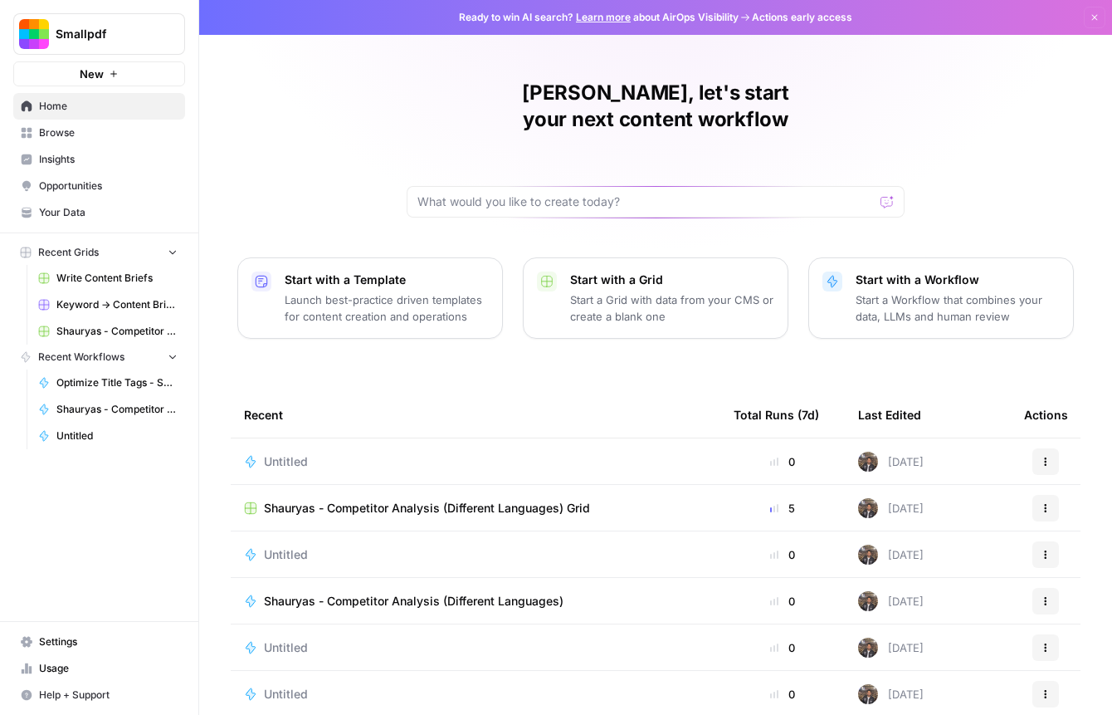
click at [1048, 448] on button "Actions" at bounding box center [1046, 461] width 27 height 27
click at [908, 503] on span "Delete" at bounding box center [972, 511] width 133 height 17
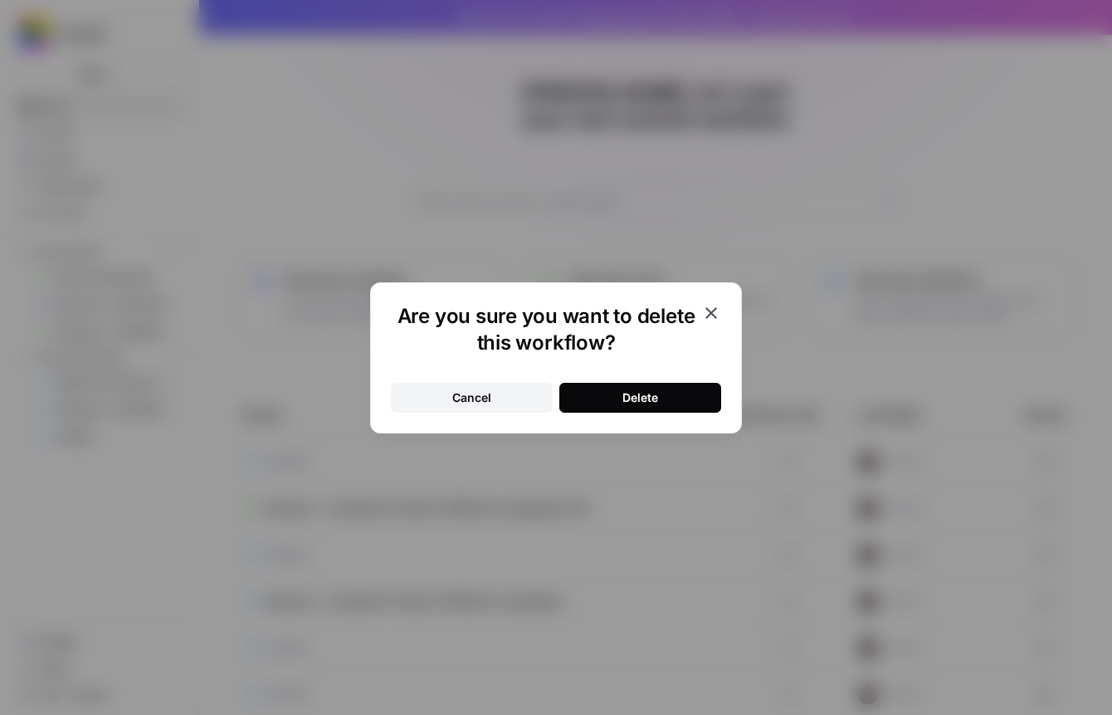
click at [661, 396] on button "Delete" at bounding box center [640, 398] width 162 height 30
